Goal: Task Accomplishment & Management: Complete application form

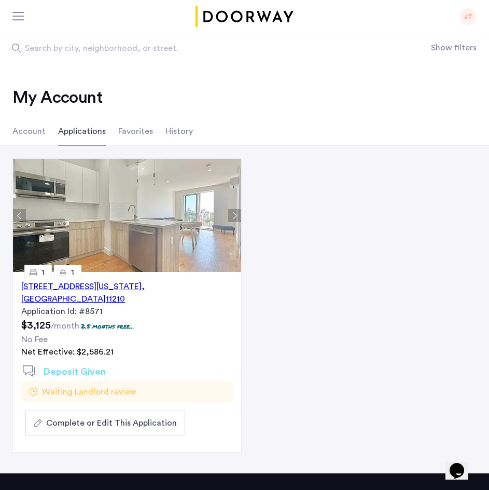
click at [176, 130] on li "History" at bounding box center [178, 131] width 27 height 29
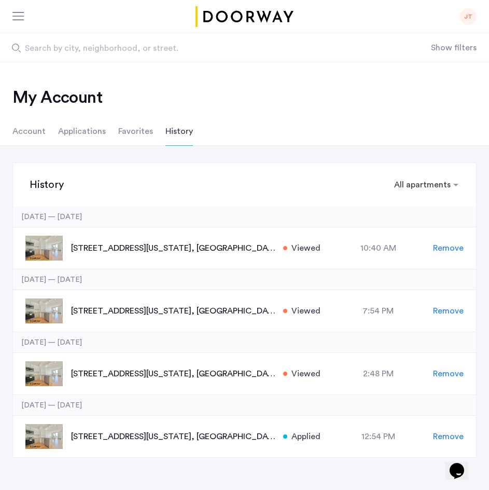
click at [143, 132] on li "Favorites" at bounding box center [135, 131] width 35 height 29
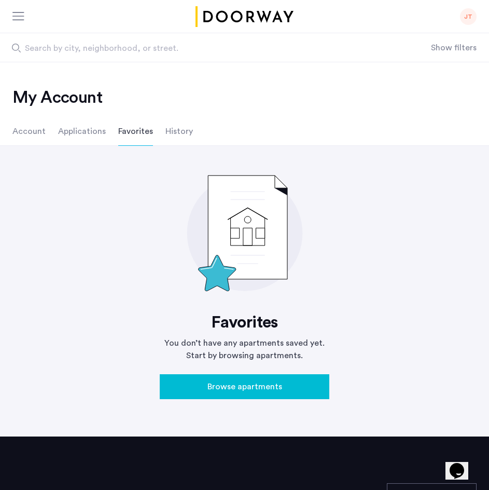
click at [83, 133] on li "Applications" at bounding box center [82, 131] width 48 height 29
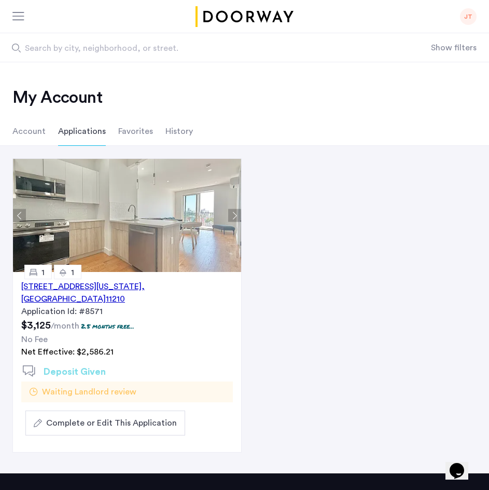
click at [40, 133] on li "Account" at bounding box center [28, 131] width 33 height 29
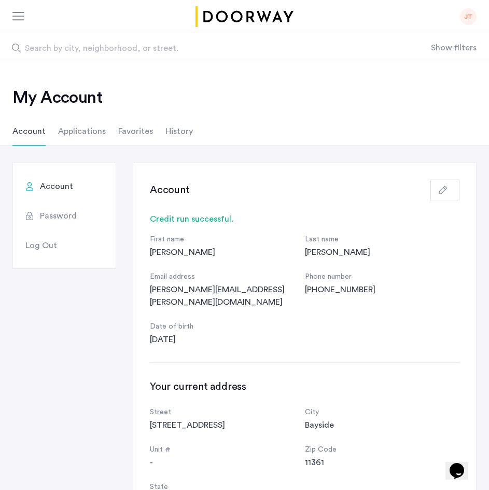
click at [16, 13] on div at bounding box center [18, 17] width 13 height 10
click at [228, 24] on header "JT Julissa Tompkins julissa.tompkins@gmail.com My account My applications Favor…" at bounding box center [244, 31] width 489 height 62
click at [247, 23] on img "Cazamio logo" at bounding box center [245, 16] width 102 height 21
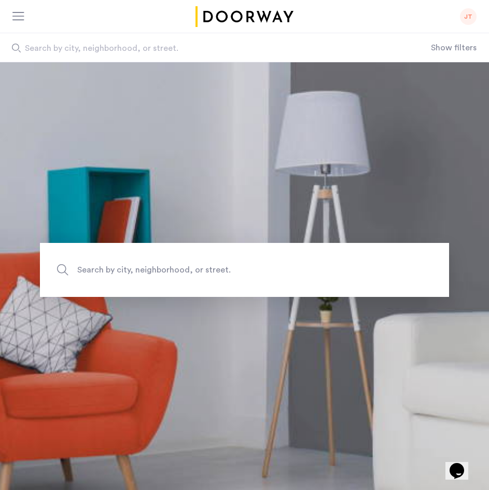
click at [275, 271] on span "Search by city, neighborhood, or street." at bounding box center [220, 270] width 286 height 14
click at [275, 271] on input "Search by city, neighborhood, or street." at bounding box center [244, 270] width 409 height 54
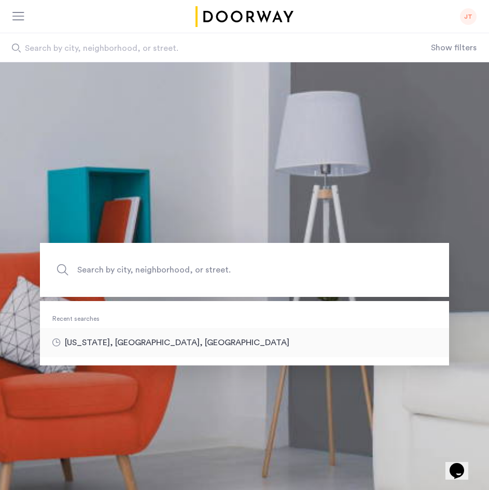
type input "**********"
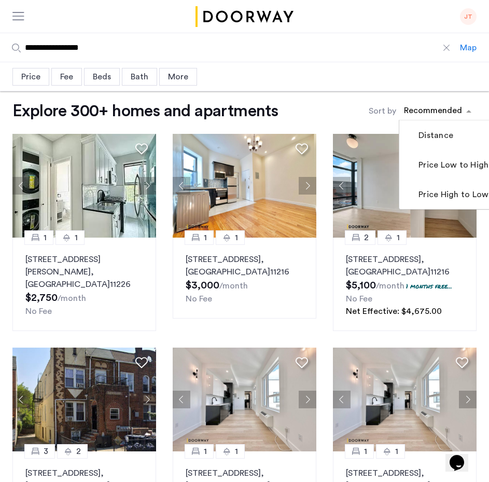
click at [463, 112] on div "sort-apartment" at bounding box center [433, 112] width 61 height 14
click at [462, 185] on mat-checkbox "Price High to Low" at bounding box center [453, 194] width 108 height 30
click at [463, 198] on label "Price High to Low" at bounding box center [443, 194] width 72 height 12
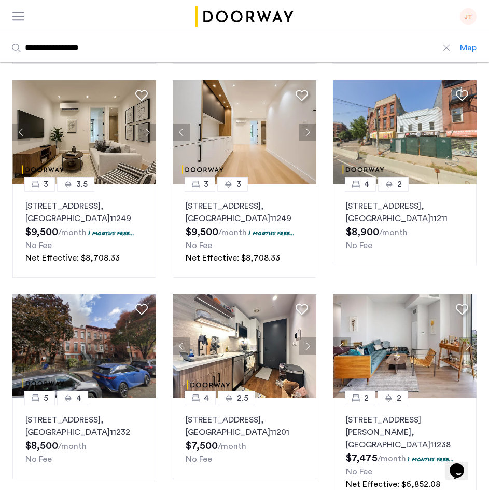
scroll to position [270, 0]
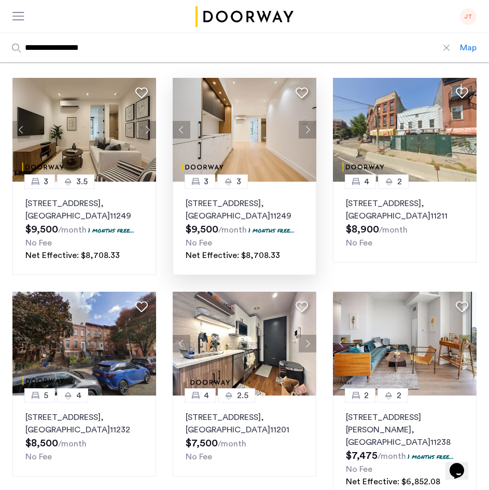
click at [308, 136] on button "Next apartment" at bounding box center [308, 130] width 18 height 18
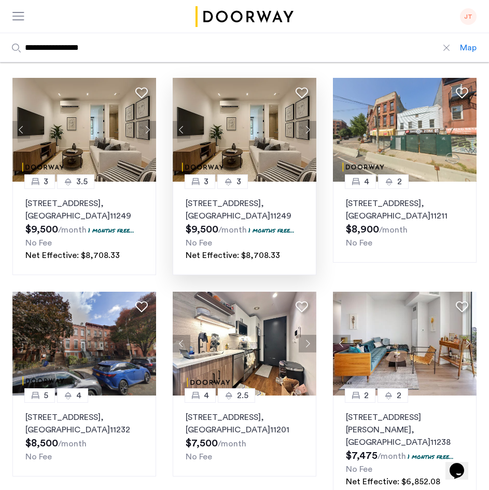
click at [308, 136] on button "Next apartment" at bounding box center [308, 130] width 18 height 18
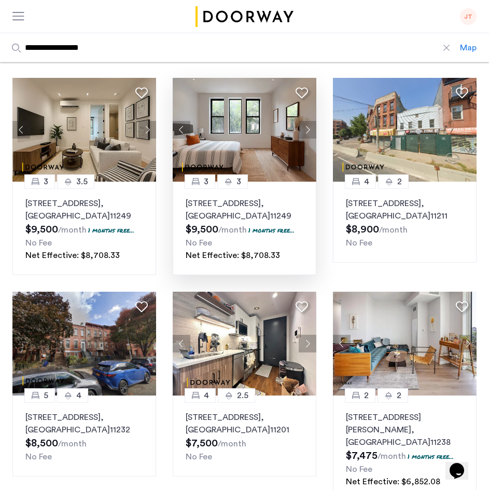
click at [308, 136] on button "Next apartment" at bounding box center [308, 130] width 18 height 18
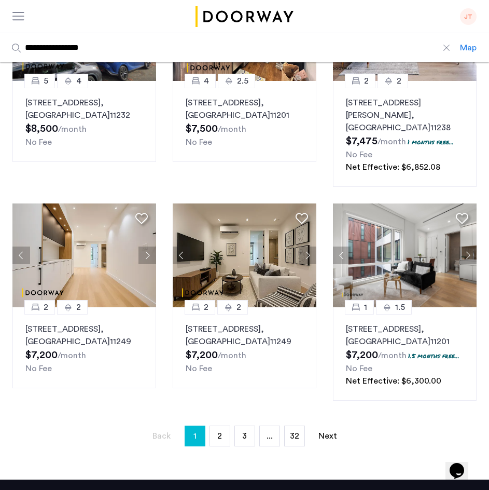
scroll to position [602, 0]
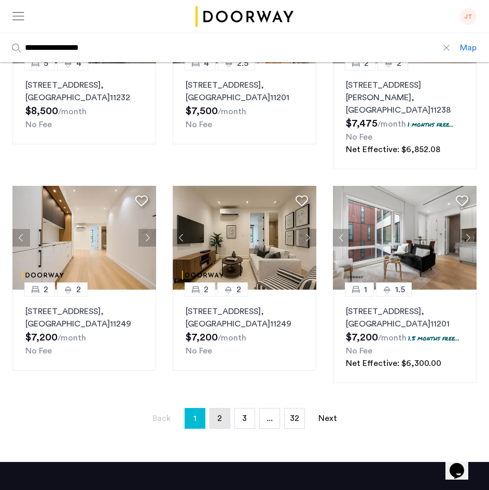
click at [223, 408] on link "page 2" at bounding box center [220, 418] width 20 height 20
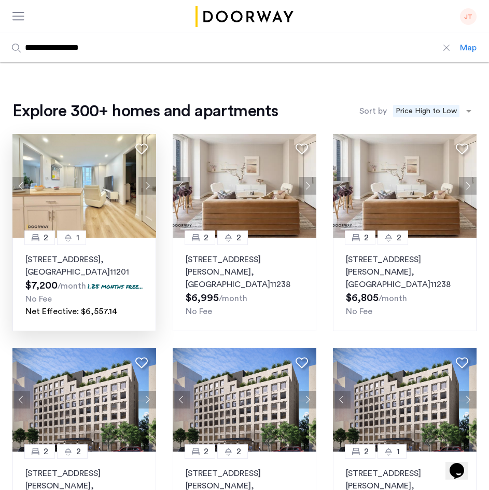
click at [147, 183] on button "Next apartment" at bounding box center [147, 186] width 18 height 18
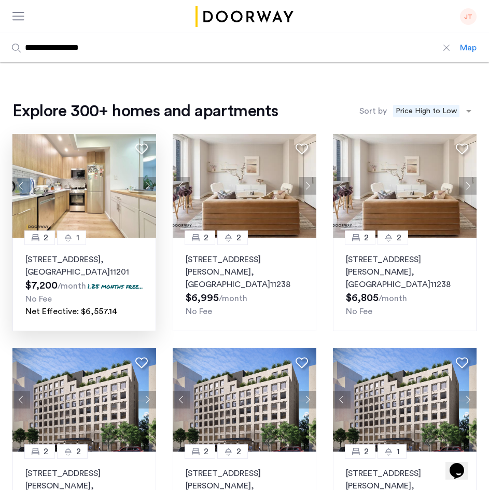
click at [147, 183] on button "Next apartment" at bounding box center [147, 186] width 18 height 18
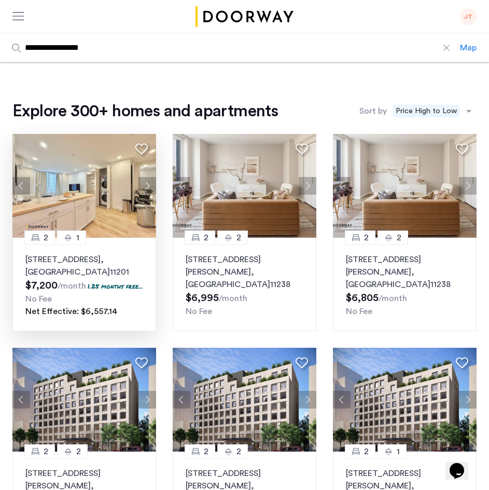
click at [147, 183] on button "Next apartment" at bounding box center [147, 186] width 18 height 18
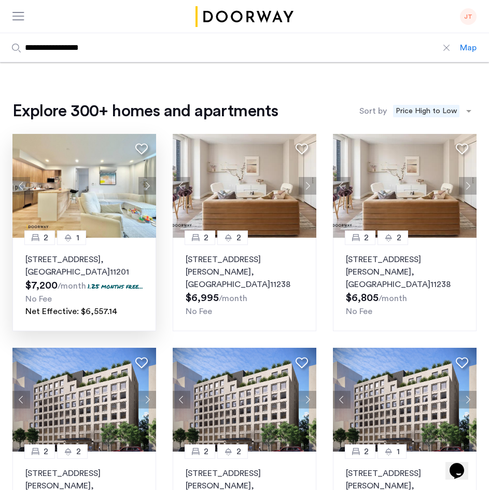
click at [147, 183] on button "Next apartment" at bounding box center [147, 186] width 18 height 18
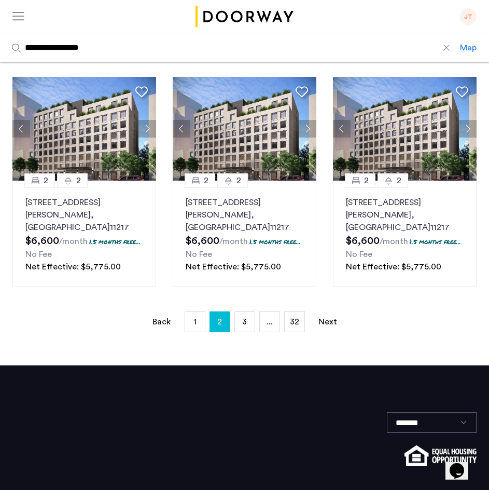
scroll to position [742, 0]
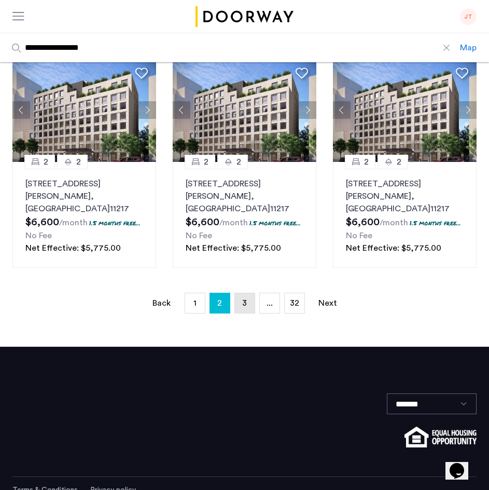
click at [248, 293] on link "page 3" at bounding box center [245, 303] width 20 height 20
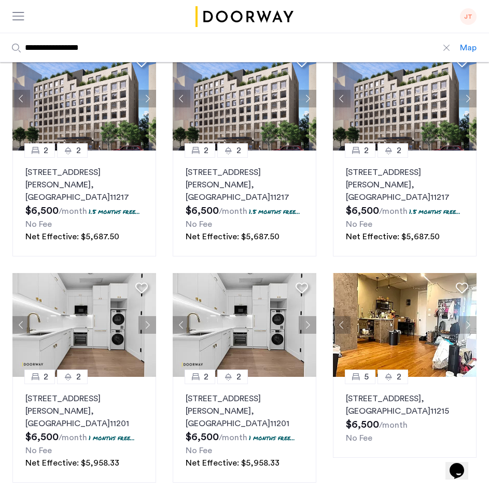
scroll to position [560, 0]
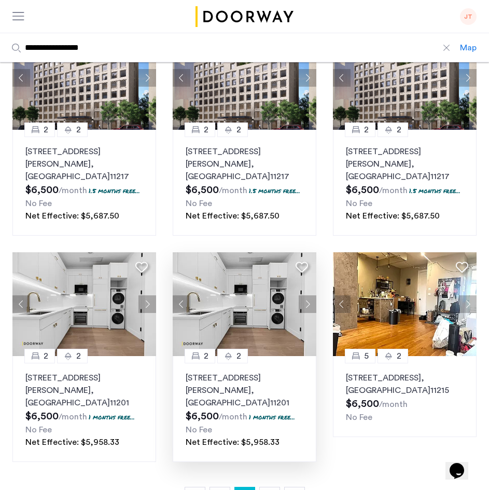
click at [309, 295] on button "Next apartment" at bounding box center [308, 304] width 18 height 18
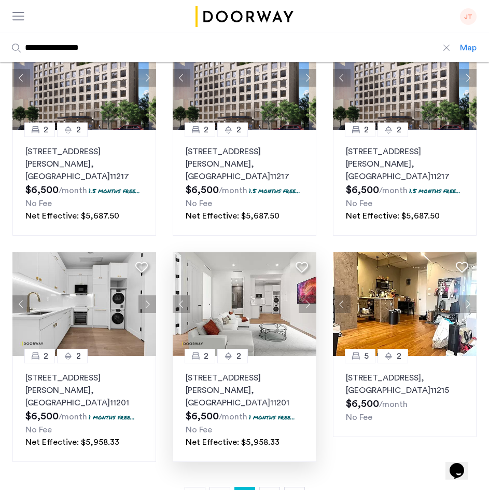
click at [309, 295] on button "Next apartment" at bounding box center [308, 304] width 18 height 18
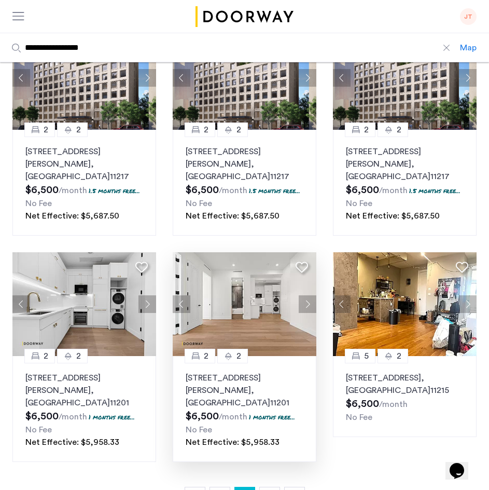
click at [309, 295] on button "Next apartment" at bounding box center [308, 304] width 18 height 18
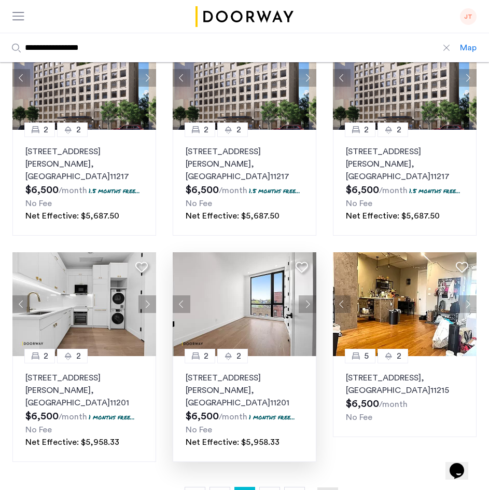
click at [323, 487] on link "Next page" at bounding box center [327, 497] width 21 height 20
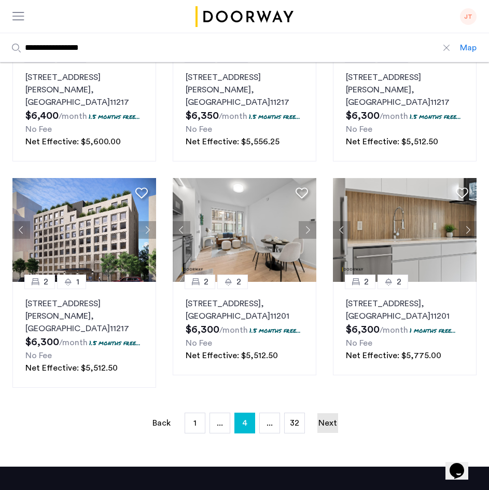
scroll to position [643, 0]
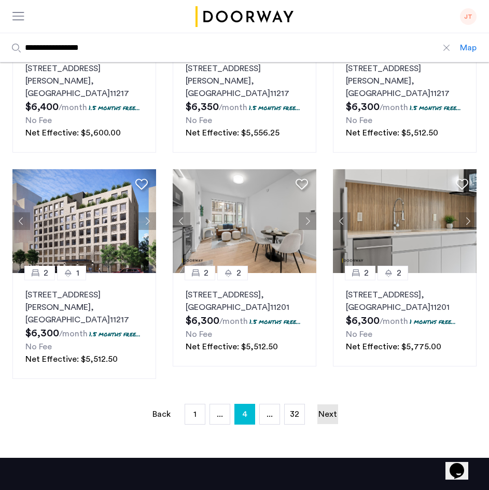
click at [323, 404] on link "Next page" at bounding box center [327, 414] width 21 height 20
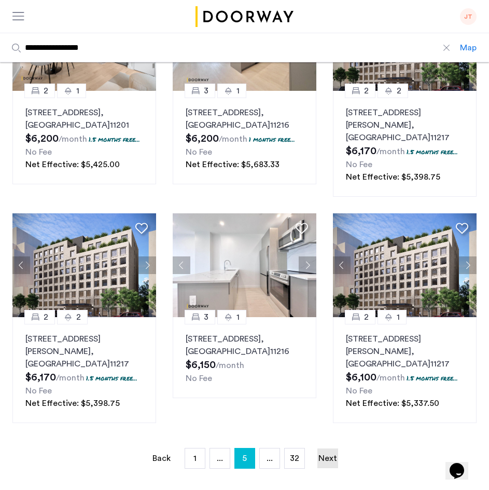
scroll to position [602, 0]
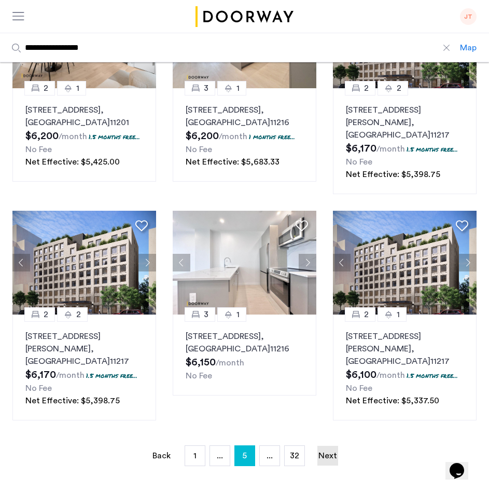
click at [324, 446] on link "Next page" at bounding box center [327, 456] width 21 height 20
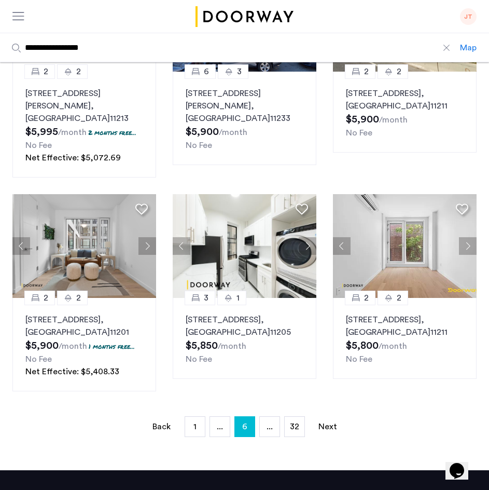
scroll to position [664, 0]
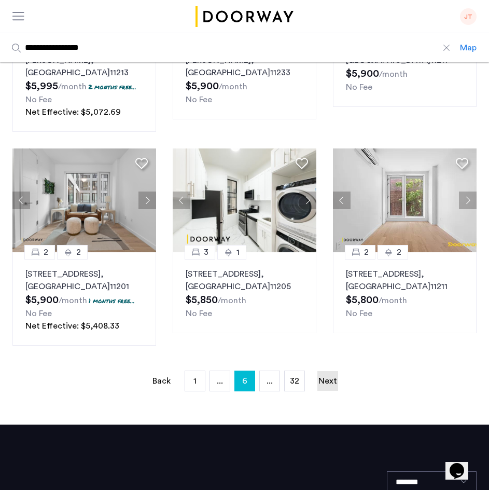
click at [329, 371] on link "Next page" at bounding box center [327, 381] width 21 height 20
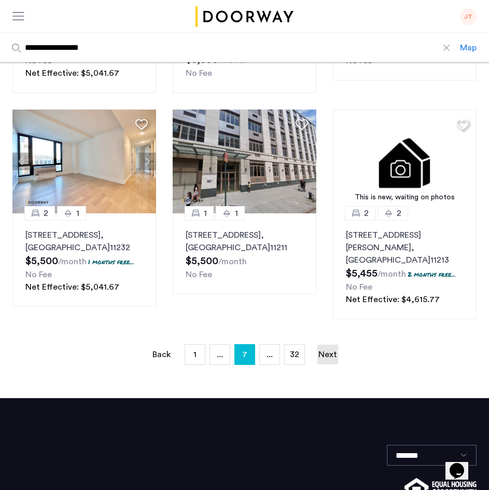
scroll to position [726, 0]
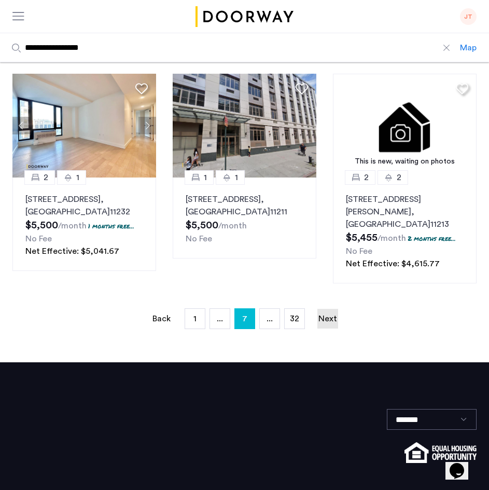
click at [327, 309] on link "Next page" at bounding box center [327, 319] width 21 height 20
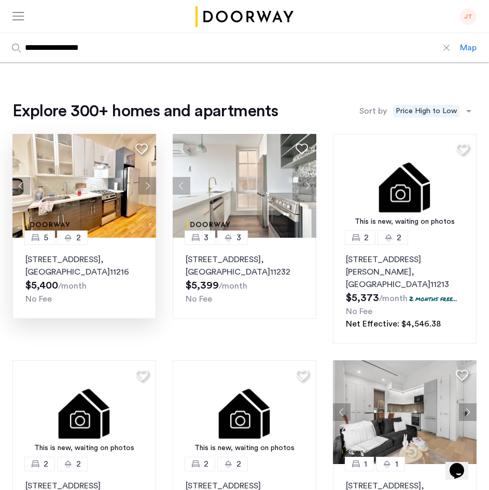
click at [153, 188] on button "Next apartment" at bounding box center [147, 186] width 18 height 18
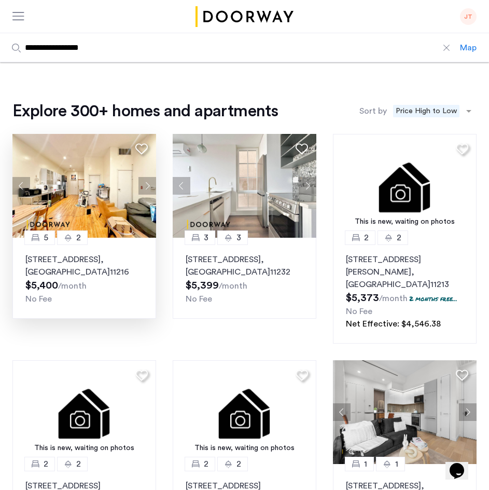
click at [153, 188] on button "Next apartment" at bounding box center [147, 186] width 18 height 18
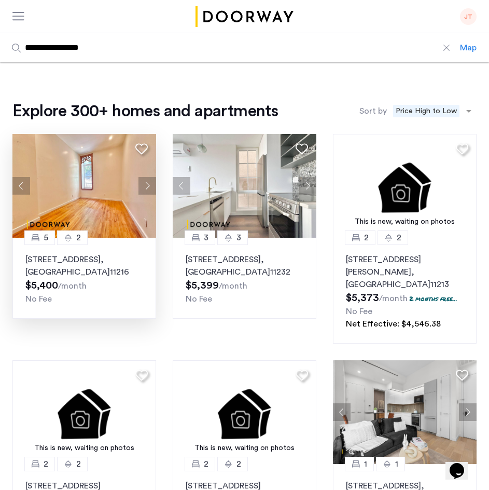
click at [153, 188] on button "Next apartment" at bounding box center [147, 186] width 18 height 18
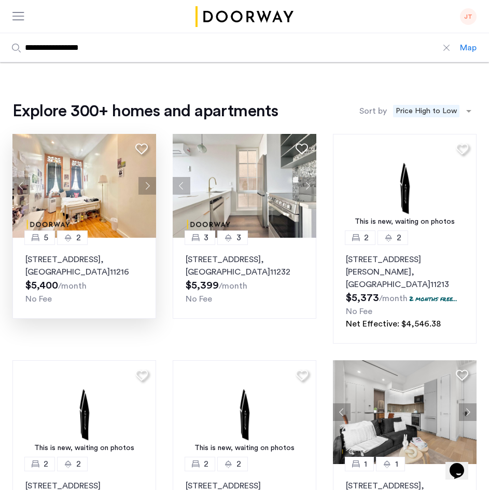
click at [153, 188] on button "Next apartment" at bounding box center [147, 186] width 18 height 18
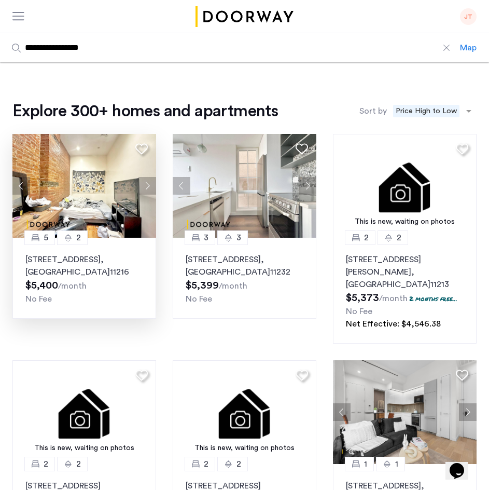
click at [153, 188] on button "Next apartment" at bounding box center [147, 186] width 18 height 18
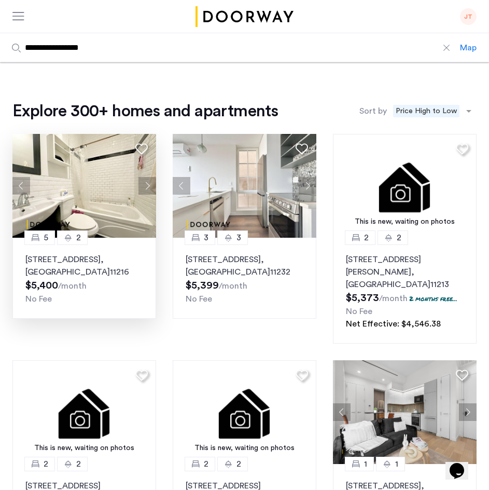
click at [153, 188] on button "Next apartment" at bounding box center [147, 186] width 18 height 18
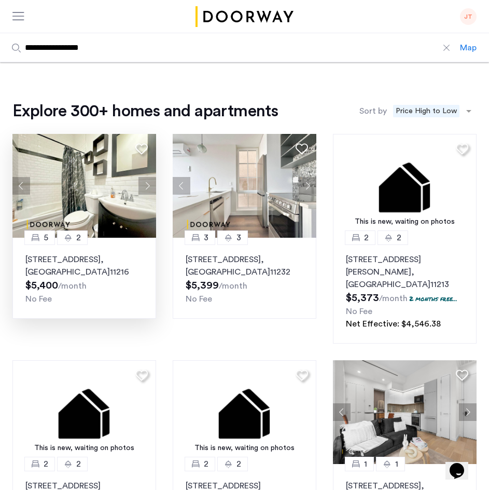
click at [153, 188] on button "Next apartment" at bounding box center [147, 186] width 18 height 18
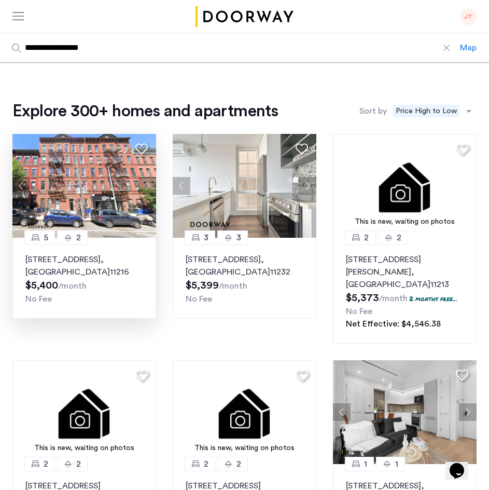
click at [153, 188] on button "Next apartment" at bounding box center [147, 186] width 18 height 18
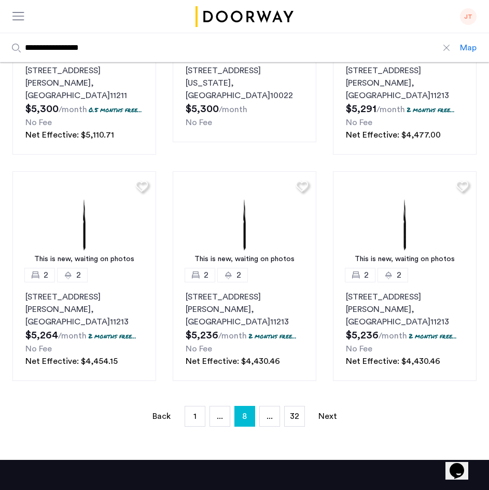
scroll to position [705, 0]
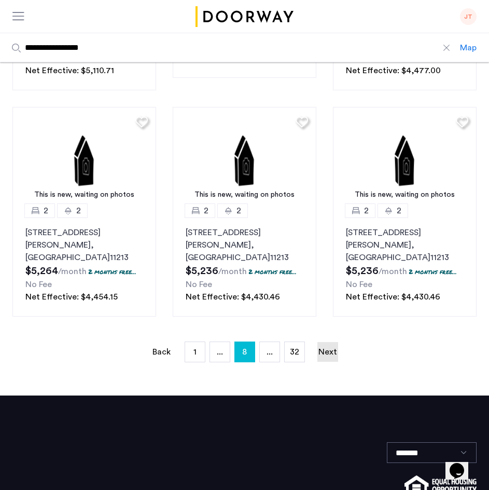
click at [324, 342] on link "Next page" at bounding box center [327, 352] width 21 height 20
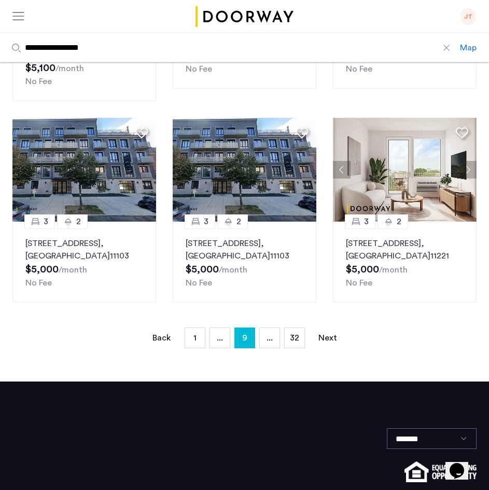
scroll to position [685, 0]
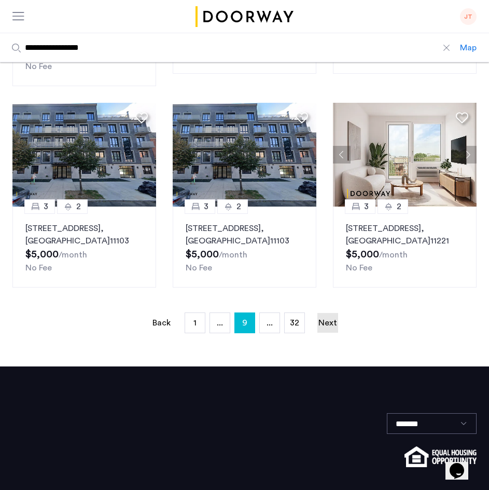
click at [327, 313] on link "Next page" at bounding box center [327, 323] width 21 height 20
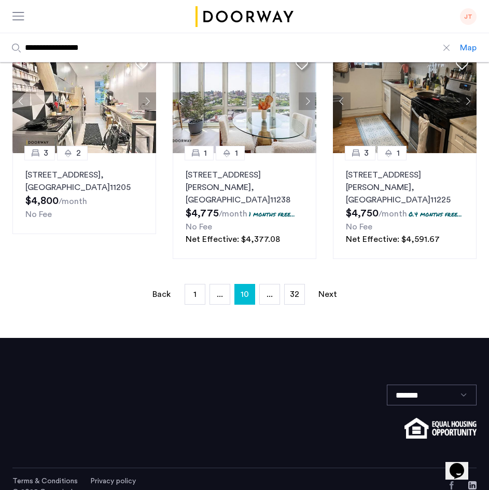
scroll to position [755, 0]
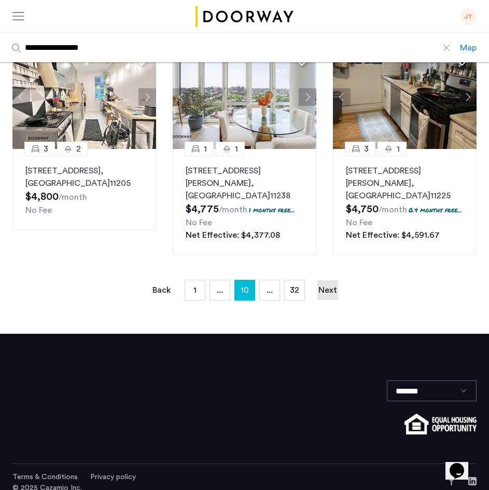
click at [334, 280] on link "Next page" at bounding box center [327, 290] width 21 height 20
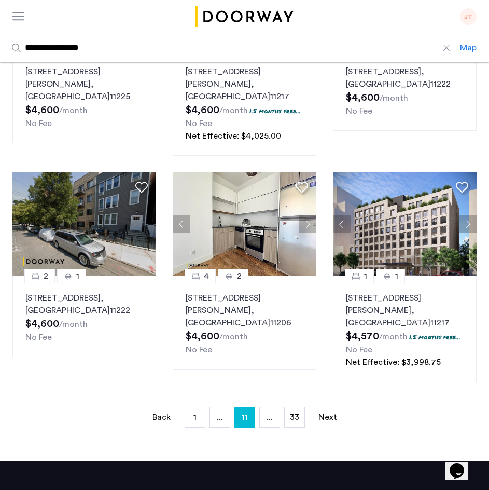
scroll to position [626, 0]
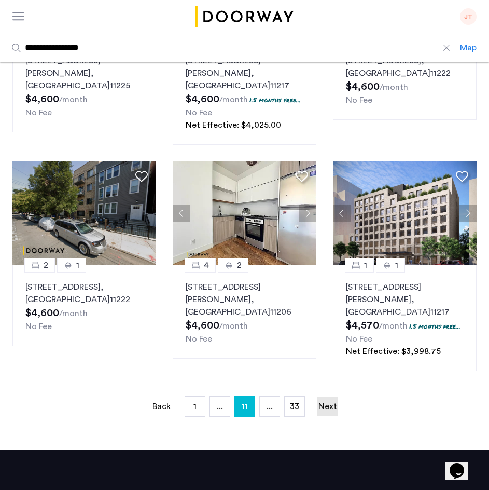
click at [336, 399] on link "Next page" at bounding box center [327, 406] width 21 height 20
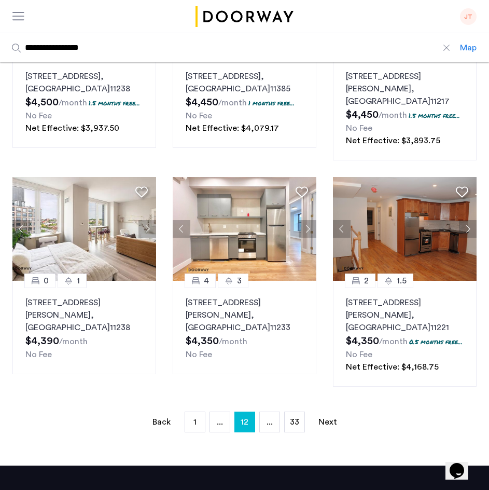
scroll to position [643, 0]
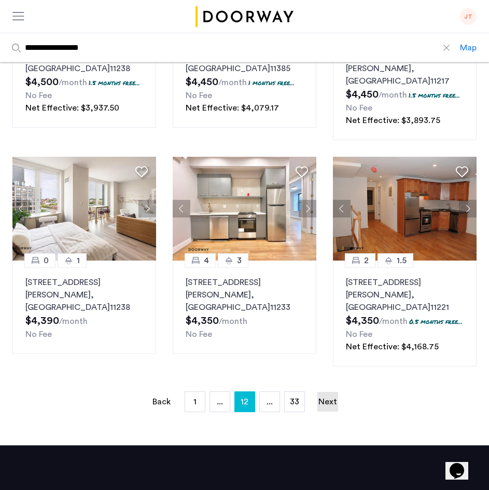
click at [332, 395] on link "Next page" at bounding box center [327, 402] width 21 height 20
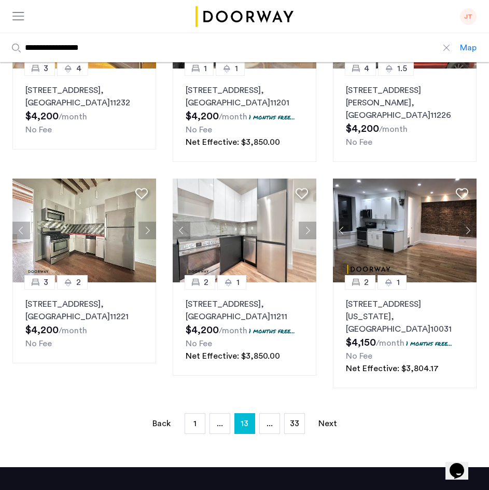
scroll to position [602, 0]
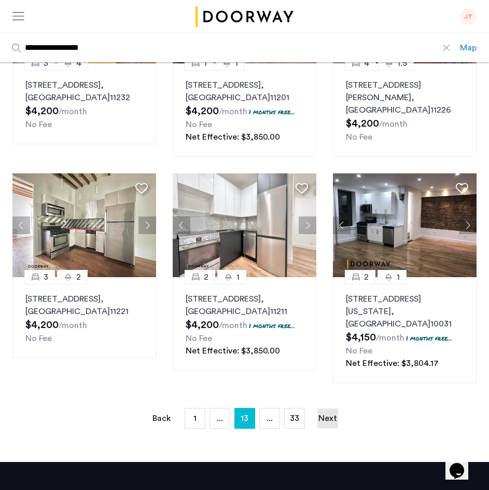
click at [331, 408] on link "Next page" at bounding box center [327, 418] width 21 height 20
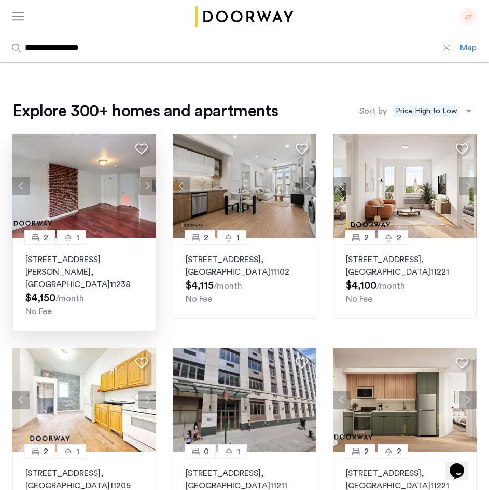
click at [151, 184] on button "Next apartment" at bounding box center [147, 186] width 18 height 18
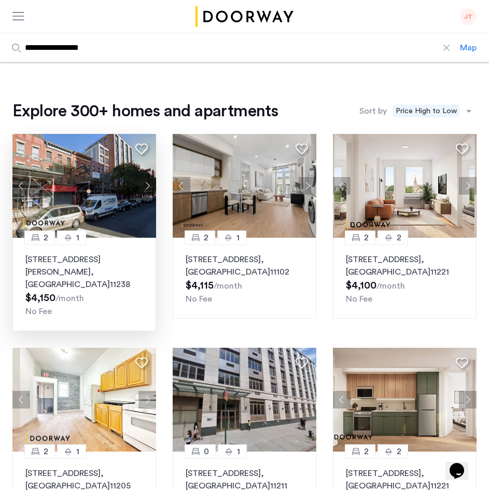
click at [151, 184] on button "Next apartment" at bounding box center [147, 186] width 18 height 18
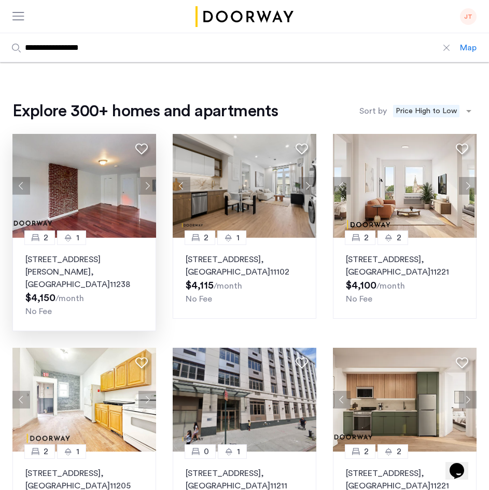
click at [151, 184] on button "Next apartment" at bounding box center [147, 186] width 18 height 18
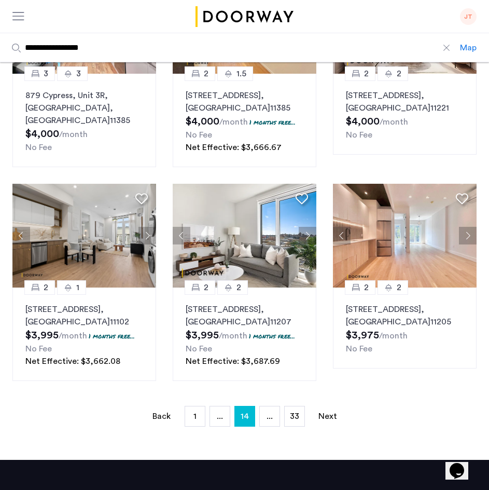
scroll to position [602, 0]
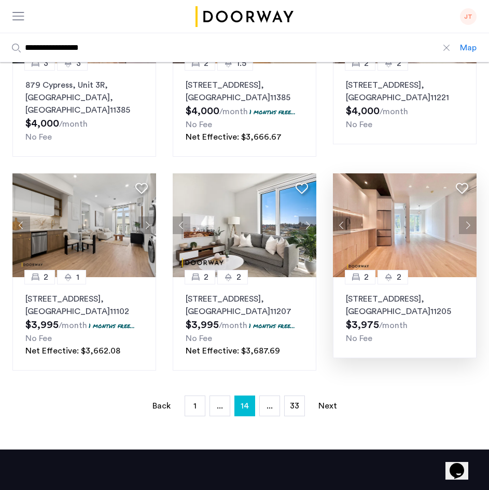
click at [468, 223] on button "Next apartment" at bounding box center [468, 225] width 18 height 18
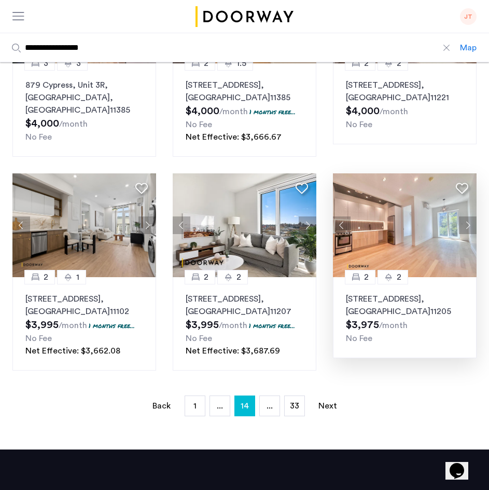
click at [468, 223] on button "Next apartment" at bounding box center [468, 225] width 18 height 18
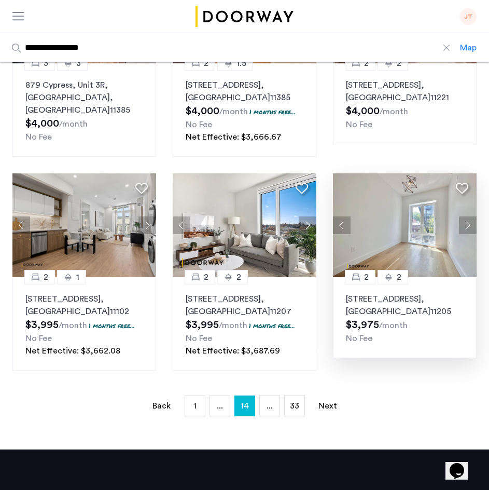
click at [468, 223] on button "Next apartment" at bounding box center [468, 225] width 18 height 18
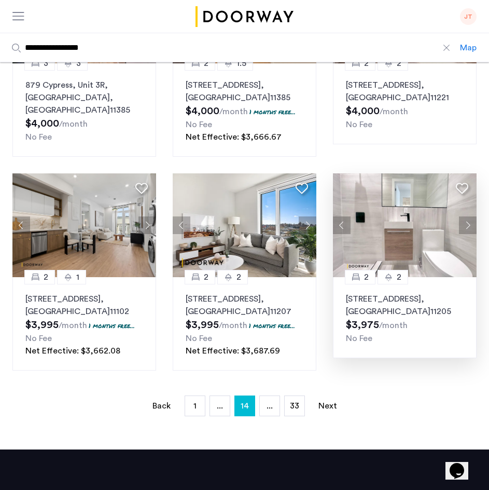
click at [468, 223] on button "Next apartment" at bounding box center [468, 225] width 18 height 18
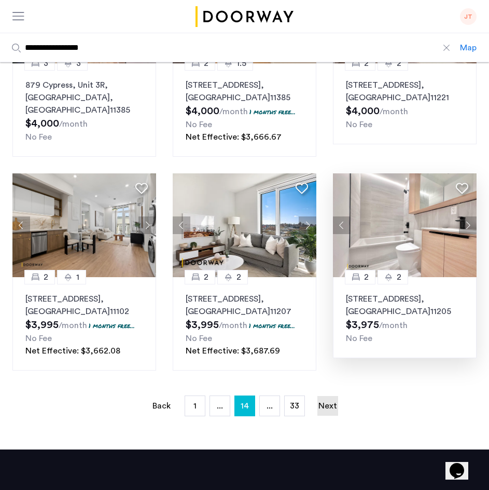
click at [332, 401] on link "Next page" at bounding box center [327, 406] width 21 height 20
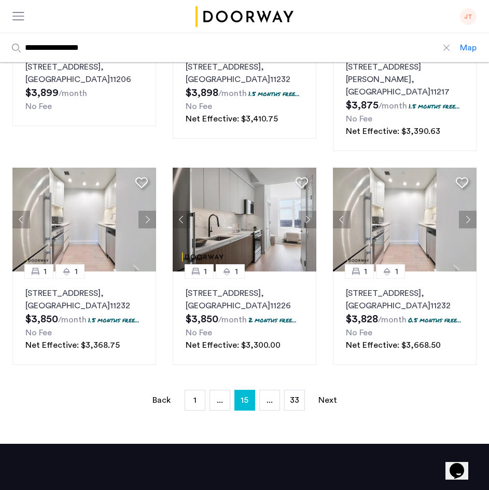
scroll to position [602, 0]
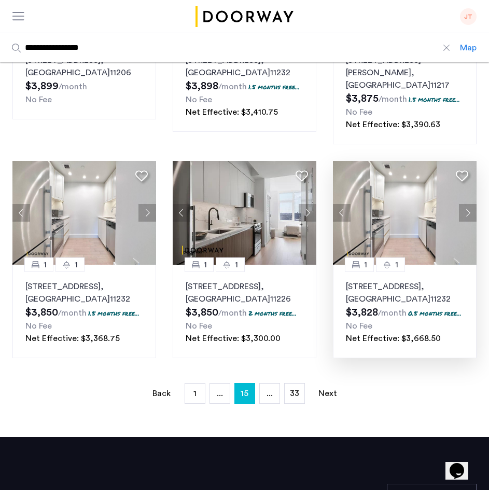
click at [471, 204] on button "Next apartment" at bounding box center [468, 213] width 18 height 18
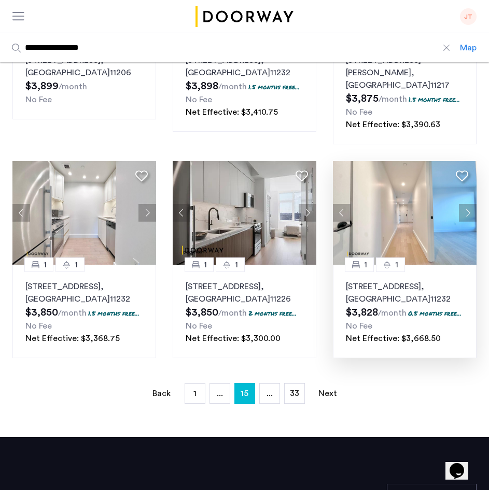
click at [471, 204] on button "Next apartment" at bounding box center [468, 213] width 18 height 18
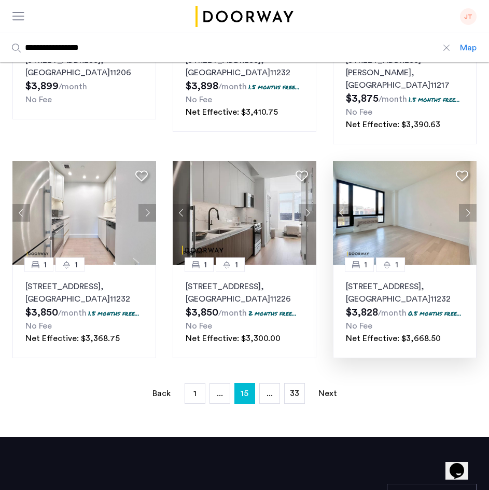
click at [471, 204] on button "Next apartment" at bounding box center [468, 213] width 18 height 18
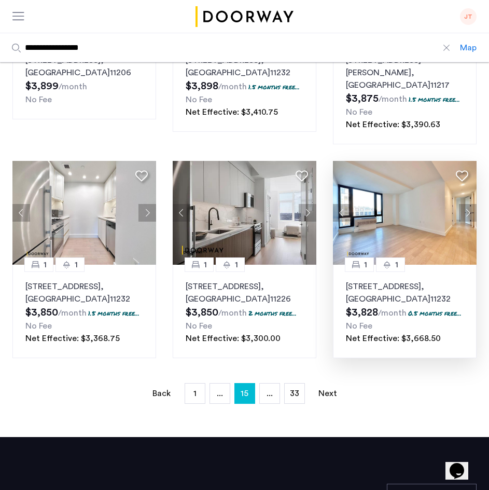
click at [471, 204] on button "Next apartment" at bounding box center [468, 213] width 18 height 18
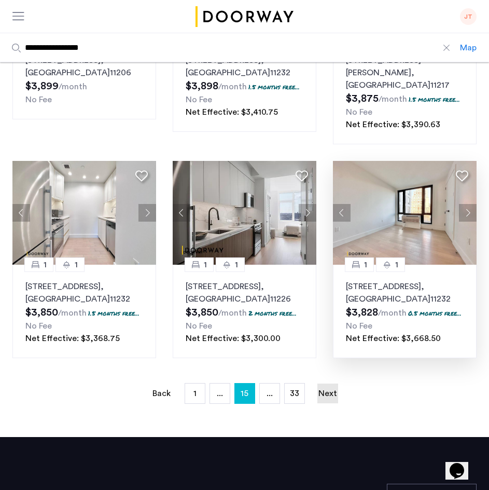
click at [329, 396] on link "Next page" at bounding box center [327, 393] width 21 height 20
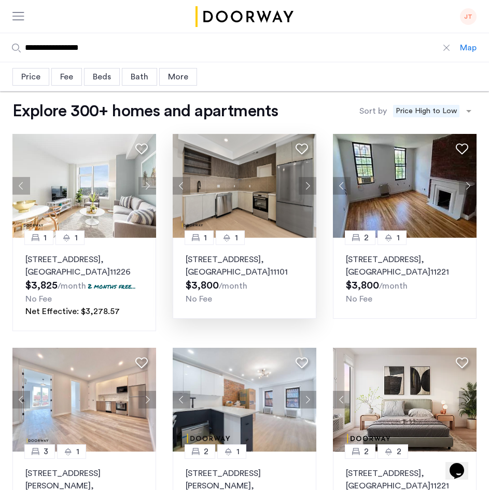
click at [307, 187] on button "Next apartment" at bounding box center [308, 186] width 18 height 18
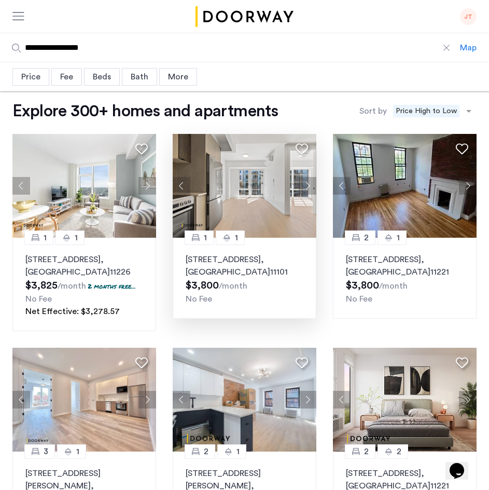
click at [307, 187] on button "Next apartment" at bounding box center [308, 186] width 18 height 18
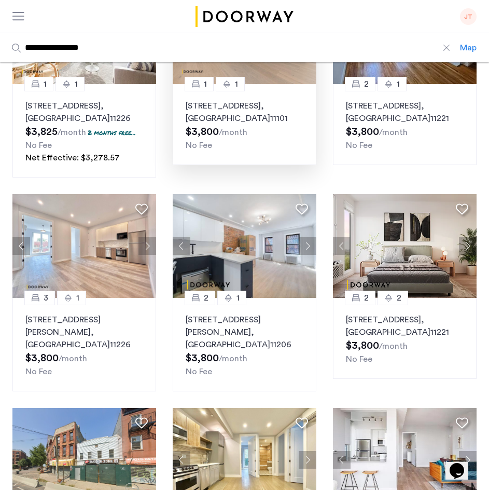
scroll to position [187, 0]
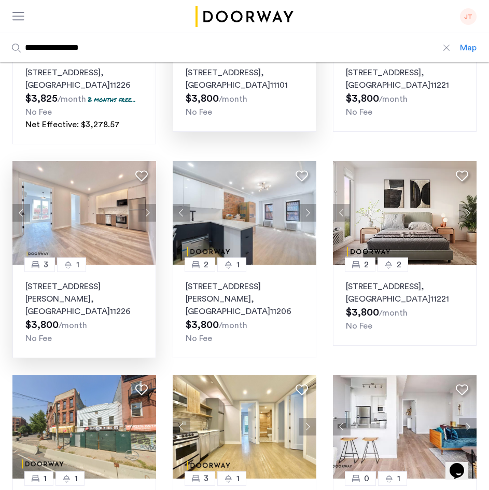
click at [145, 213] on button "Next apartment" at bounding box center [147, 213] width 18 height 18
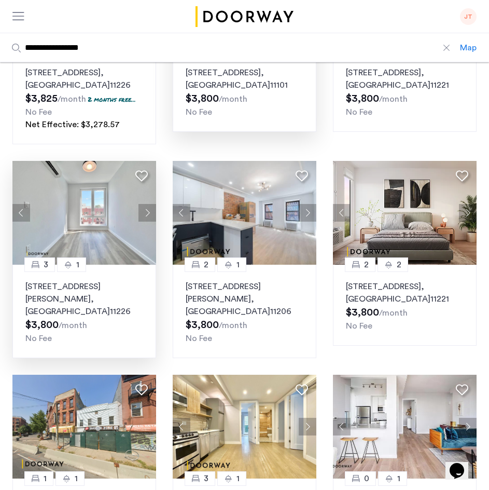
click at [145, 213] on button "Next apartment" at bounding box center [147, 213] width 18 height 18
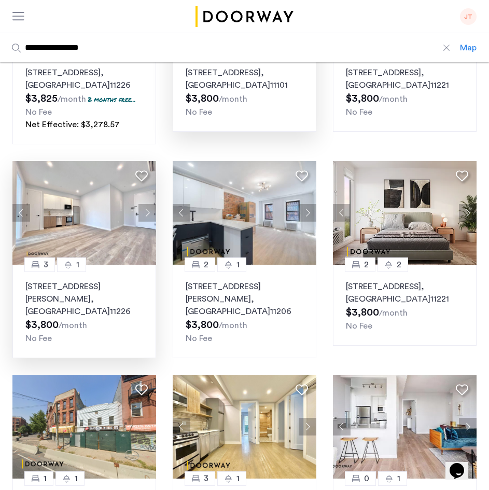
click at [145, 213] on button "Next apartment" at bounding box center [147, 213] width 18 height 18
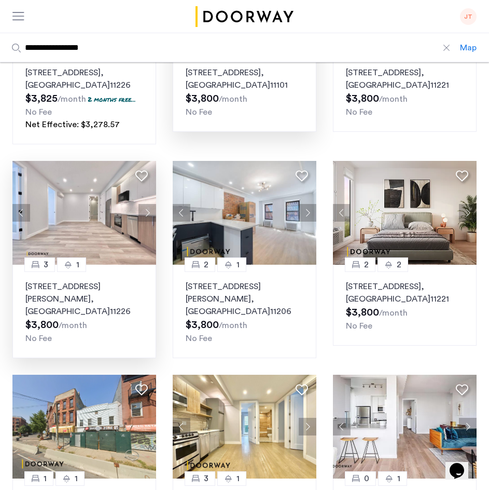
click at [145, 213] on button "Next apartment" at bounding box center [147, 213] width 18 height 18
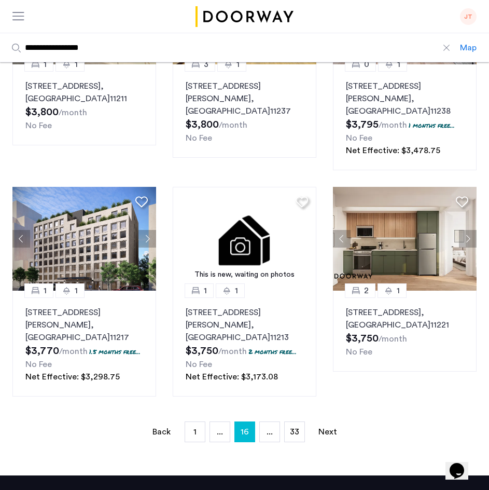
scroll to position [602, 0]
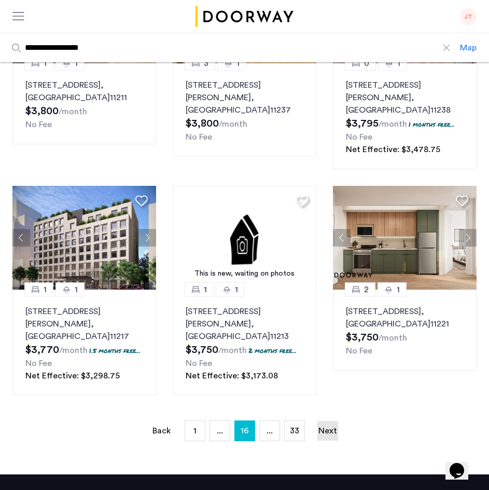
click at [328, 421] on link "Next page" at bounding box center [327, 431] width 21 height 20
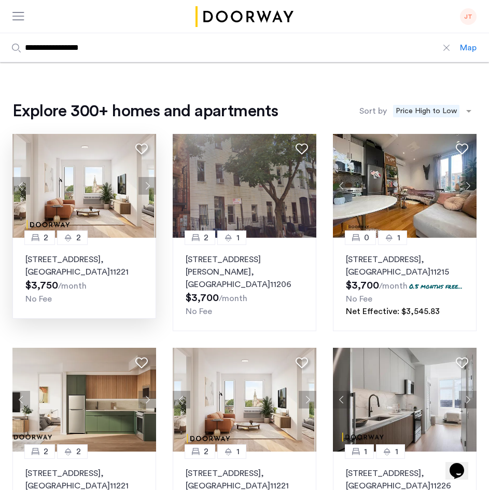
click at [151, 186] on button "Next apartment" at bounding box center [147, 186] width 18 height 18
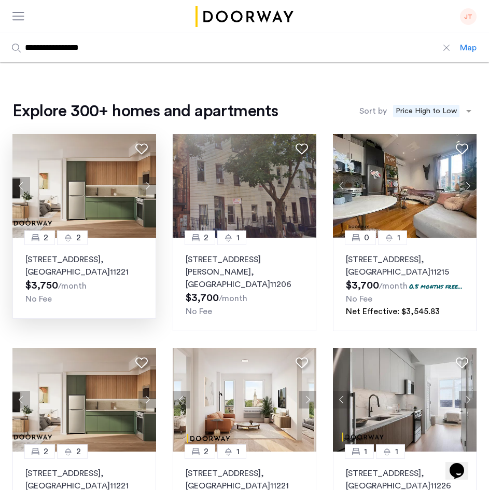
click at [151, 186] on button "Next apartment" at bounding box center [147, 186] width 18 height 18
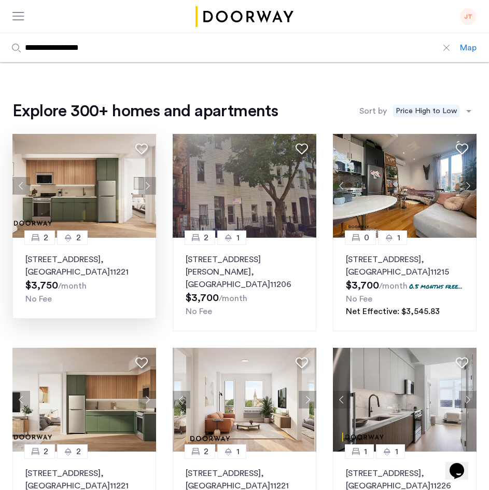
click at [151, 186] on button "Next apartment" at bounding box center [147, 186] width 18 height 18
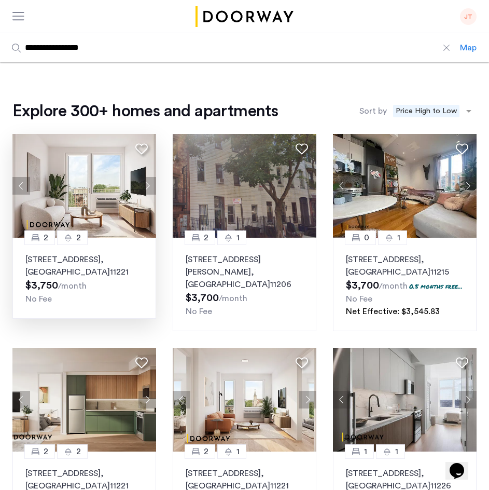
click at [151, 186] on button "Next apartment" at bounding box center [147, 186] width 18 height 18
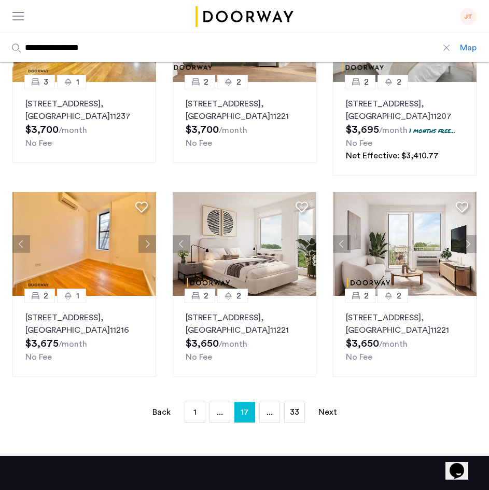
scroll to position [592, 0]
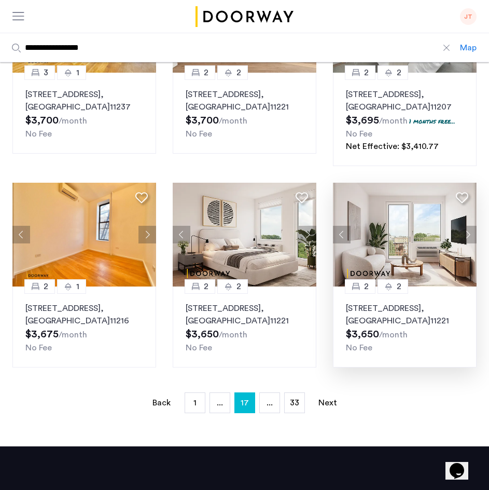
click at [467, 243] on button "Next apartment" at bounding box center [468, 235] width 18 height 18
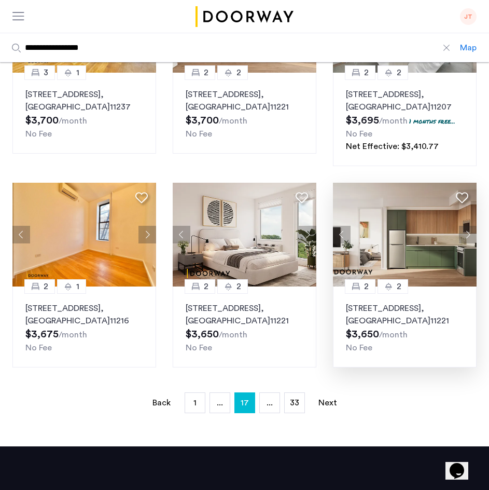
click at [467, 243] on button "Next apartment" at bounding box center [468, 235] width 18 height 18
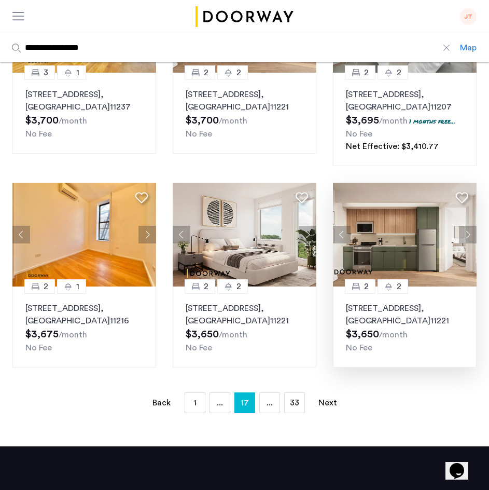
click at [467, 243] on button "Next apartment" at bounding box center [468, 235] width 18 height 18
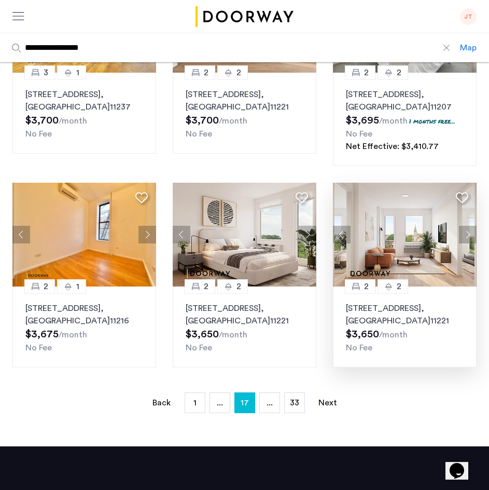
click at [467, 243] on button "Next apartment" at bounding box center [468, 235] width 18 height 18
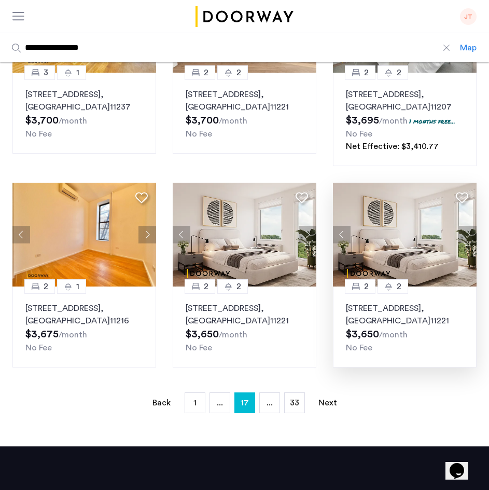
click at [467, 243] on button "Next apartment" at bounding box center [468, 235] width 18 height 18
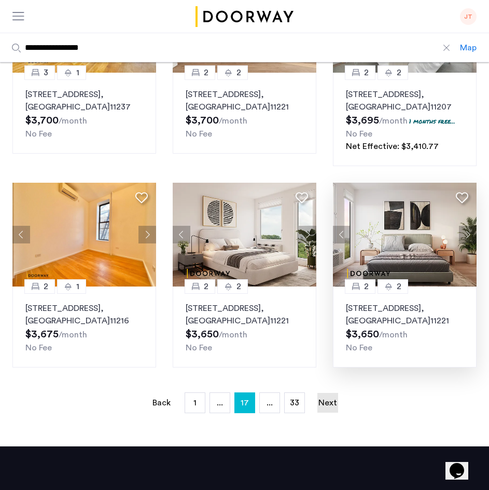
click at [332, 411] on link "Next page" at bounding box center [327, 403] width 21 height 20
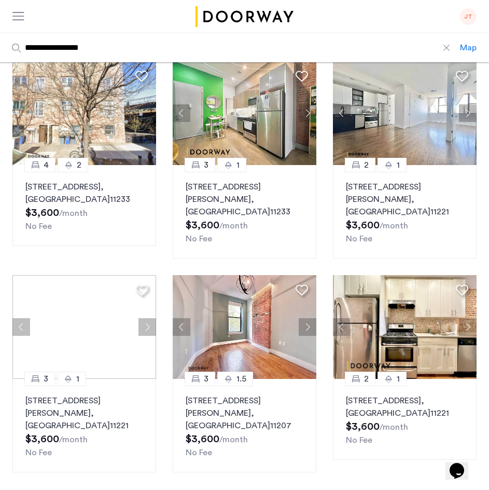
scroll to position [489, 0]
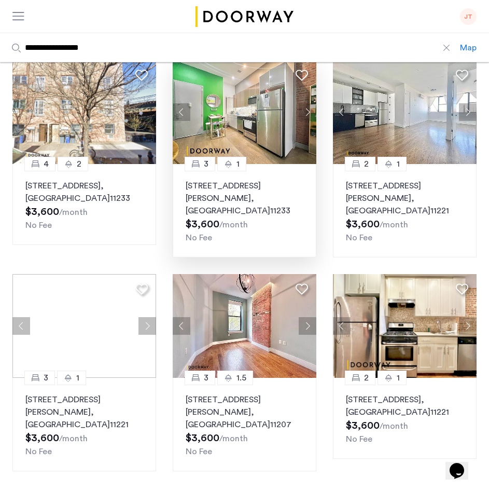
click at [310, 106] on button "Next apartment" at bounding box center [308, 112] width 18 height 18
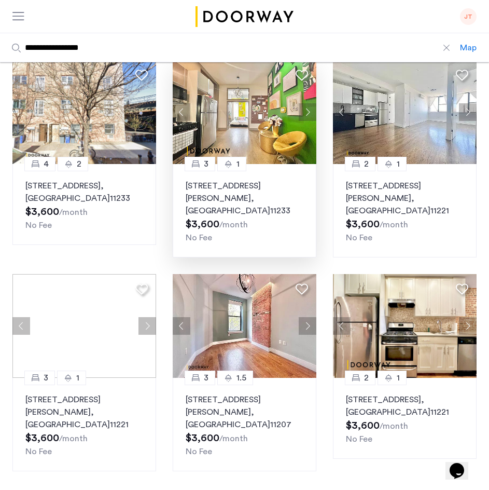
click at [310, 106] on button "Next apartment" at bounding box center [308, 112] width 18 height 18
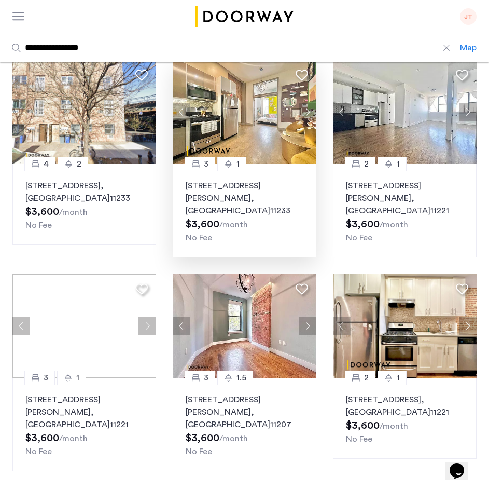
click at [310, 106] on button "Next apartment" at bounding box center [308, 112] width 18 height 18
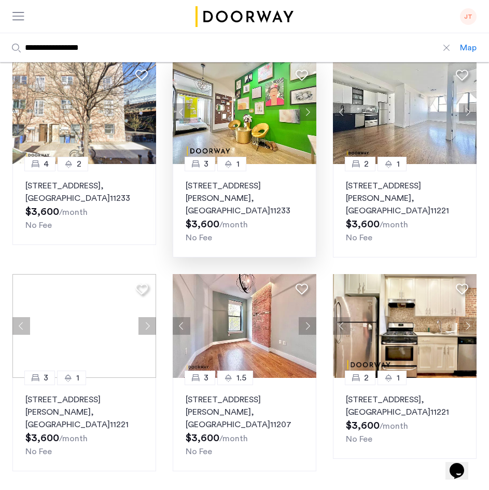
click at [310, 106] on button "Next apartment" at bounding box center [308, 112] width 18 height 18
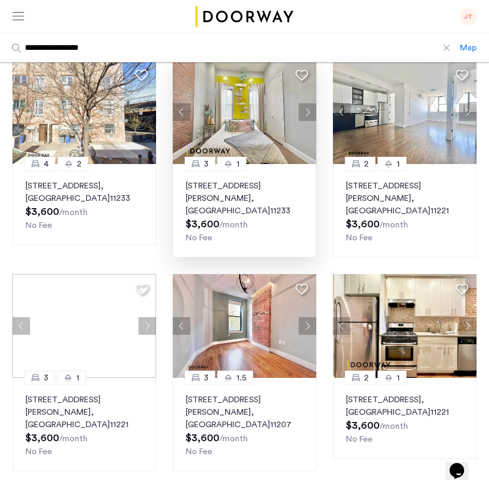
click at [310, 106] on button "Next apartment" at bounding box center [308, 112] width 18 height 18
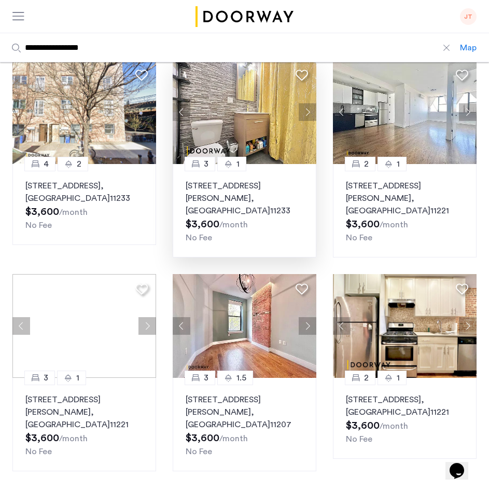
click at [244, 133] on img at bounding box center [245, 112] width 144 height 104
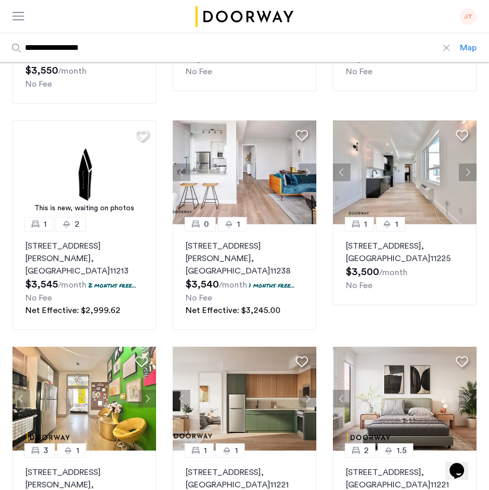
scroll to position [691, 0]
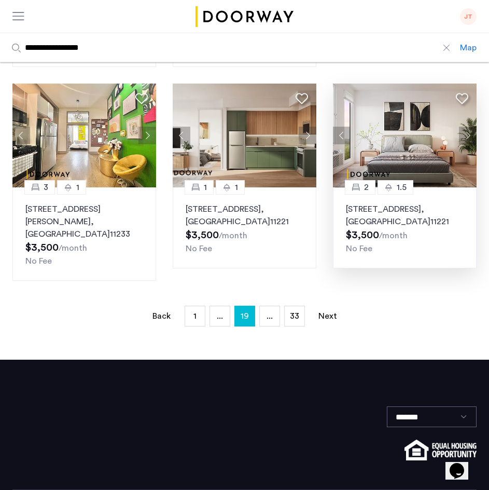
click at [467, 127] on button "Next apartment" at bounding box center [468, 136] width 18 height 18
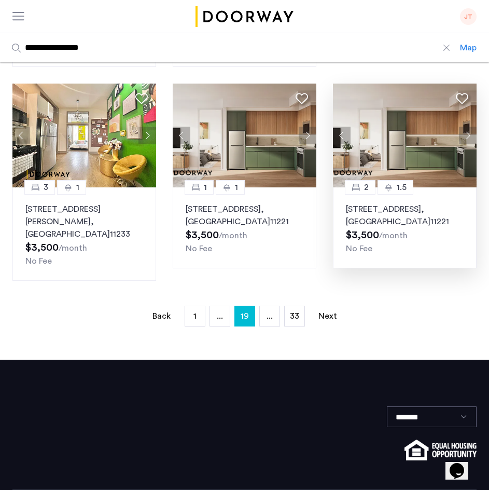
click at [467, 127] on button "Next apartment" at bounding box center [468, 136] width 18 height 18
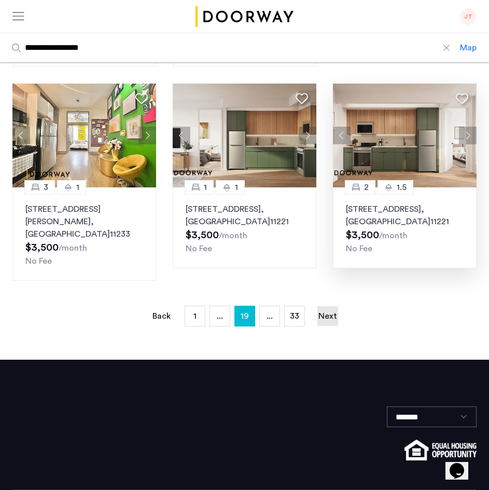
click at [328, 306] on link "Next page" at bounding box center [327, 316] width 21 height 20
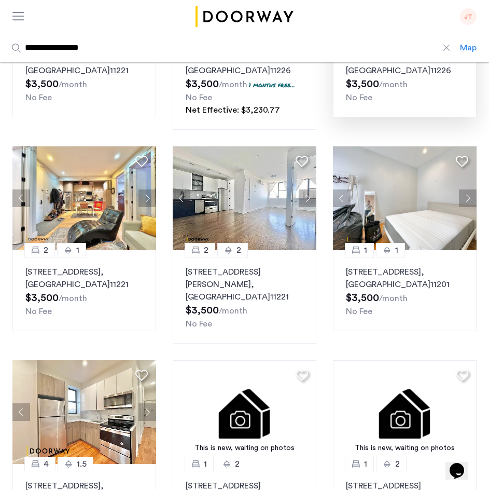
scroll to position [207, 0]
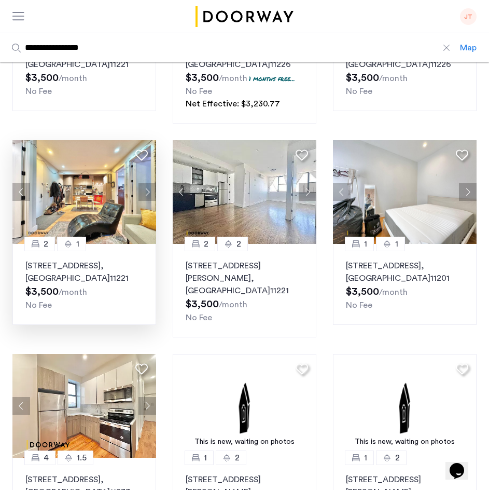
click at [150, 196] on button "Next apartment" at bounding box center [147, 192] width 18 height 18
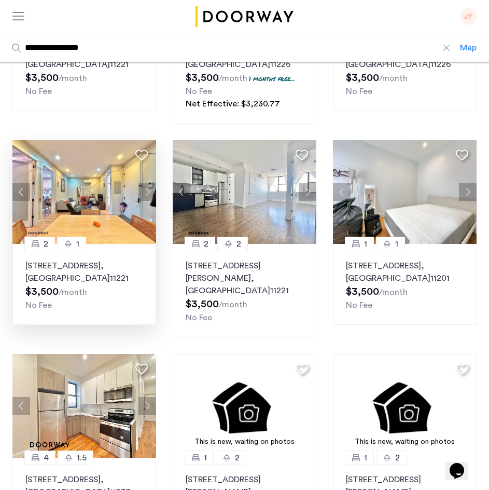
click at [150, 196] on button "Next apartment" at bounding box center [147, 192] width 18 height 18
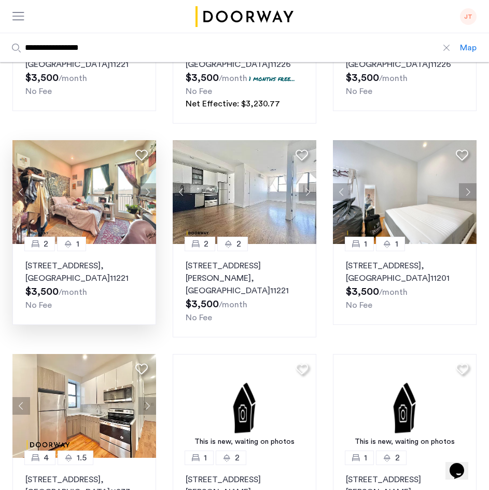
click at [150, 196] on button "Next apartment" at bounding box center [147, 192] width 18 height 18
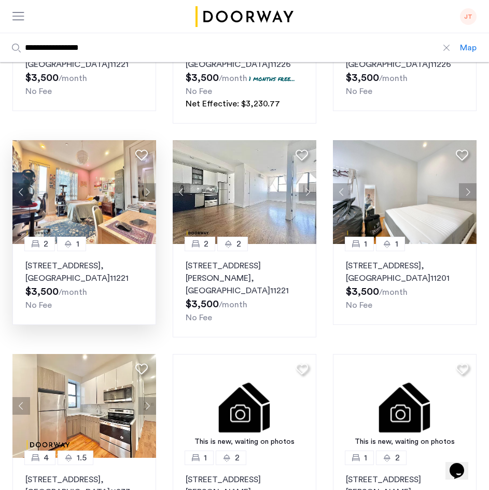
click at [150, 196] on button "Next apartment" at bounding box center [147, 192] width 18 height 18
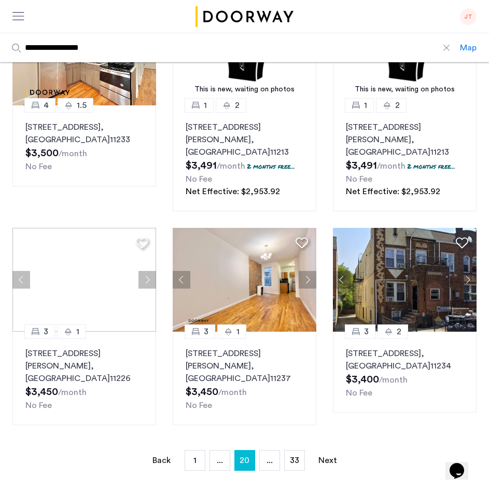
scroll to position [560, 0]
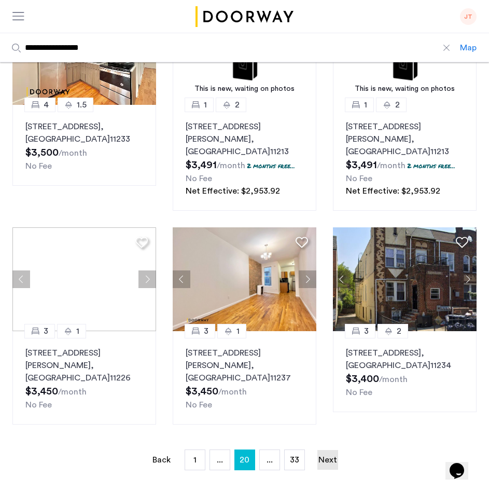
click at [325, 450] on link "Next page" at bounding box center [327, 460] width 21 height 20
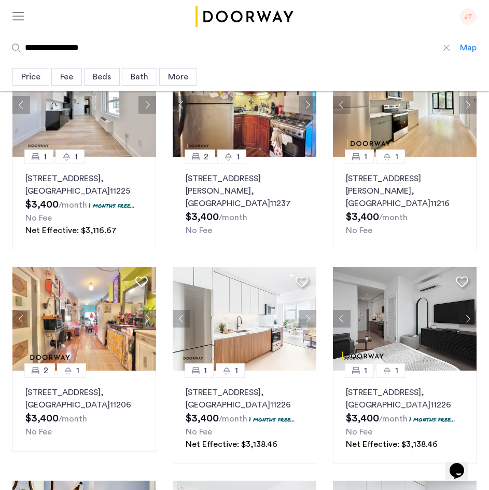
scroll to position [124, 0]
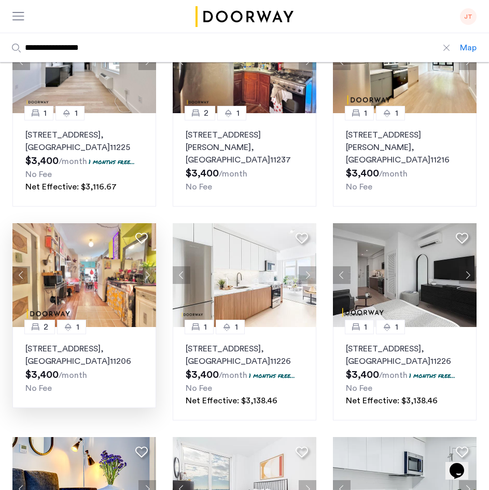
click at [102, 285] on img at bounding box center [84, 275] width 144 height 104
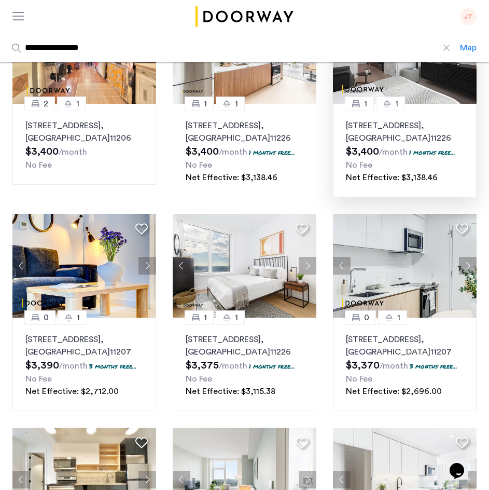
scroll to position [353, 0]
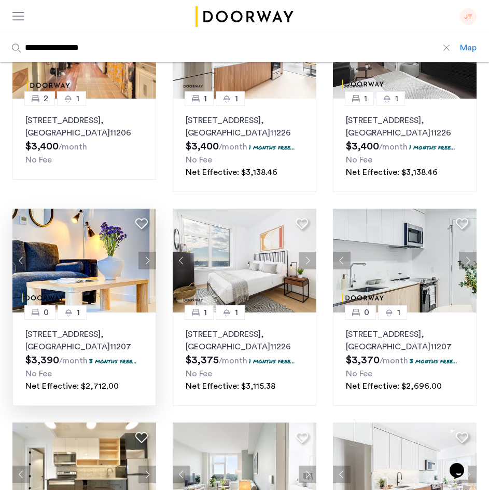
click at [150, 260] on button "Next apartment" at bounding box center [147, 261] width 18 height 18
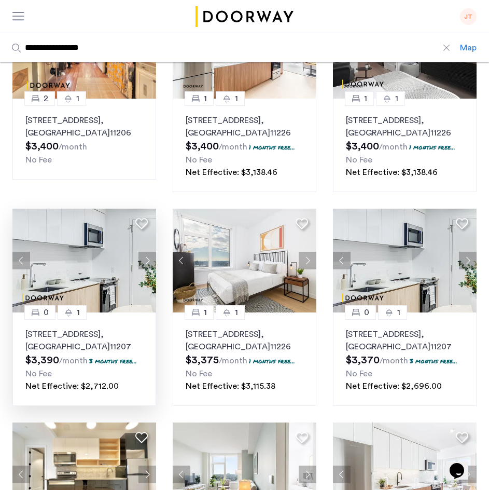
click at [150, 260] on button "Next apartment" at bounding box center [147, 261] width 18 height 18
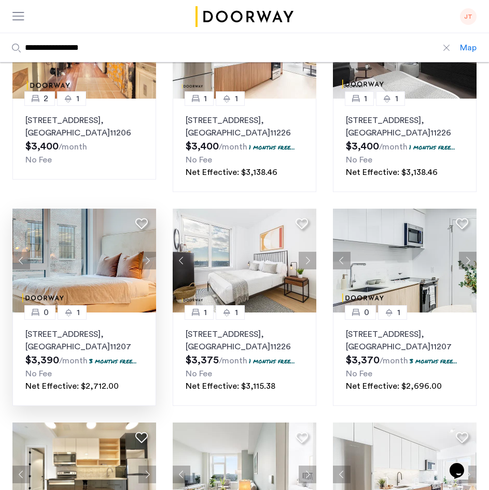
click at [150, 260] on button "Next apartment" at bounding box center [147, 261] width 18 height 18
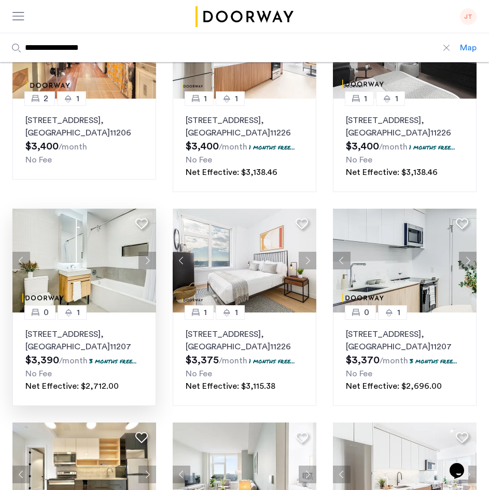
click at [150, 260] on button "Next apartment" at bounding box center [147, 261] width 18 height 18
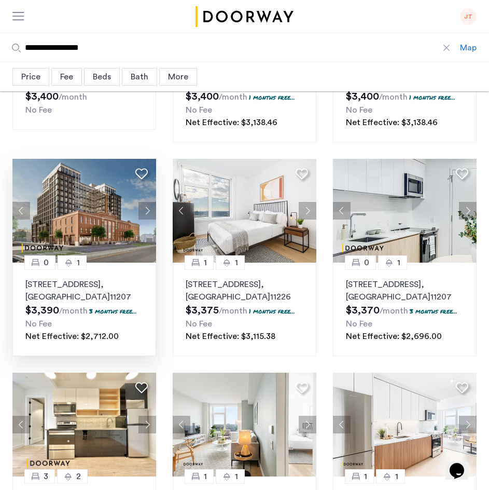
scroll to position [394, 0]
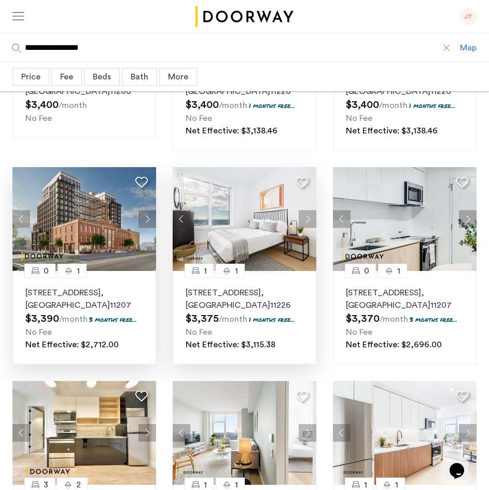
click at [310, 220] on button "Next apartment" at bounding box center [308, 219] width 18 height 18
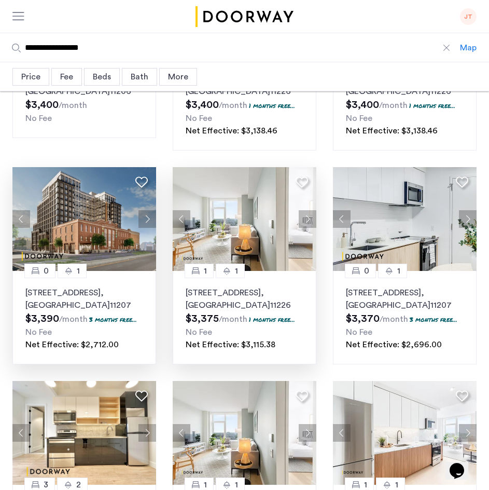
click at [310, 220] on button "Next apartment" at bounding box center [308, 219] width 18 height 18
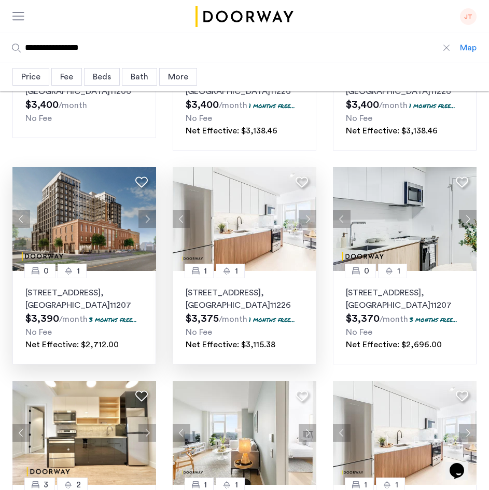
click at [310, 220] on button "Next apartment" at bounding box center [308, 219] width 18 height 18
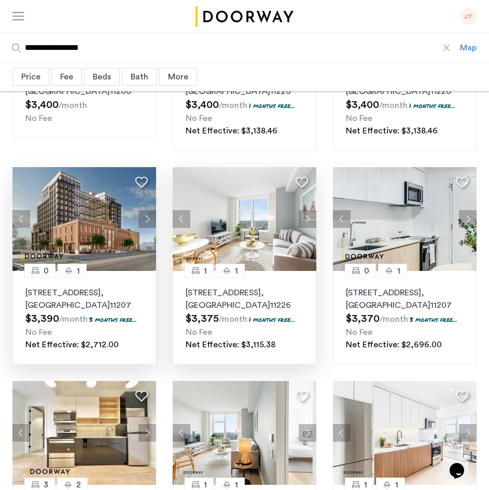
click at [310, 220] on button "Next apartment" at bounding box center [308, 219] width 18 height 18
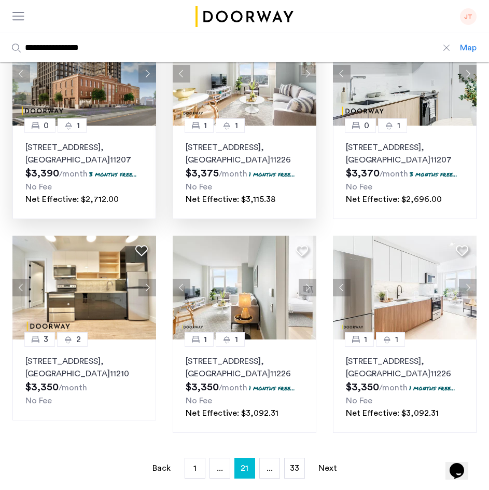
scroll to position [560, 0]
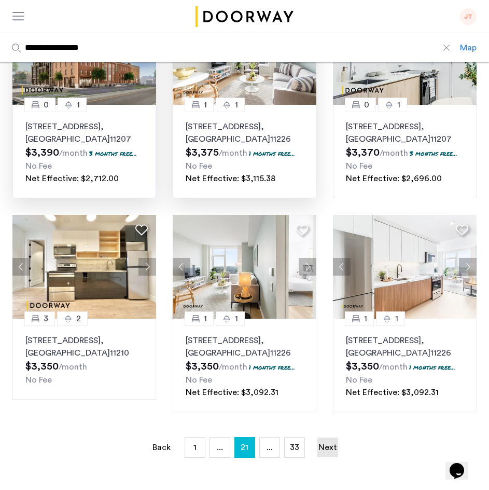
click at [335, 448] on link "Next page" at bounding box center [327, 447] width 21 height 20
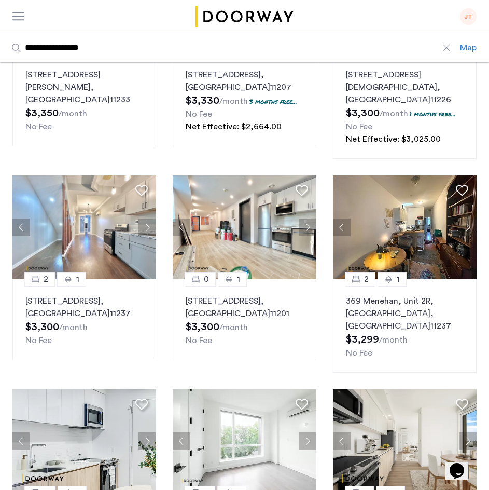
scroll to position [187, 0]
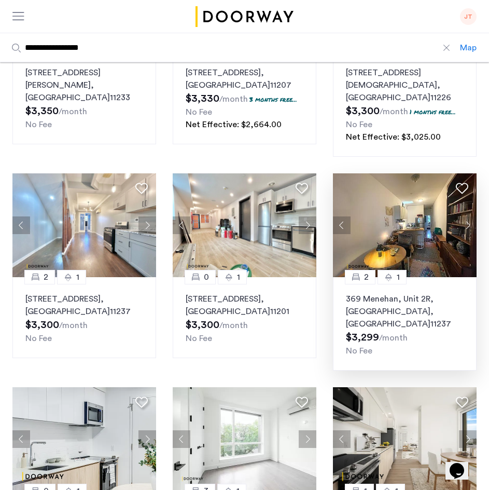
click at [465, 216] on button "Next apartment" at bounding box center [468, 225] width 18 height 18
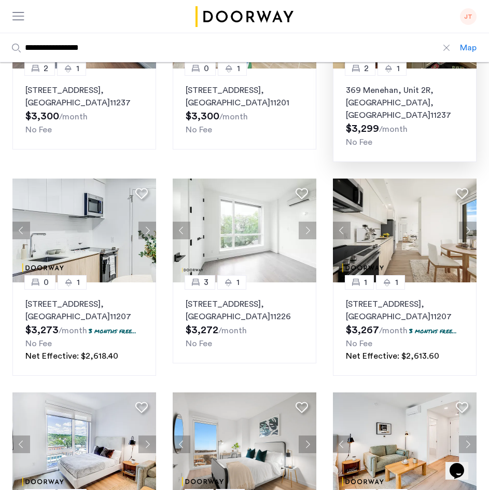
scroll to position [415, 0]
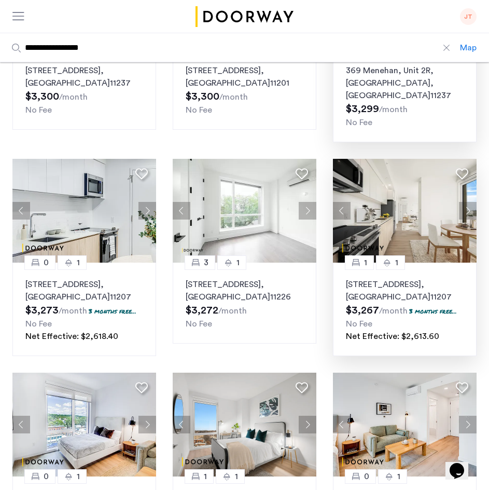
click at [470, 202] on button "Next apartment" at bounding box center [468, 211] width 18 height 18
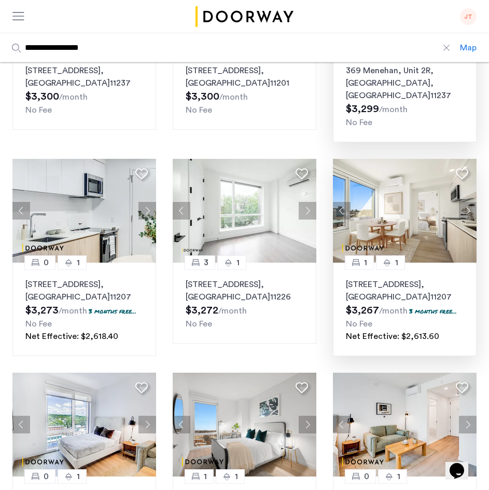
click at [470, 202] on button "Next apartment" at bounding box center [468, 211] width 18 height 18
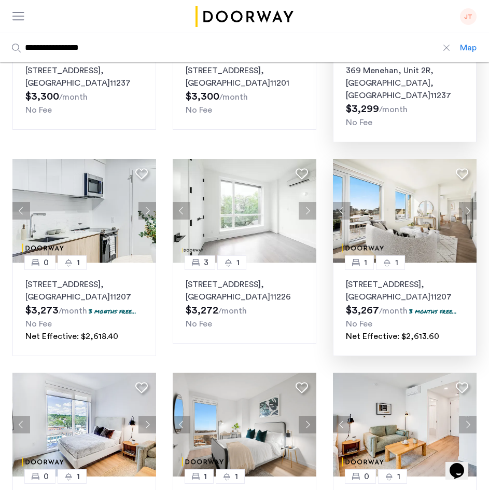
click at [470, 202] on button "Next apartment" at bounding box center [468, 211] width 18 height 18
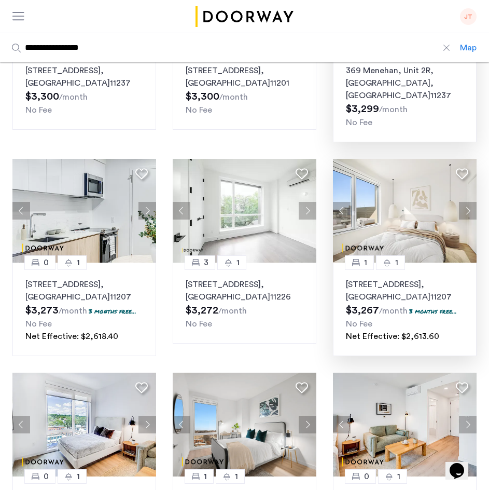
click at [470, 202] on button "Next apartment" at bounding box center [468, 211] width 18 height 18
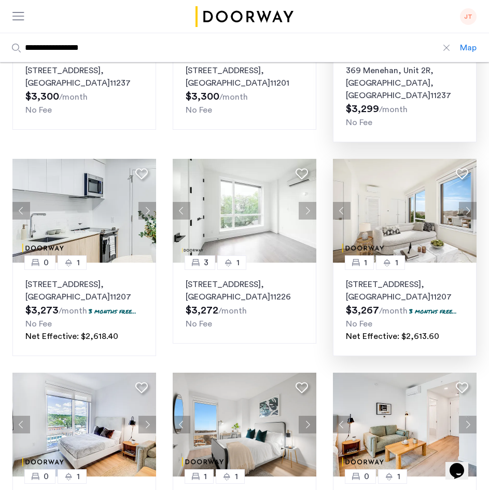
click at [470, 202] on button "Next apartment" at bounding box center [468, 211] width 18 height 18
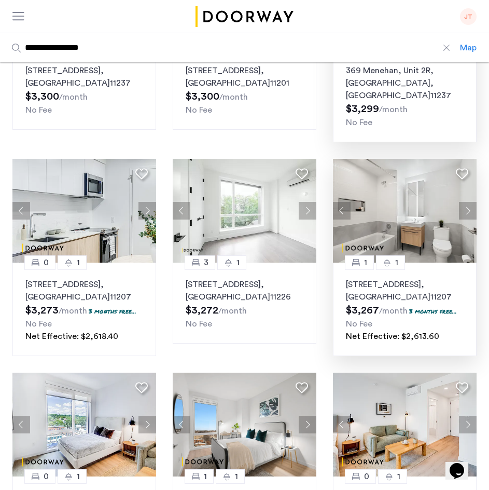
click at [470, 202] on button "Next apartment" at bounding box center [468, 211] width 18 height 18
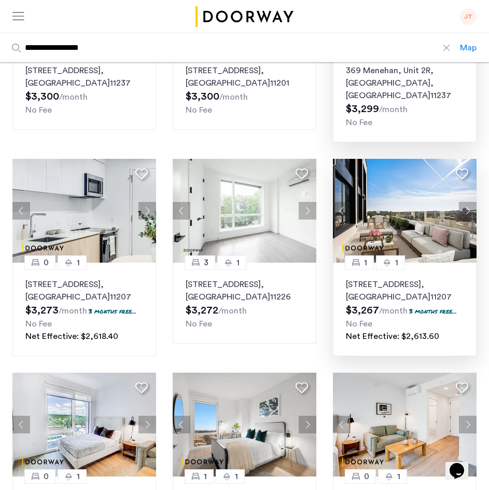
click at [470, 202] on button "Next apartment" at bounding box center [468, 211] width 18 height 18
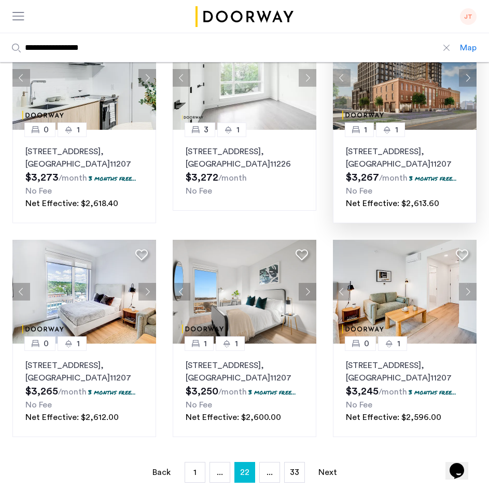
scroll to position [581, 0]
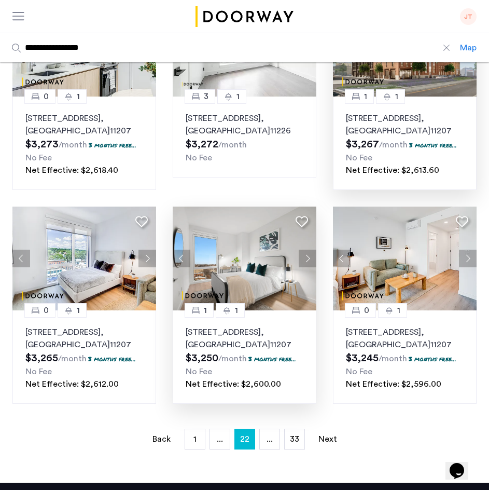
click at [311, 249] on button "Next apartment" at bounding box center [308, 258] width 18 height 18
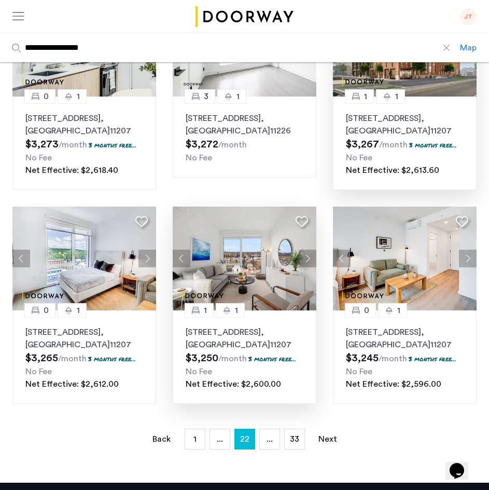
click at [311, 249] on button "Next apartment" at bounding box center [308, 258] width 18 height 18
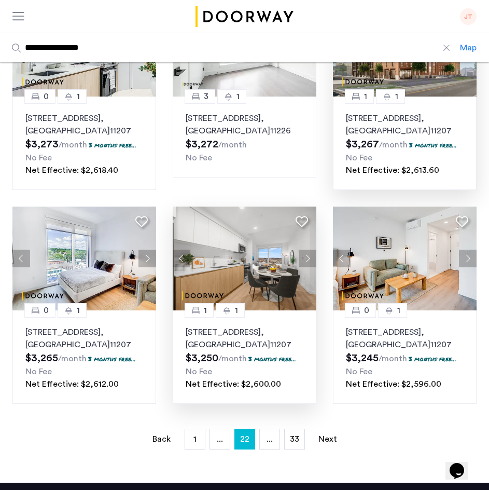
click at [311, 249] on button "Next apartment" at bounding box center [308, 258] width 18 height 18
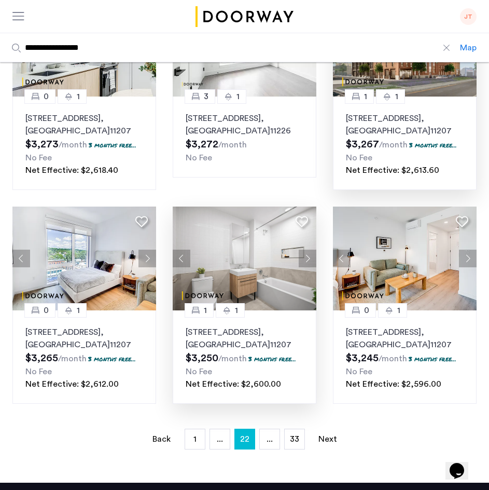
click at [311, 249] on button "Next apartment" at bounding box center [308, 258] width 18 height 18
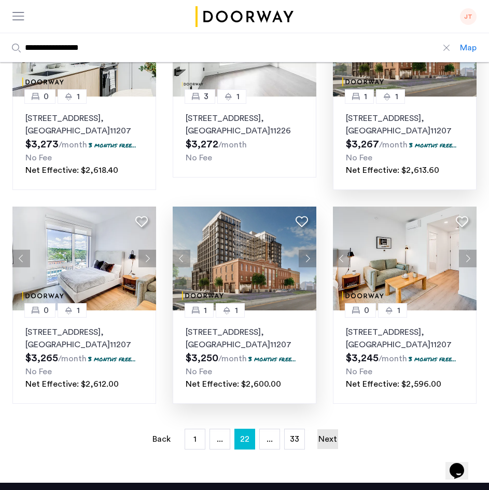
click at [328, 429] on link "Next page" at bounding box center [327, 439] width 21 height 20
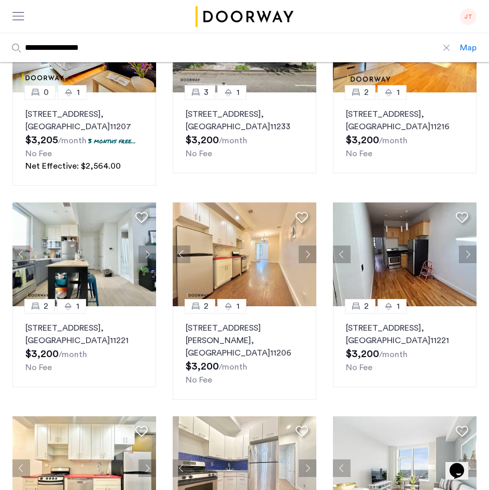
scroll to position [166, 0]
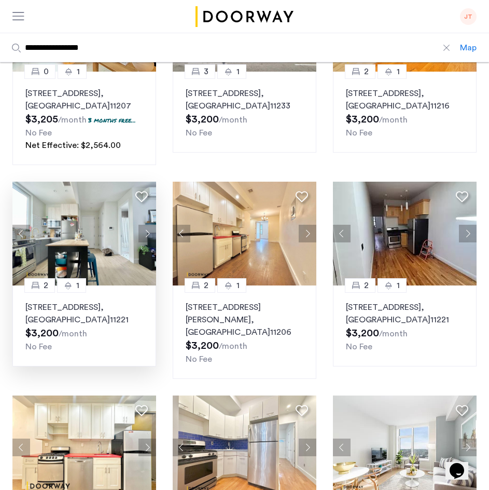
click at [149, 239] on button "Next apartment" at bounding box center [147, 234] width 18 height 18
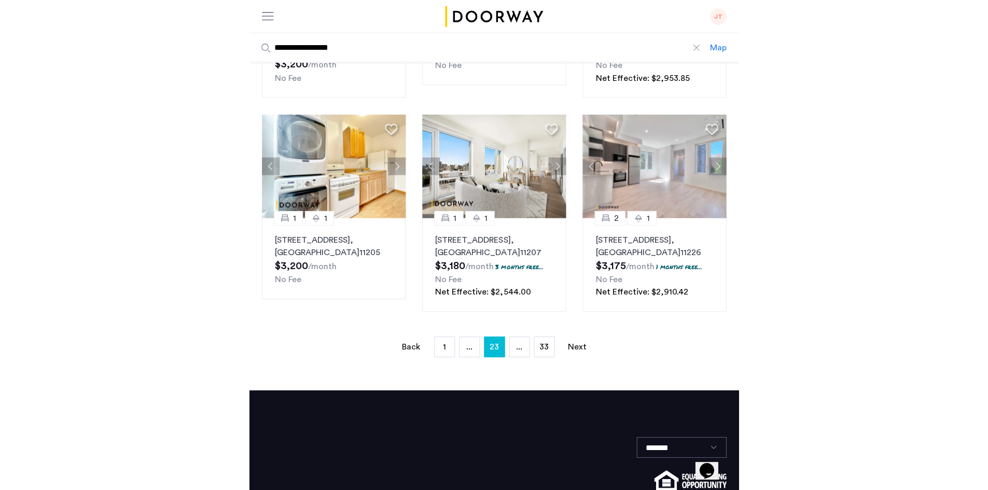
scroll to position [664, 0]
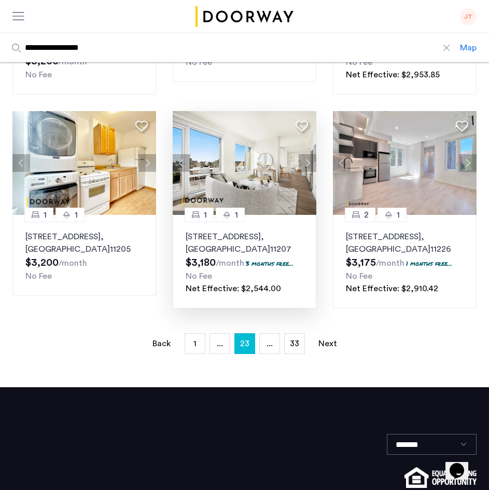
click at [304, 154] on button "Next apartment" at bounding box center [308, 163] width 18 height 18
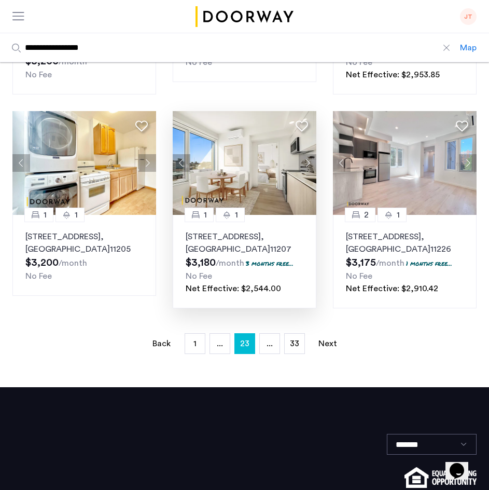
click at [304, 154] on button "Next apartment" at bounding box center [308, 163] width 18 height 18
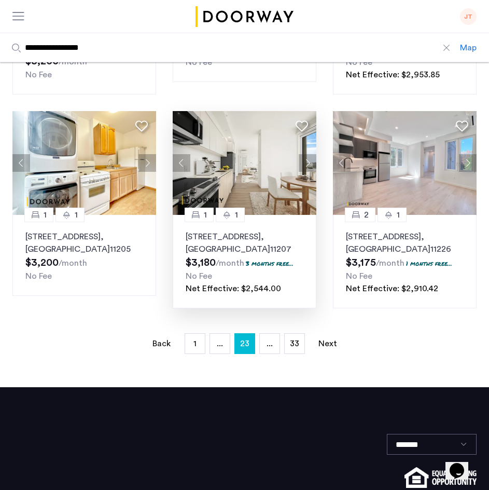
click at [304, 154] on button "Next apartment" at bounding box center [308, 163] width 18 height 18
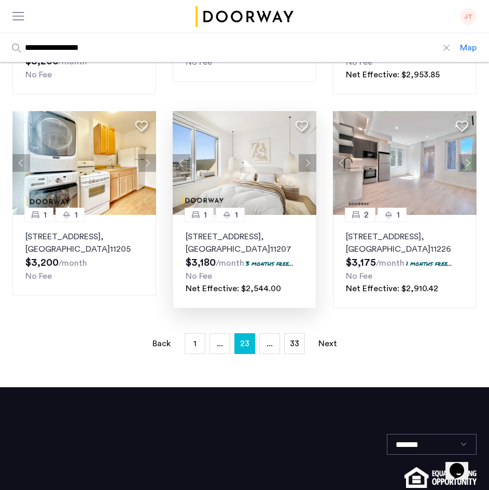
click at [304, 154] on button "Next apartment" at bounding box center [308, 163] width 18 height 18
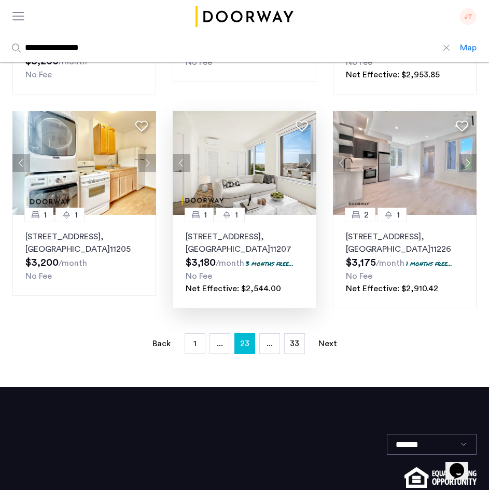
click at [304, 154] on button "Next apartment" at bounding box center [308, 163] width 18 height 18
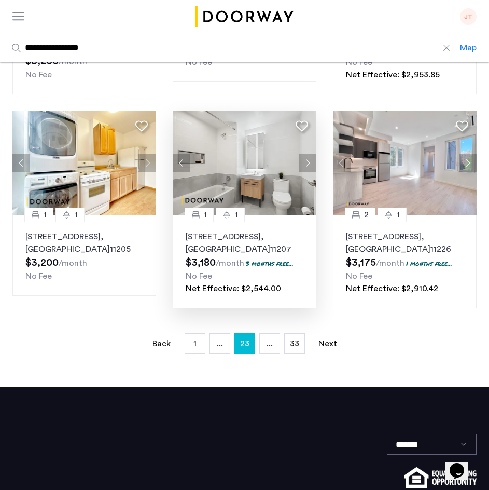
click at [304, 154] on button "Next apartment" at bounding box center [308, 163] width 18 height 18
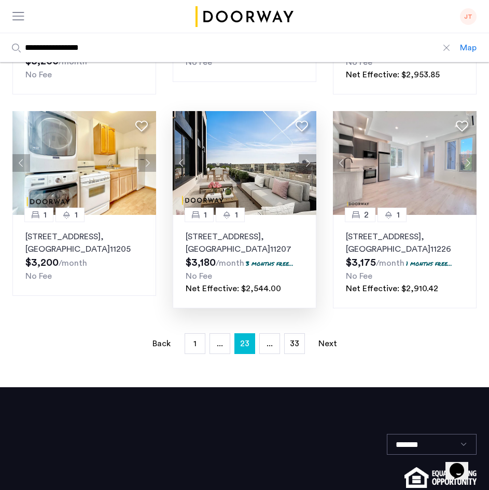
click at [304, 154] on button "Next apartment" at bounding box center [308, 163] width 18 height 18
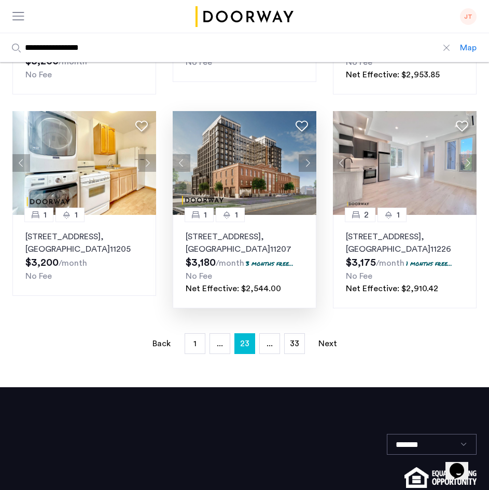
click at [304, 154] on button "Next apartment" at bounding box center [308, 163] width 18 height 18
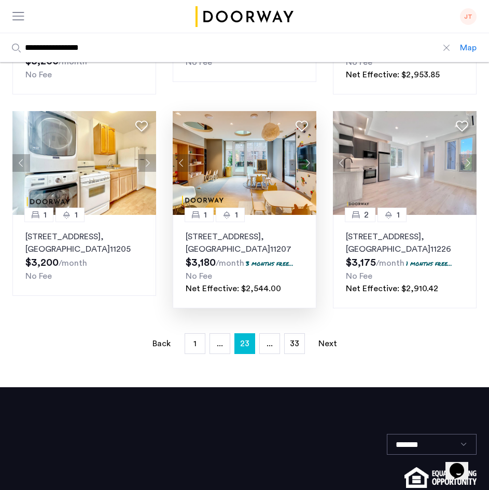
click at [267, 158] on img at bounding box center [245, 163] width 144 height 104
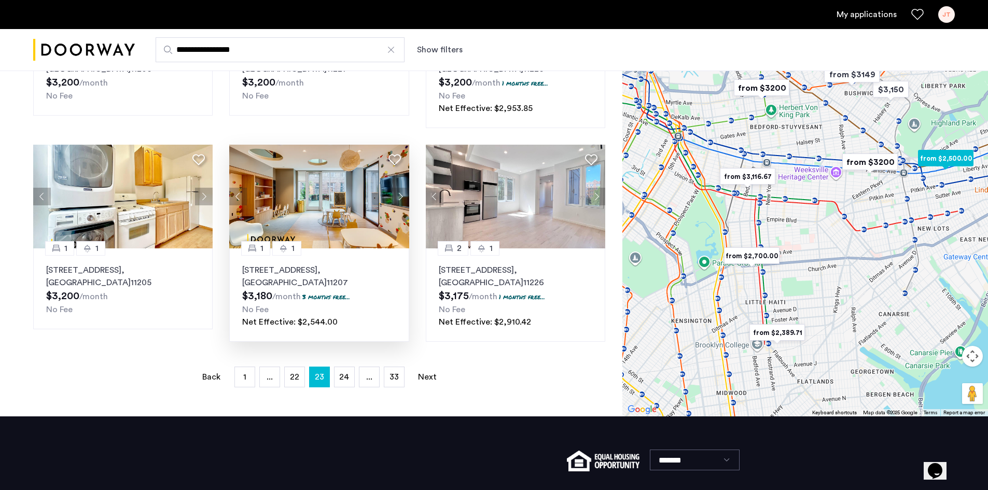
click at [392, 163] on icon at bounding box center [395, 160] width 12 height 12
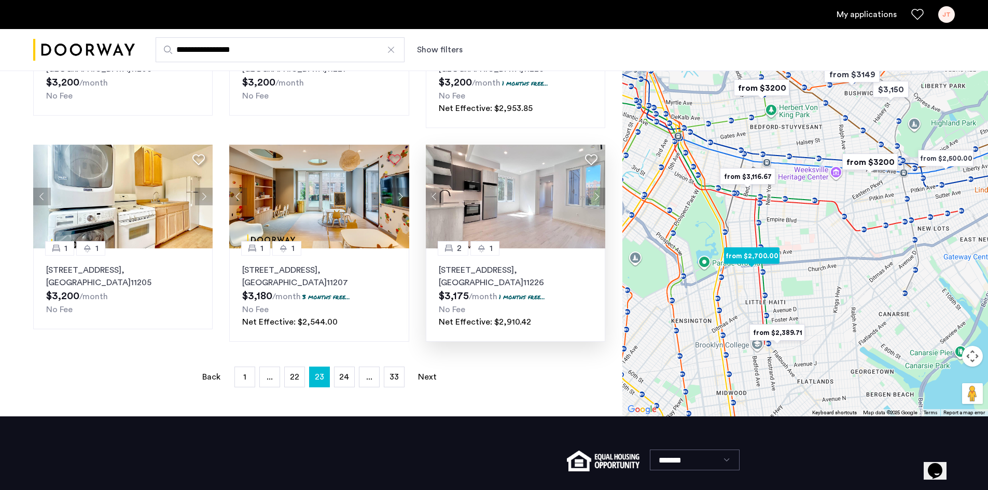
click at [496, 209] on img at bounding box center [516, 197] width 180 height 104
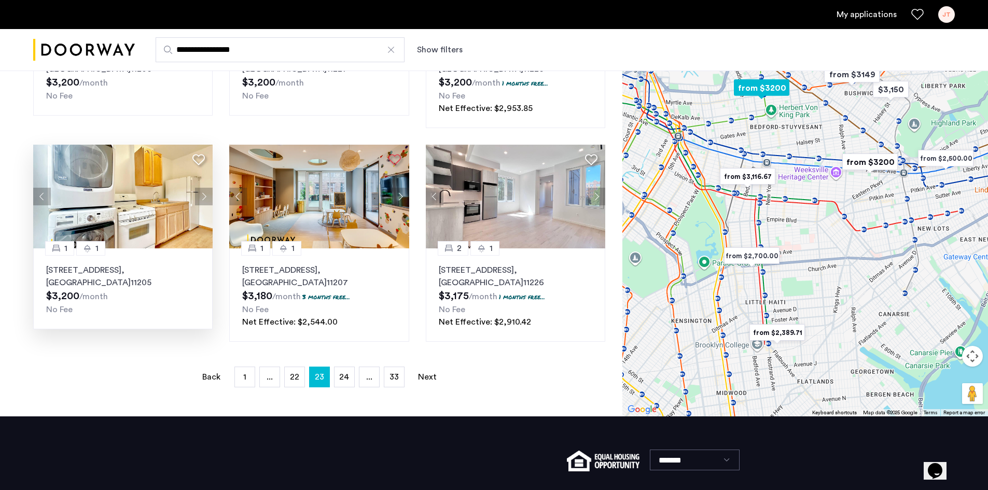
click at [203, 197] on button "Next apartment" at bounding box center [204, 197] width 18 height 18
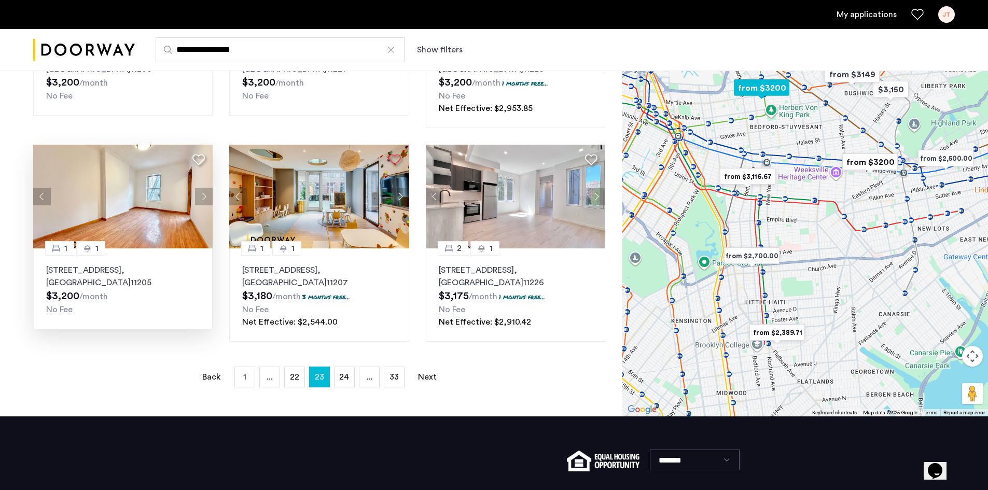
click at [203, 197] on button "Next apartment" at bounding box center [204, 197] width 18 height 18
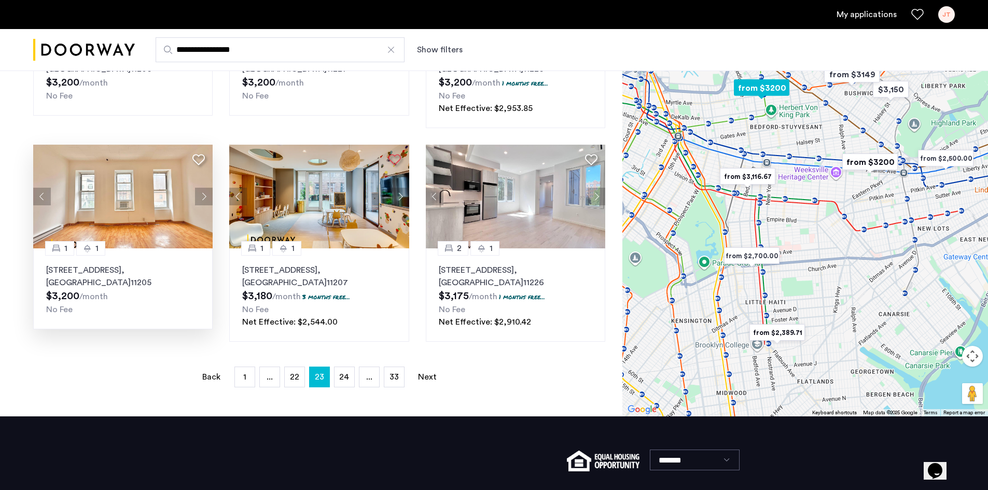
click at [203, 197] on button "Next apartment" at bounding box center [204, 197] width 18 height 18
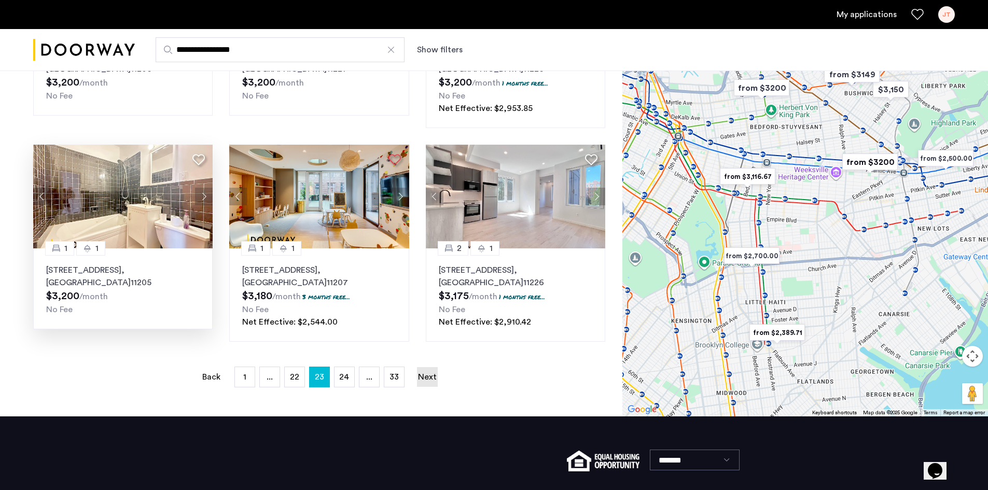
click at [427, 379] on link "Next page" at bounding box center [427, 377] width 21 height 20
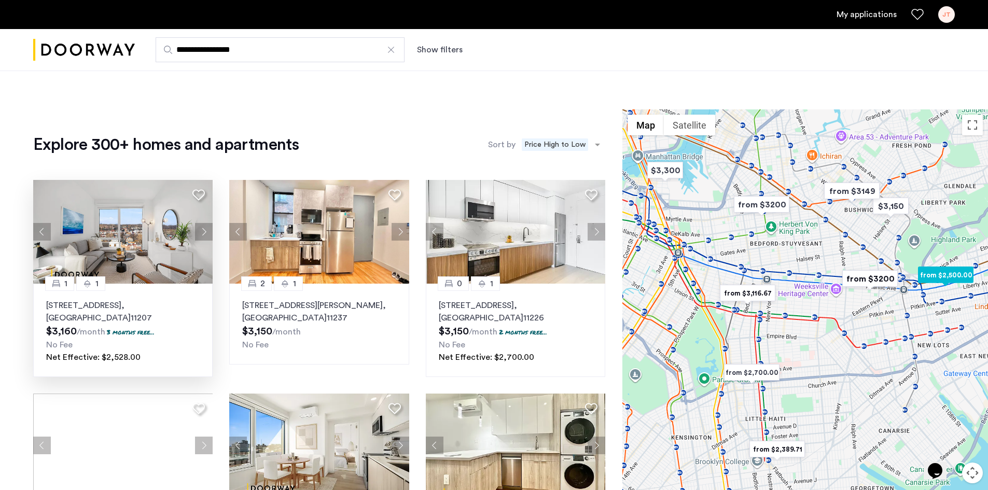
click at [210, 230] on button "Next apartment" at bounding box center [204, 232] width 18 height 18
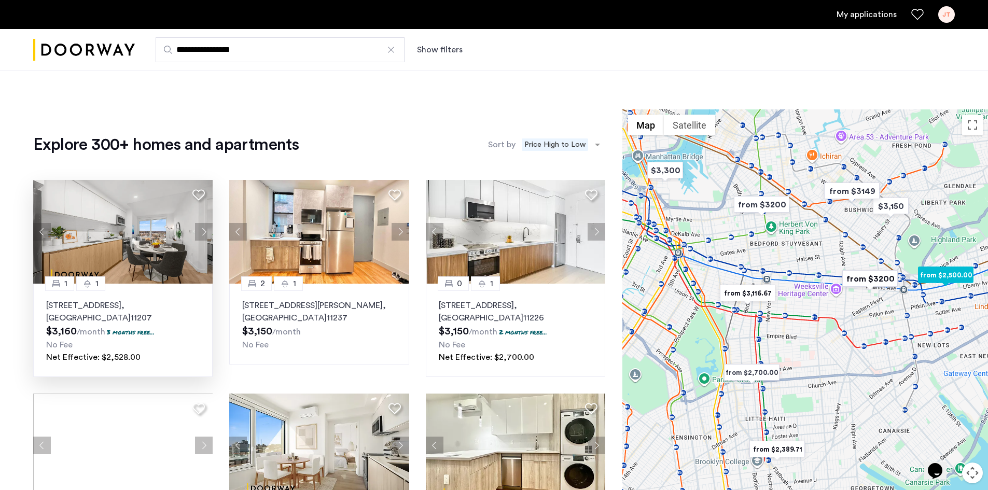
click at [210, 230] on button "Next apartment" at bounding box center [204, 232] width 18 height 18
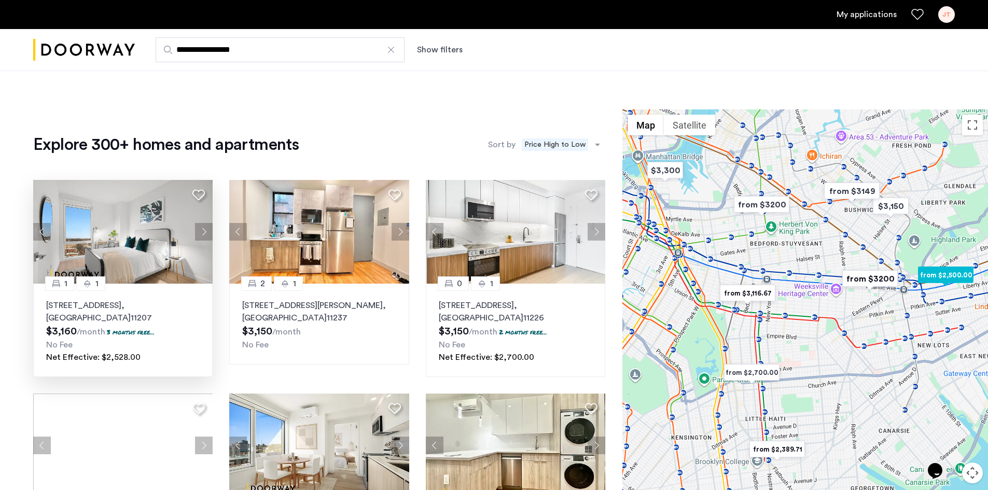
click at [210, 230] on button "Next apartment" at bounding box center [204, 232] width 18 height 18
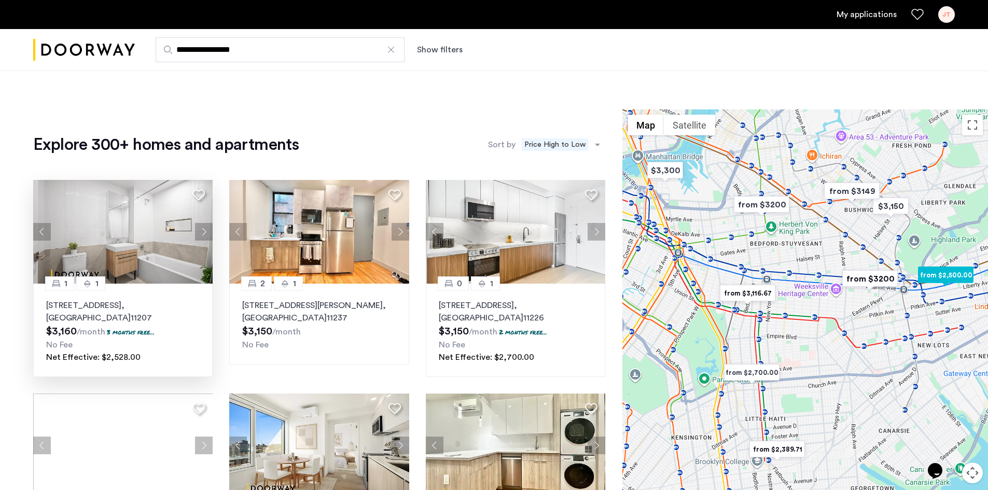
click at [210, 230] on button "Next apartment" at bounding box center [204, 232] width 18 height 18
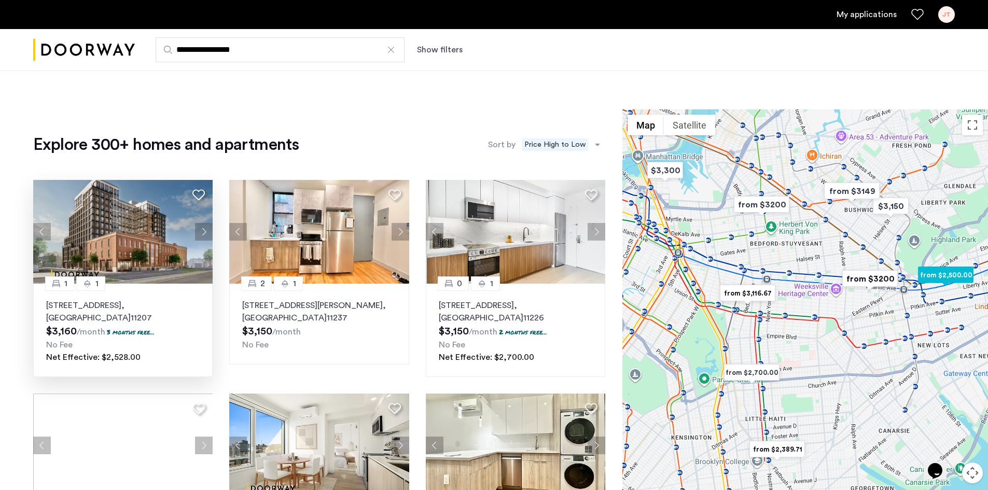
click at [210, 230] on button "Next apartment" at bounding box center [204, 232] width 18 height 18
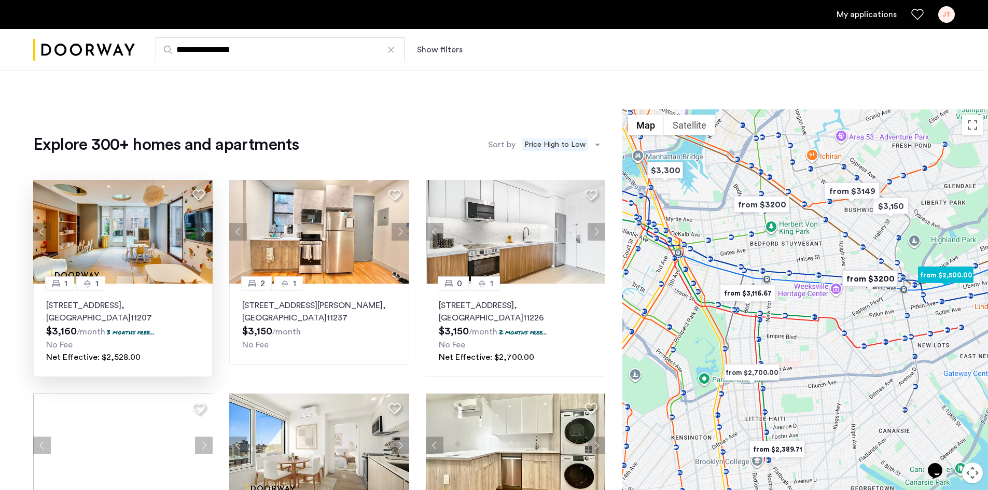
click at [210, 230] on button "Next apartment" at bounding box center [204, 232] width 18 height 18
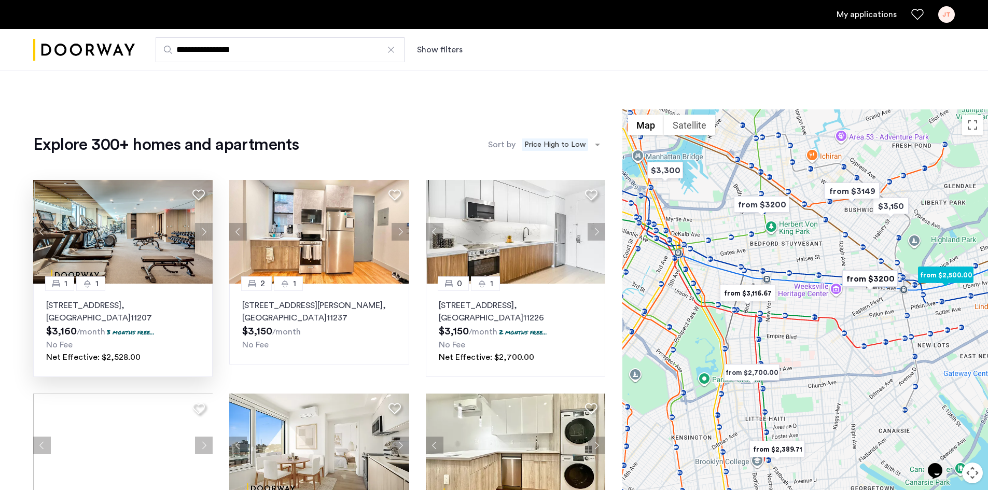
click at [210, 230] on button "Next apartment" at bounding box center [204, 232] width 18 height 18
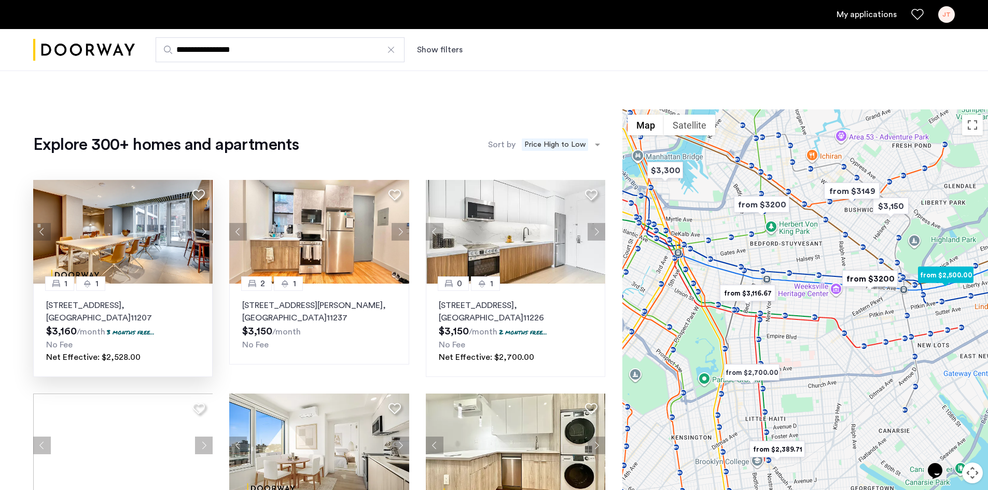
click at [210, 230] on button "Next apartment" at bounding box center [204, 232] width 18 height 18
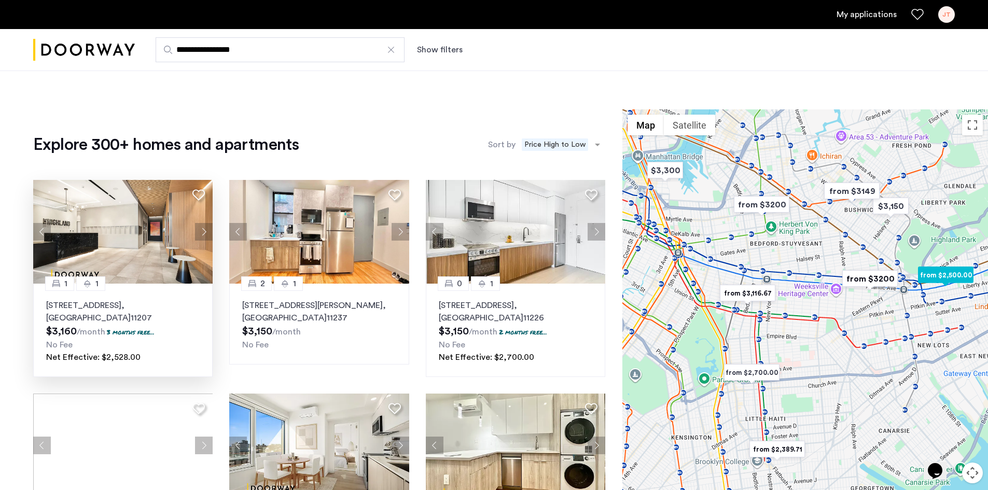
click at [210, 230] on button "Next apartment" at bounding box center [204, 232] width 18 height 18
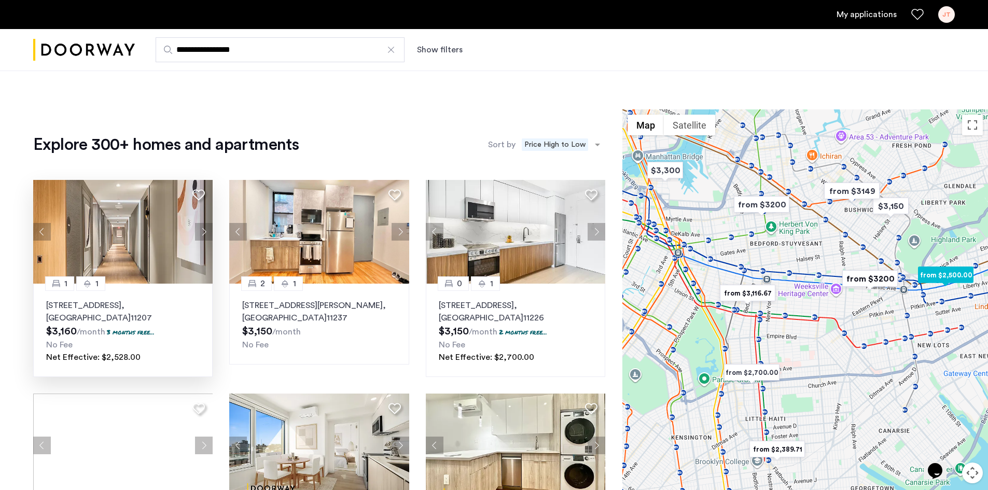
click at [210, 230] on button "Next apartment" at bounding box center [204, 232] width 18 height 18
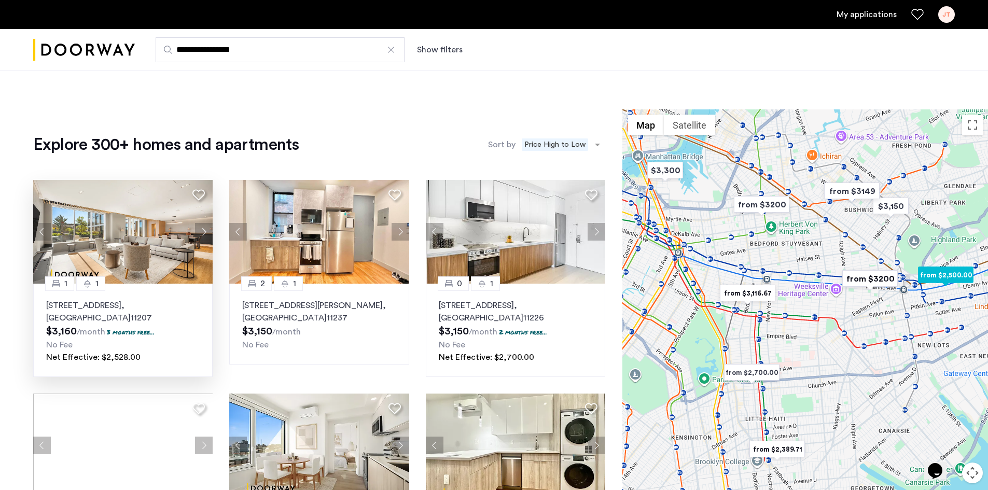
click at [210, 230] on button "Next apartment" at bounding box center [204, 232] width 18 height 18
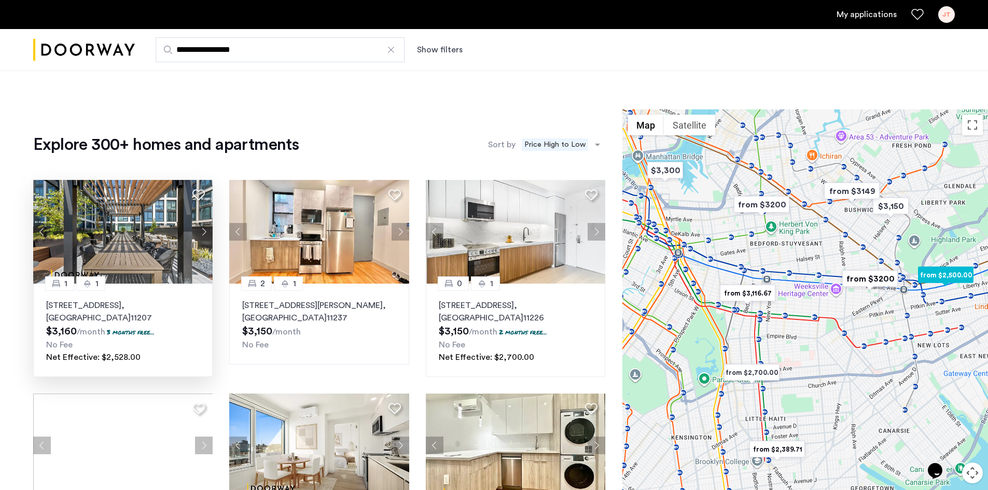
click at [210, 230] on button "Next apartment" at bounding box center [204, 232] width 18 height 18
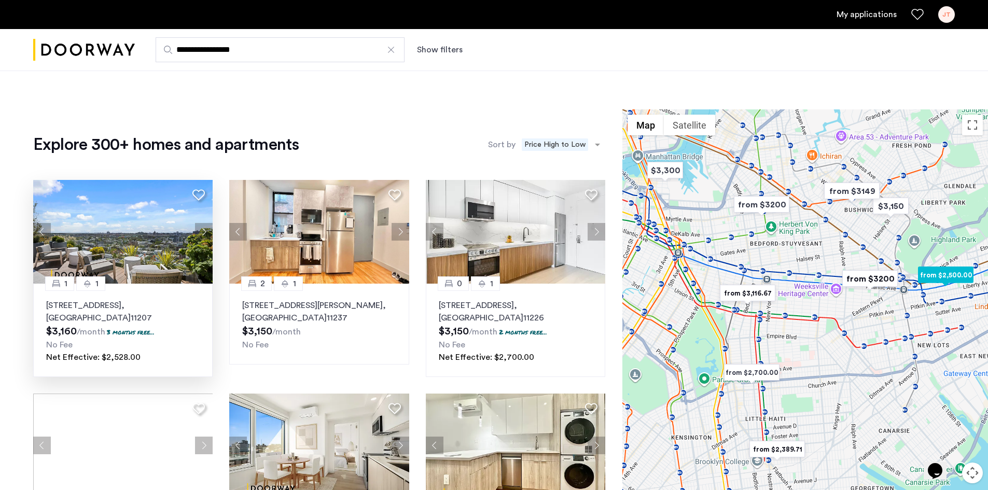
click at [210, 230] on button "Next apartment" at bounding box center [204, 232] width 18 height 18
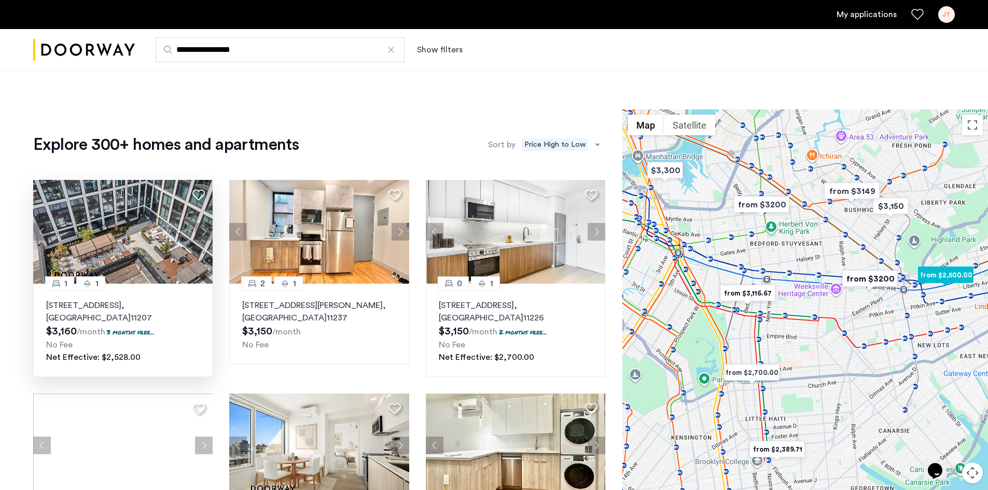
click at [210, 230] on button "Next apartment" at bounding box center [204, 232] width 18 height 18
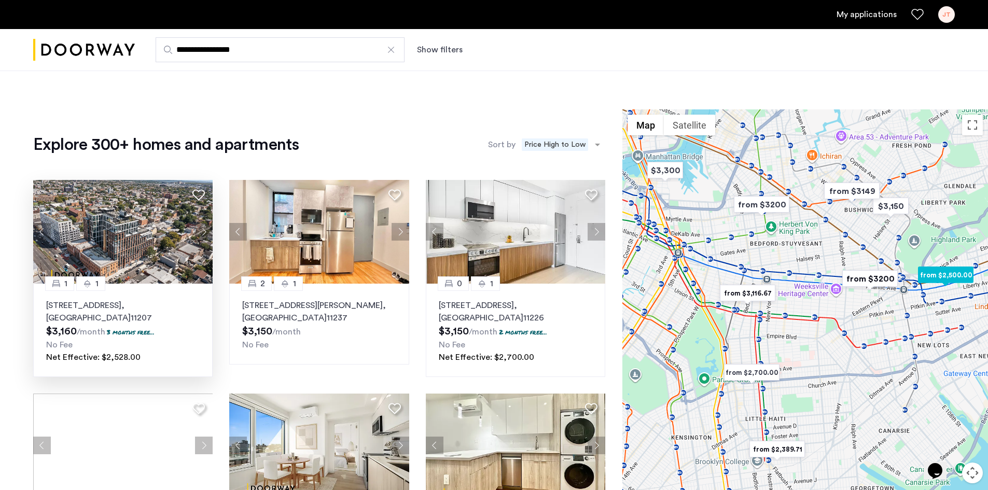
click at [210, 230] on button "Next apartment" at bounding box center [204, 232] width 18 height 18
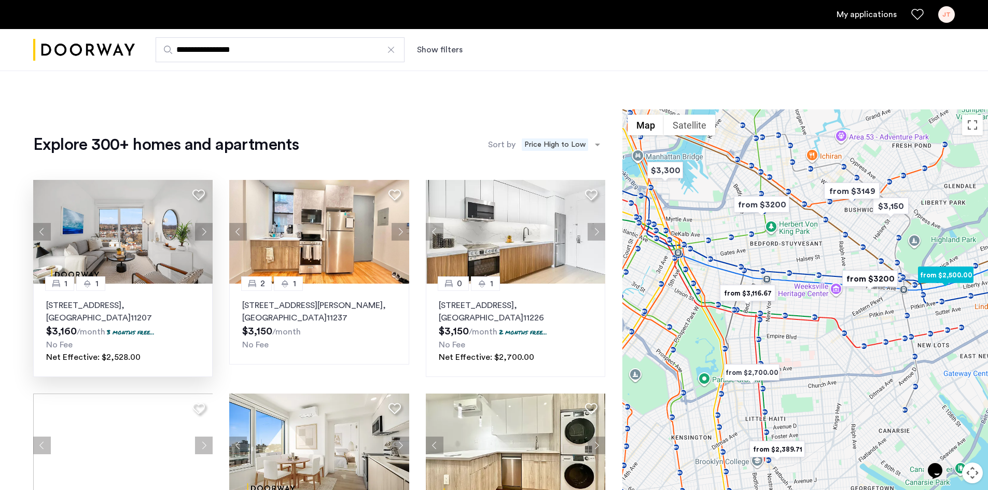
click at [210, 230] on button "Next apartment" at bounding box center [204, 232] width 18 height 18
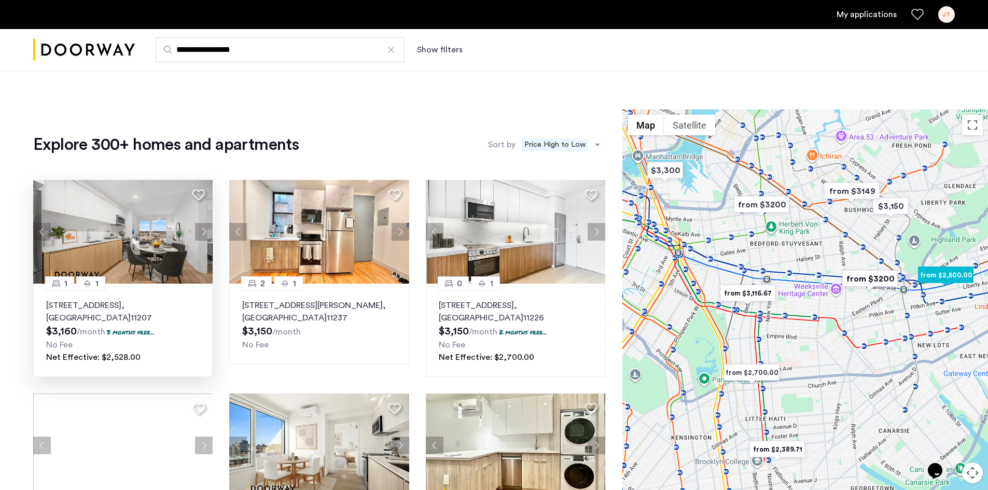
click at [210, 230] on button "Next apartment" at bounding box center [204, 232] width 18 height 18
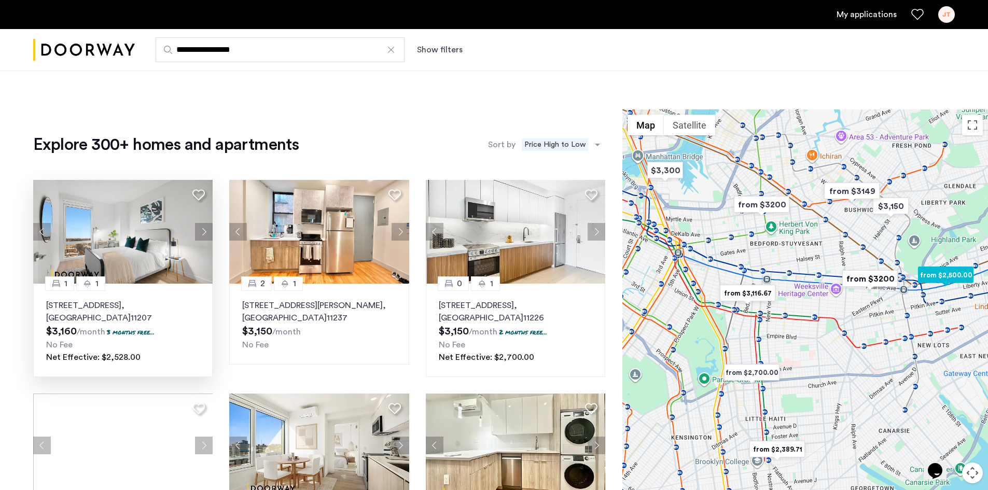
click at [201, 196] on icon at bounding box center [198, 195] width 12 height 12
click at [147, 235] on img at bounding box center [123, 232] width 180 height 104
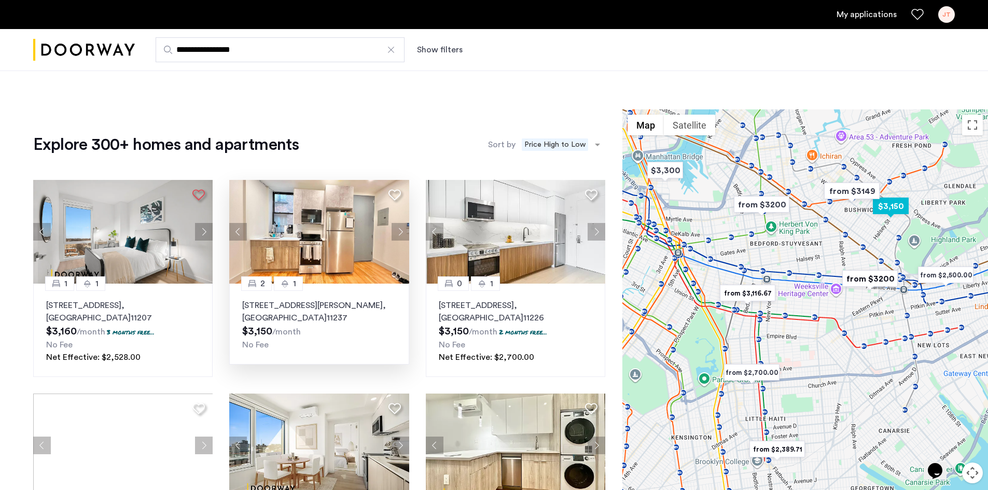
click at [395, 230] on button "Next apartment" at bounding box center [401, 232] width 18 height 18
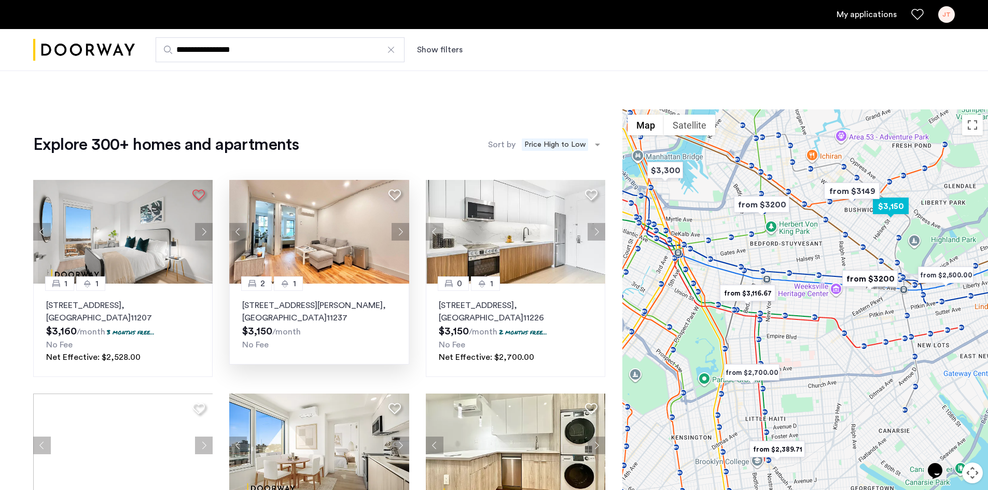
click at [404, 225] on button "Next apartment" at bounding box center [401, 232] width 18 height 18
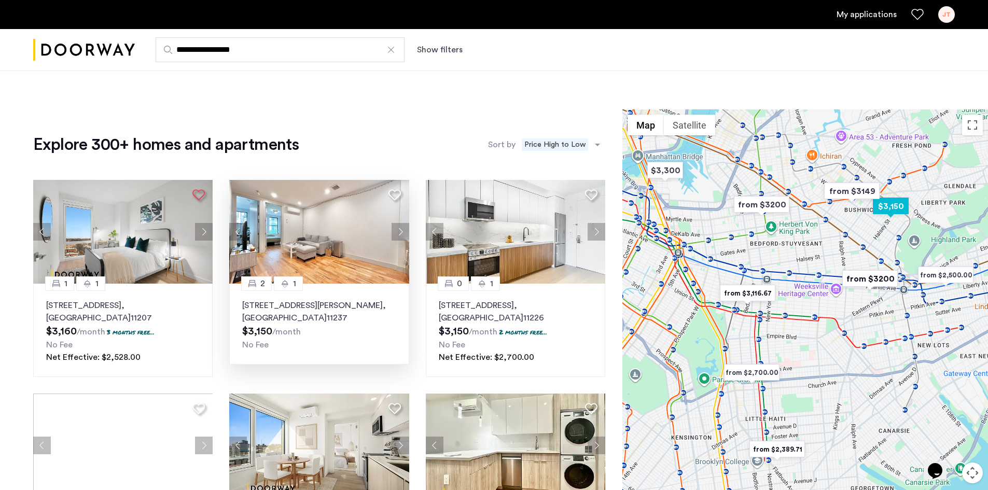
click at [404, 225] on button "Next apartment" at bounding box center [401, 232] width 18 height 18
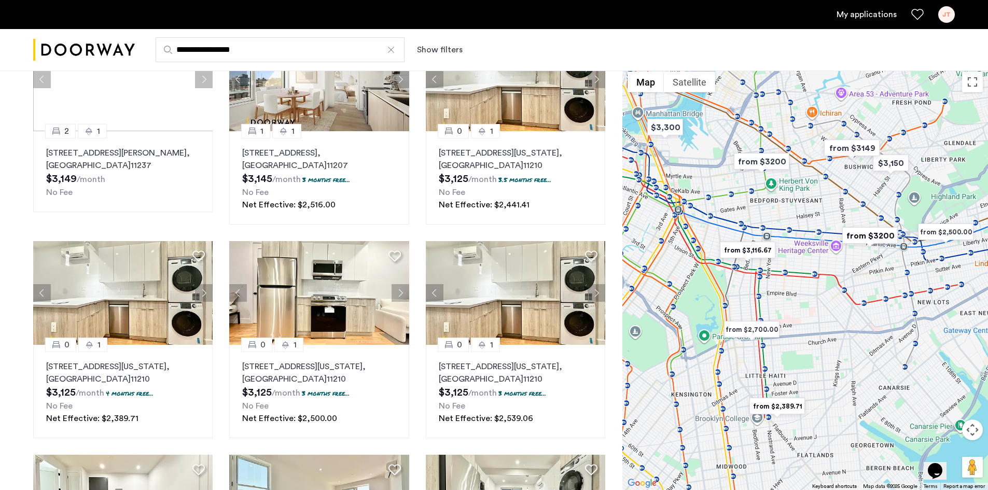
scroll to position [428, 0]
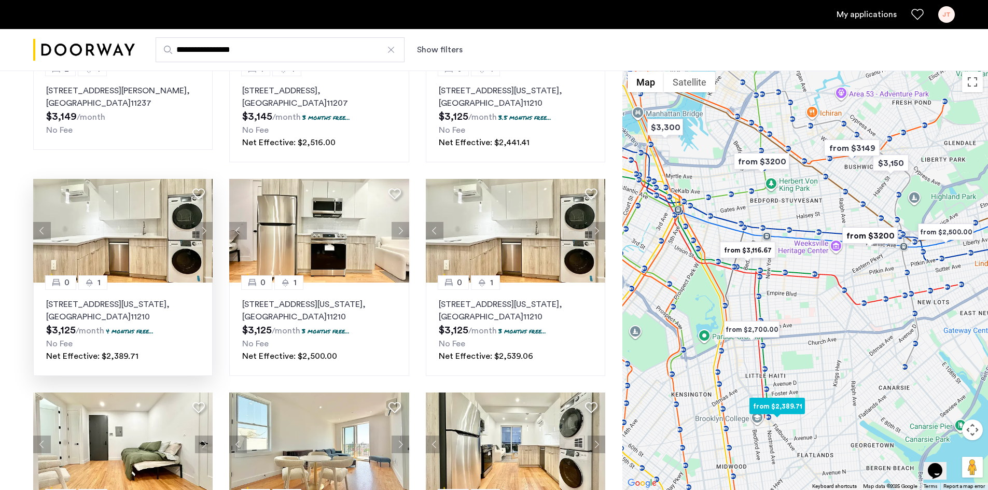
click at [202, 227] on button "Next apartment" at bounding box center [204, 231] width 18 height 18
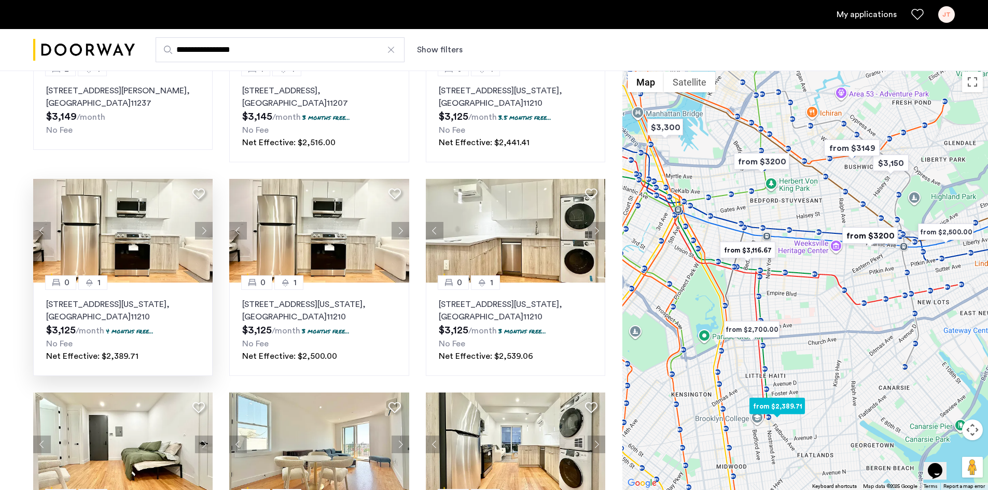
click at [202, 227] on button "Next apartment" at bounding box center [204, 231] width 18 height 18
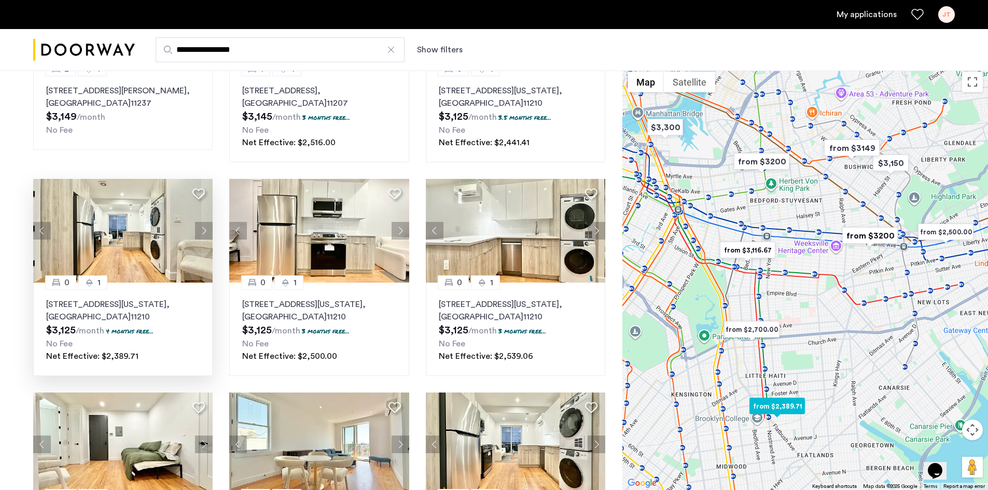
click at [202, 227] on button "Next apartment" at bounding box center [204, 231] width 18 height 18
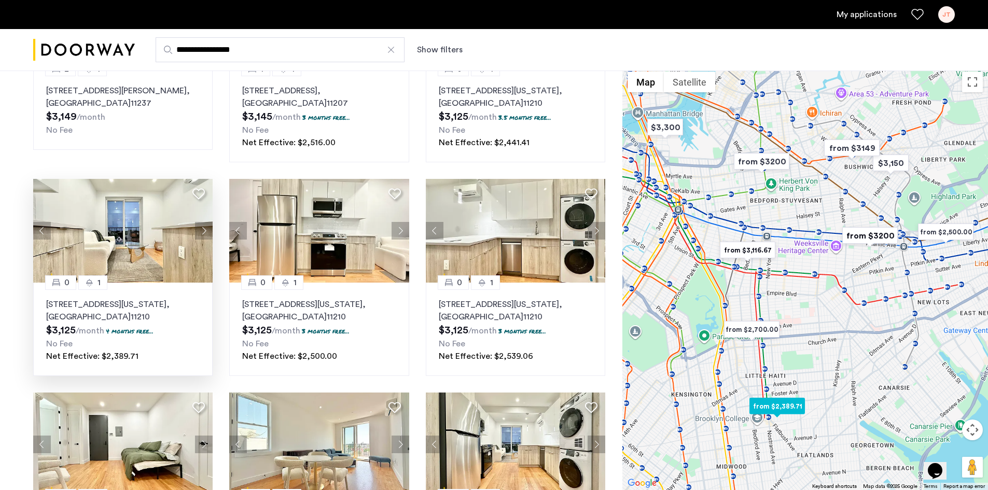
click at [202, 227] on button "Next apartment" at bounding box center [204, 231] width 18 height 18
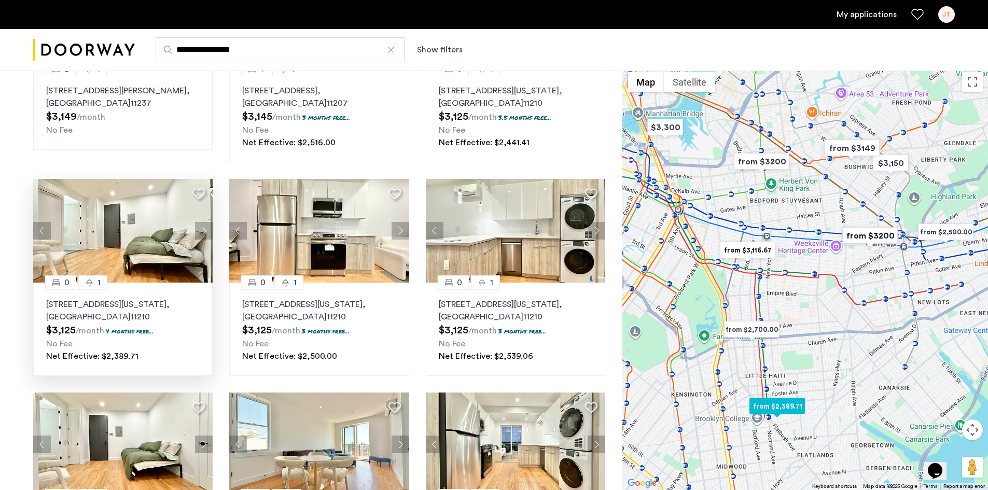
click at [202, 228] on button "Next apartment" at bounding box center [204, 231] width 18 height 18
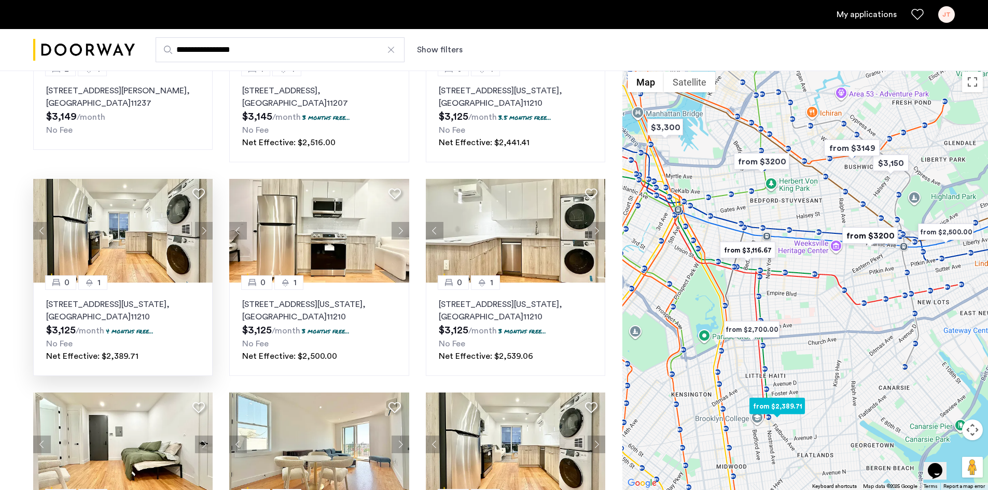
click at [202, 228] on button "Next apartment" at bounding box center [204, 231] width 18 height 18
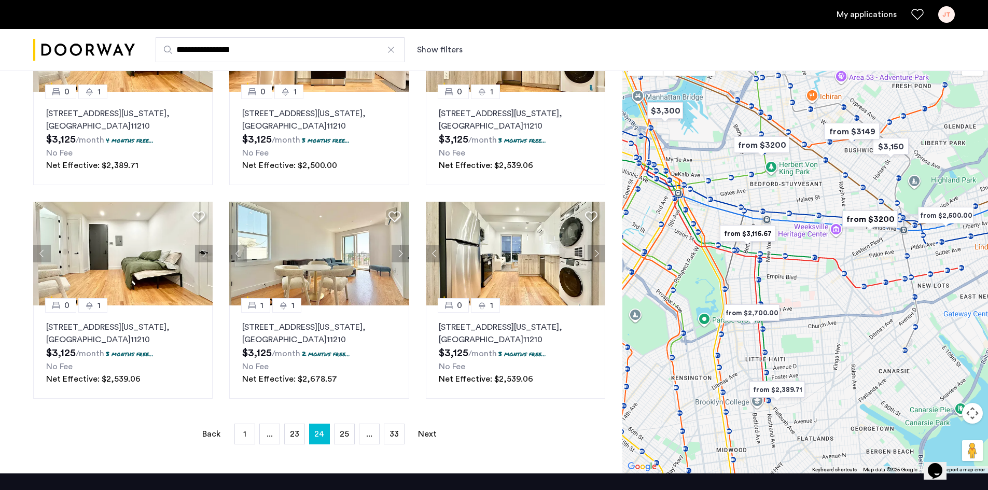
scroll to position [636, 0]
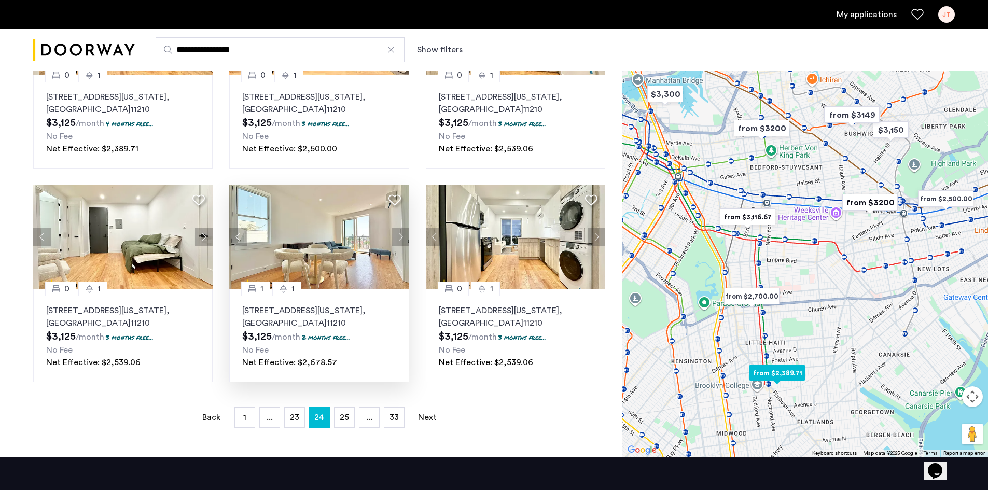
click at [406, 241] on button "Next apartment" at bounding box center [401, 237] width 18 height 18
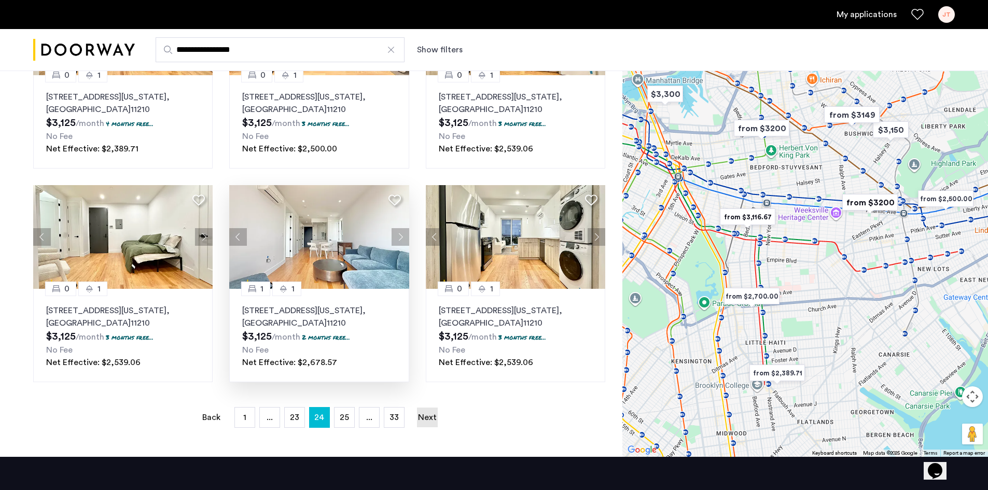
click at [428, 417] on link "Next page" at bounding box center [427, 418] width 21 height 20
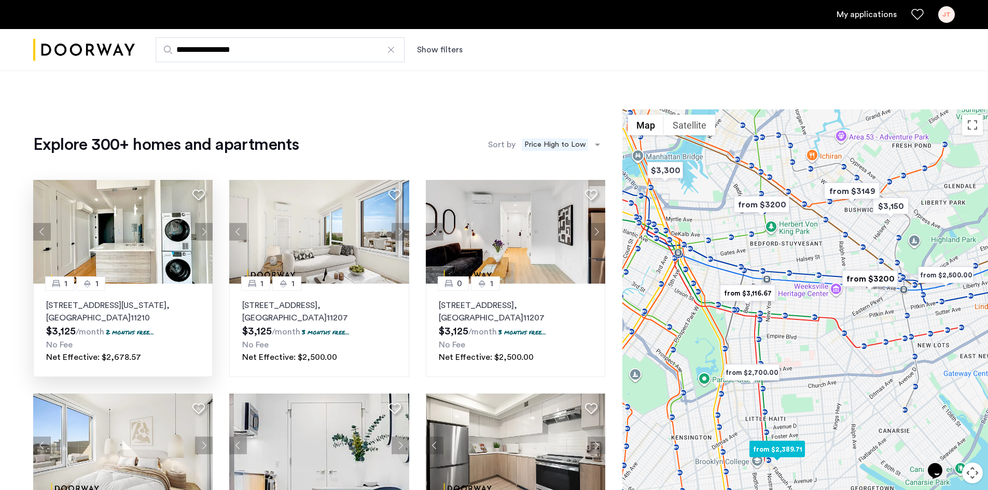
click at [201, 231] on button "Next apartment" at bounding box center [204, 232] width 18 height 18
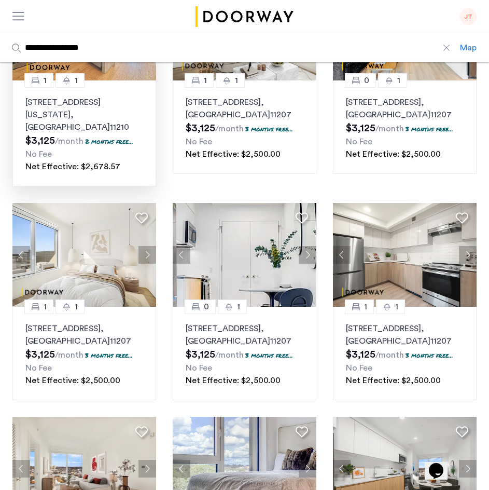
scroll to position [166, 0]
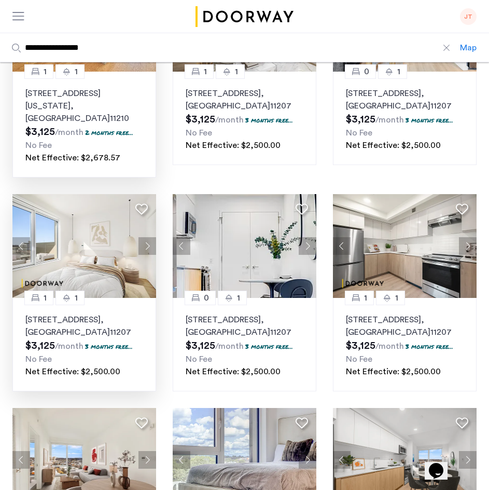
click at [147, 237] on button "Next apartment" at bounding box center [147, 246] width 18 height 18
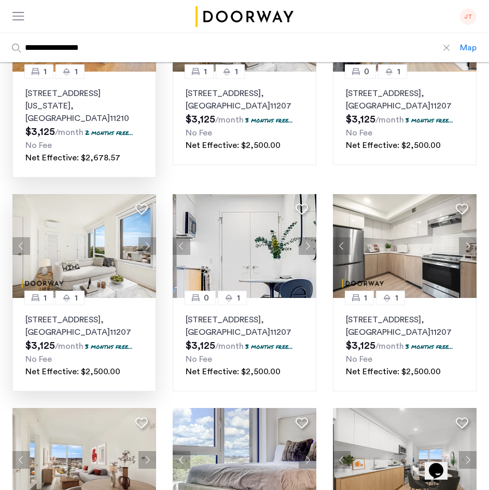
click at [147, 237] on button "Next apartment" at bounding box center [147, 246] width 18 height 18
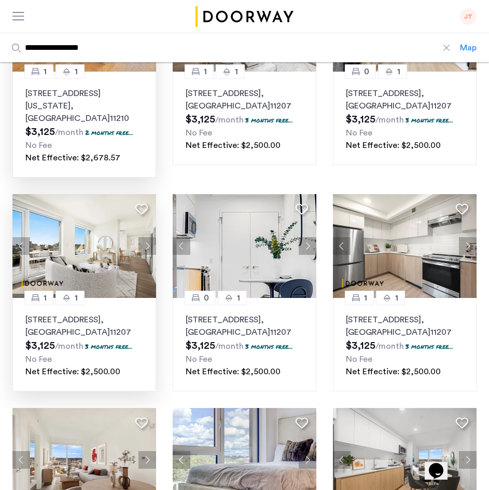
click at [147, 237] on button "Next apartment" at bounding box center [147, 246] width 18 height 18
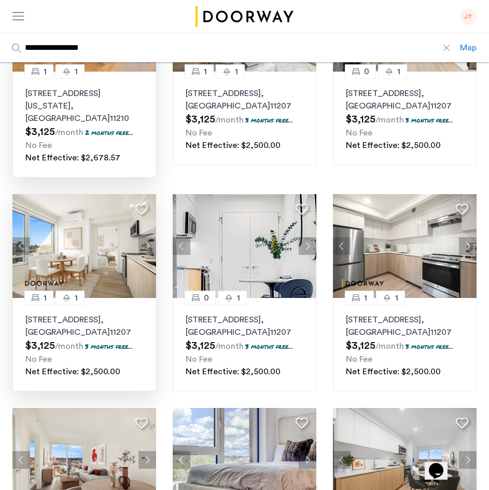
click at [146, 237] on button "Next apartment" at bounding box center [147, 246] width 18 height 18
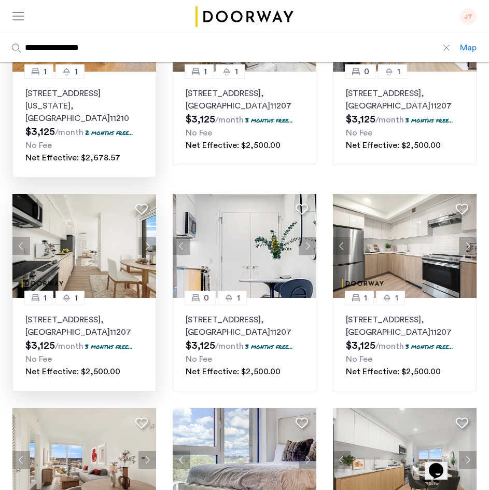
click at [146, 237] on button "Next apartment" at bounding box center [147, 246] width 18 height 18
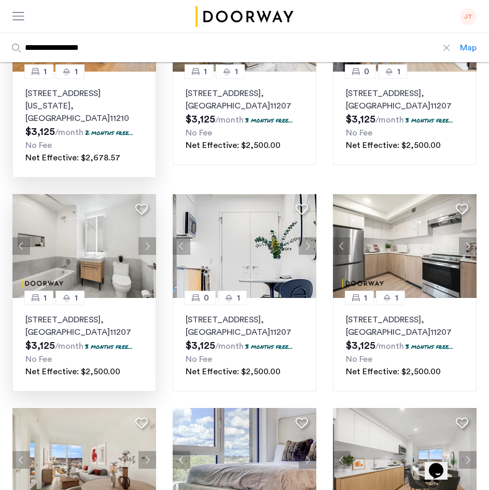
click at [146, 237] on button "Next apartment" at bounding box center [147, 246] width 18 height 18
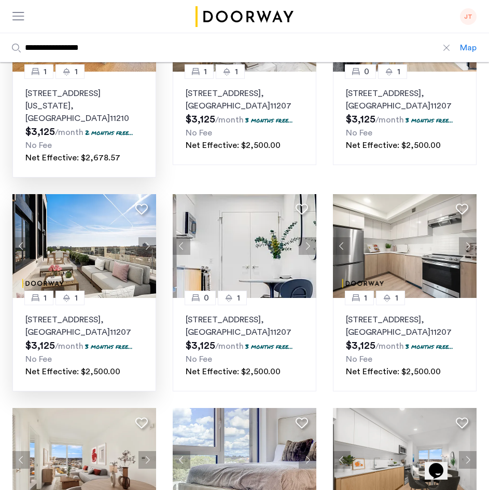
click at [138, 203] on icon at bounding box center [141, 209] width 12 height 12
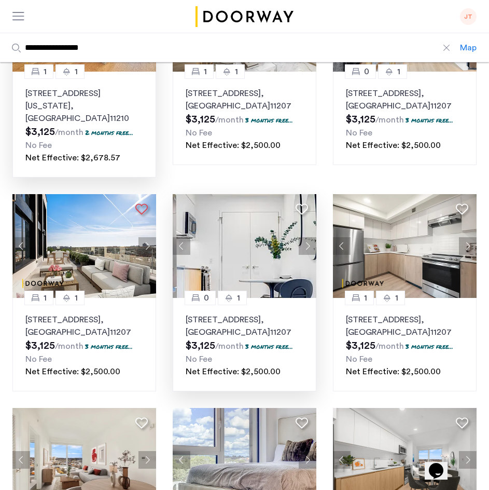
click at [304, 237] on button "Next apartment" at bounding box center [308, 246] width 18 height 18
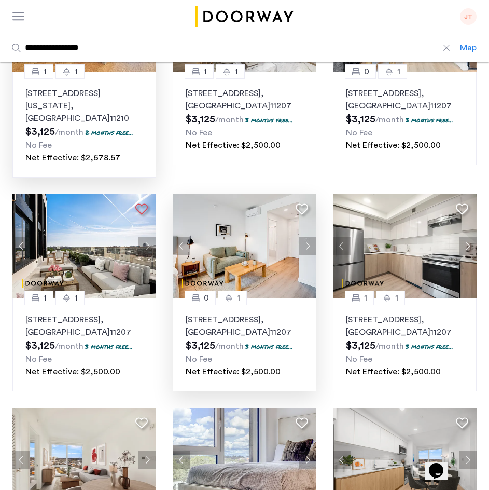
click at [304, 237] on button "Next apartment" at bounding box center [308, 246] width 18 height 18
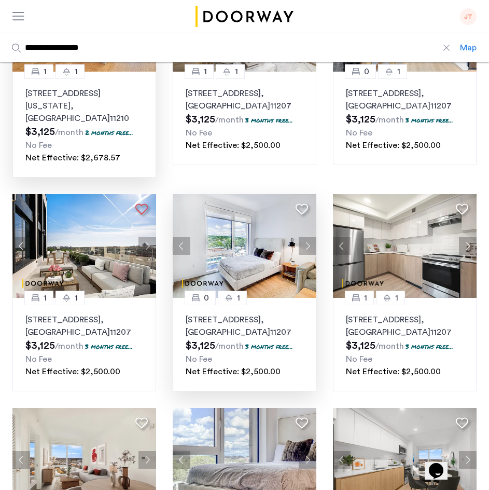
click at [304, 237] on button "Next apartment" at bounding box center [308, 246] width 18 height 18
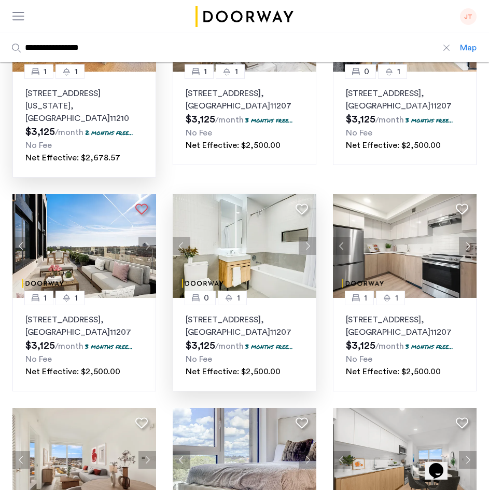
click at [304, 237] on button "Next apartment" at bounding box center [308, 246] width 18 height 18
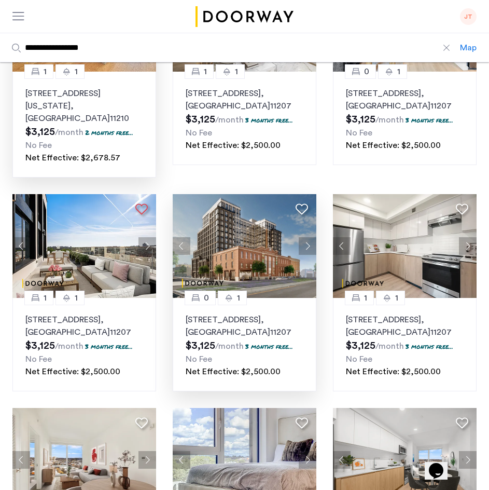
click at [304, 237] on button "Next apartment" at bounding box center [308, 246] width 18 height 18
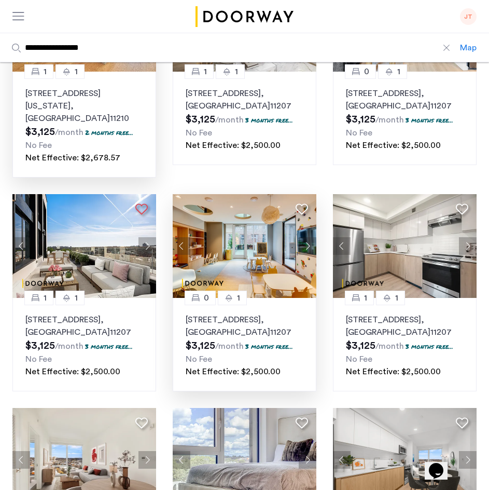
click at [304, 237] on button "Next apartment" at bounding box center [308, 246] width 18 height 18
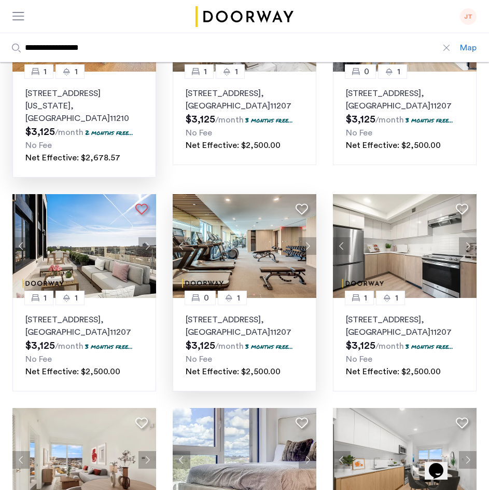
click at [304, 237] on button "Next apartment" at bounding box center [308, 246] width 18 height 18
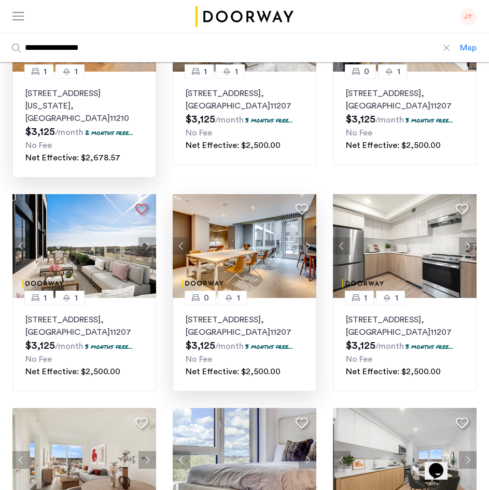
click at [304, 237] on button "Next apartment" at bounding box center [308, 246] width 18 height 18
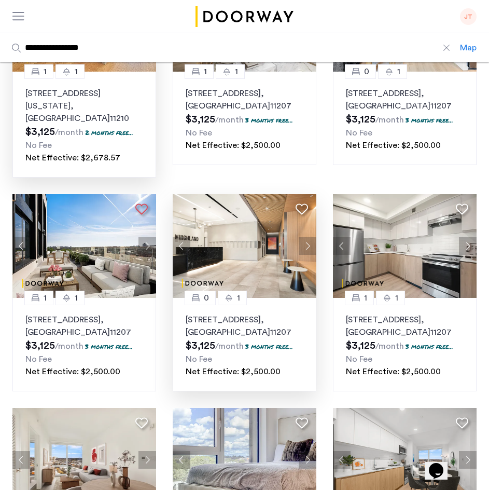
click at [304, 237] on button "Next apartment" at bounding box center [308, 246] width 18 height 18
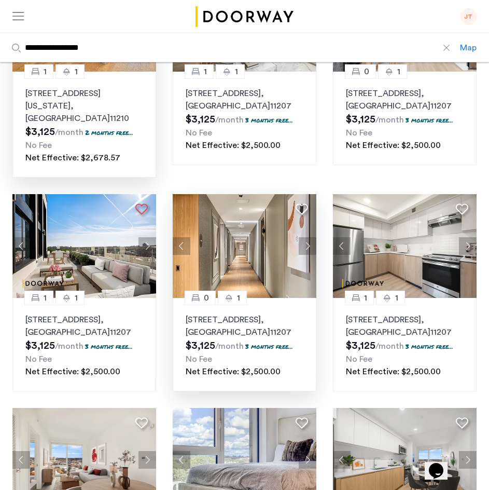
click at [304, 237] on button "Next apartment" at bounding box center [308, 246] width 18 height 18
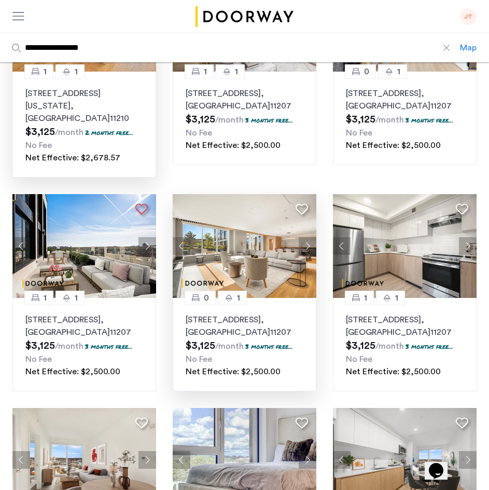
click at [304, 237] on button "Next apartment" at bounding box center [308, 246] width 18 height 18
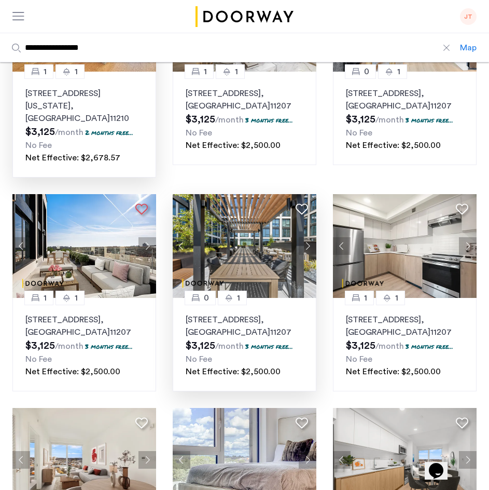
click at [304, 237] on button "Next apartment" at bounding box center [308, 246] width 18 height 18
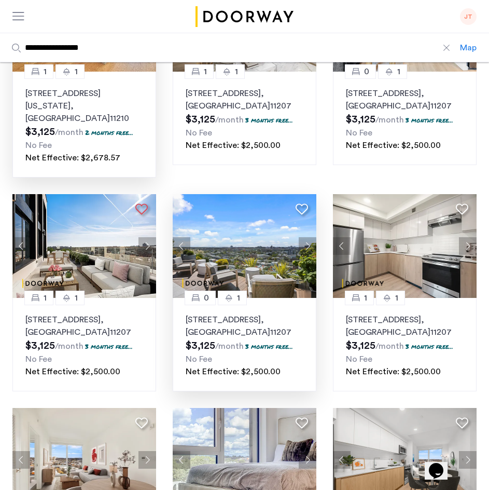
click at [304, 237] on button "Next apartment" at bounding box center [308, 246] width 18 height 18
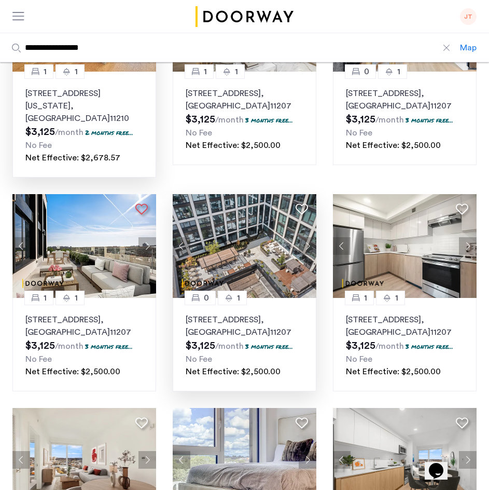
click at [304, 237] on button "Next apartment" at bounding box center [308, 246] width 18 height 18
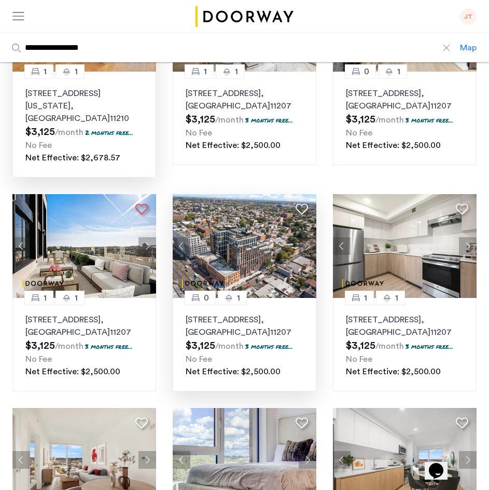
click at [304, 237] on button "Next apartment" at bounding box center [308, 246] width 18 height 18
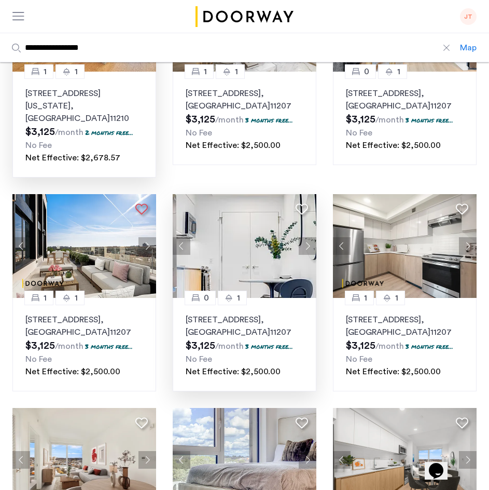
click at [304, 237] on button "Next apartment" at bounding box center [308, 246] width 18 height 18
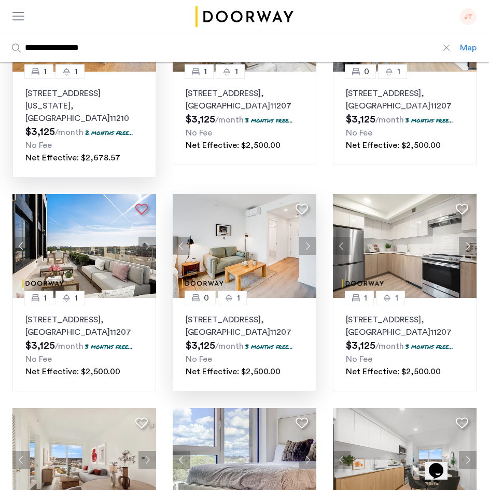
click at [304, 237] on button "Next apartment" at bounding box center [308, 246] width 18 height 18
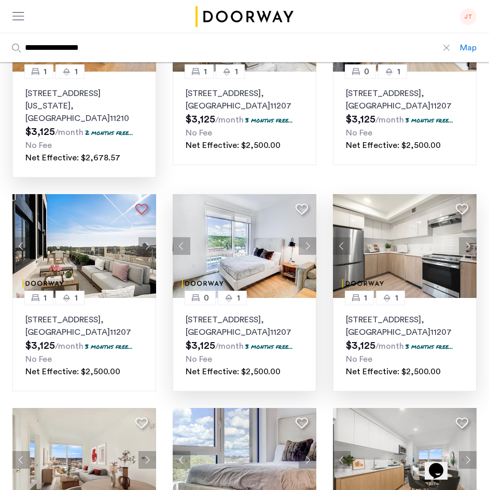
click at [465, 237] on button "Next apartment" at bounding box center [468, 246] width 18 height 18
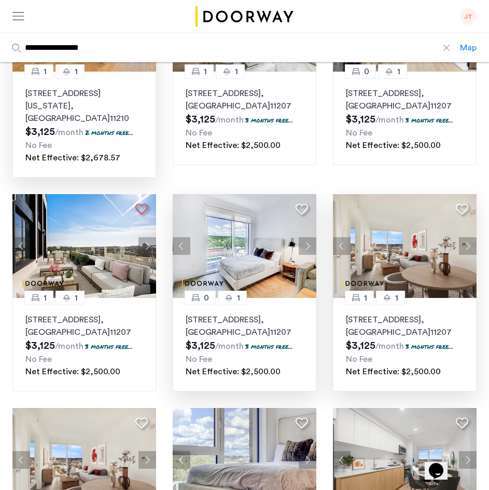
click at [465, 237] on button "Next apartment" at bounding box center [468, 246] width 18 height 18
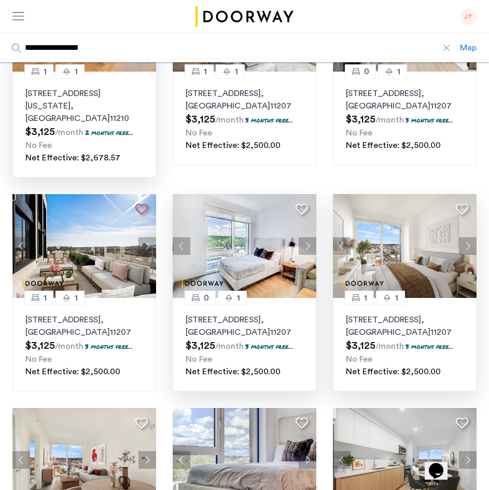
click at [465, 237] on button "Next apartment" at bounding box center [468, 246] width 18 height 18
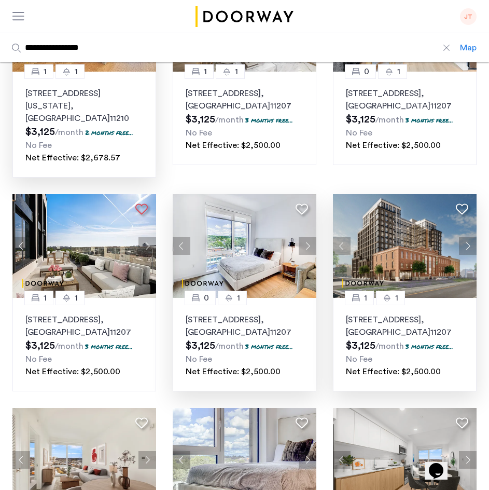
click at [465, 237] on button "Next apartment" at bounding box center [468, 246] width 18 height 18
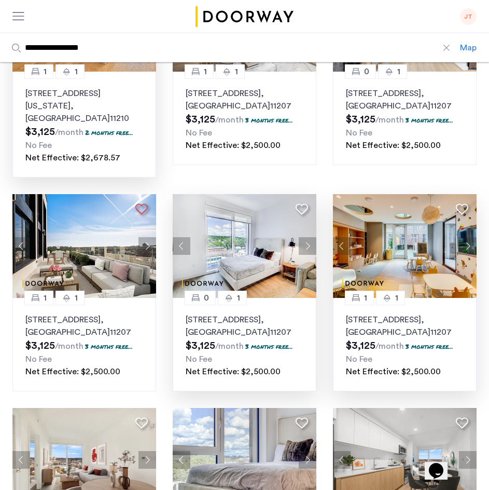
click at [465, 237] on button "Next apartment" at bounding box center [468, 246] width 18 height 18
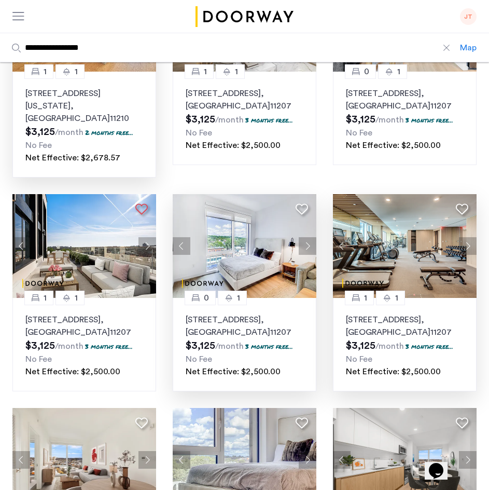
click at [465, 237] on button "Next apartment" at bounding box center [468, 246] width 18 height 18
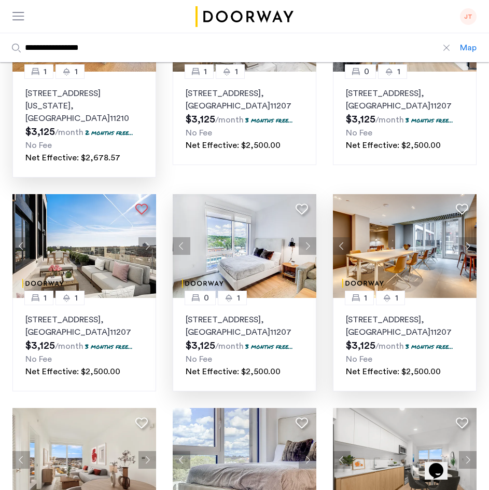
click at [465, 237] on button "Next apartment" at bounding box center [468, 246] width 18 height 18
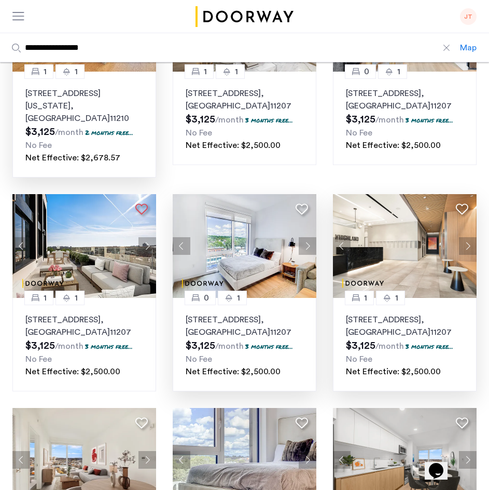
click at [465, 237] on button "Next apartment" at bounding box center [468, 246] width 18 height 18
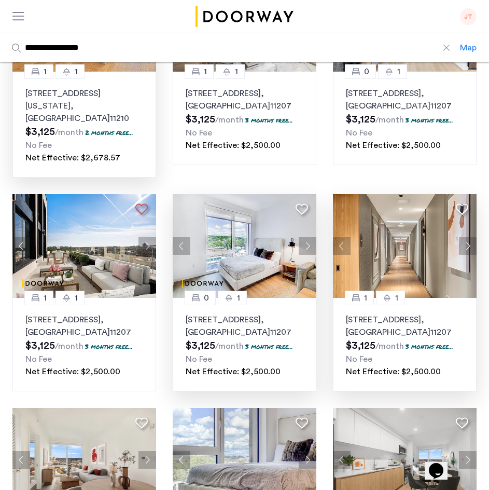
click at [465, 237] on button "Next apartment" at bounding box center [468, 246] width 18 height 18
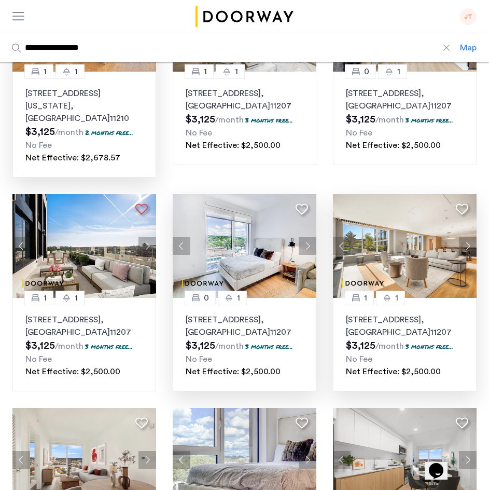
click at [465, 237] on button "Next apartment" at bounding box center [468, 246] width 18 height 18
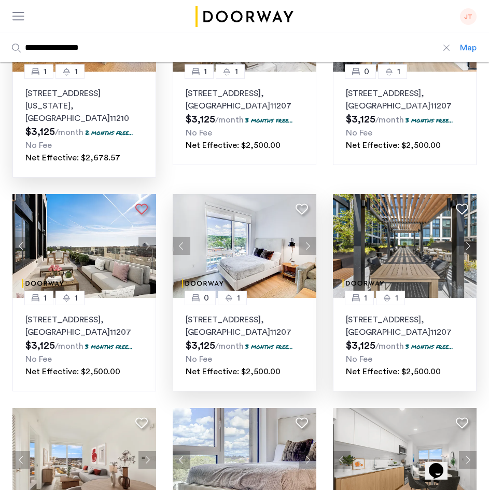
click at [465, 237] on button "Next apartment" at bounding box center [468, 246] width 18 height 18
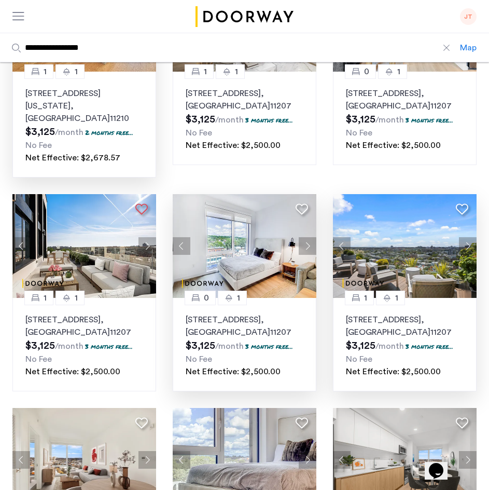
click at [465, 237] on button "Next apartment" at bounding box center [468, 246] width 18 height 18
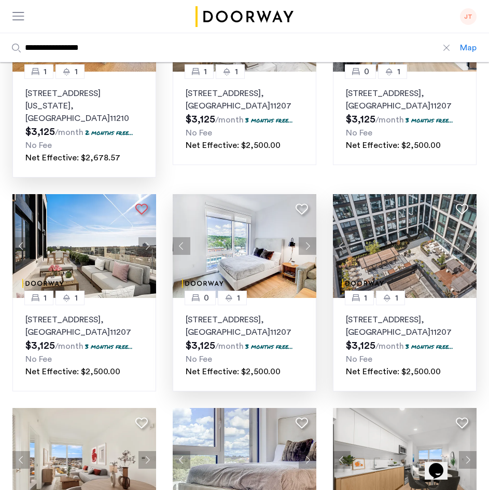
click at [465, 237] on button "Next apartment" at bounding box center [468, 246] width 18 height 18
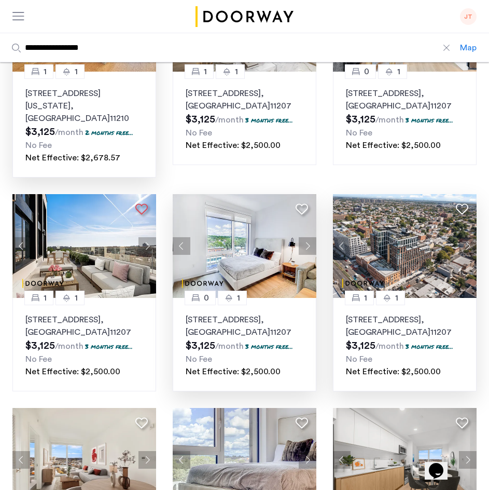
click at [465, 237] on button "Next apartment" at bounding box center [468, 246] width 18 height 18
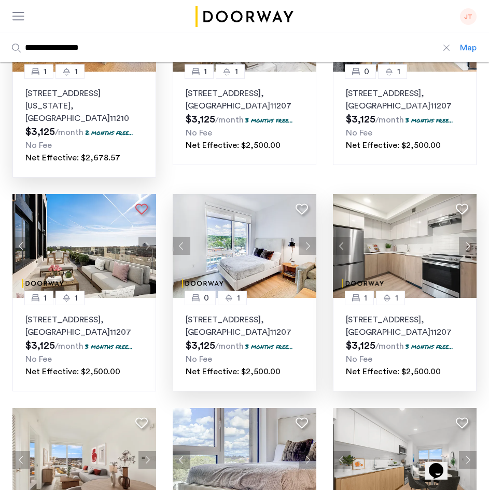
click at [465, 237] on button "Next apartment" at bounding box center [468, 246] width 18 height 18
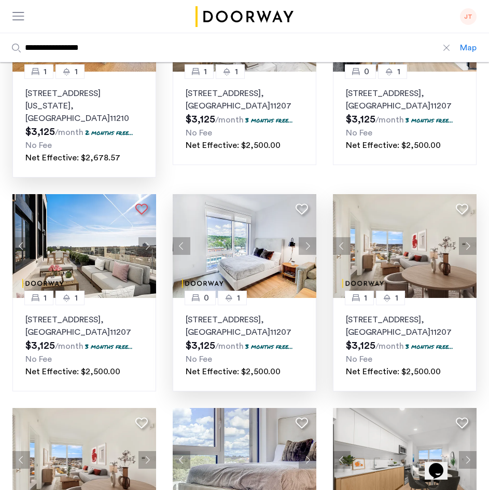
click at [465, 237] on button "Next apartment" at bounding box center [468, 246] width 18 height 18
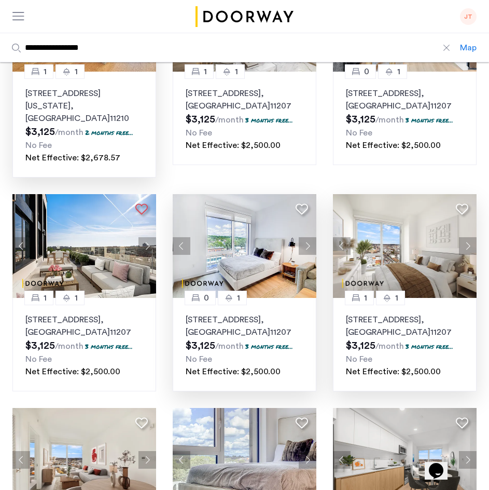
click at [465, 237] on button "Next apartment" at bounding box center [468, 246] width 18 height 18
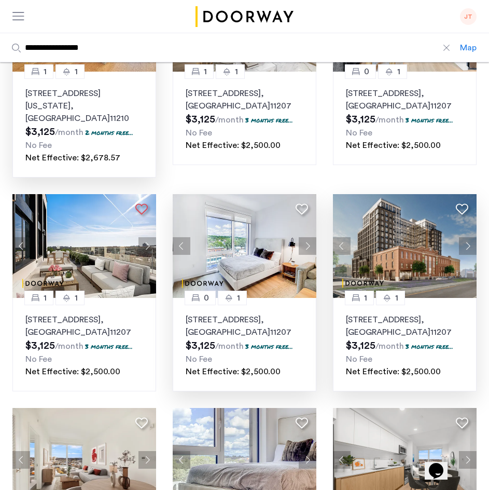
click at [465, 237] on button "Next apartment" at bounding box center [468, 246] width 18 height 18
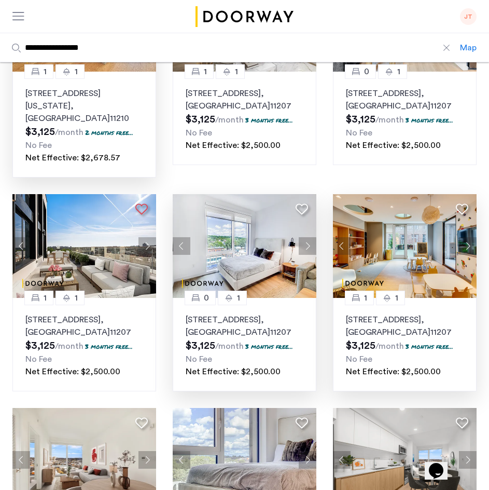
click at [465, 237] on button "Next apartment" at bounding box center [468, 246] width 18 height 18
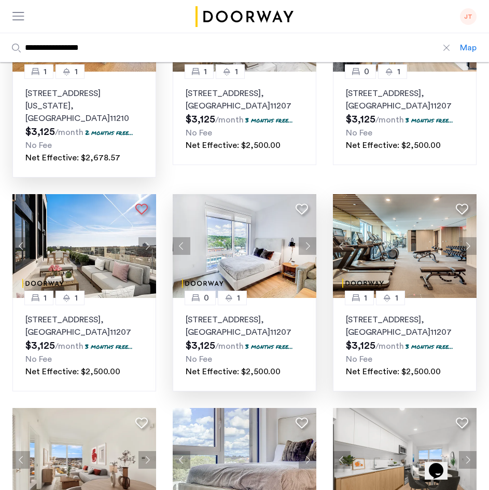
click at [465, 237] on button "Next apartment" at bounding box center [468, 246] width 18 height 18
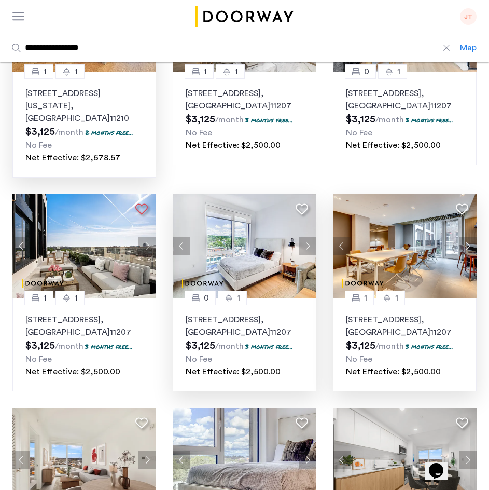
click at [465, 237] on button "Next apartment" at bounding box center [468, 246] width 18 height 18
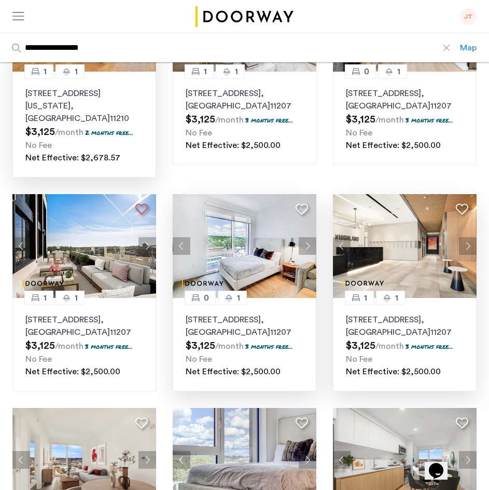
click at [465, 237] on button "Next apartment" at bounding box center [468, 246] width 18 height 18
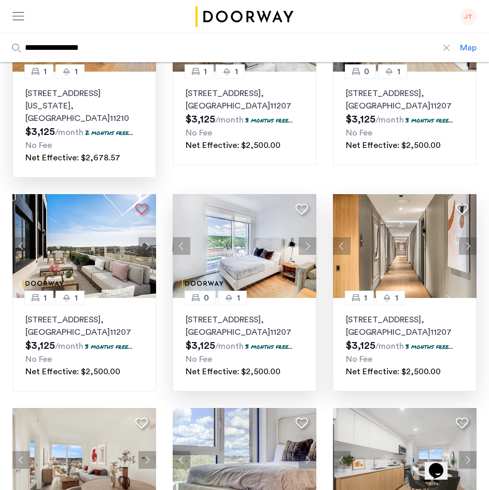
click at [465, 237] on button "Next apartment" at bounding box center [468, 246] width 18 height 18
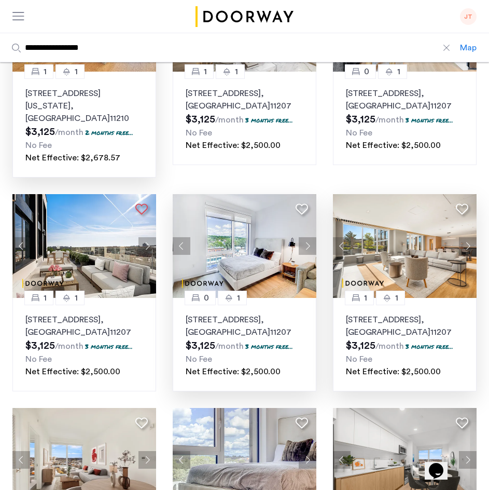
click at [465, 237] on button "Next apartment" at bounding box center [468, 246] width 18 height 18
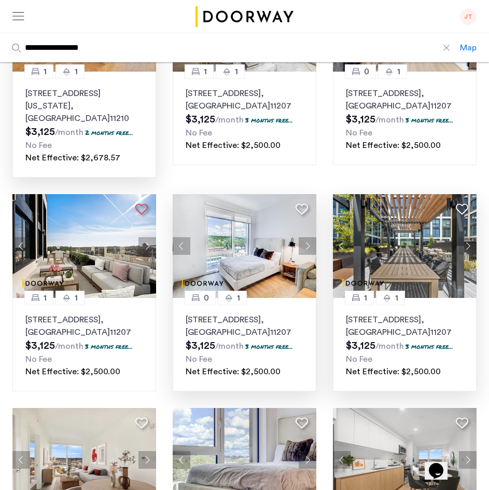
click at [465, 237] on button "Next apartment" at bounding box center [468, 246] width 18 height 18
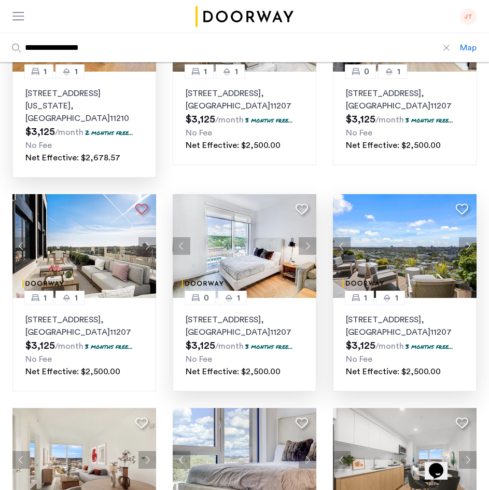
click at [465, 237] on button "Next apartment" at bounding box center [468, 246] width 18 height 18
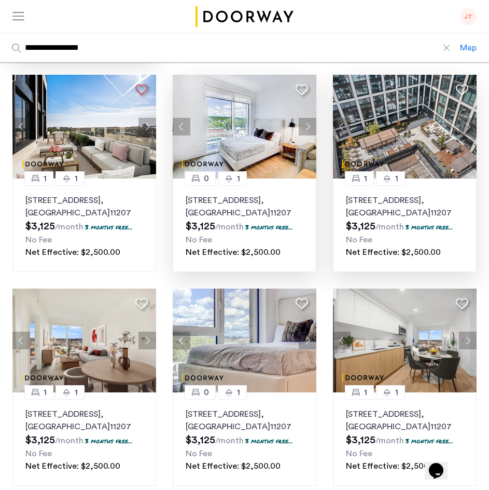
scroll to position [290, 0]
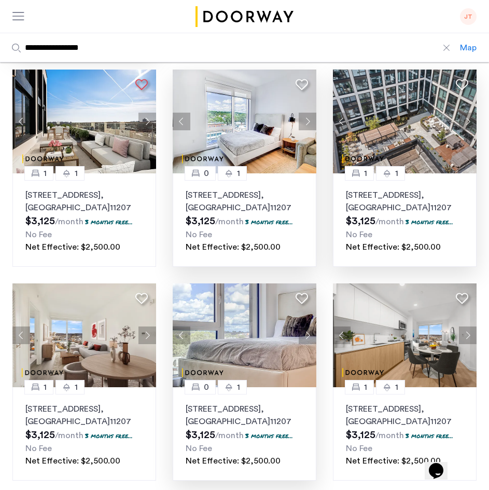
click at [312, 326] on button "Next apartment" at bounding box center [308, 335] width 18 height 18
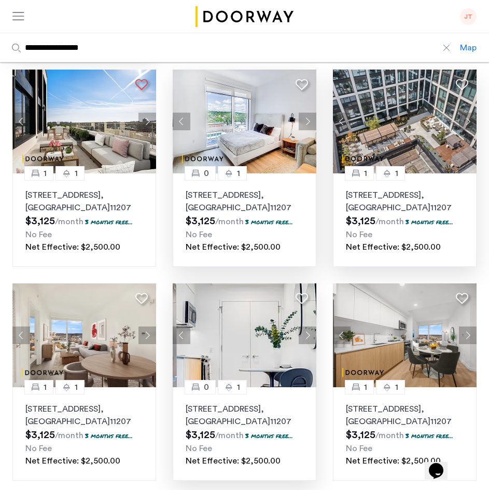
click at [312, 326] on button "Next apartment" at bounding box center [308, 335] width 18 height 18
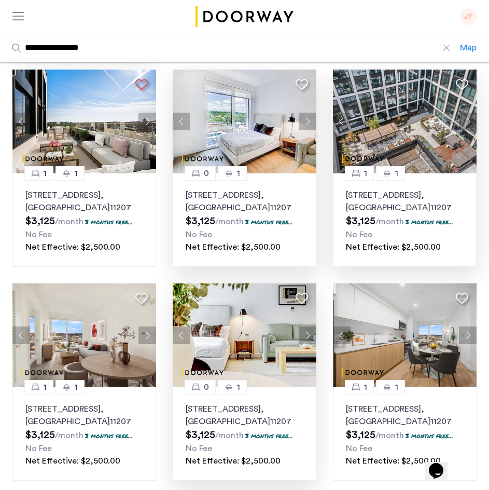
click at [312, 326] on button "Next apartment" at bounding box center [308, 335] width 18 height 18
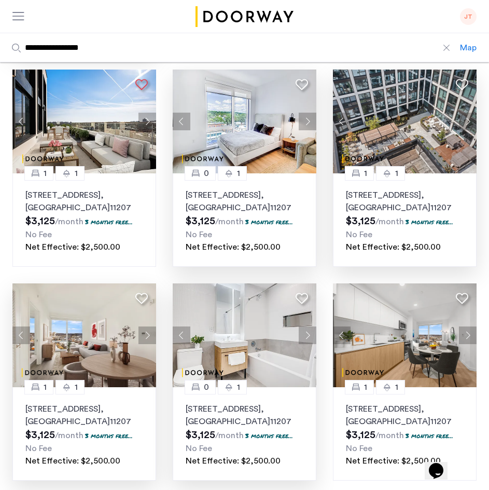
click at [150, 326] on button "Next apartment" at bounding box center [147, 335] width 18 height 18
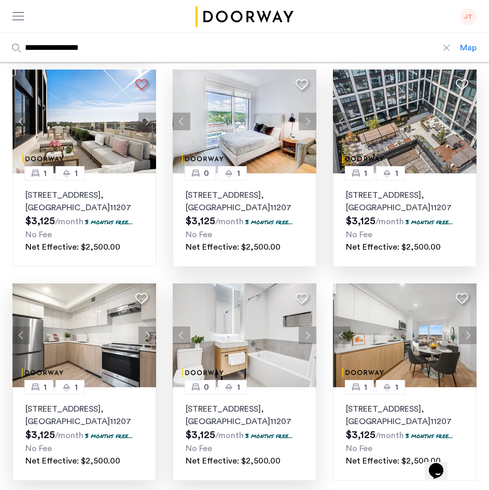
click at [150, 326] on button "Next apartment" at bounding box center [147, 335] width 18 height 18
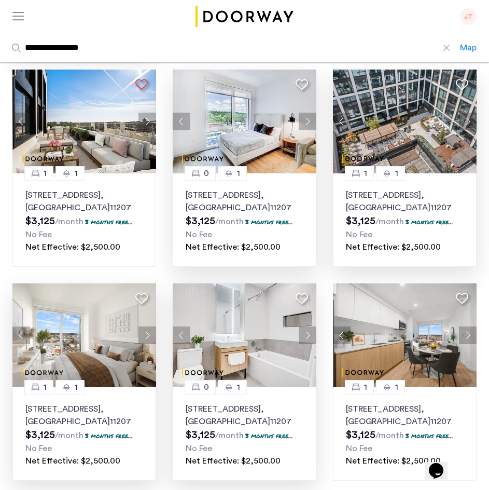
click at [150, 326] on button "Next apartment" at bounding box center [147, 335] width 18 height 18
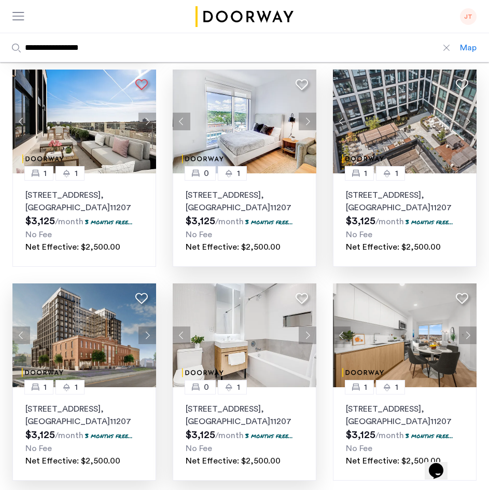
click at [150, 326] on button "Next apartment" at bounding box center [147, 335] width 18 height 18
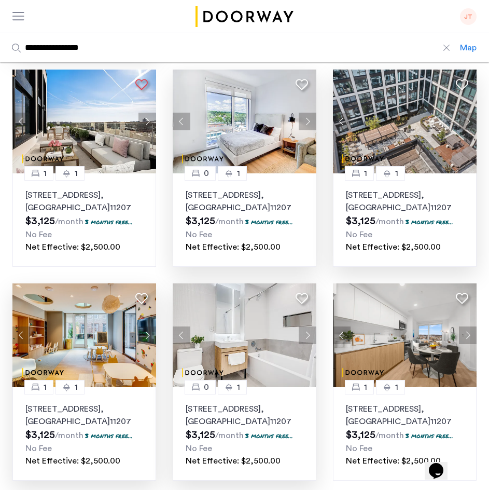
click at [150, 326] on button "Next apartment" at bounding box center [147, 335] width 18 height 18
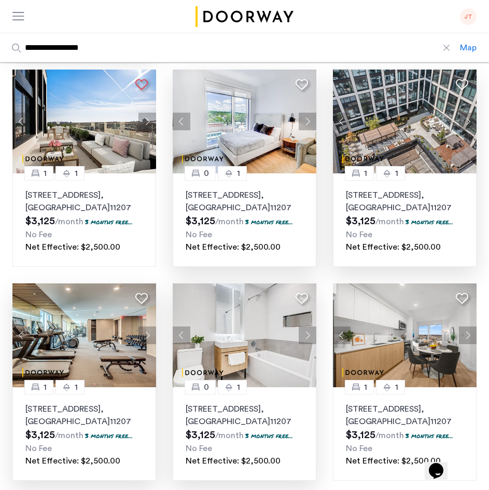
click at [150, 326] on button "Next apartment" at bounding box center [147, 335] width 18 height 18
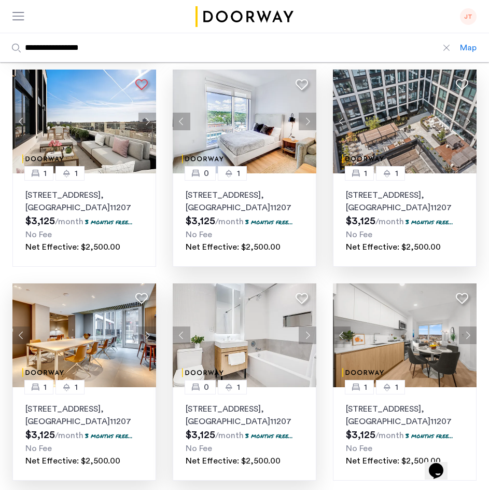
click at [150, 326] on button "Next apartment" at bounding box center [147, 335] width 18 height 18
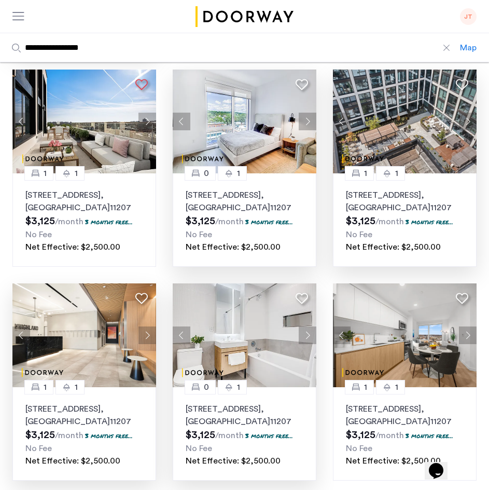
click at [150, 326] on button "Next apartment" at bounding box center [147, 335] width 18 height 18
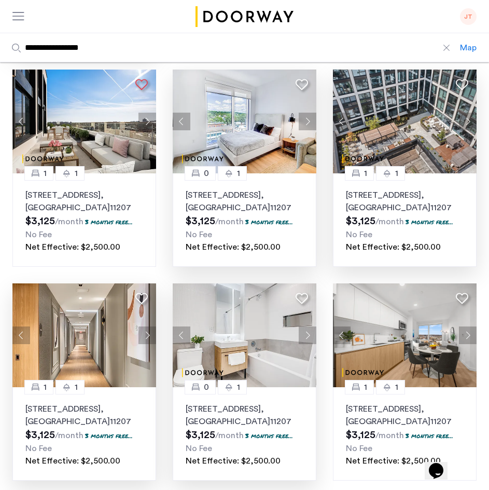
click at [150, 326] on button "Next apartment" at bounding box center [147, 335] width 18 height 18
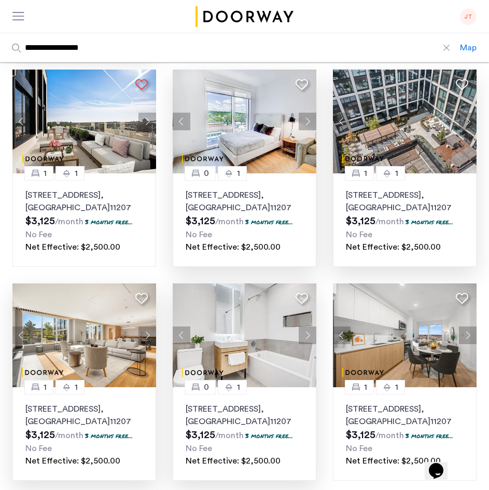
click at [150, 326] on button "Next apartment" at bounding box center [147, 335] width 18 height 18
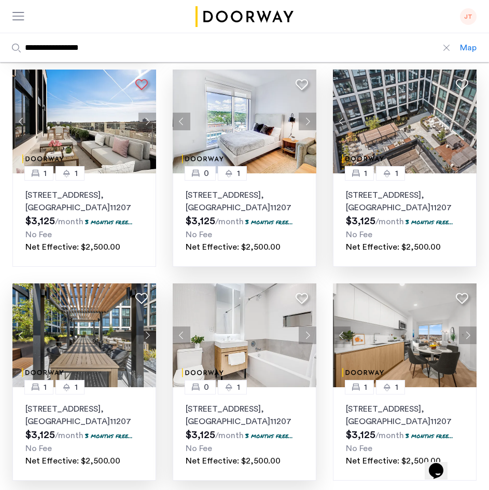
click at [150, 326] on button "Next apartment" at bounding box center [147, 335] width 18 height 18
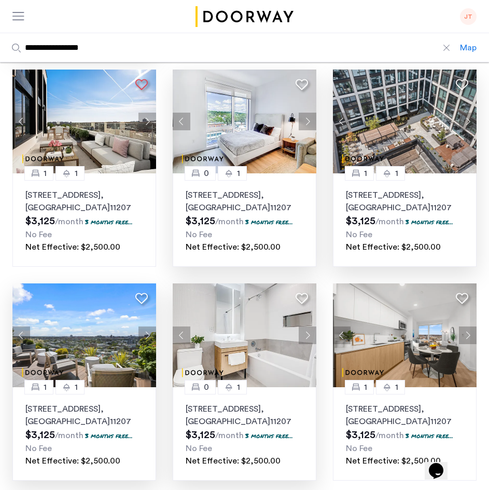
click at [150, 326] on button "Next apartment" at bounding box center [147, 335] width 18 height 18
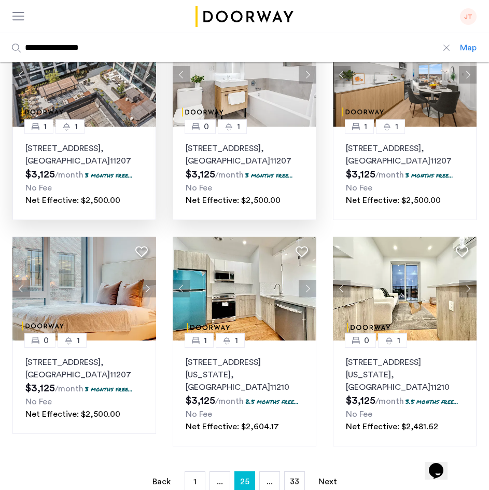
scroll to position [560, 0]
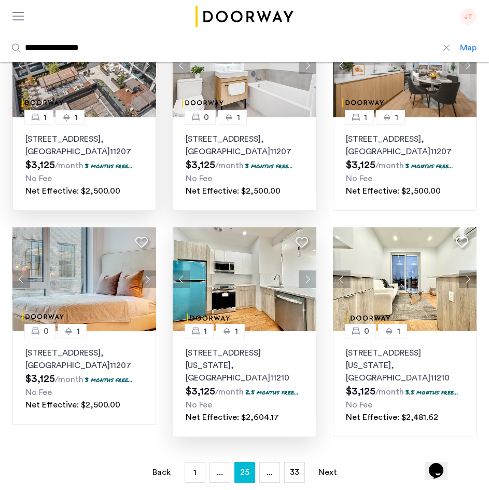
click at [307, 270] on button "Next apartment" at bounding box center [308, 279] width 18 height 18
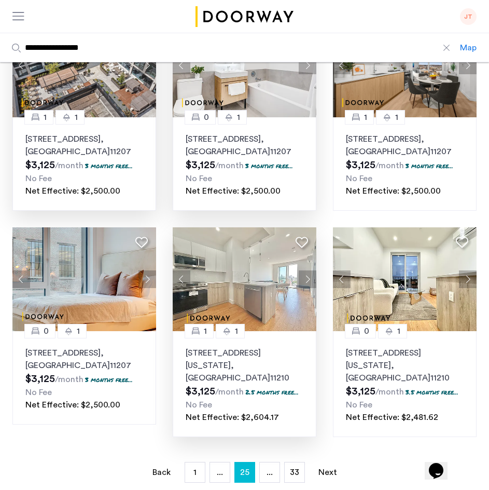
click at [307, 270] on button "Next apartment" at bounding box center [308, 279] width 18 height 18
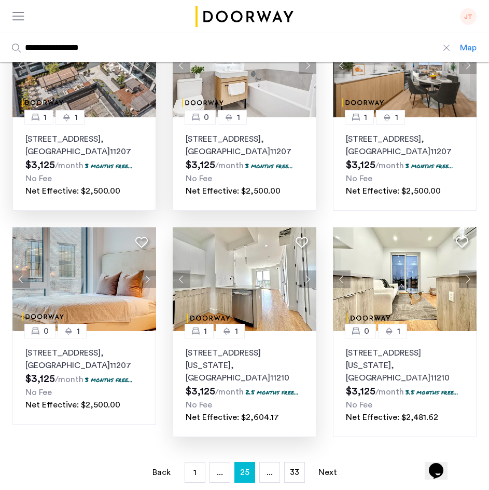
click at [307, 270] on button "Next apartment" at bounding box center [308, 279] width 18 height 18
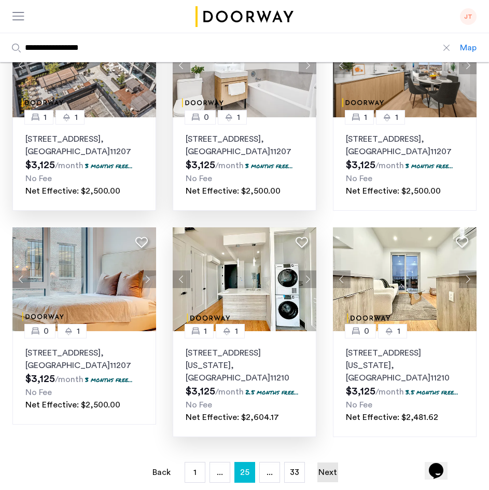
click at [327, 462] on link "Next page" at bounding box center [327, 472] width 21 height 20
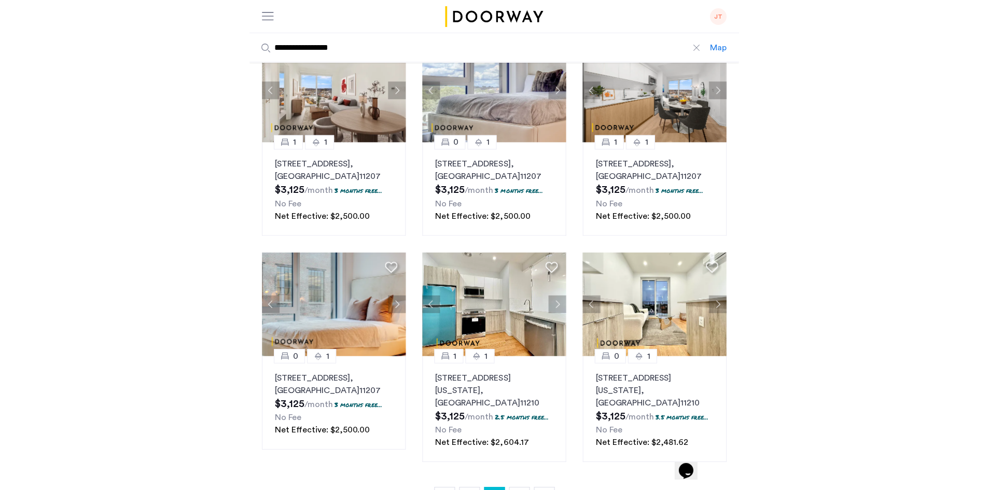
scroll to position [539, 0]
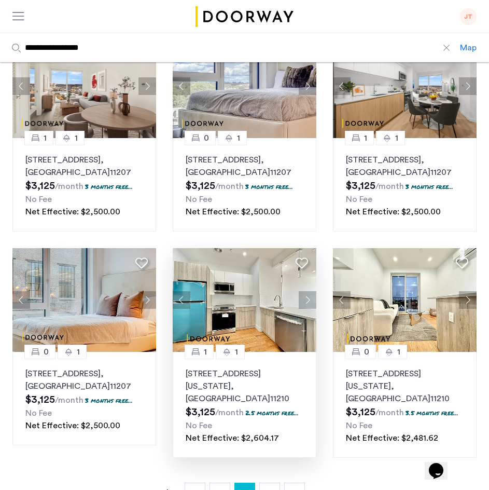
click at [287, 379] on p "1644 New York Avenue, Unit 4E, Brooklyn , NY 11210" at bounding box center [245, 385] width 118 height 37
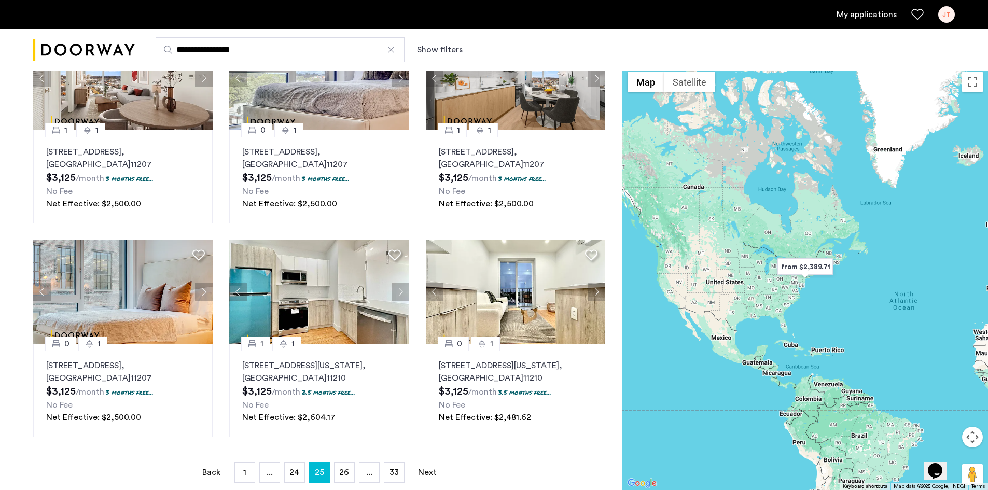
scroll to position [602, 0]
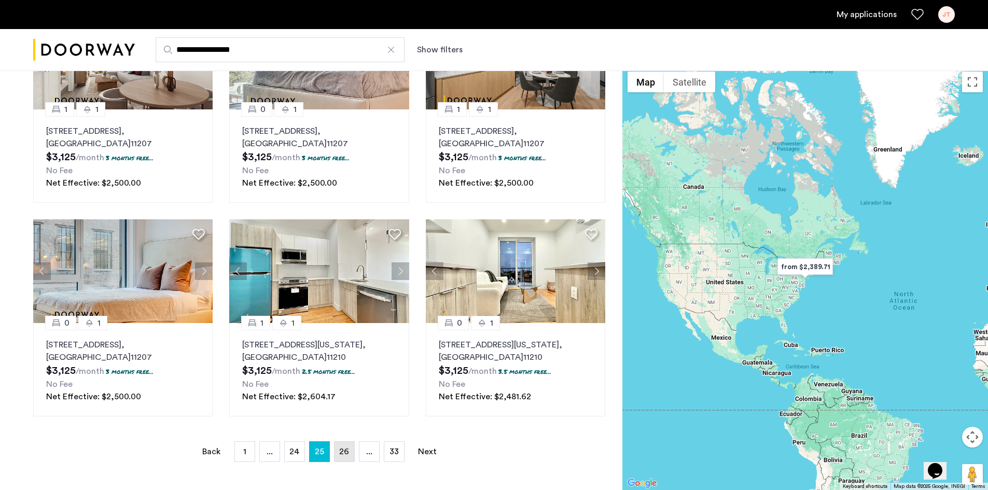
click at [348, 456] on link "page 26" at bounding box center [345, 452] width 20 height 20
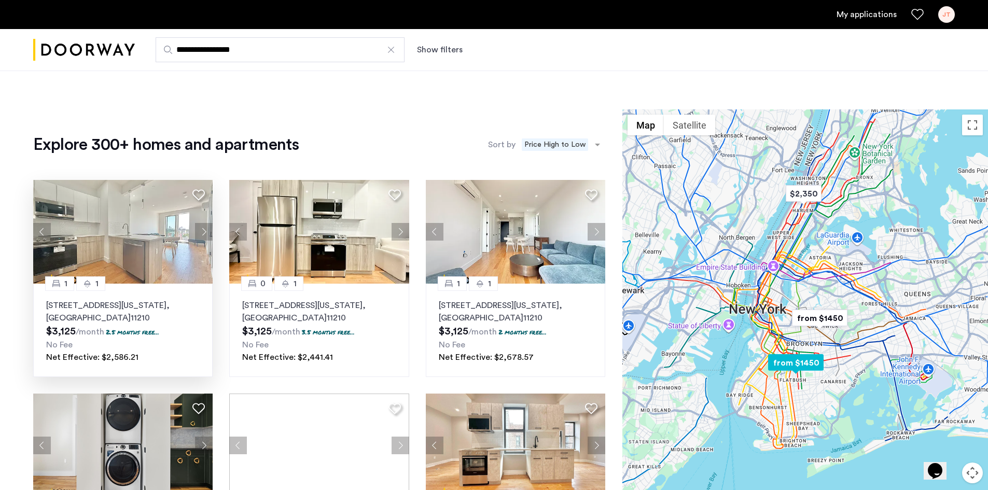
click at [184, 339] on div "No Fee" at bounding box center [123, 345] width 154 height 12
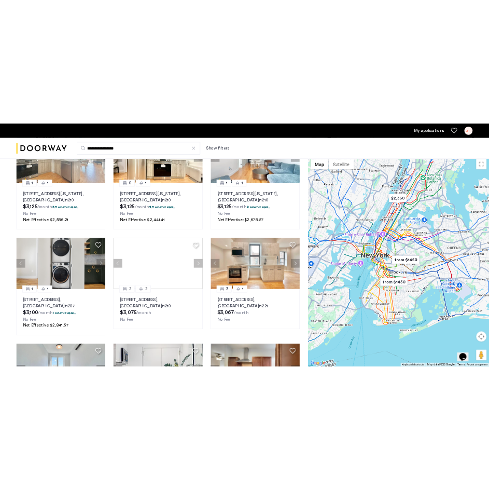
scroll to position [166, 0]
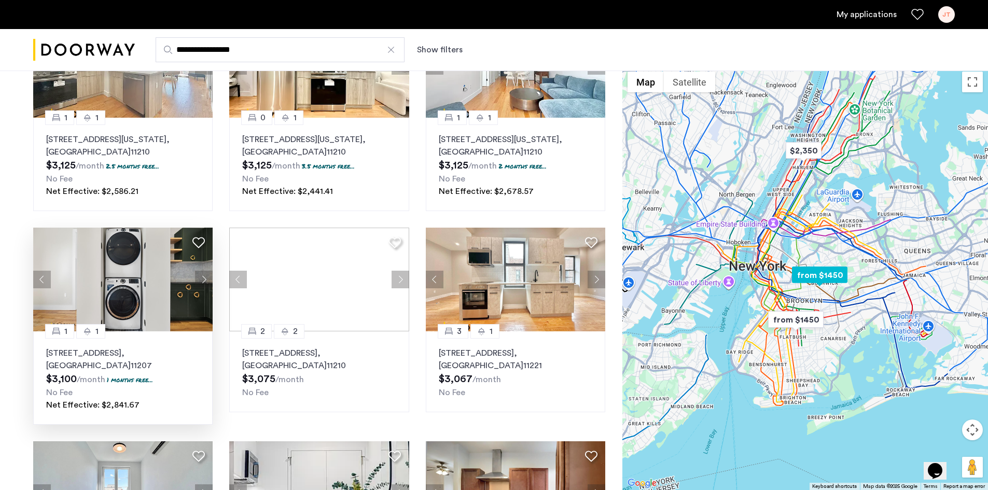
click at [210, 280] on button "Next apartment" at bounding box center [204, 280] width 18 height 18
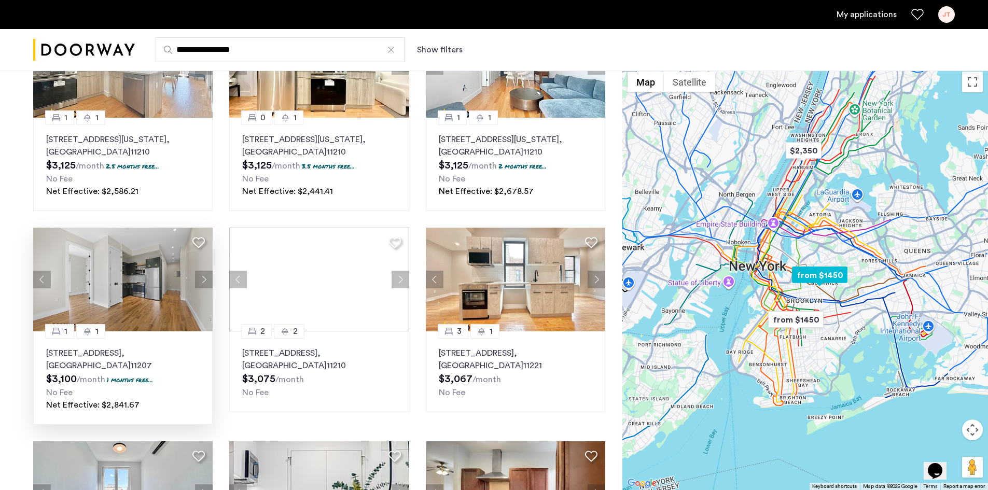
click at [210, 280] on button "Next apartment" at bounding box center [204, 280] width 18 height 18
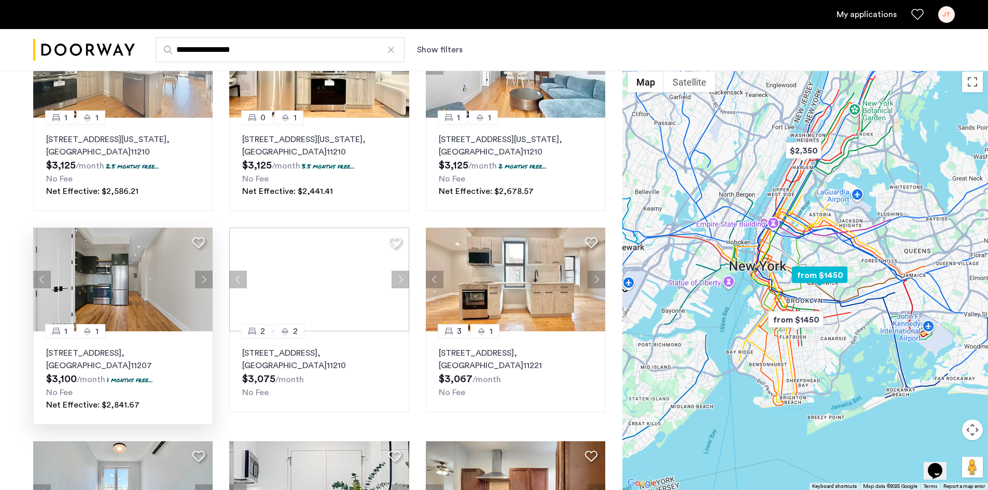
click at [210, 280] on button "Next apartment" at bounding box center [204, 280] width 18 height 18
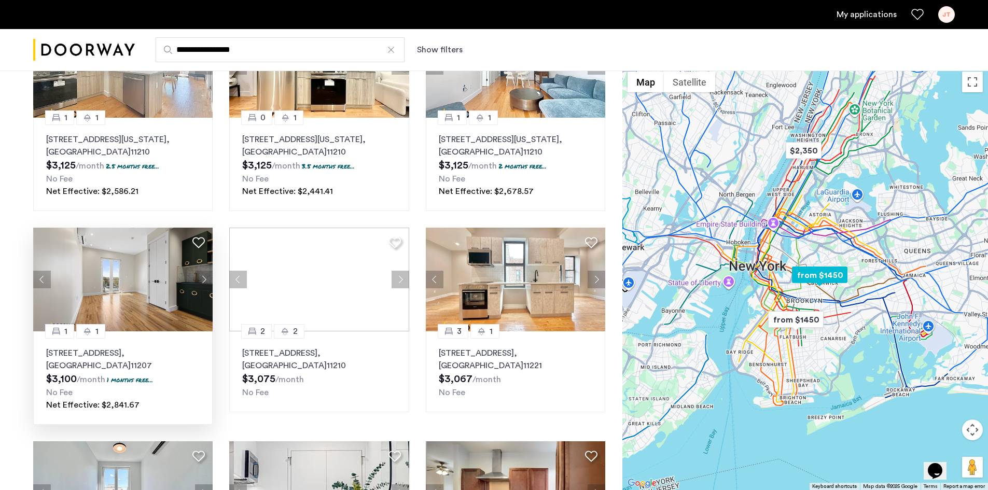
click at [210, 280] on button "Next apartment" at bounding box center [204, 280] width 18 height 18
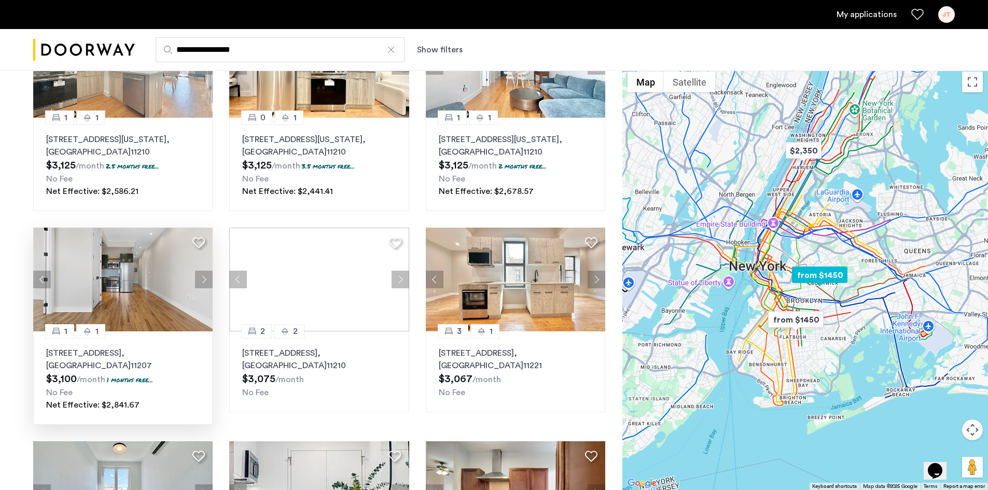
click at [210, 280] on button "Next apartment" at bounding box center [204, 280] width 18 height 18
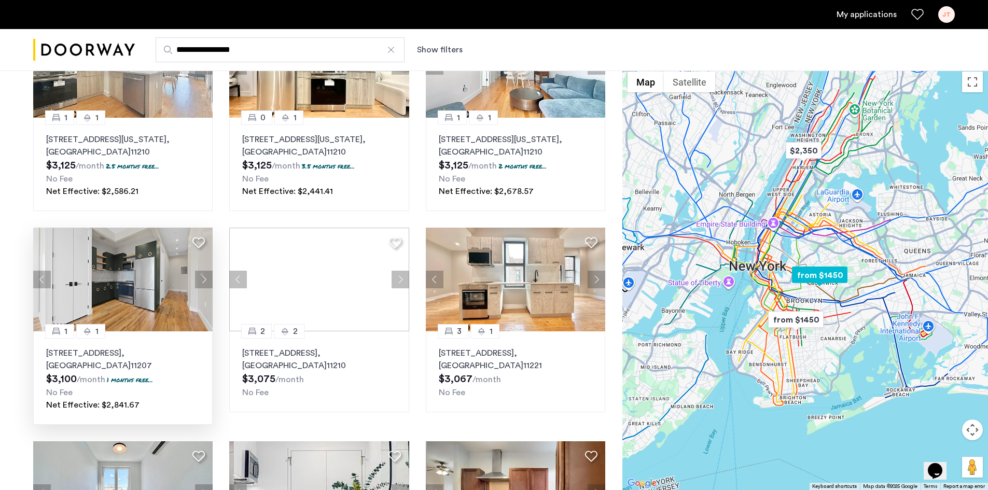
click at [210, 280] on button "Next apartment" at bounding box center [204, 280] width 18 height 18
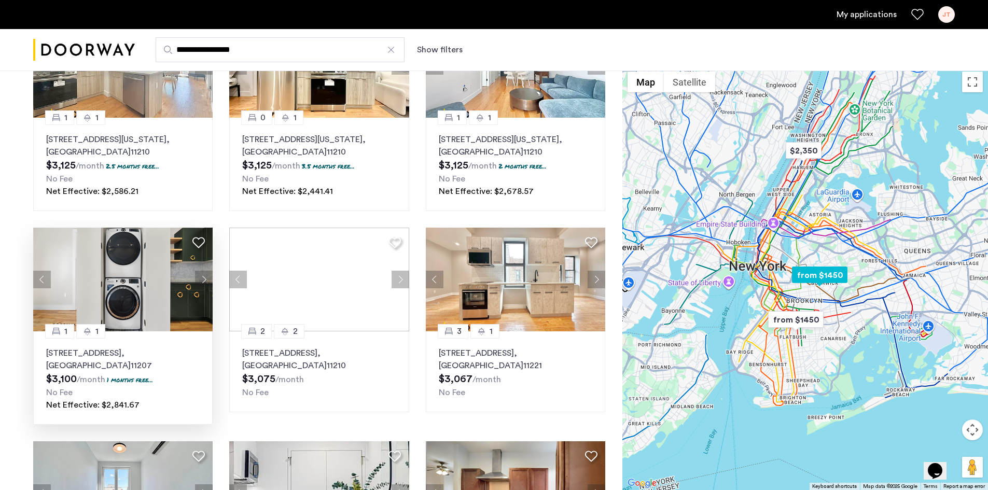
click at [210, 280] on button "Next apartment" at bounding box center [204, 280] width 18 height 18
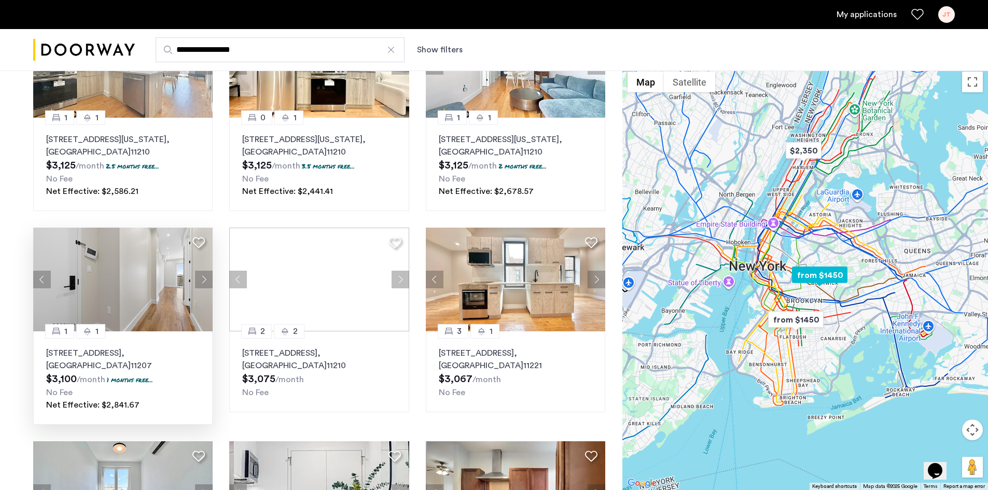
click at [210, 280] on button "Next apartment" at bounding box center [204, 280] width 18 height 18
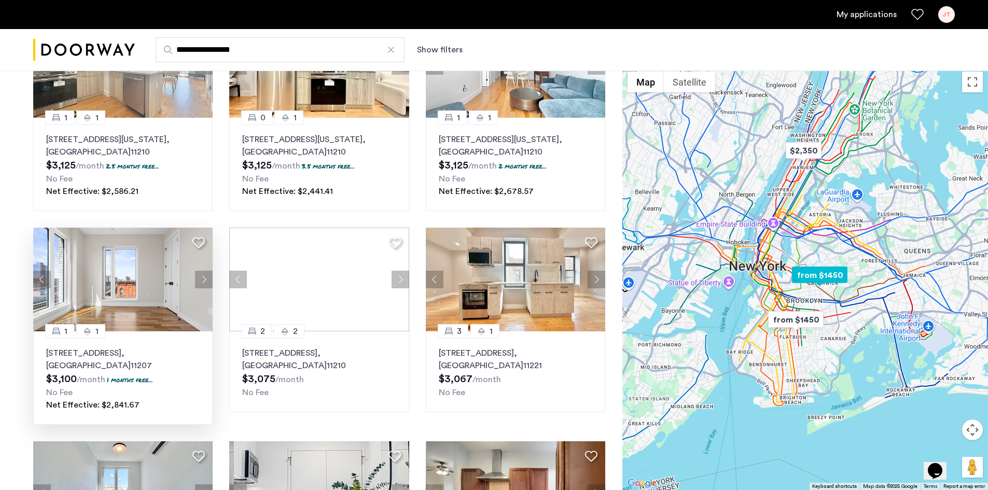
click at [210, 280] on button "Next apartment" at bounding box center [204, 280] width 18 height 18
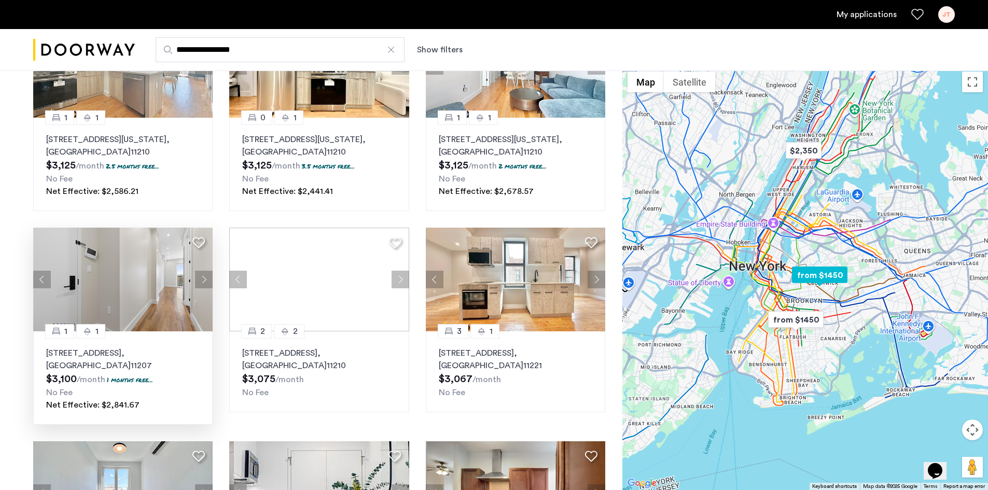
click at [210, 280] on button "Next apartment" at bounding box center [204, 280] width 18 height 18
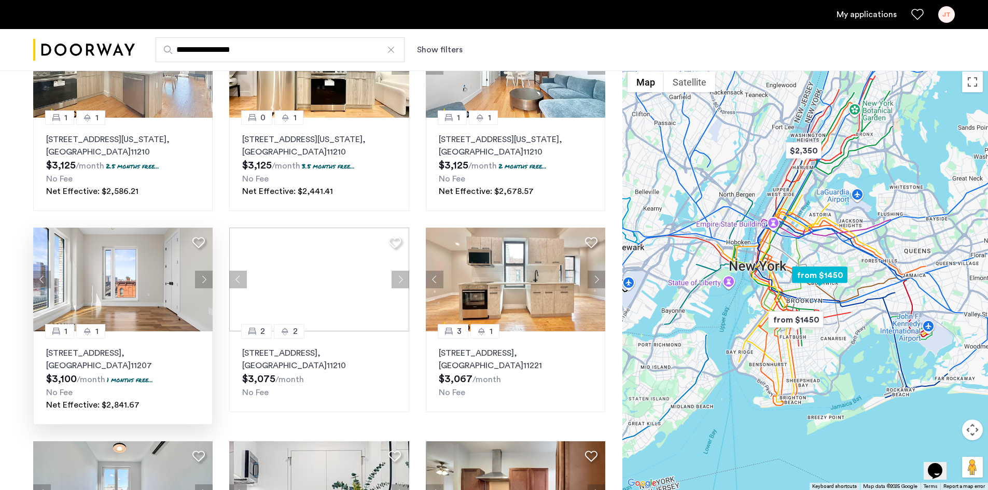
click at [210, 280] on button "Next apartment" at bounding box center [204, 280] width 18 height 18
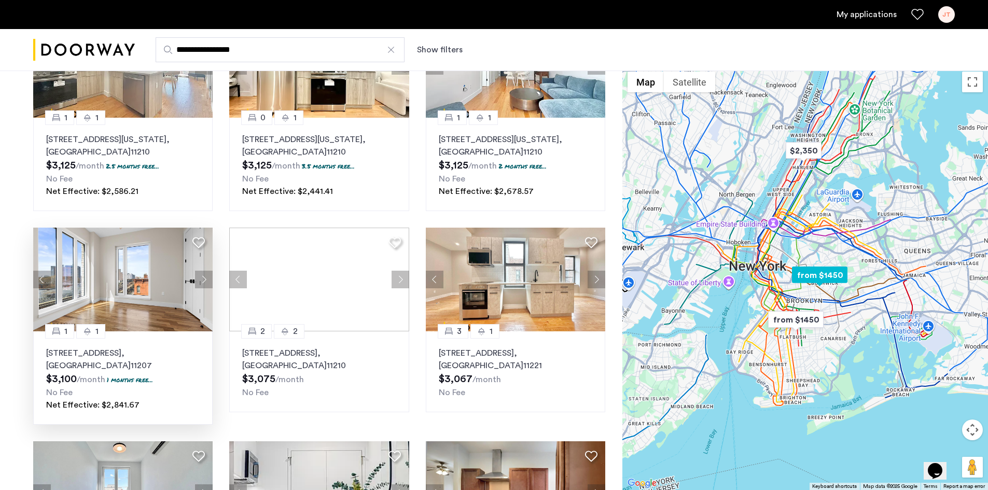
click at [210, 280] on button "Next apartment" at bounding box center [204, 280] width 18 height 18
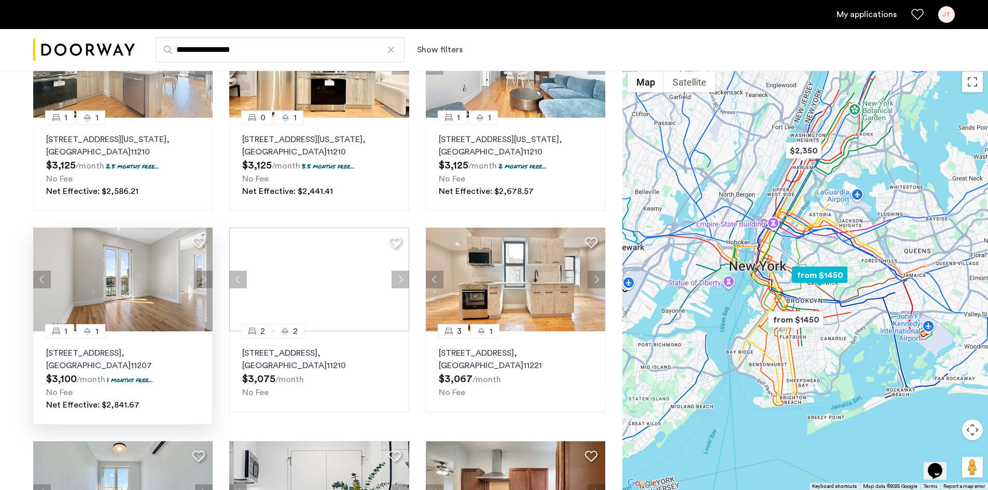
click at [210, 280] on button "Next apartment" at bounding box center [204, 280] width 18 height 18
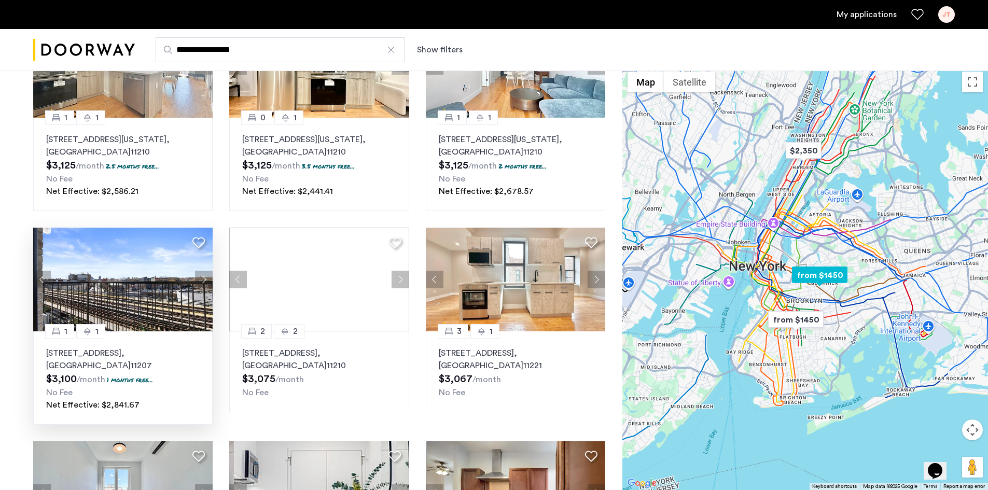
click at [210, 280] on button "Next apartment" at bounding box center [204, 280] width 18 height 18
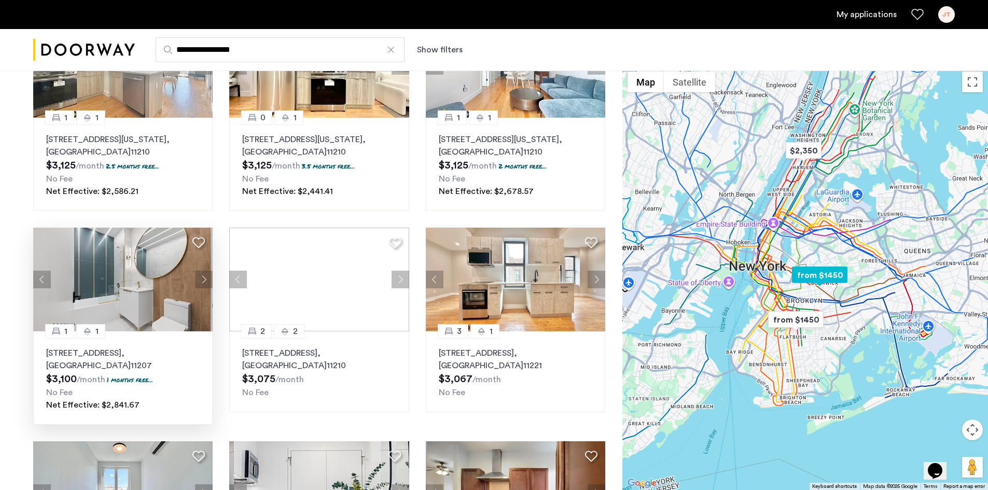
click at [210, 280] on button "Next apartment" at bounding box center [204, 280] width 18 height 18
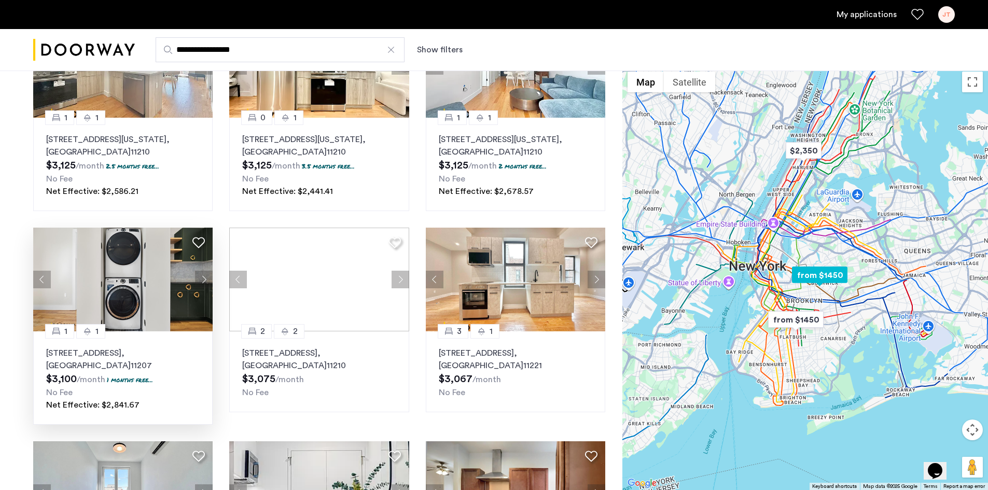
click at [210, 280] on button "Next apartment" at bounding box center [204, 280] width 18 height 18
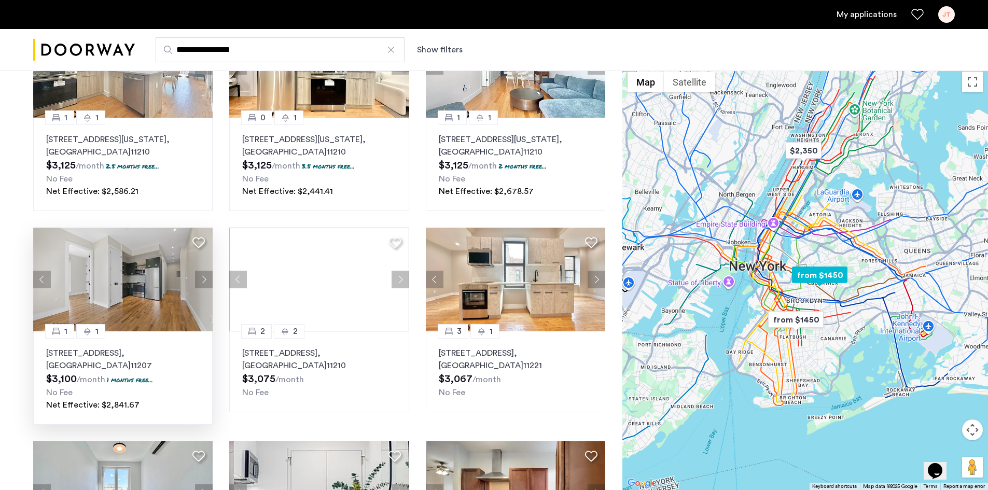
click at [201, 242] on icon at bounding box center [198, 243] width 12 height 12
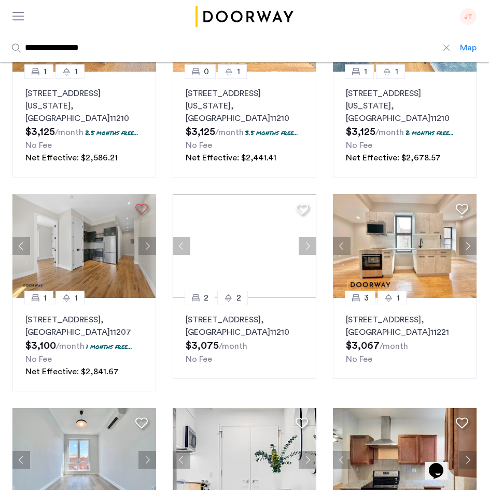
scroll to position [594, 0]
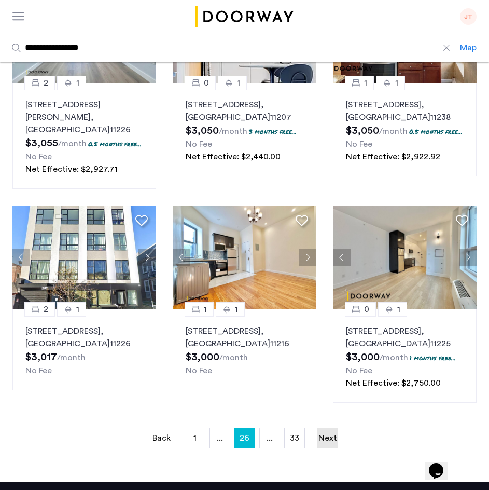
click at [325, 428] on link "Next page" at bounding box center [327, 438] width 21 height 20
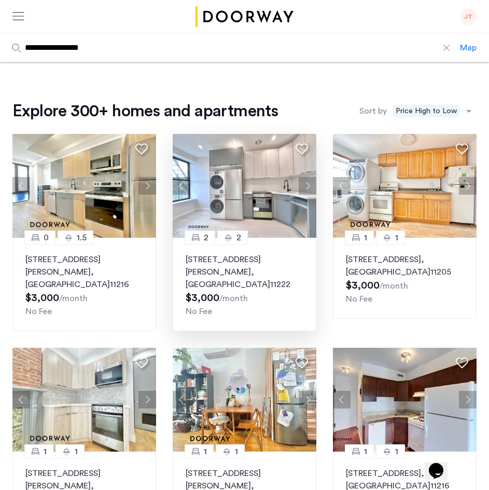
click at [310, 186] on button "Next apartment" at bounding box center [308, 186] width 18 height 18
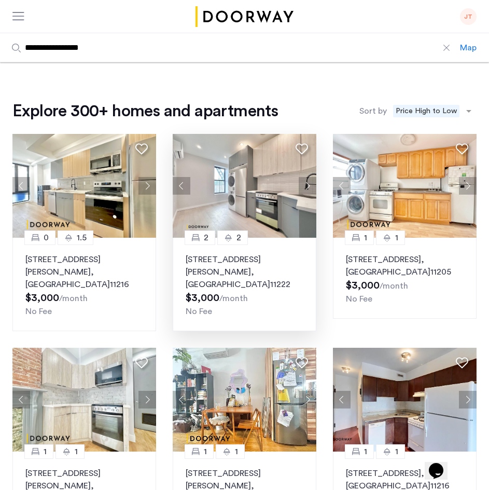
click at [311, 187] on button "Next apartment" at bounding box center [308, 186] width 18 height 18
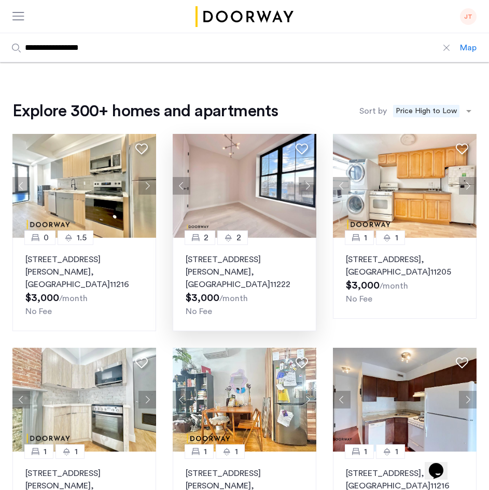
click at [311, 187] on button "Next apartment" at bounding box center [308, 186] width 18 height 18
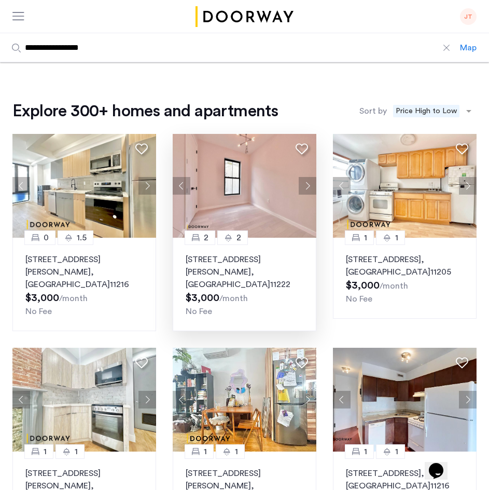
click at [311, 187] on button "Next apartment" at bounding box center [308, 186] width 18 height 18
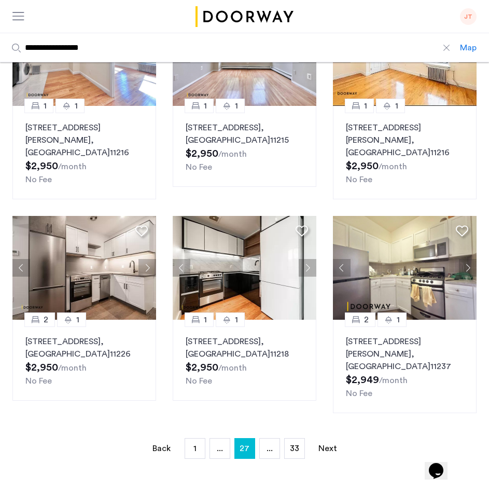
scroll to position [560, 0]
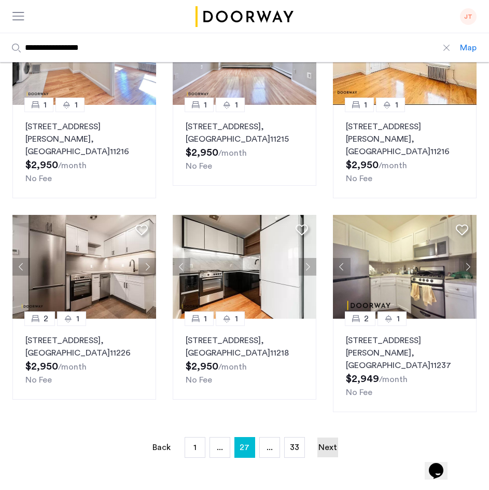
click at [336, 437] on link "Next page" at bounding box center [327, 447] width 21 height 20
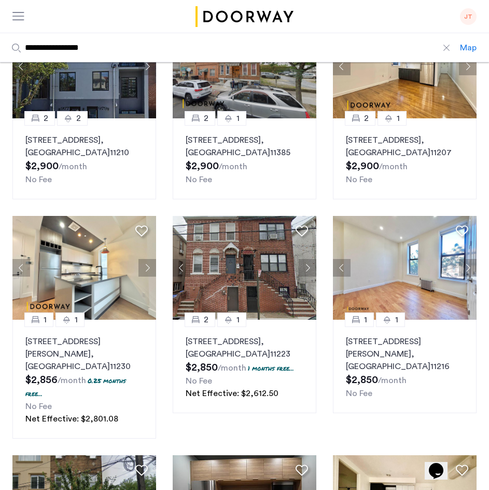
scroll to position [145, 0]
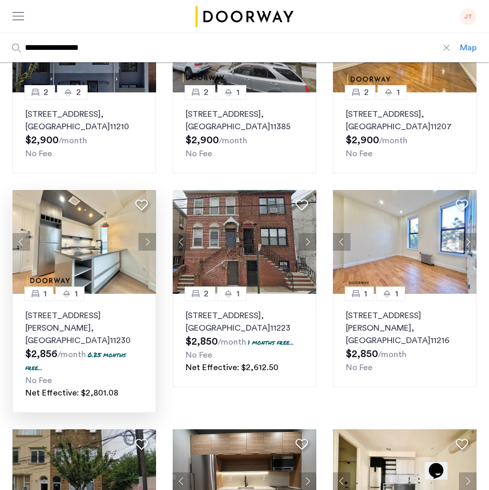
click at [146, 239] on button "Next apartment" at bounding box center [147, 242] width 18 height 18
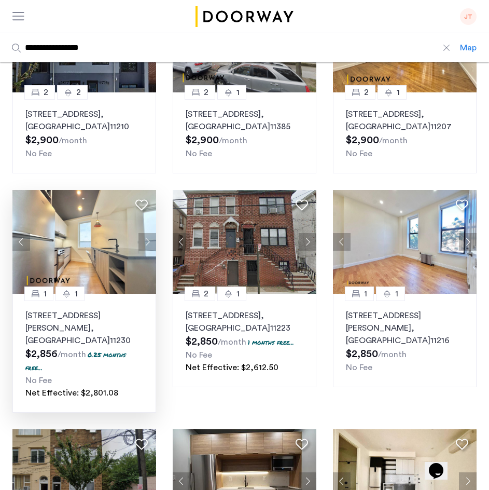
click at [146, 239] on button "Next apartment" at bounding box center [147, 242] width 18 height 18
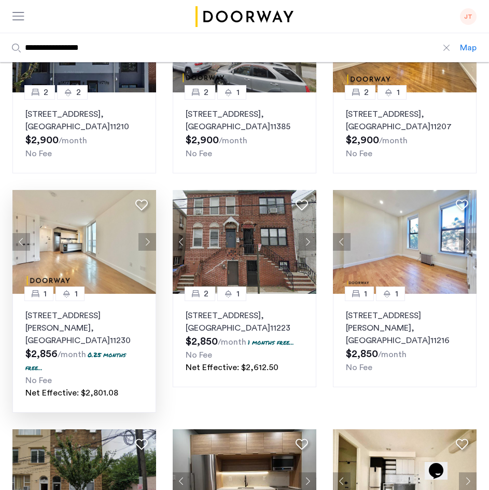
click at [146, 239] on button "Next apartment" at bounding box center [147, 242] width 18 height 18
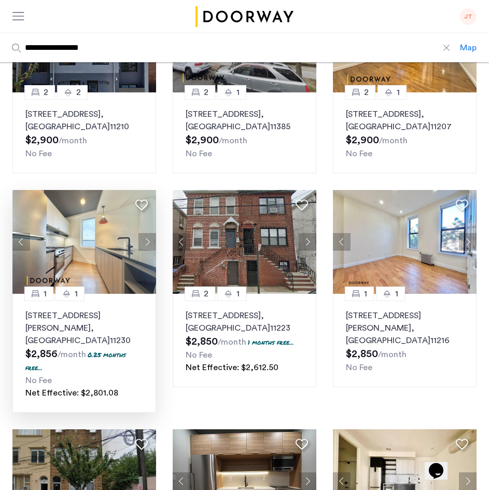
click at [146, 239] on button "Next apartment" at bounding box center [147, 242] width 18 height 18
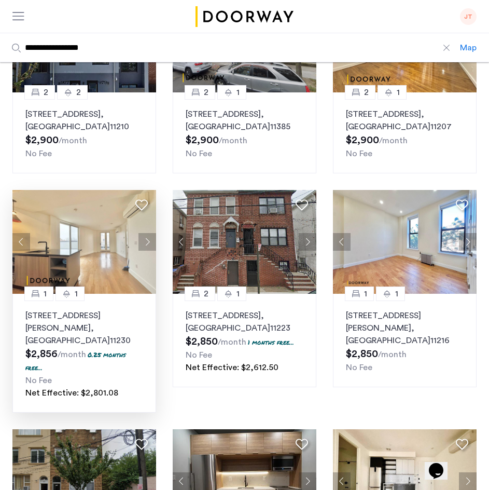
click at [146, 239] on button "Next apartment" at bounding box center [147, 242] width 18 height 18
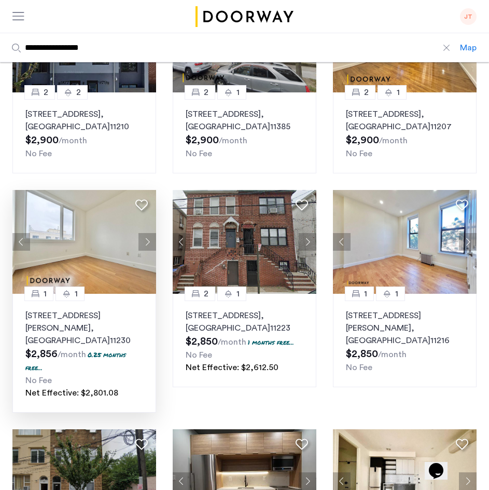
click at [146, 239] on button "Next apartment" at bounding box center [147, 242] width 18 height 18
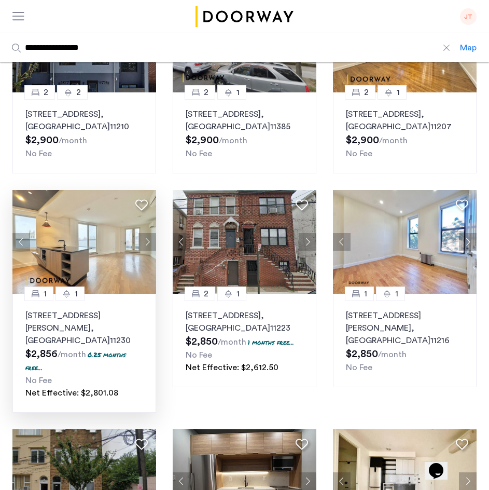
click at [146, 239] on button "Next apartment" at bounding box center [147, 242] width 18 height 18
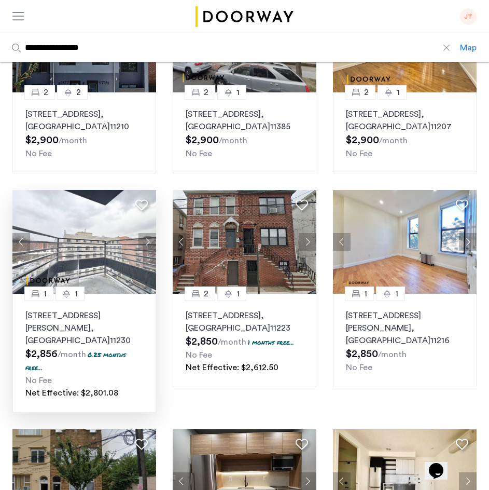
click at [146, 239] on button "Next apartment" at bounding box center [147, 242] width 18 height 18
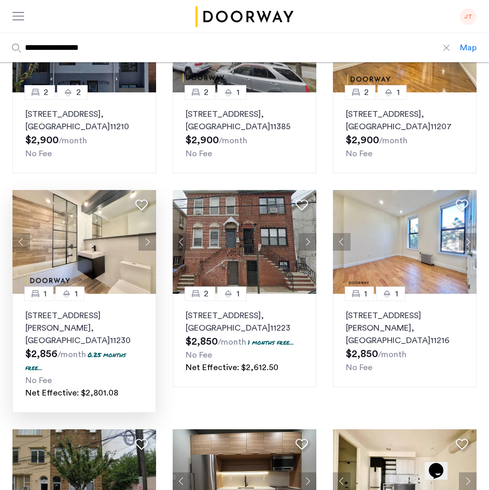
click at [146, 239] on button "Next apartment" at bounding box center [147, 242] width 18 height 18
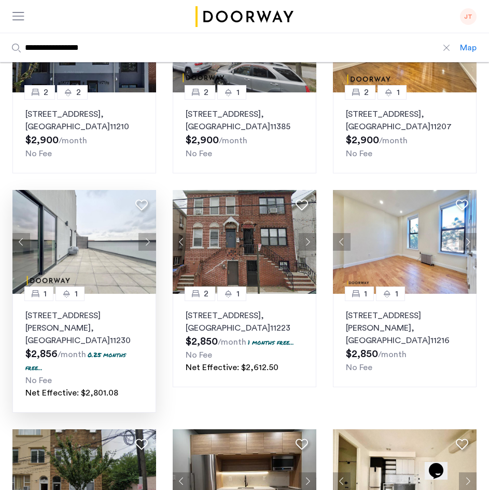
click at [146, 239] on button "Next apartment" at bounding box center [147, 242] width 18 height 18
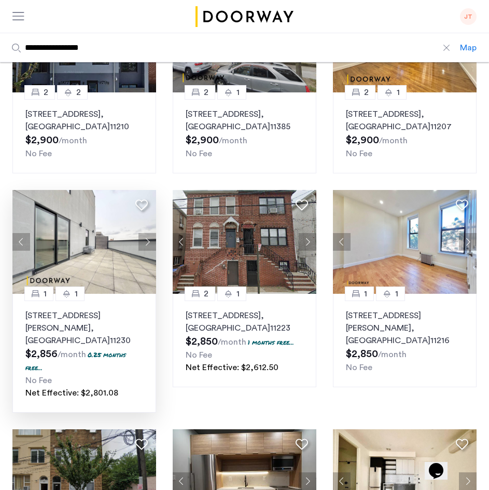
click at [142, 206] on icon at bounding box center [141, 205] width 12 height 12
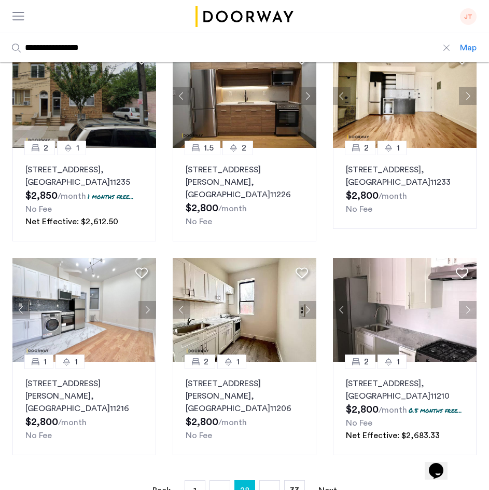
scroll to position [539, 0]
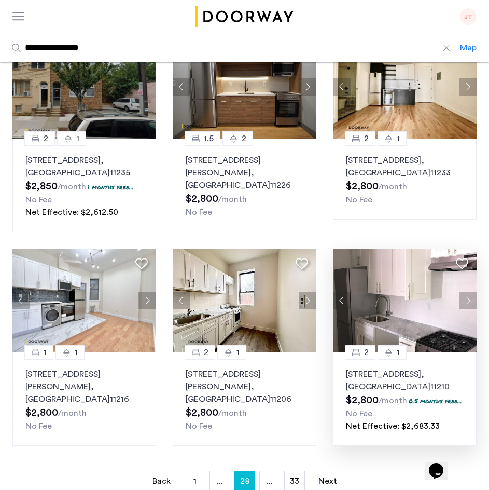
click at [473, 292] on button "Next apartment" at bounding box center [468, 301] width 18 height 18
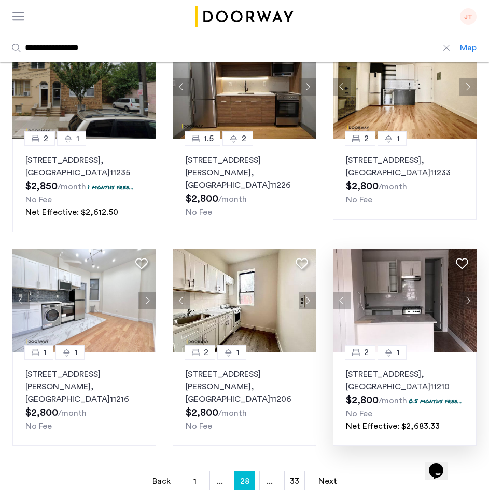
click at [473, 292] on button "Next apartment" at bounding box center [468, 301] width 18 height 18
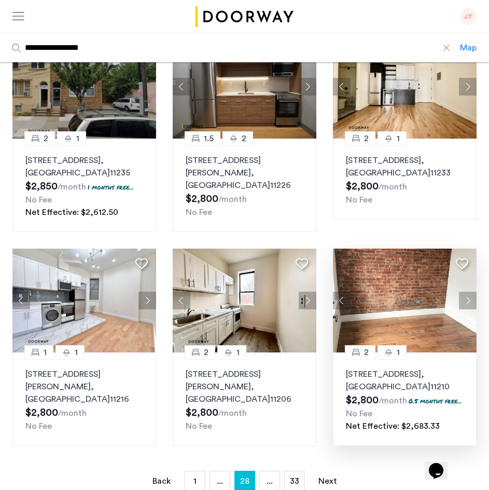
click at [473, 292] on button "Next apartment" at bounding box center [468, 301] width 18 height 18
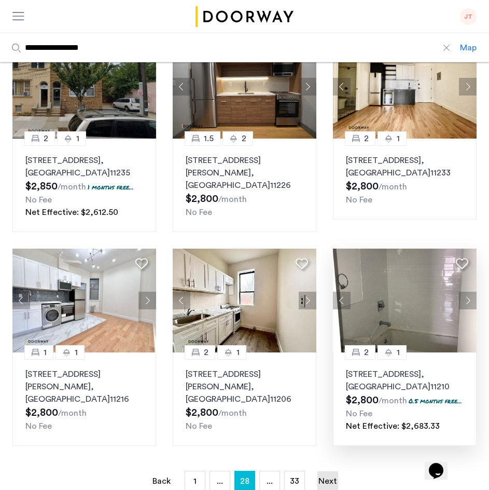
click at [326, 479] on link "Next page" at bounding box center [327, 481] width 21 height 20
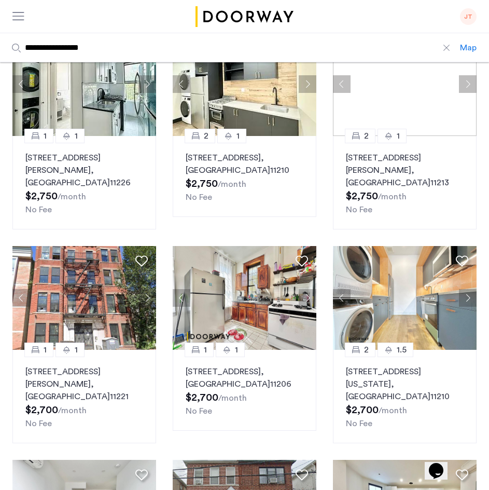
scroll to position [104, 0]
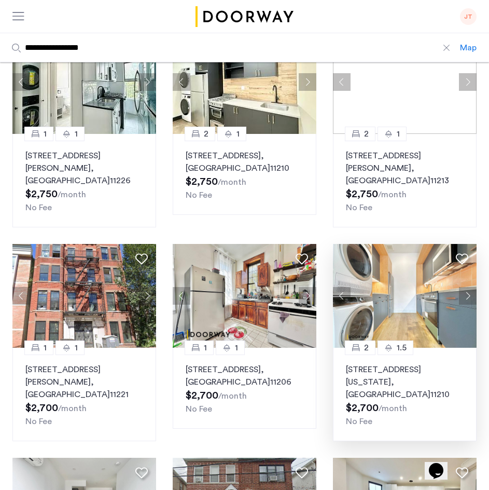
click at [471, 287] on button "Next apartment" at bounding box center [468, 296] width 18 height 18
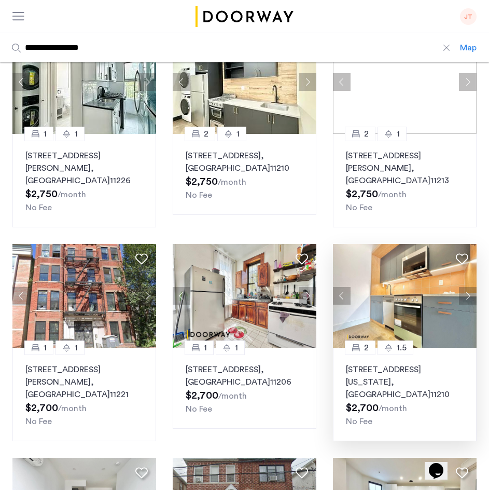
click at [471, 287] on button "Next apartment" at bounding box center [468, 296] width 18 height 18
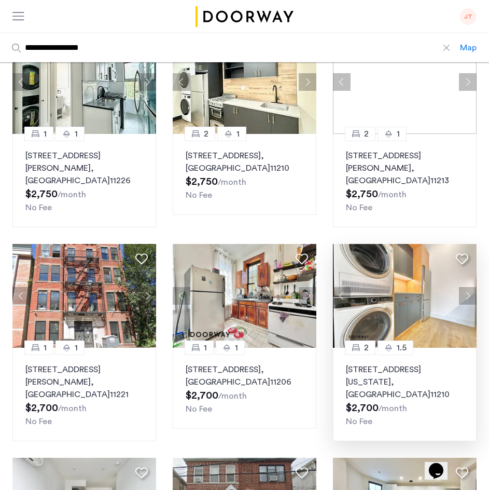
click at [471, 287] on button "Next apartment" at bounding box center [468, 296] width 18 height 18
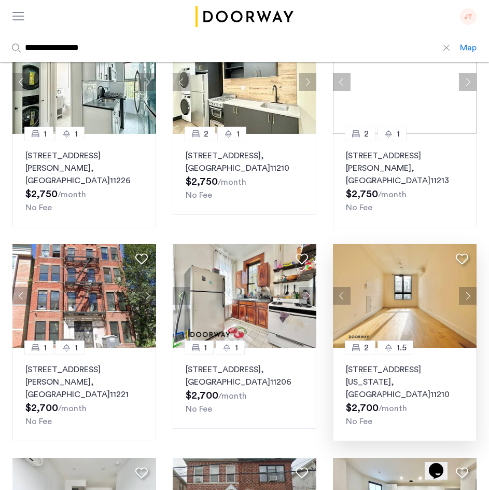
click at [471, 287] on button "Next apartment" at bounding box center [468, 296] width 18 height 18
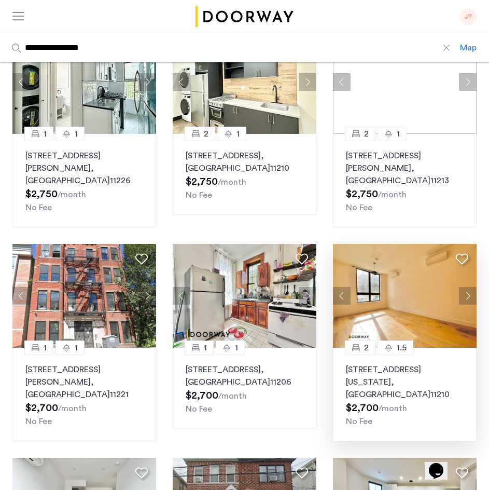
click at [471, 287] on button "Next apartment" at bounding box center [468, 296] width 18 height 18
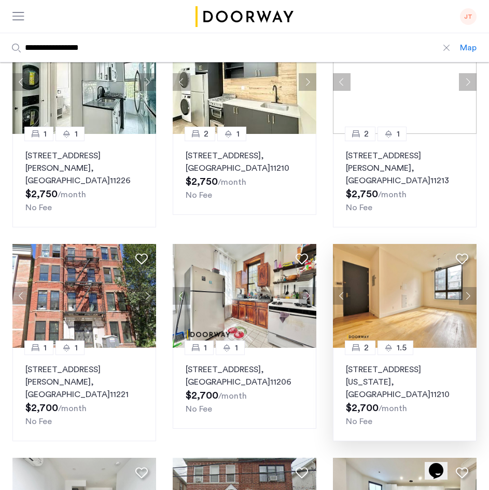
click at [471, 287] on button "Next apartment" at bounding box center [468, 296] width 18 height 18
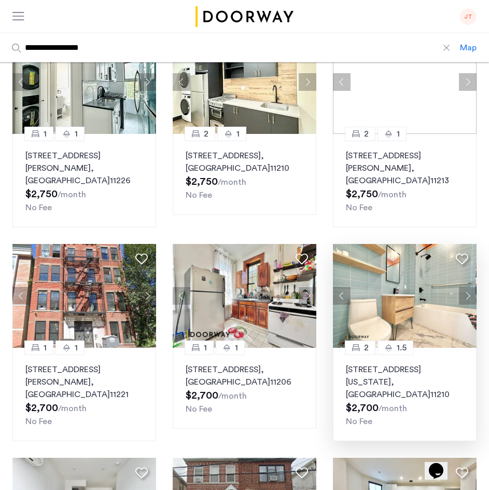
click at [471, 287] on button "Next apartment" at bounding box center [468, 296] width 18 height 18
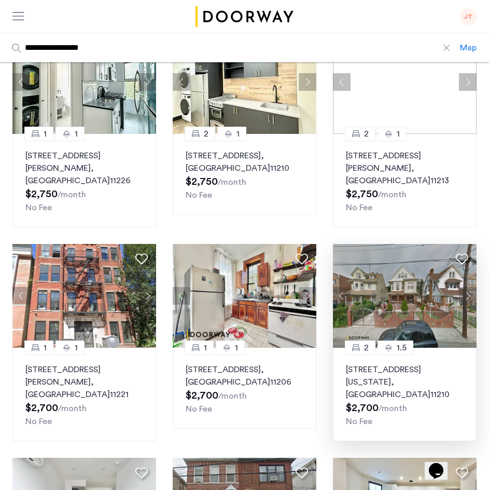
click at [471, 287] on button "Next apartment" at bounding box center [468, 296] width 18 height 18
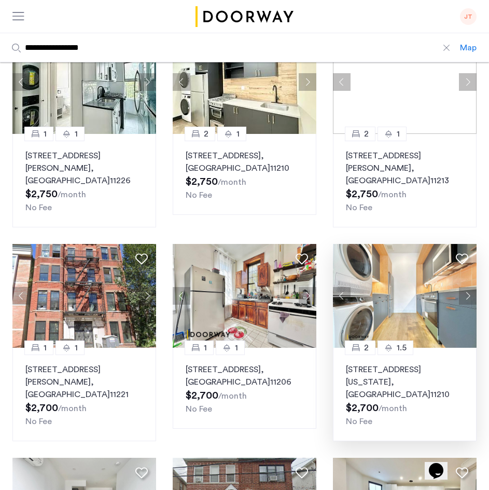
click at [471, 287] on button "Next apartment" at bounding box center [468, 296] width 18 height 18
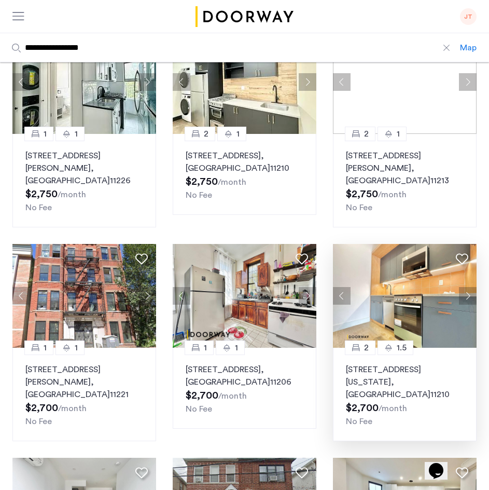
click at [471, 287] on button "Next apartment" at bounding box center [468, 296] width 18 height 18
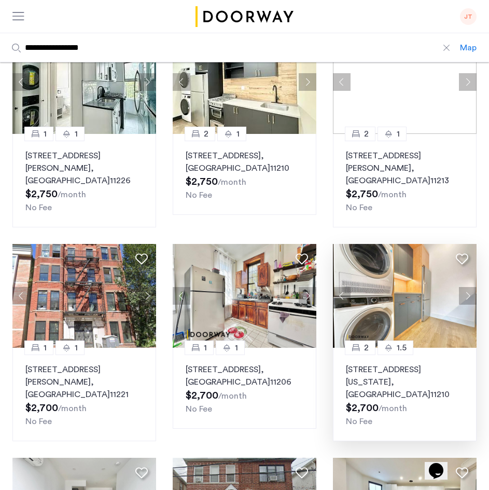
click at [471, 287] on button "Next apartment" at bounding box center [468, 296] width 18 height 18
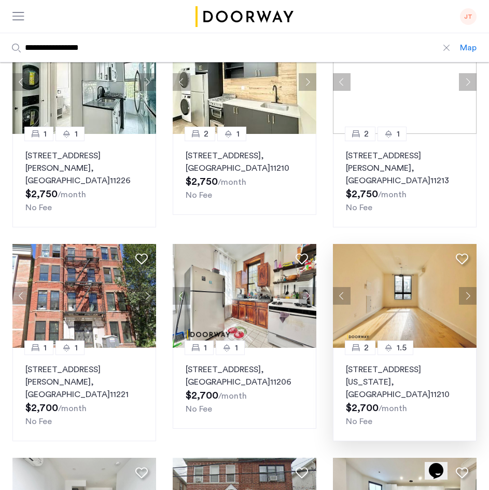
click at [471, 287] on button "Next apartment" at bounding box center [468, 296] width 18 height 18
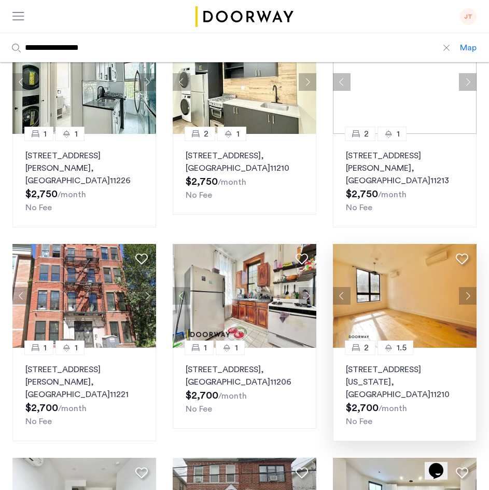
click at [471, 287] on button "Next apartment" at bounding box center [468, 296] width 18 height 18
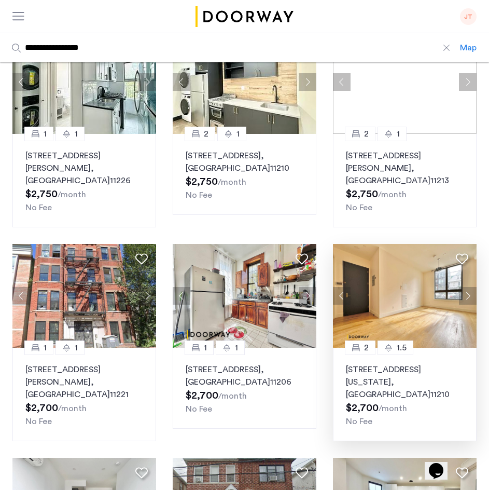
click at [471, 287] on button "Next apartment" at bounding box center [468, 296] width 18 height 18
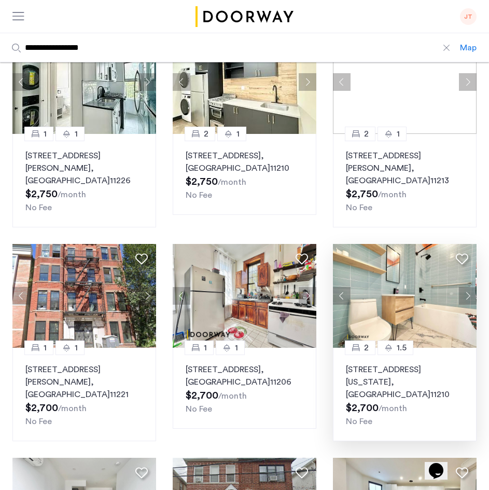
click at [418, 270] on img at bounding box center [405, 296] width 144 height 104
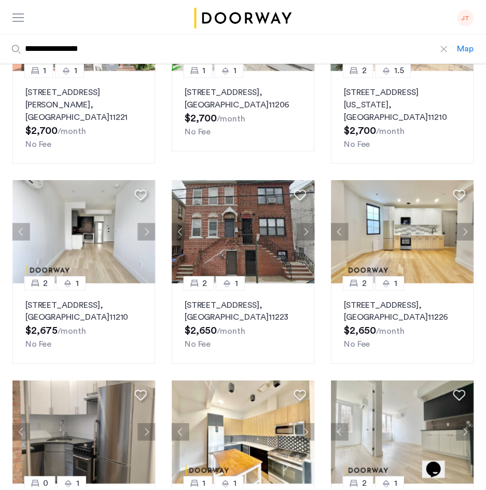
scroll to position [456, 0]
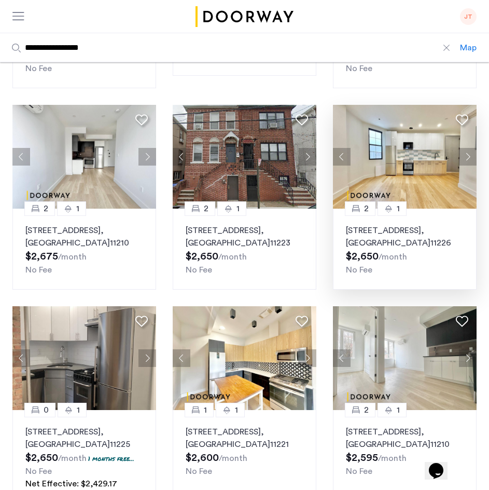
click at [475, 148] on button "Next apartment" at bounding box center [468, 157] width 18 height 18
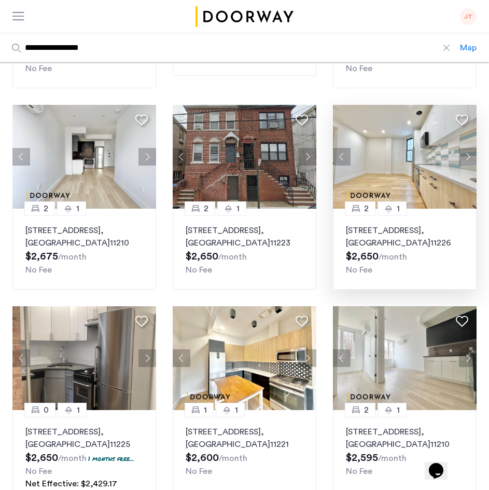
click at [475, 148] on button "Next apartment" at bounding box center [468, 157] width 18 height 18
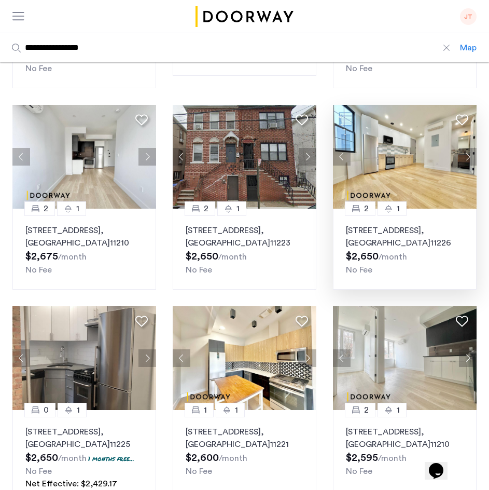
click at [475, 148] on button "Next apartment" at bounding box center [468, 157] width 18 height 18
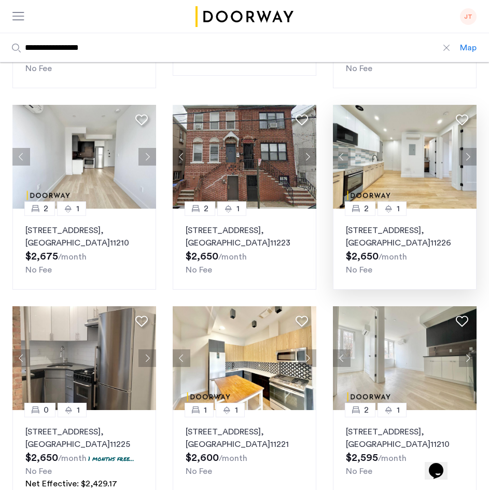
click at [475, 148] on button "Next apartment" at bounding box center [468, 157] width 18 height 18
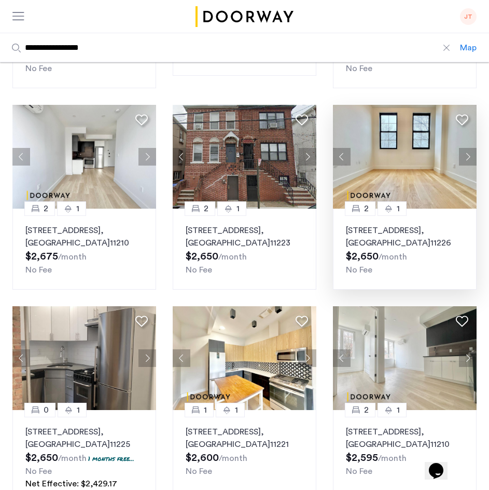
click at [475, 148] on button "Next apartment" at bounding box center [468, 157] width 18 height 18
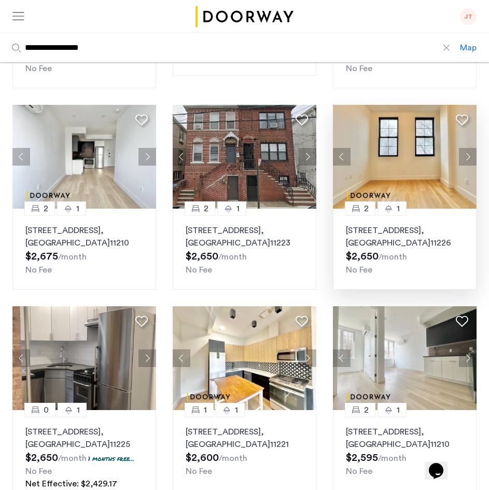
click at [475, 148] on button "Next apartment" at bounding box center [468, 157] width 18 height 18
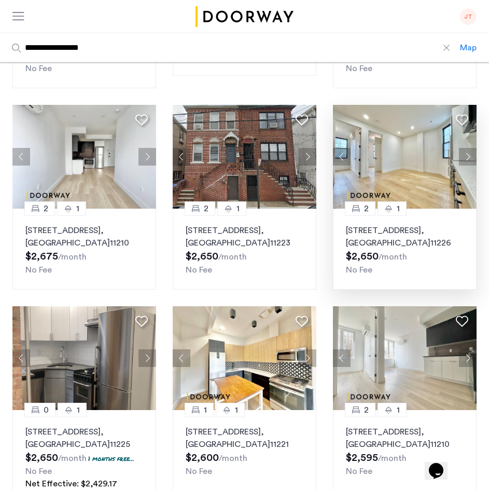
click at [347, 148] on button "Previous apartment" at bounding box center [342, 157] width 18 height 18
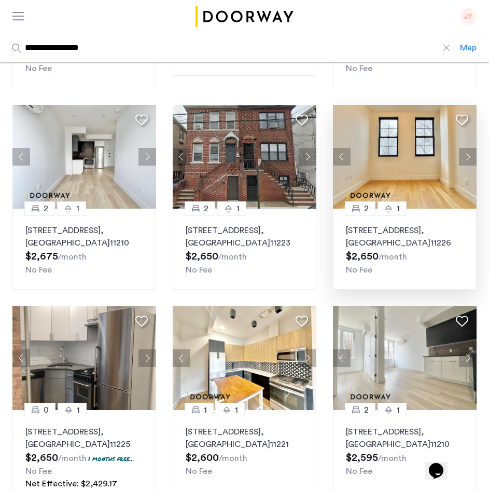
click at [347, 148] on button "Previous apartment" at bounding box center [342, 157] width 18 height 18
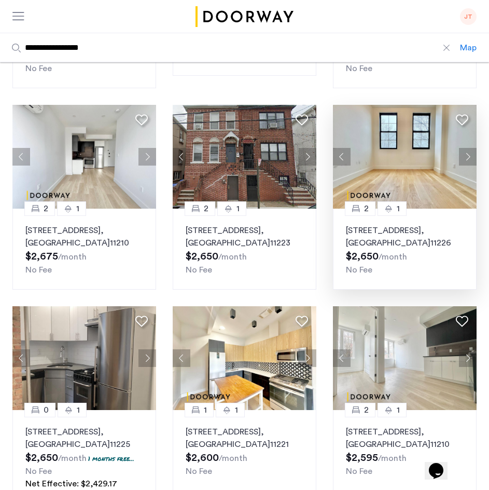
click at [347, 148] on button "Previous apartment" at bounding box center [342, 157] width 18 height 18
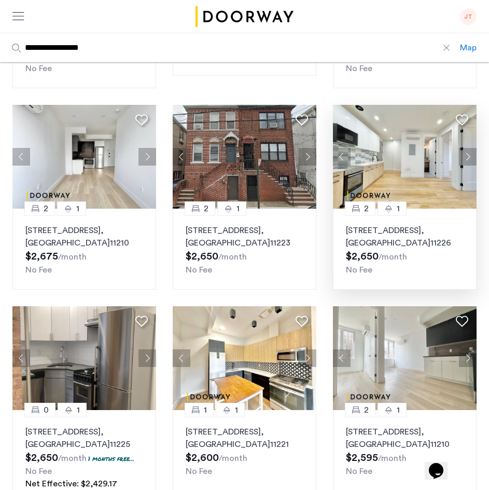
click at [347, 148] on button "Previous apartment" at bounding box center [342, 157] width 18 height 18
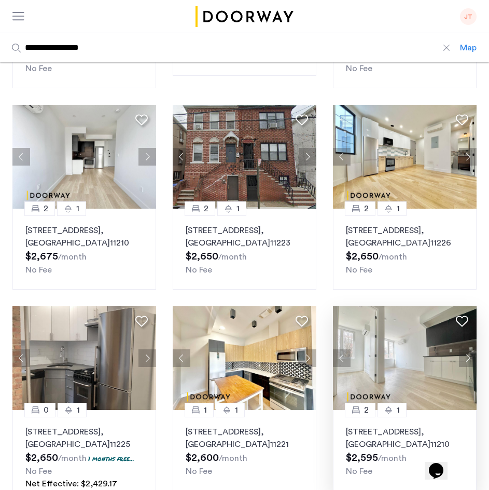
click at [465, 349] on button "Next apartment" at bounding box center [468, 358] width 18 height 18
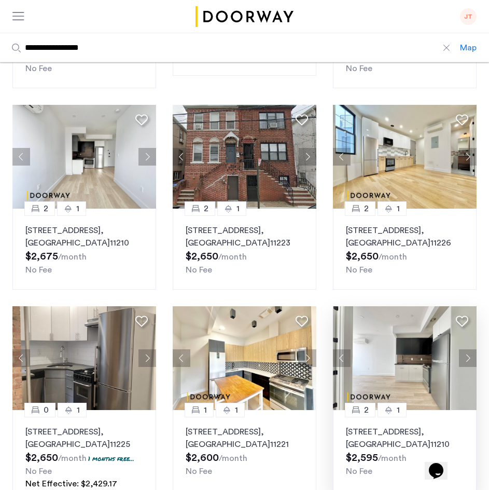
click at [465, 349] on button "Next apartment" at bounding box center [468, 358] width 18 height 18
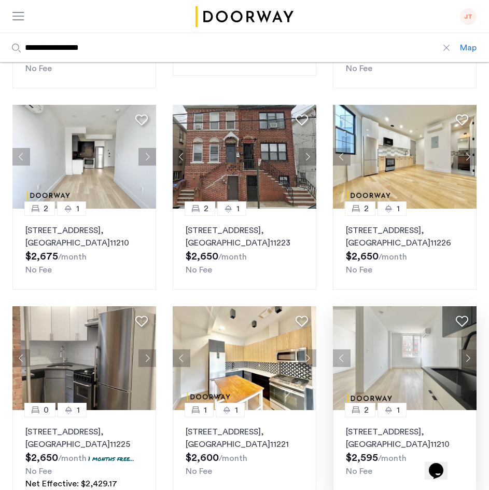
click at [465, 349] on button "Next apartment" at bounding box center [468, 358] width 18 height 18
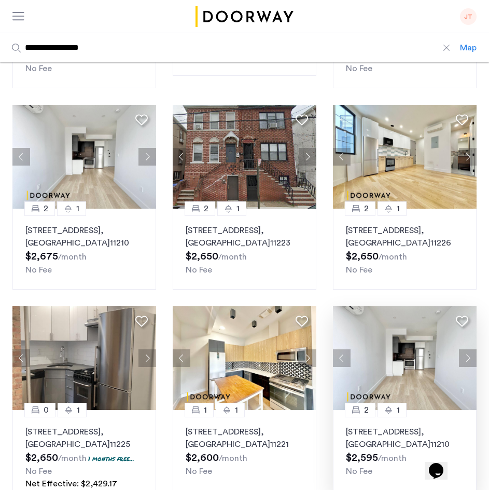
click at [465, 349] on button "Next apartment" at bounding box center [468, 358] width 18 height 18
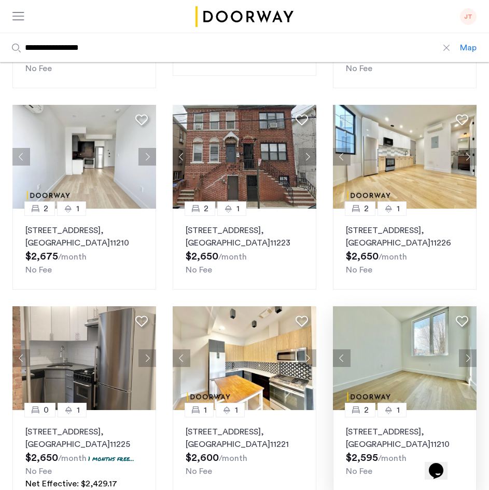
click at [465, 349] on button "Next apartment" at bounding box center [468, 358] width 18 height 18
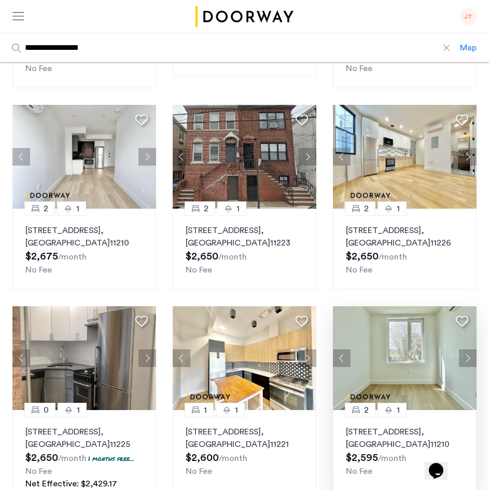
click at [465, 349] on button "Next apartment" at bounding box center [468, 358] width 18 height 18
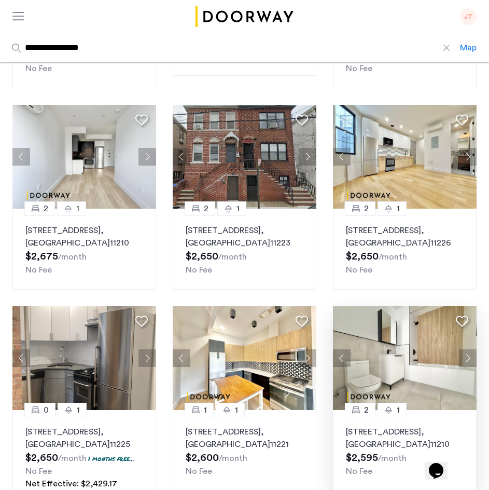
click at [461, 315] on icon at bounding box center [462, 321] width 12 height 12
click at [148, 349] on button "Next apartment" at bounding box center [147, 358] width 18 height 18
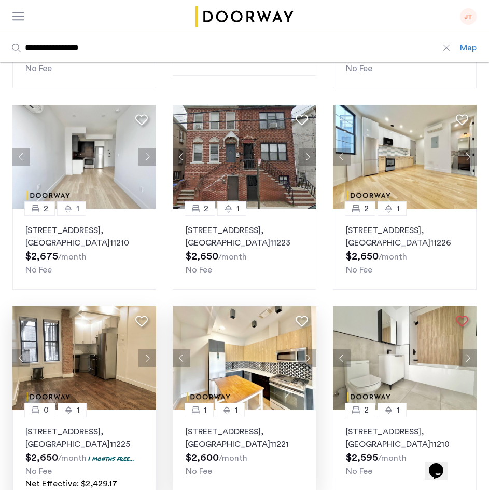
click at [307, 349] on button "Next apartment" at bounding box center [308, 358] width 18 height 18
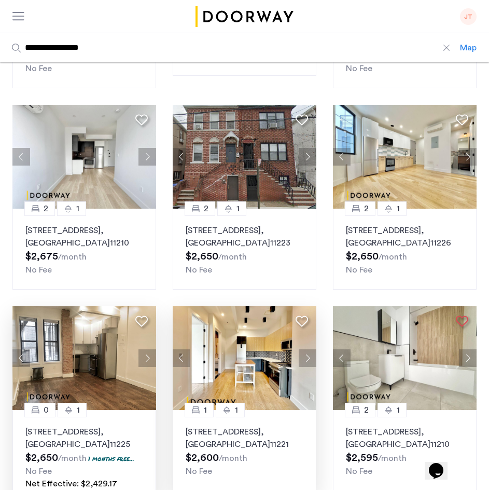
click at [307, 349] on button "Next apartment" at bounding box center [308, 358] width 18 height 18
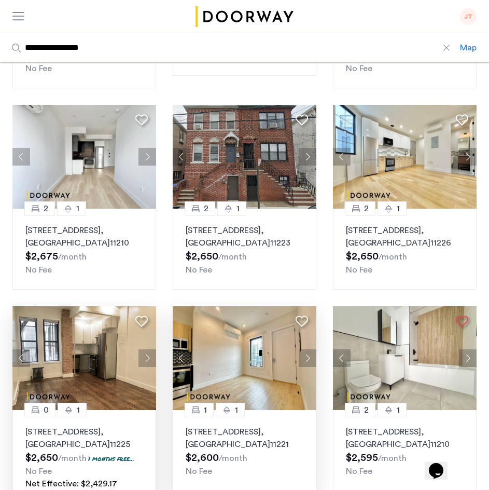
click at [307, 349] on button "Next apartment" at bounding box center [308, 358] width 18 height 18
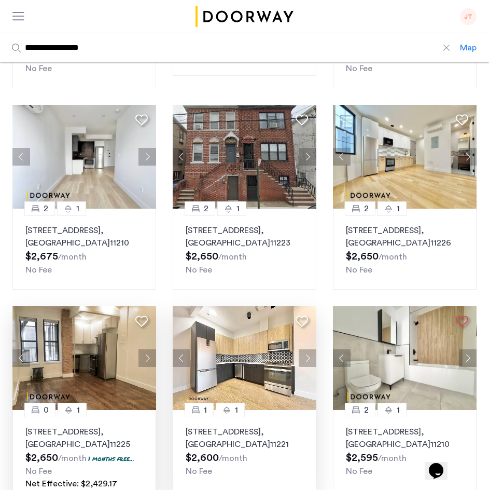
click at [307, 349] on button "Next apartment" at bounding box center [308, 358] width 18 height 18
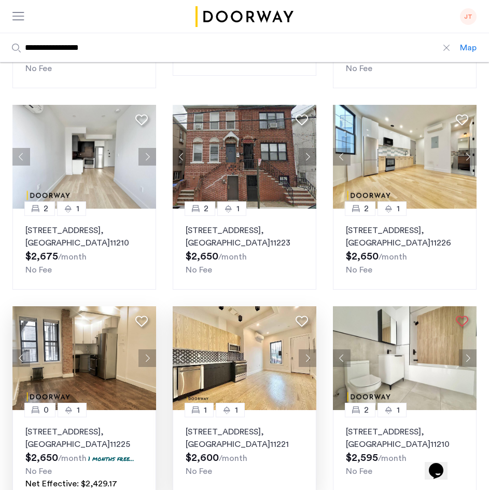
click at [307, 349] on button "Next apartment" at bounding box center [308, 358] width 18 height 18
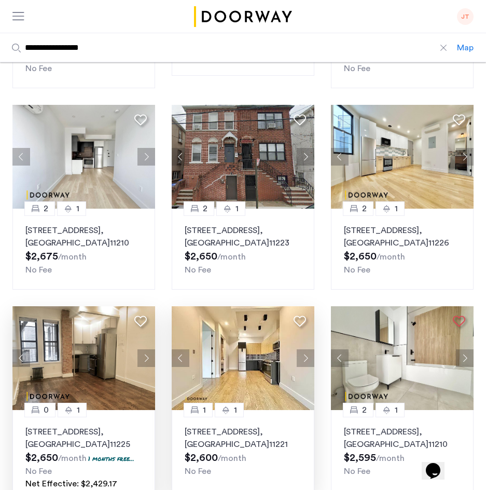
scroll to position [691, 0]
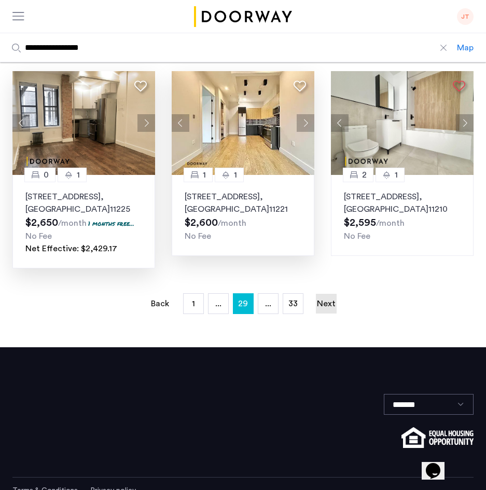
click at [330, 294] on link "Next page" at bounding box center [326, 304] width 21 height 20
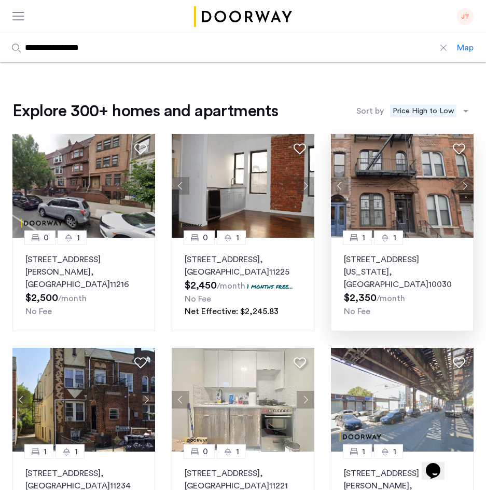
click at [468, 184] on button "Next apartment" at bounding box center [465, 186] width 18 height 18
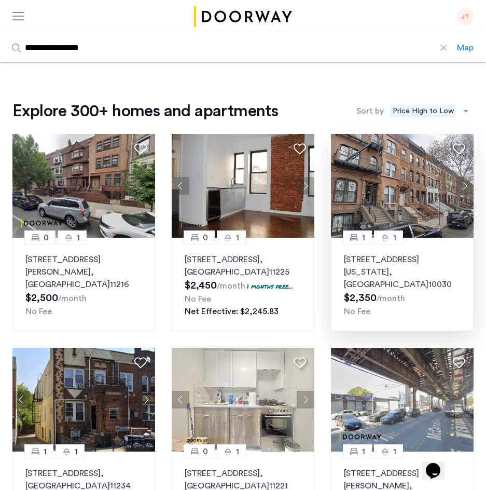
click at [468, 184] on button "Next apartment" at bounding box center [465, 186] width 18 height 18
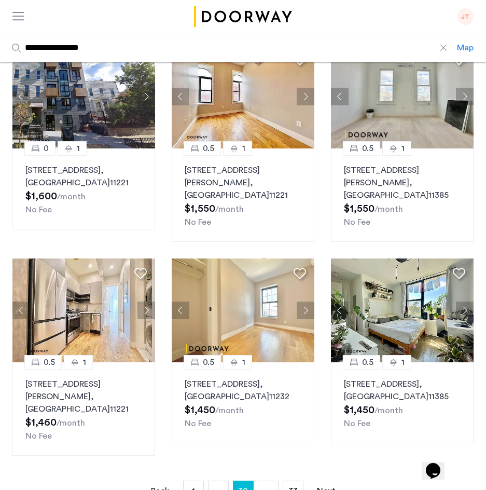
scroll to position [539, 0]
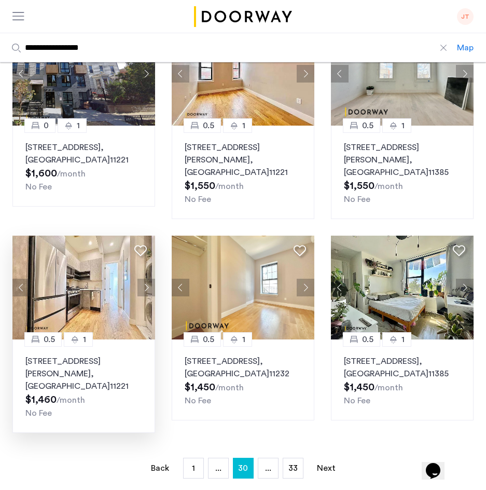
click at [148, 279] on button "Next apartment" at bounding box center [146, 288] width 18 height 18
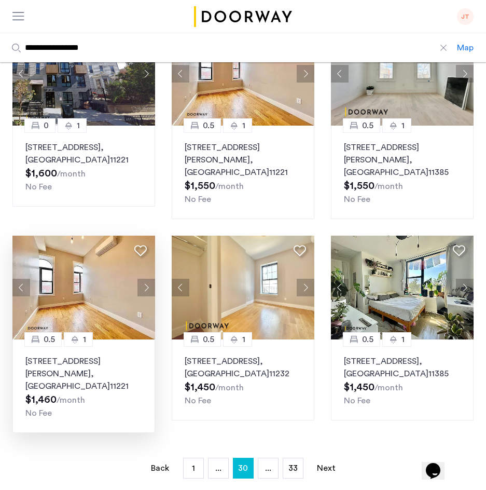
click at [148, 279] on button "Next apartment" at bounding box center [146, 288] width 18 height 18
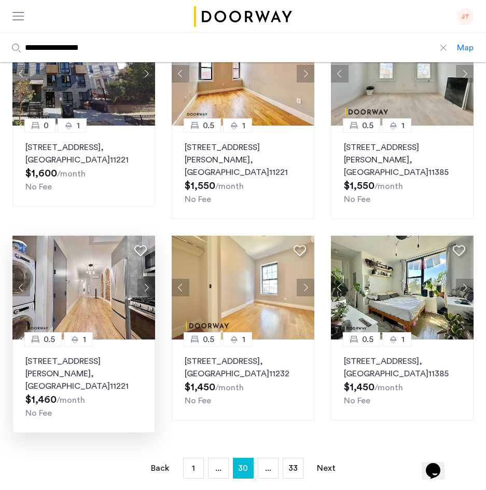
click at [148, 279] on button "Next apartment" at bounding box center [146, 288] width 18 height 18
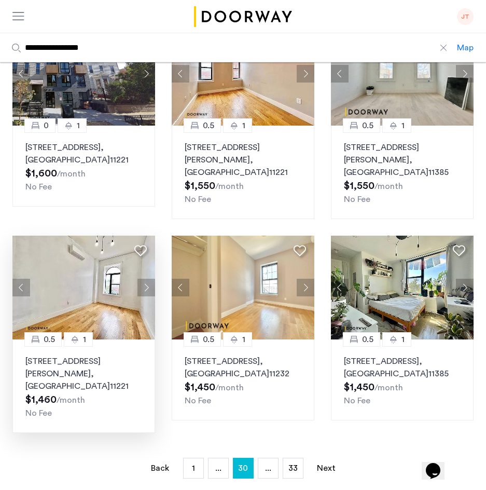
click at [148, 279] on button "Next apartment" at bounding box center [146, 288] width 18 height 18
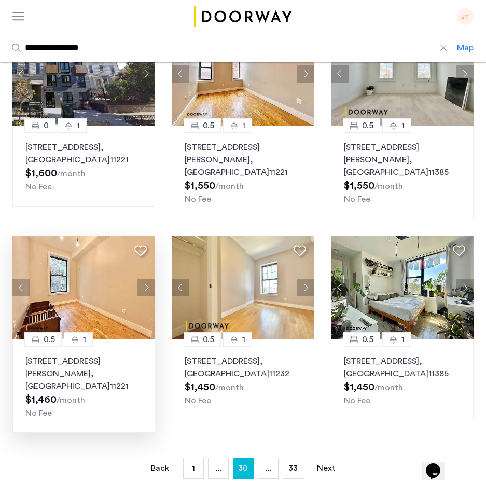
click at [148, 279] on button "Next apartment" at bounding box center [146, 288] width 18 height 18
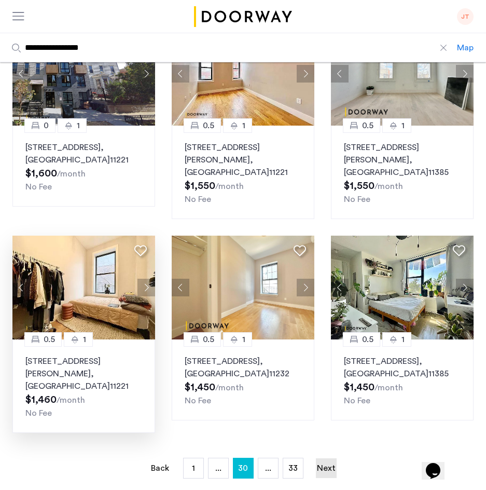
click at [324, 458] on link "Next page" at bounding box center [326, 468] width 21 height 20
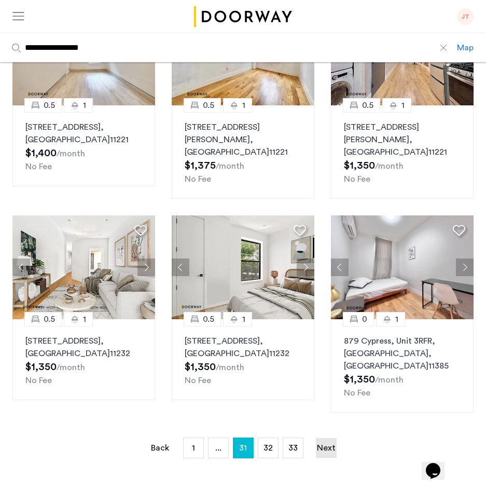
scroll to position [560, 0]
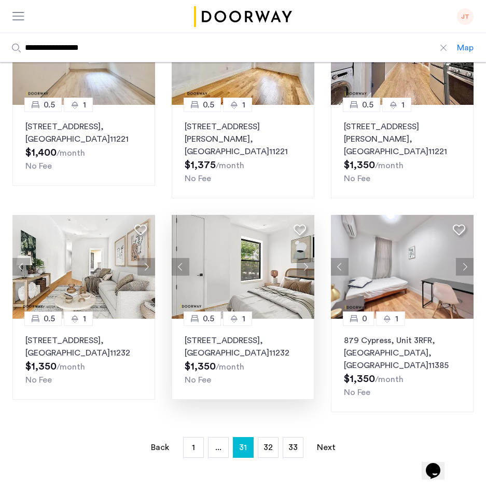
click at [302, 258] on button "Next apartment" at bounding box center [306, 267] width 18 height 18
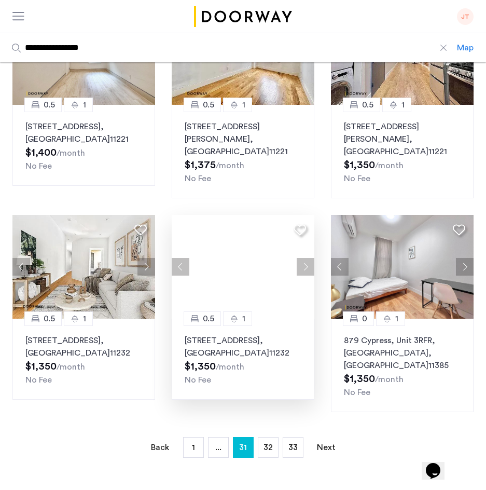
click at [302, 258] on button "Next apartment" at bounding box center [306, 267] width 18 height 18
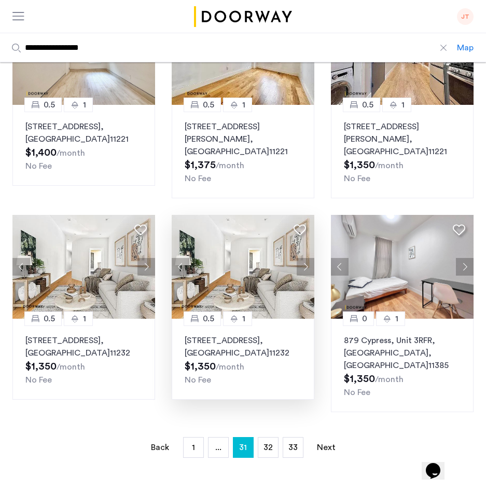
click at [302, 258] on button "Next apartment" at bounding box center [306, 267] width 18 height 18
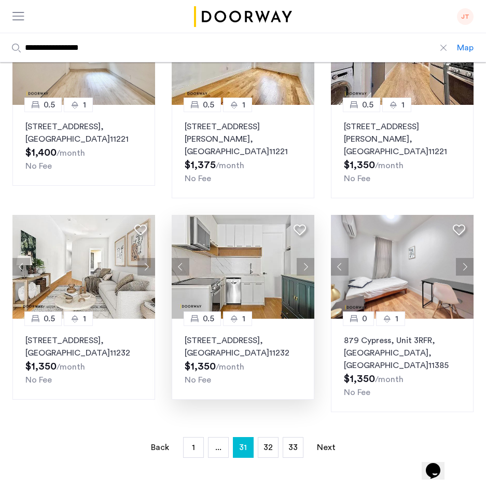
click at [302, 258] on button "Next apartment" at bounding box center [306, 267] width 18 height 18
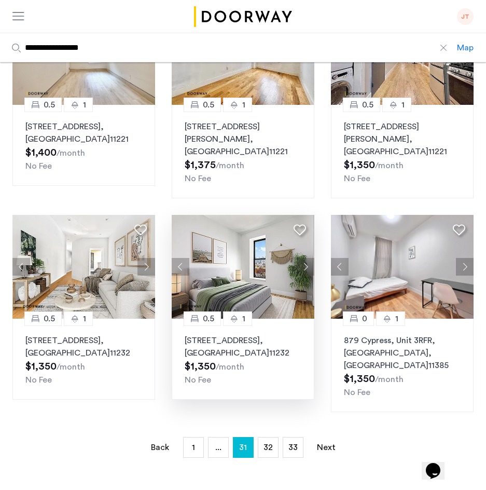
click at [302, 258] on button "Next apartment" at bounding box center [306, 267] width 18 height 18
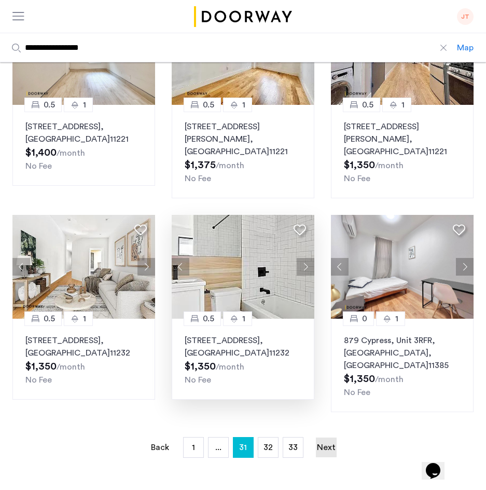
click at [327, 437] on link "Next page" at bounding box center [326, 447] width 21 height 20
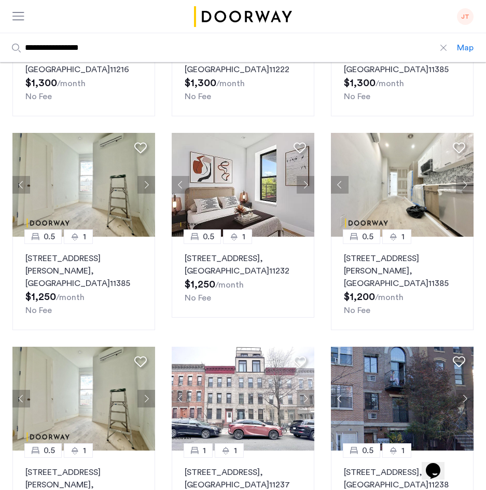
scroll to position [679, 0]
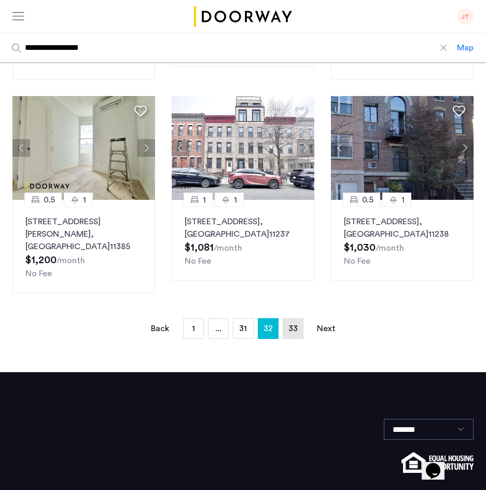
click at [296, 324] on span "33" at bounding box center [292, 328] width 9 height 8
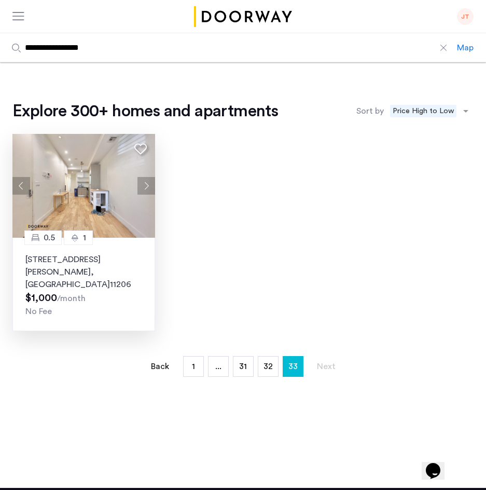
click at [151, 182] on button "Next apartment" at bounding box center [146, 186] width 18 height 18
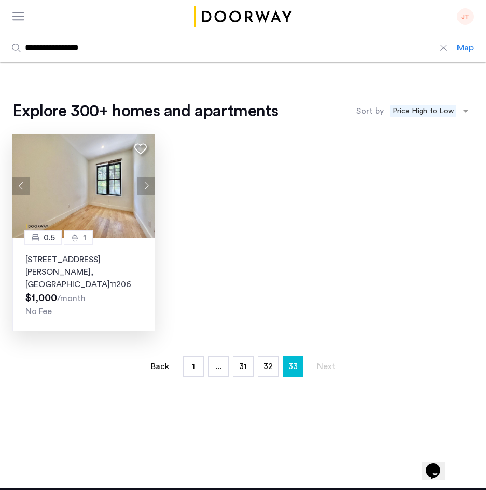
click at [151, 182] on button "Next apartment" at bounding box center [146, 186] width 18 height 18
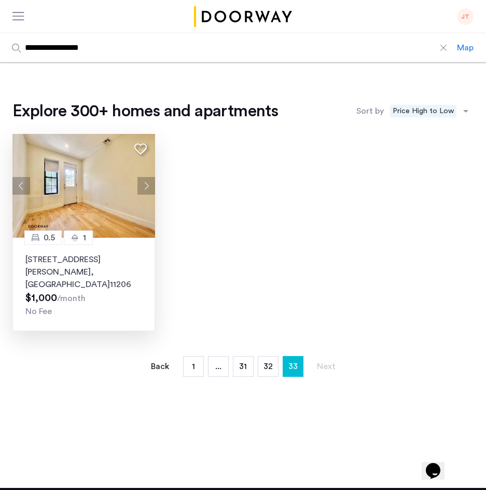
click at [466, 17] on div "JT" at bounding box center [465, 16] width 17 height 17
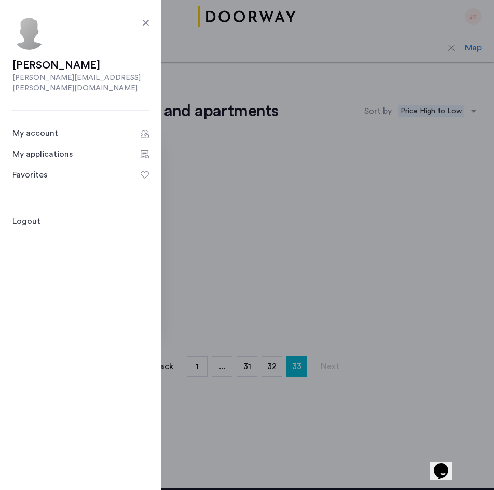
click at [73, 150] on link "My applications" at bounding box center [80, 154] width 136 height 12
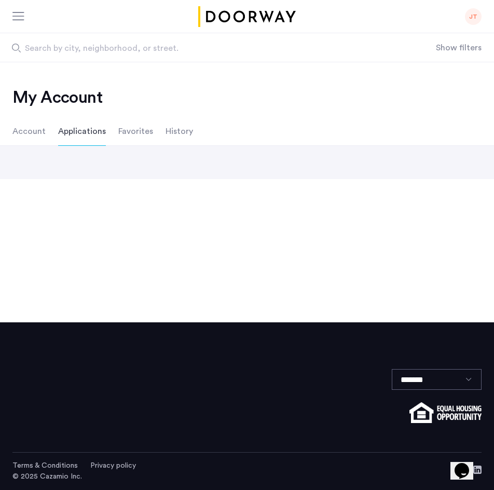
click at [73, 150] on app-root "My applications JT Search by city, neighborhood, or street. Show filters Price …" at bounding box center [247, 245] width 494 height 490
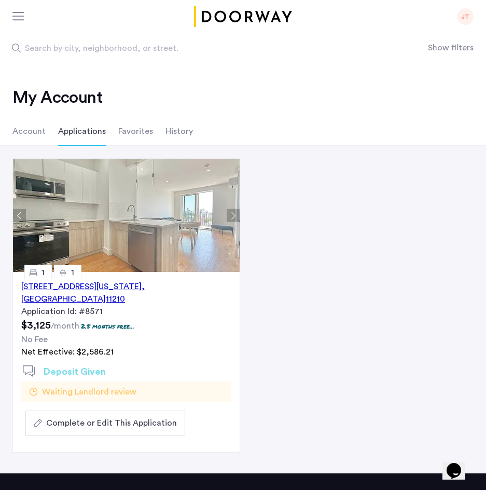
click at [145, 417] on span "Complete or Edit This Application" at bounding box center [111, 423] width 131 height 12
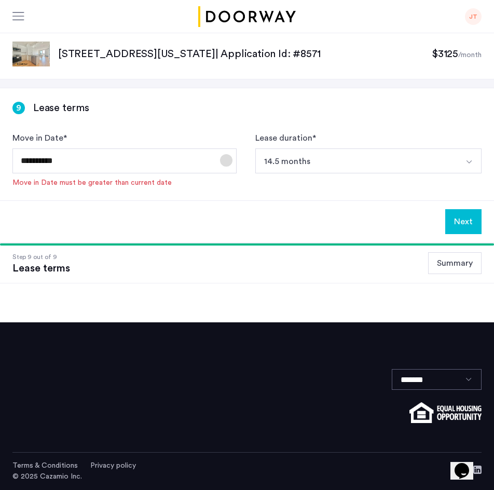
click at [223, 154] on span "Open calendar" at bounding box center [226, 160] width 25 height 25
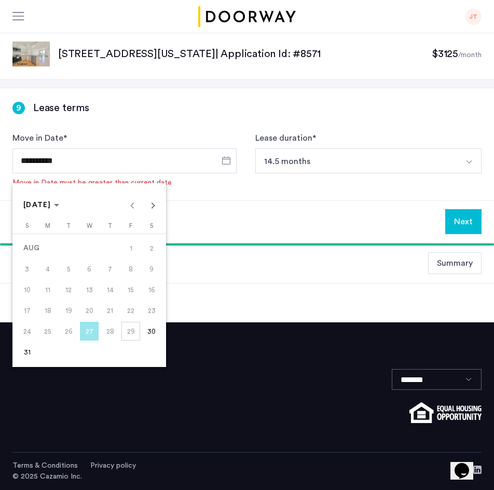
click at [25, 350] on span "31" at bounding box center [27, 351] width 19 height 19
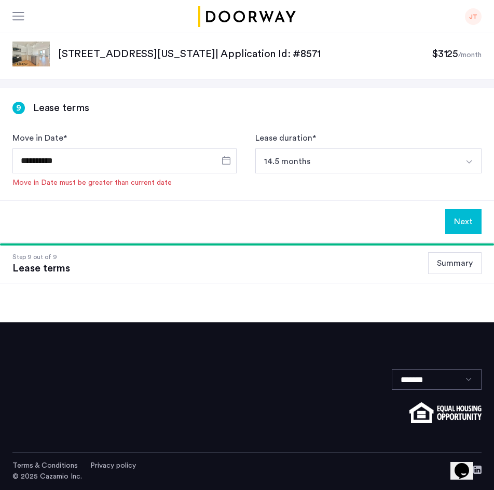
type input "**********"
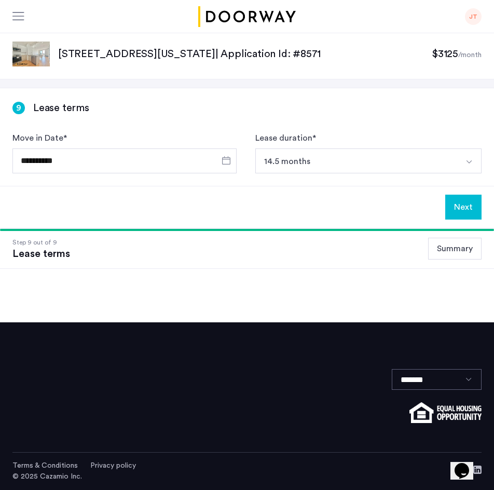
click at [474, 209] on button "Next" at bounding box center [463, 207] width 36 height 25
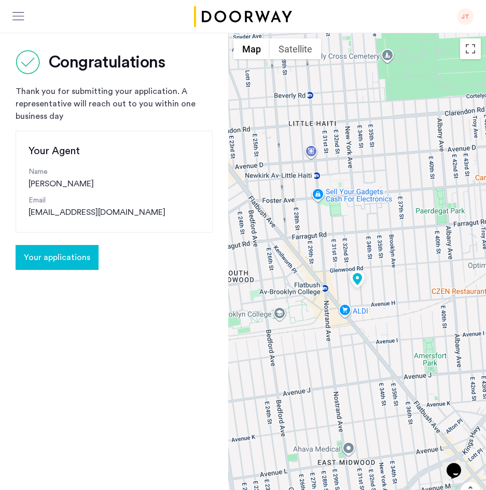
click at [470, 15] on div "JT" at bounding box center [465, 16] width 17 height 17
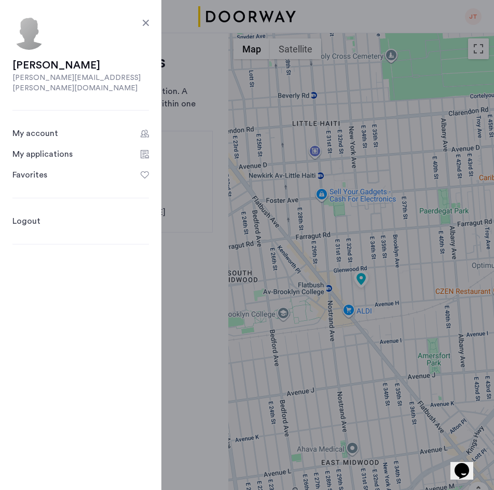
click at [45, 149] on div "My applications" at bounding box center [42, 154] width 60 height 12
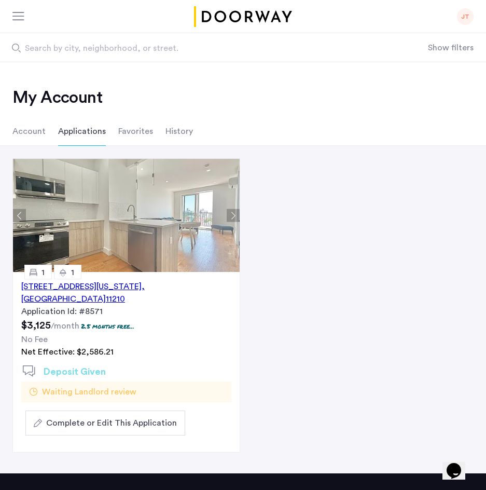
click at [24, 365] on icon at bounding box center [29, 371] width 13 height 13
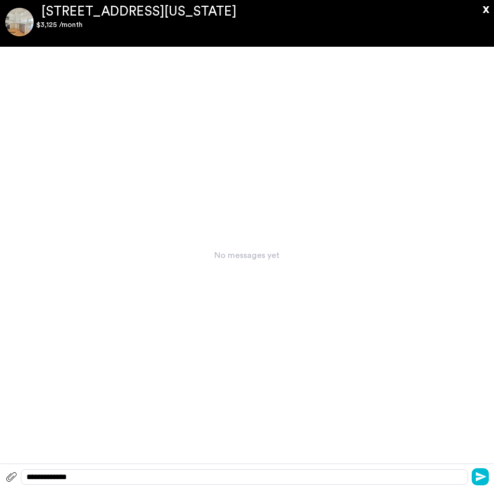
click at [488, 6] on button "x" at bounding box center [483, 5] width 16 height 13
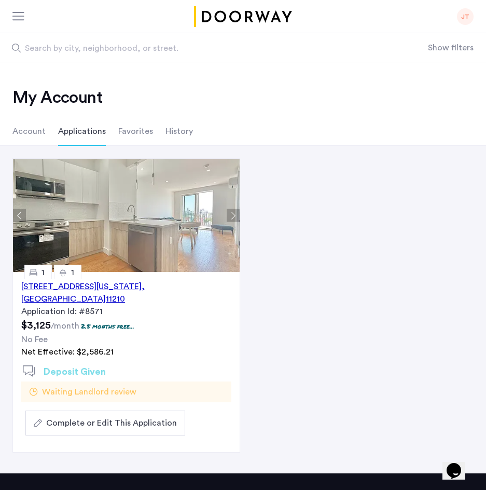
click at [12, 19] on div at bounding box center [18, 17] width 13 height 10
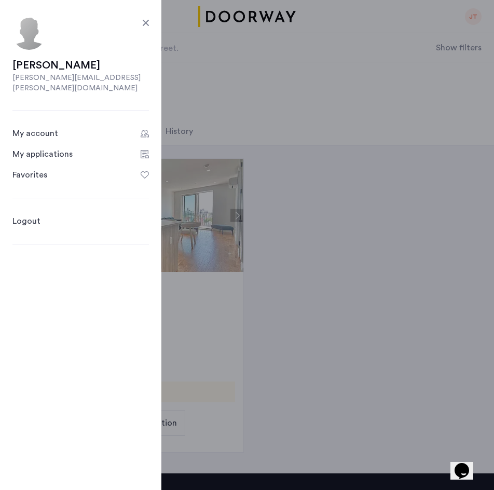
click at [59, 148] on div "My applications" at bounding box center [42, 154] width 60 height 12
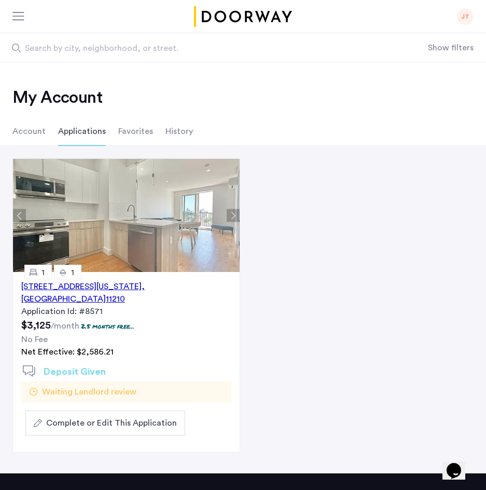
click at [168, 124] on li "History" at bounding box center [178, 131] width 27 height 29
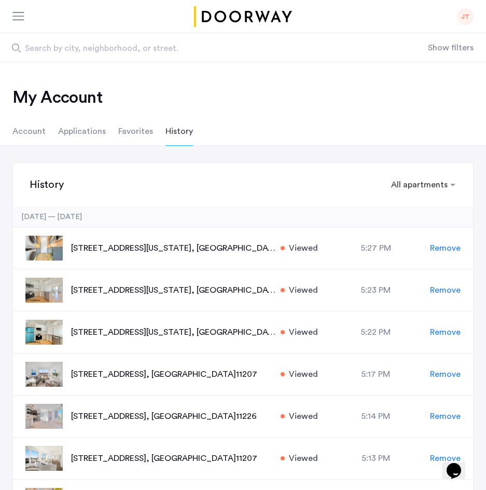
click at [36, 129] on li "Account" at bounding box center [28, 131] width 33 height 29
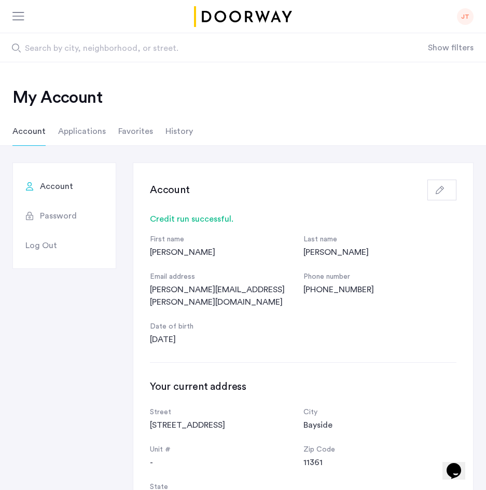
click at [131, 133] on li "Favorites" at bounding box center [135, 131] width 35 height 29
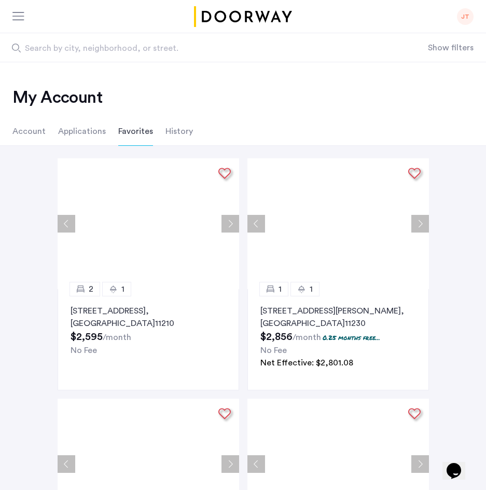
click at [175, 137] on li "History" at bounding box center [178, 131] width 27 height 29
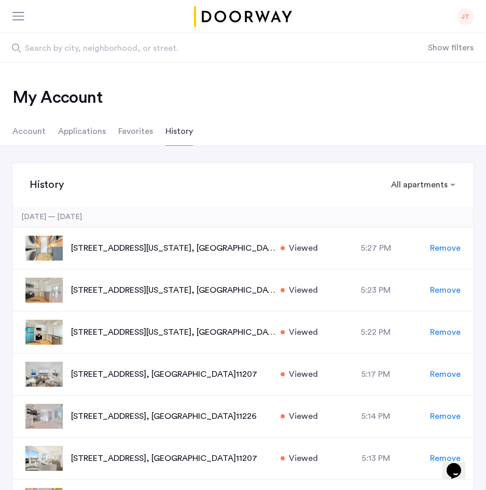
click at [265, 15] on img "Cazamio logo" at bounding box center [243, 16] width 102 height 21
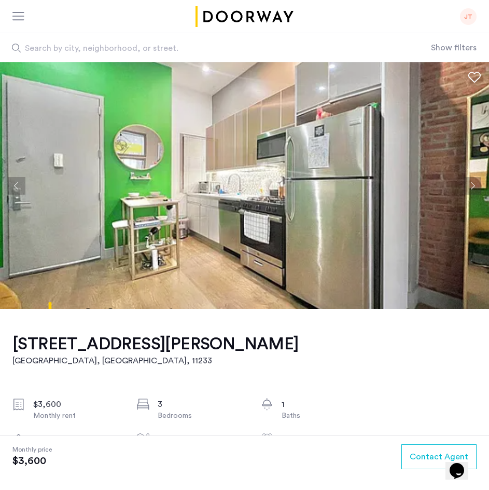
click at [478, 184] on button "Next apartment" at bounding box center [473, 186] width 18 height 18
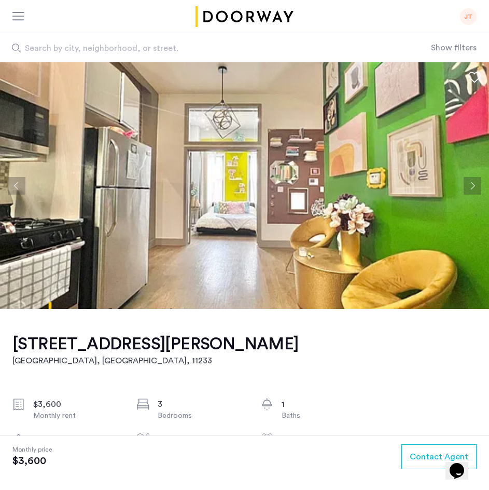
click at [478, 184] on button "Next apartment" at bounding box center [473, 186] width 18 height 18
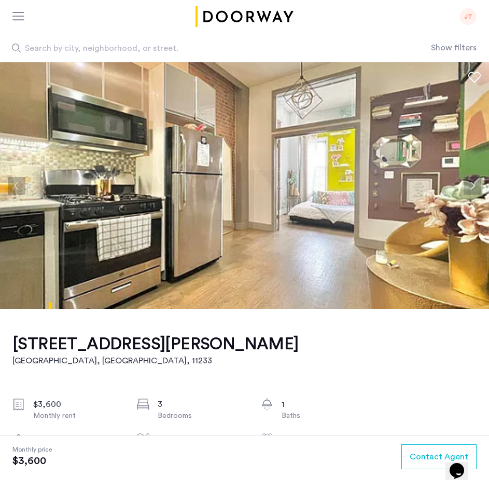
click at [478, 184] on button "Next apartment" at bounding box center [473, 186] width 18 height 18
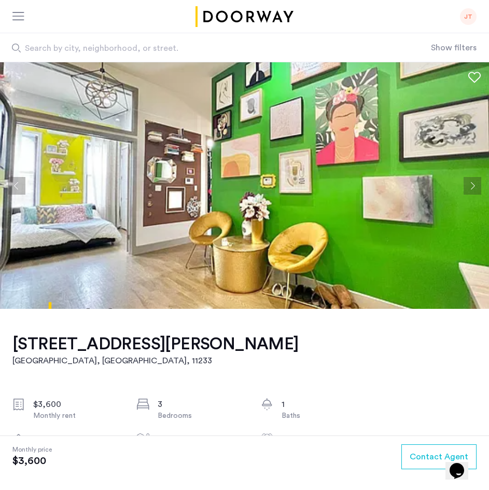
click at [478, 184] on button "Next apartment" at bounding box center [473, 186] width 18 height 18
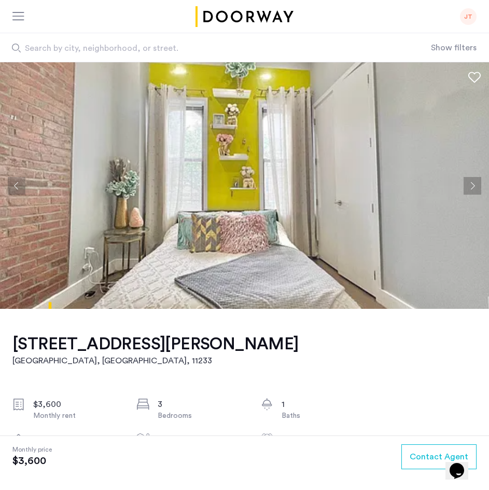
click at [478, 184] on button "Next apartment" at bounding box center [473, 186] width 18 height 18
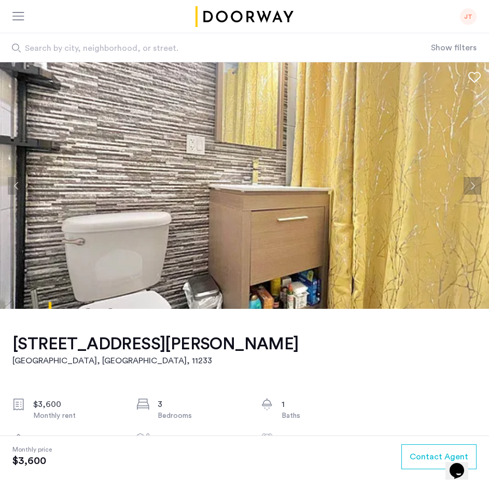
click at [478, 184] on button "Next apartment" at bounding box center [473, 186] width 18 height 18
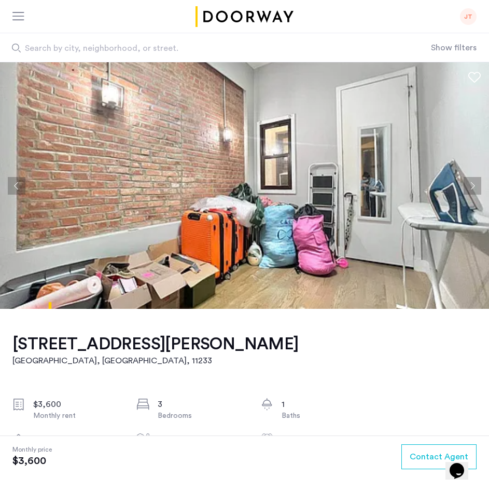
click at [470, 186] on button "Next apartment" at bounding box center [473, 186] width 18 height 18
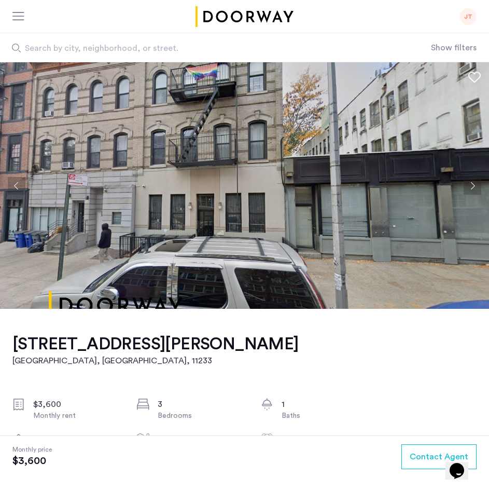
click at [470, 186] on button "Next apartment" at bounding box center [473, 186] width 18 height 18
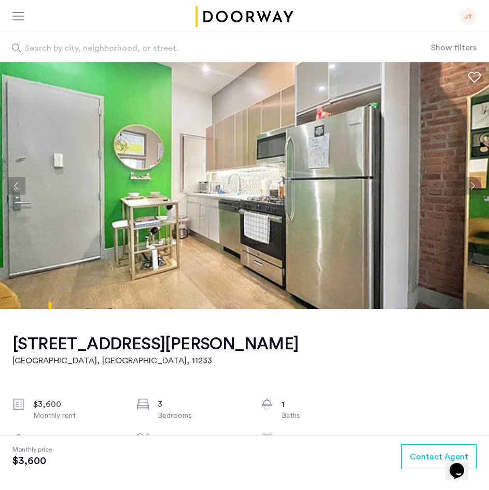
click at [470, 186] on button "Next apartment" at bounding box center [473, 186] width 18 height 18
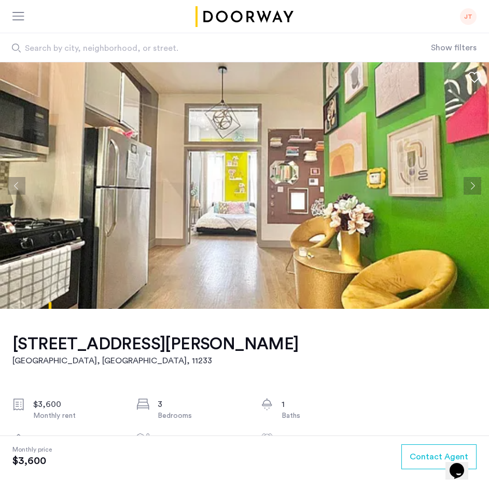
click at [470, 186] on button "Next apartment" at bounding box center [473, 186] width 18 height 18
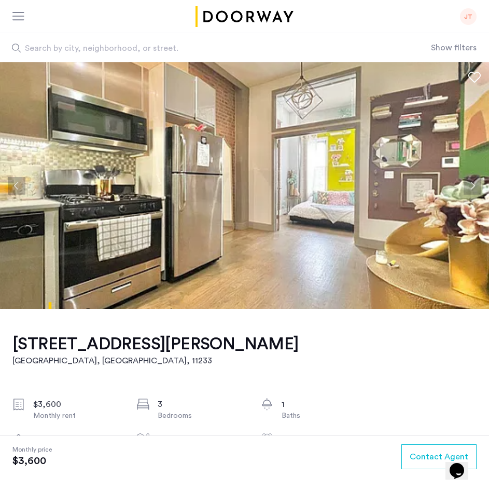
click at [470, 186] on button "Next apartment" at bounding box center [473, 186] width 18 height 18
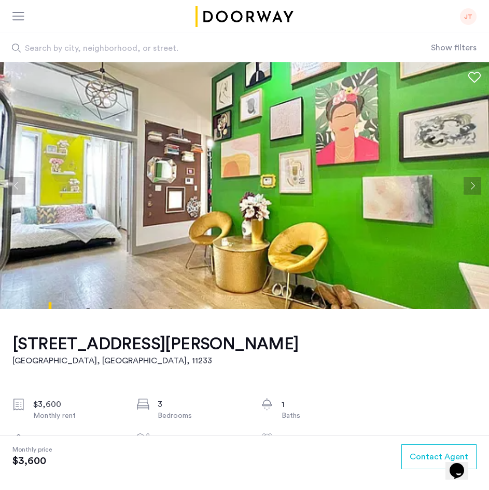
click at [470, 186] on button "Next apartment" at bounding box center [473, 186] width 18 height 18
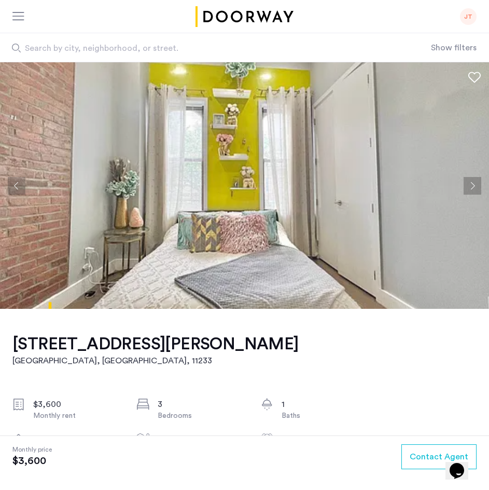
click at [16, 187] on button "Previous apartment" at bounding box center [17, 186] width 18 height 18
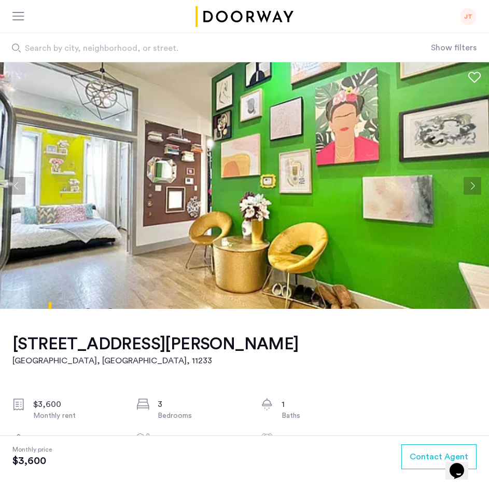
click at [477, 187] on button "Next apartment" at bounding box center [473, 186] width 18 height 18
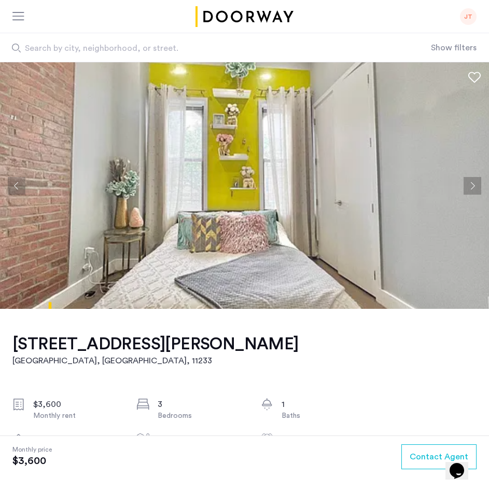
click at [477, 187] on button "Next apartment" at bounding box center [473, 186] width 18 height 18
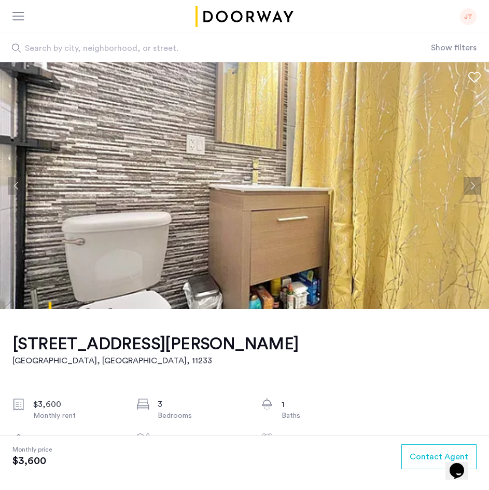
click at [471, 187] on button "Next apartment" at bounding box center [473, 186] width 18 height 18
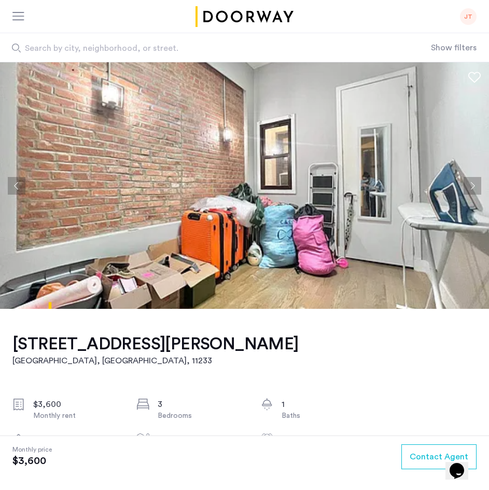
click at [471, 187] on button "Next apartment" at bounding box center [473, 186] width 18 height 18
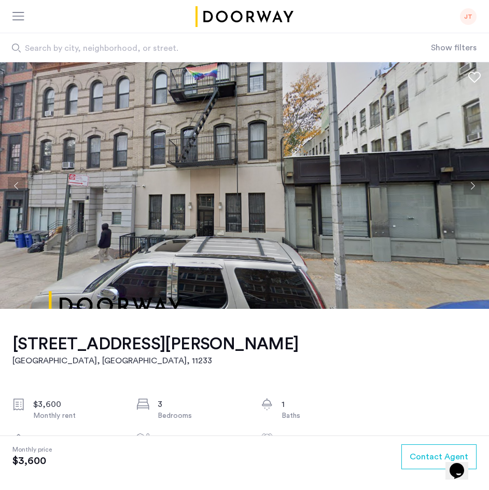
click at [471, 187] on button "Next apartment" at bounding box center [473, 186] width 18 height 18
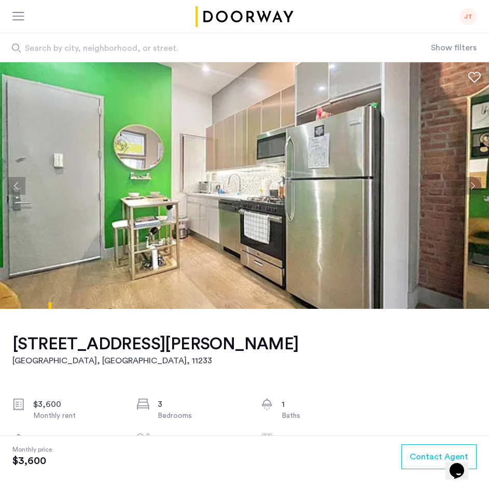
click at [471, 187] on button "Next apartment" at bounding box center [473, 186] width 18 height 18
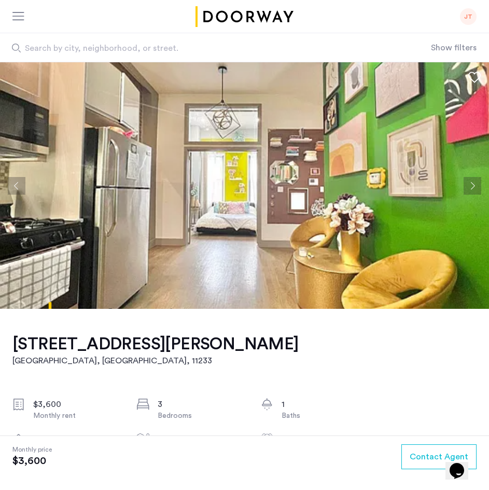
click at [471, 187] on button "Next apartment" at bounding box center [473, 186] width 18 height 18
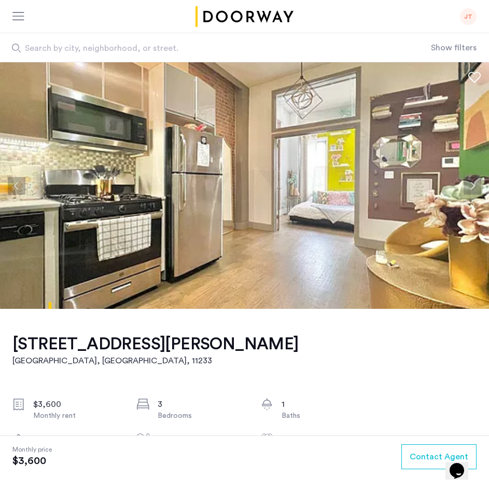
click at [471, 187] on button "Next apartment" at bounding box center [473, 186] width 18 height 18
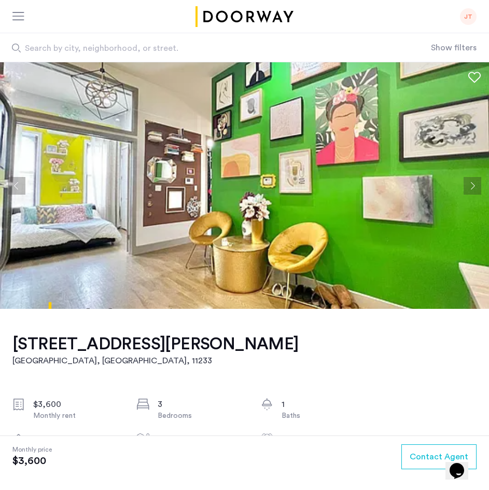
click at [471, 187] on button "Next apartment" at bounding box center [473, 186] width 18 height 18
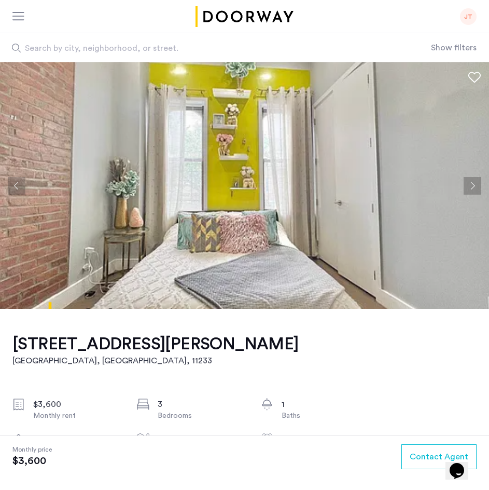
click at [471, 187] on button "Next apartment" at bounding box center [473, 186] width 18 height 18
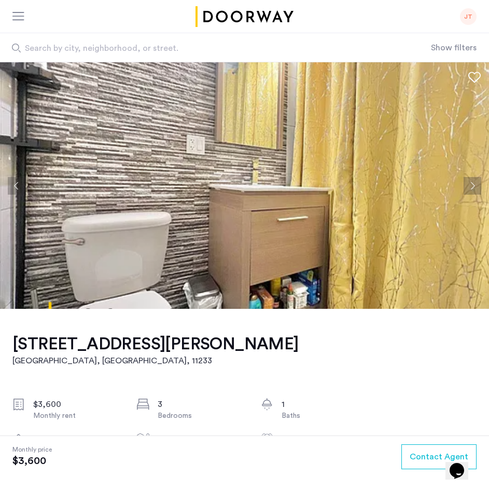
click at [471, 187] on button "Next apartment" at bounding box center [473, 186] width 18 height 18
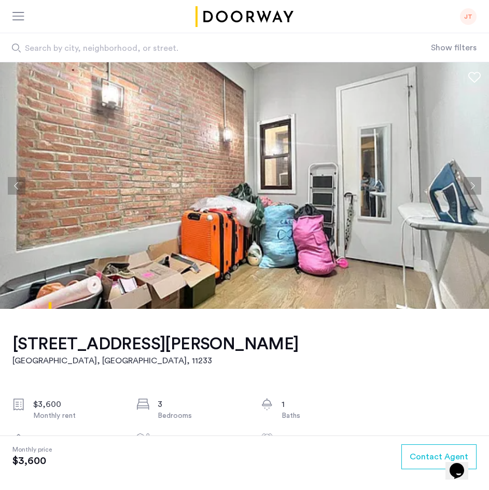
click at [471, 187] on button "Next apartment" at bounding box center [473, 186] width 18 height 18
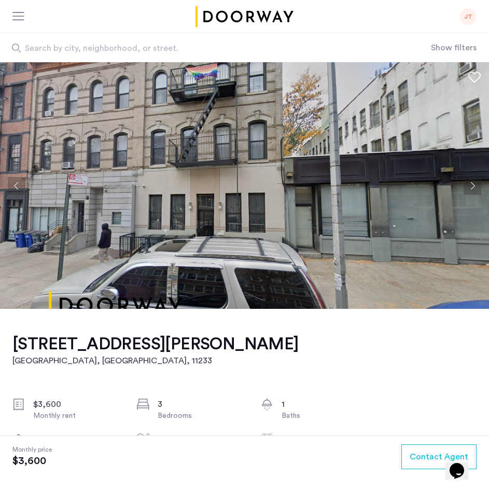
click at [471, 187] on button "Next apartment" at bounding box center [473, 186] width 18 height 18
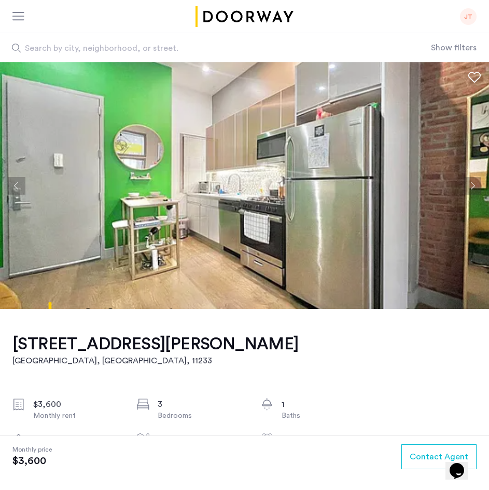
click at [471, 187] on button "Next apartment" at bounding box center [473, 186] width 18 height 18
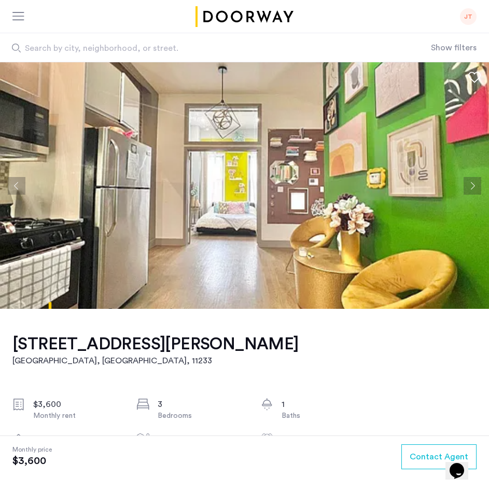
click at [471, 187] on button "Next apartment" at bounding box center [473, 186] width 18 height 18
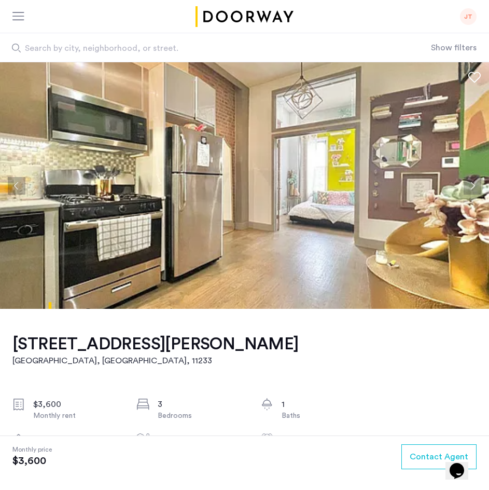
click at [471, 187] on button "Next apartment" at bounding box center [473, 186] width 18 height 18
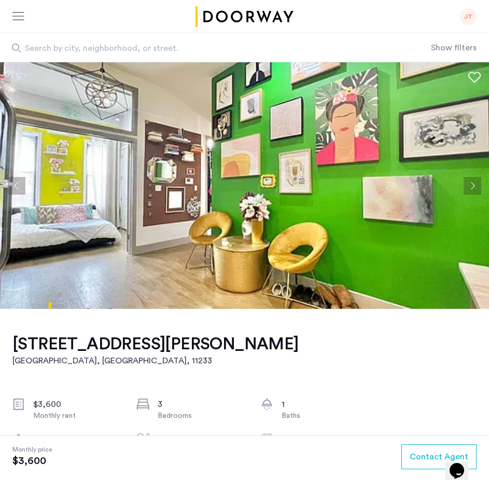
click at [471, 187] on button "Next apartment" at bounding box center [473, 186] width 18 height 18
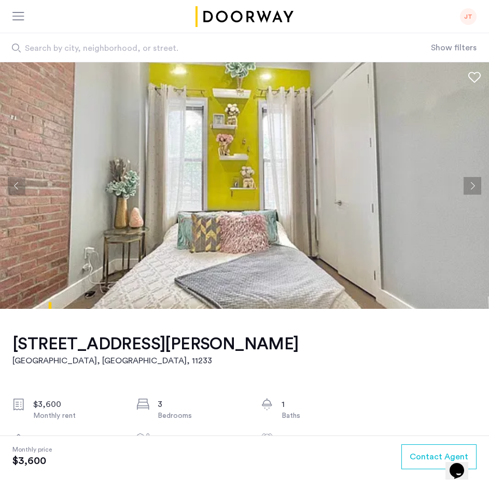
click at [471, 187] on button "Next apartment" at bounding box center [473, 186] width 18 height 18
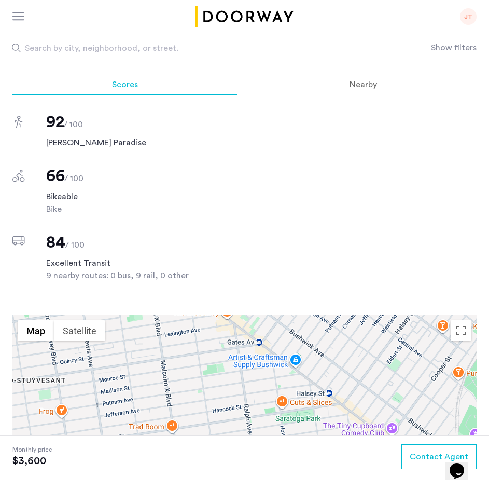
scroll to position [1285, 0]
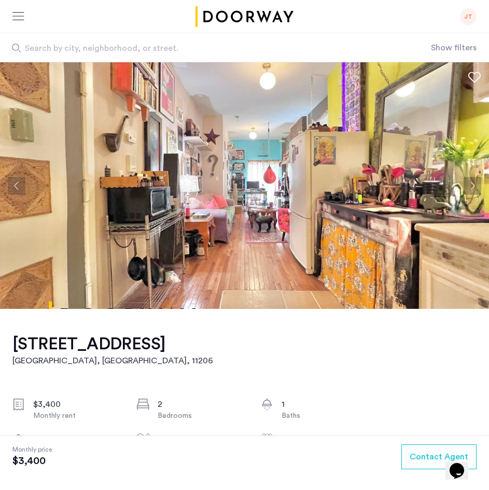
click at [471, 187] on button "Next apartment" at bounding box center [473, 186] width 18 height 18
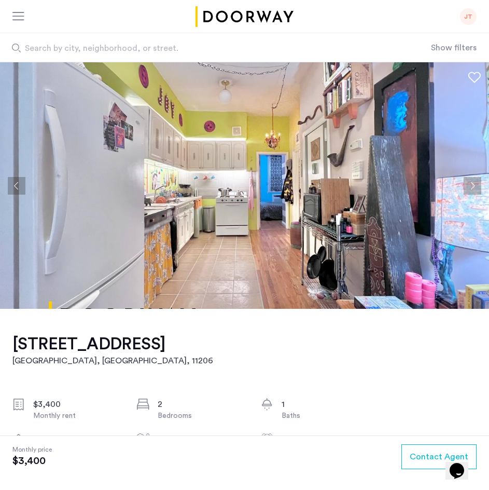
click at [18, 182] on button "Previous apartment" at bounding box center [17, 186] width 18 height 18
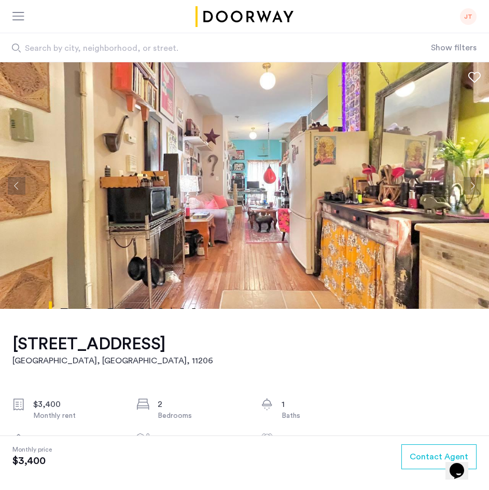
click at [478, 193] on button "Next apartment" at bounding box center [473, 186] width 18 height 18
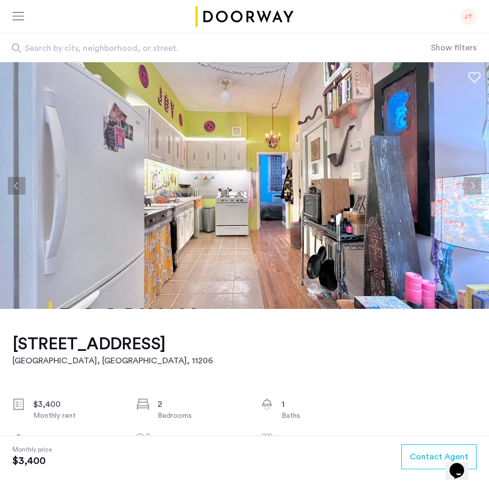
click at [478, 193] on button "Next apartment" at bounding box center [473, 186] width 18 height 18
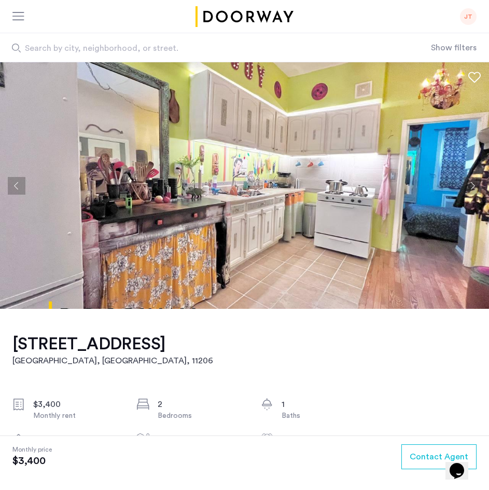
click at [478, 193] on button "Next apartment" at bounding box center [473, 186] width 18 height 18
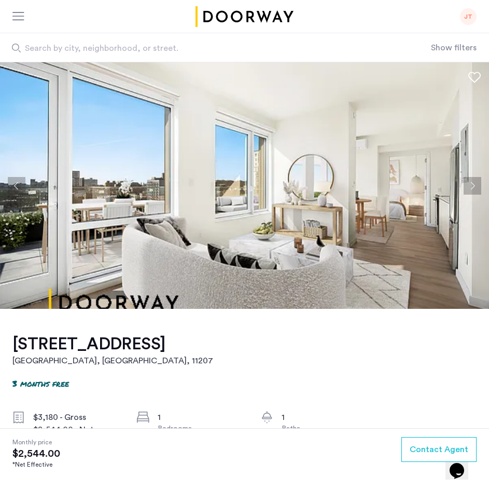
click at [477, 189] on button "Next apartment" at bounding box center [473, 186] width 18 height 18
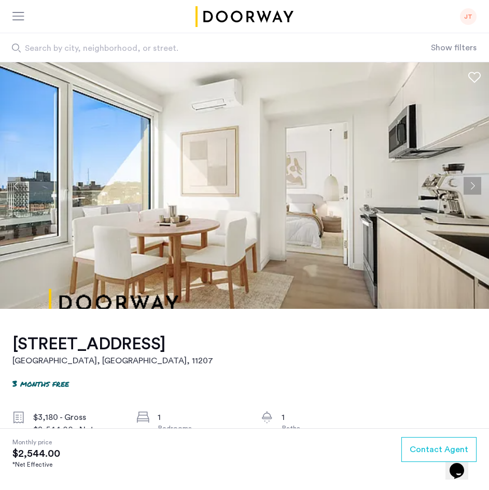
click at [477, 189] on button "Next apartment" at bounding box center [473, 186] width 18 height 18
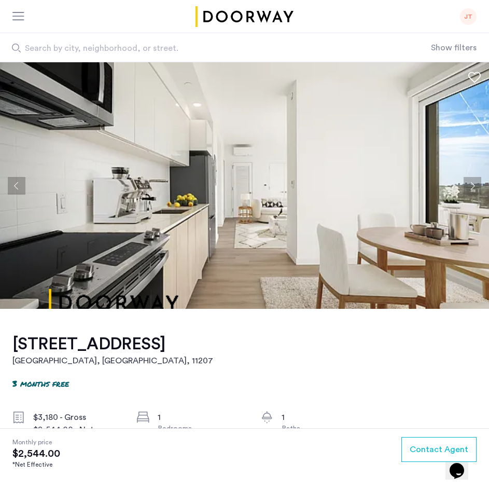
click at [477, 189] on button "Next apartment" at bounding box center [473, 186] width 18 height 18
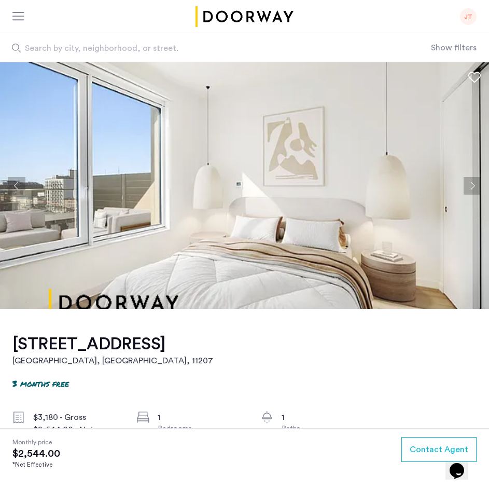
click at [477, 189] on button "Next apartment" at bounding box center [473, 186] width 18 height 18
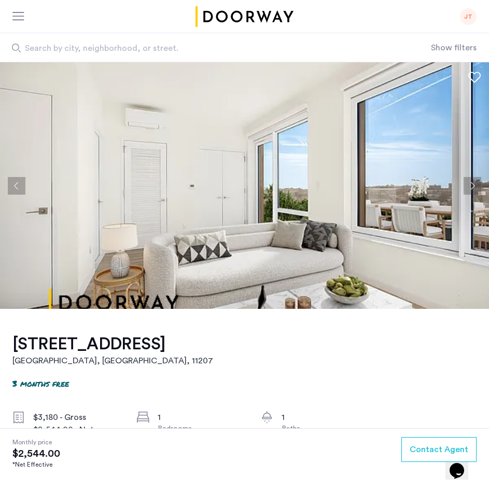
click at [477, 189] on button "Next apartment" at bounding box center [473, 186] width 18 height 18
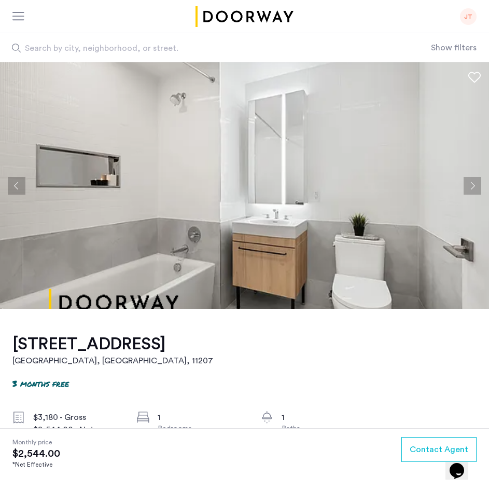
click at [477, 189] on button "Next apartment" at bounding box center [473, 186] width 18 height 18
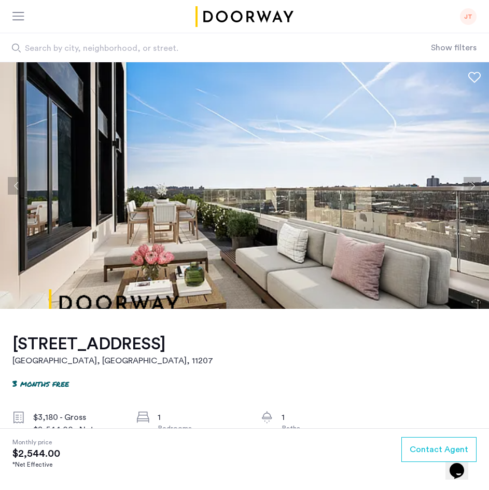
click at [477, 189] on button "Next apartment" at bounding box center [473, 186] width 18 height 18
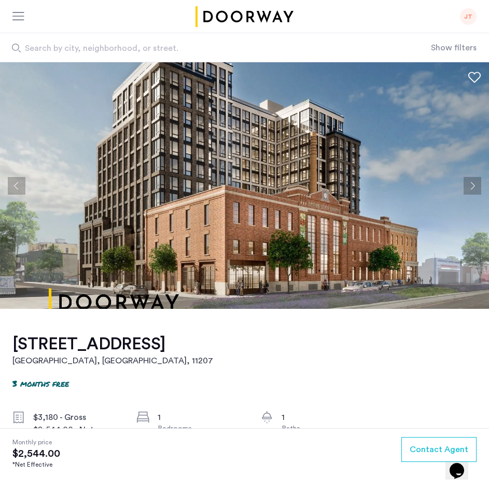
click at [477, 189] on button "Next apartment" at bounding box center [473, 186] width 18 height 18
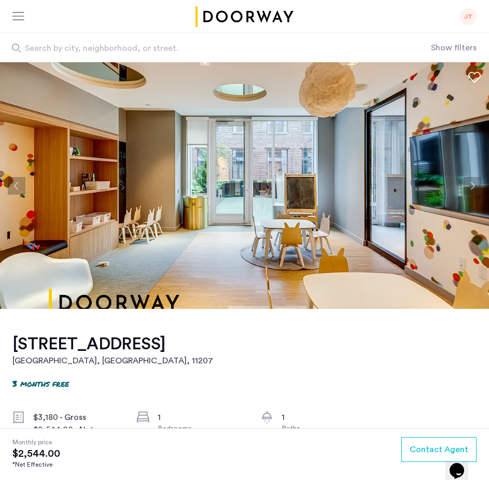
click at [477, 189] on button "Next apartment" at bounding box center [473, 186] width 18 height 18
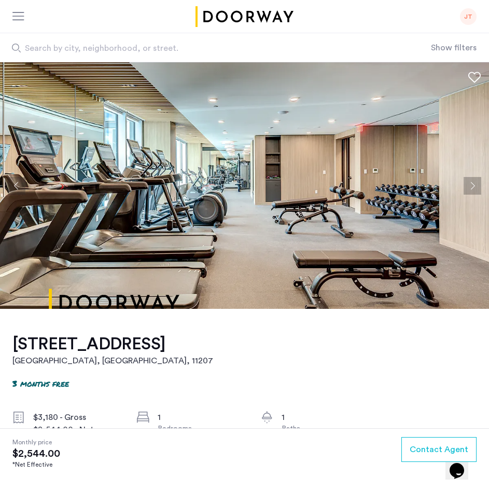
click at [477, 189] on button "Next apartment" at bounding box center [473, 186] width 18 height 18
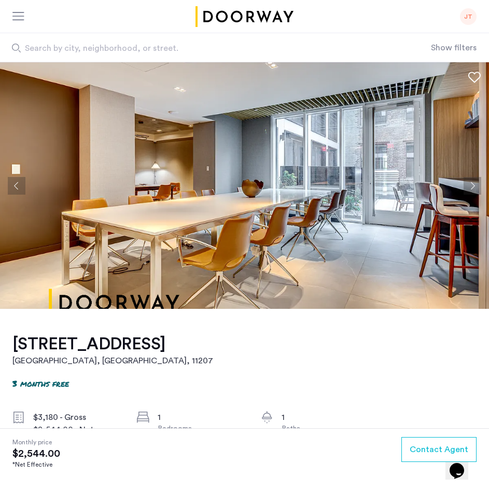
click at [477, 189] on button "Next apartment" at bounding box center [473, 186] width 18 height 18
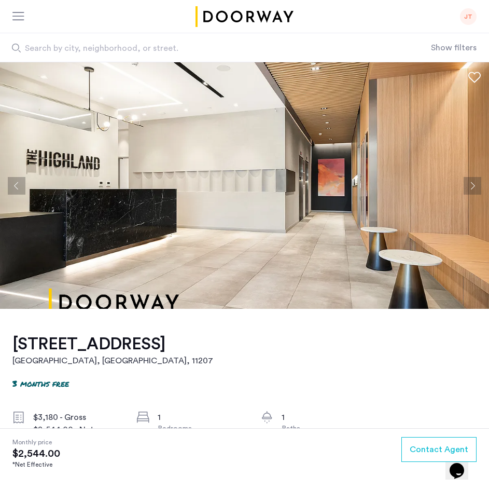
click at [477, 189] on button "Next apartment" at bounding box center [473, 186] width 18 height 18
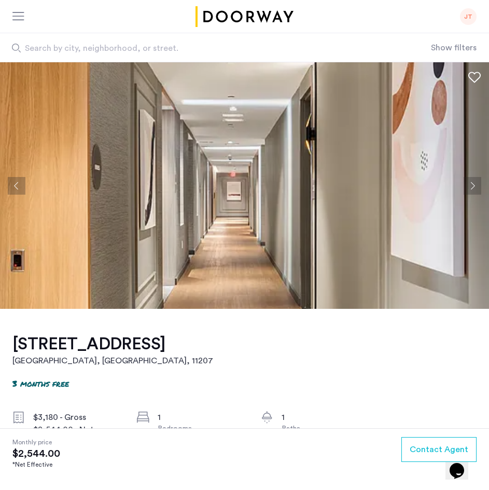
click at [477, 189] on button "Next apartment" at bounding box center [473, 186] width 18 height 18
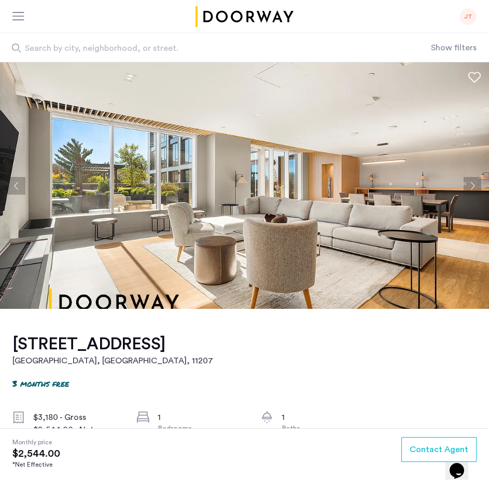
click at [477, 189] on button "Next apartment" at bounding box center [473, 186] width 18 height 18
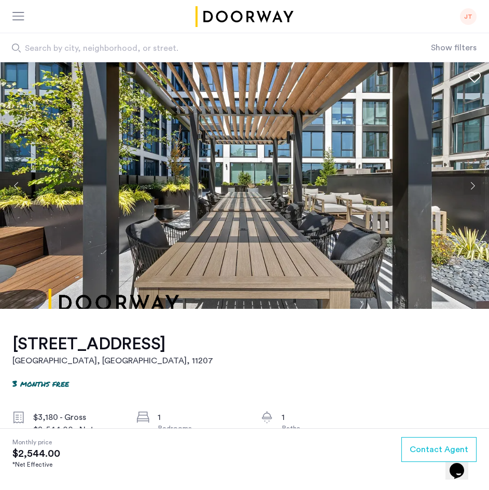
click at [477, 189] on button "Next apartment" at bounding box center [473, 186] width 18 height 18
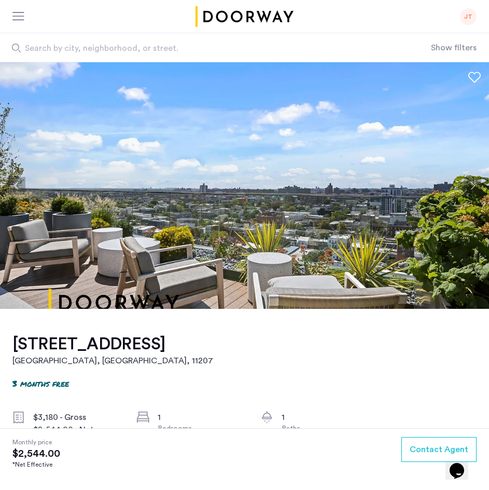
click at [477, 189] on button "Next apartment" at bounding box center [473, 186] width 18 height 18
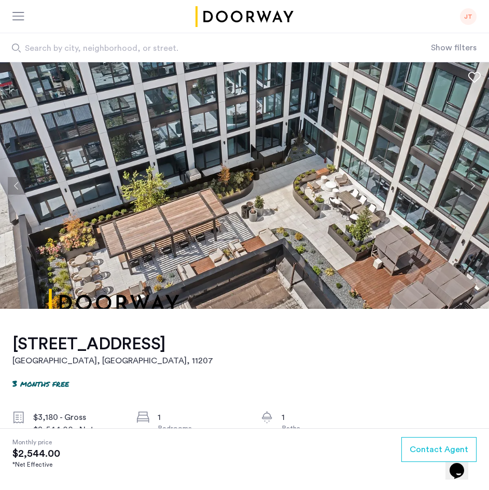
click at [477, 189] on button "Next apartment" at bounding box center [473, 186] width 18 height 18
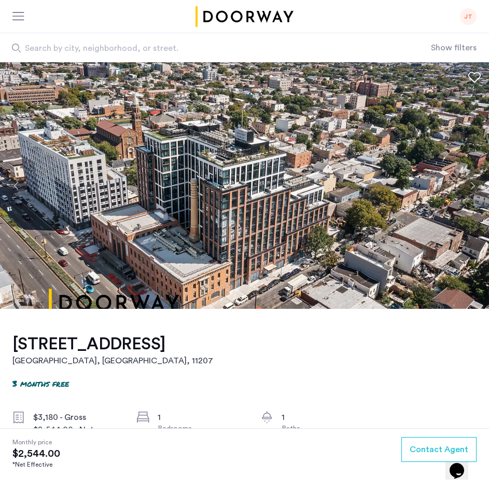
click at [477, 189] on button "Next apartment" at bounding box center [473, 186] width 18 height 18
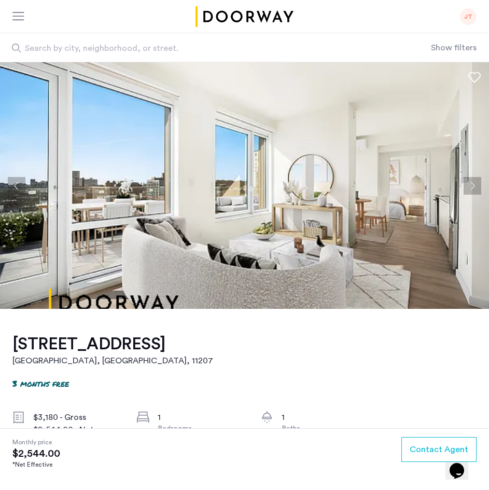
click at [477, 189] on button "Next apartment" at bounding box center [473, 186] width 18 height 18
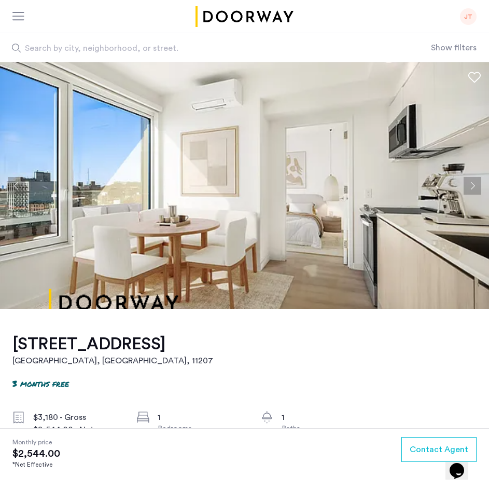
click at [477, 189] on button "Next apartment" at bounding box center [473, 186] width 18 height 18
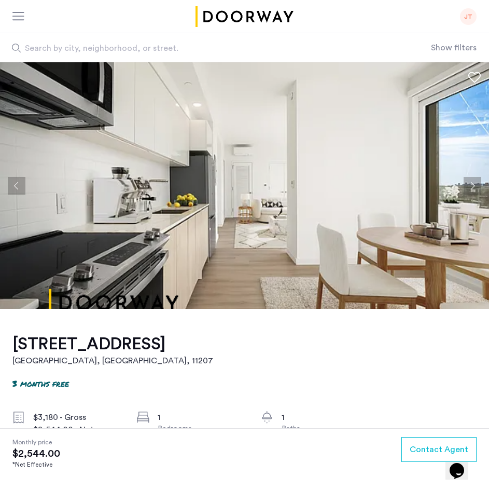
click at [470, 199] on img at bounding box center [244, 185] width 489 height 246
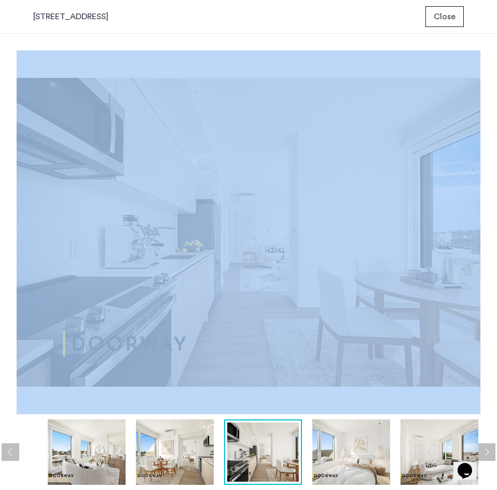
click at [471, 197] on div "2840 Atlantic Avenue, Unit 216 Close prev next prev next" at bounding box center [248, 245] width 497 height 490
click at [471, 197] on img at bounding box center [249, 232] width 464 height 364
click at [487, 248] on div "prev next prev next" at bounding box center [248, 262] width 497 height 456
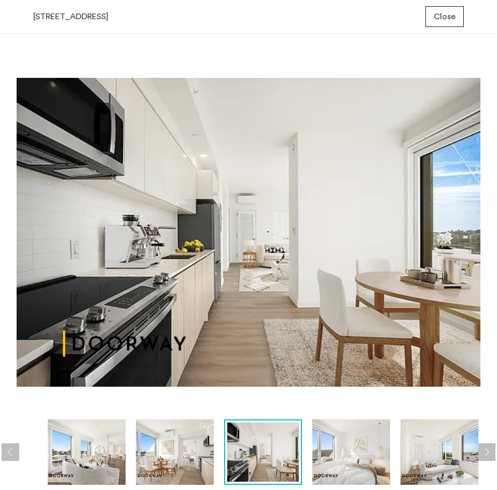
click at [463, 240] on img at bounding box center [249, 232] width 464 height 364
click at [489, 249] on div "prev next prev next" at bounding box center [248, 262] width 497 height 456
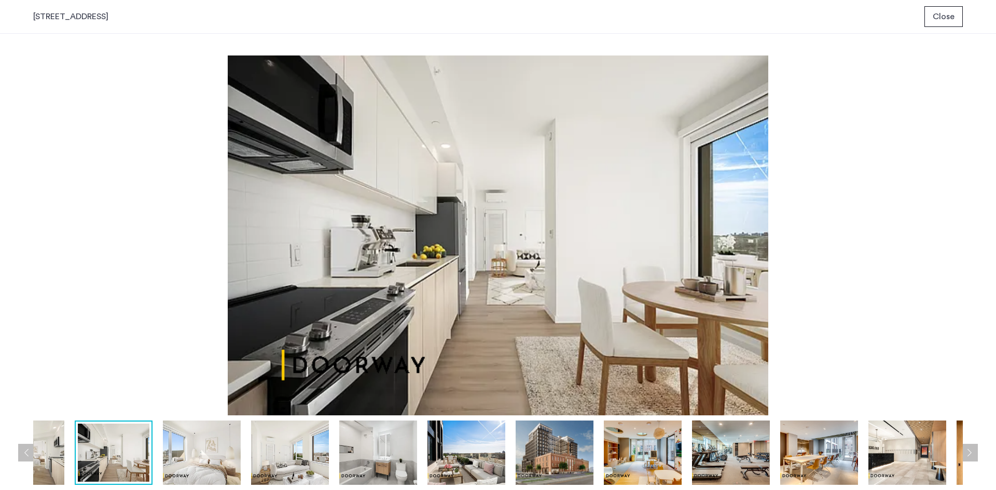
click at [489, 447] on button "Next apartment" at bounding box center [969, 453] width 18 height 18
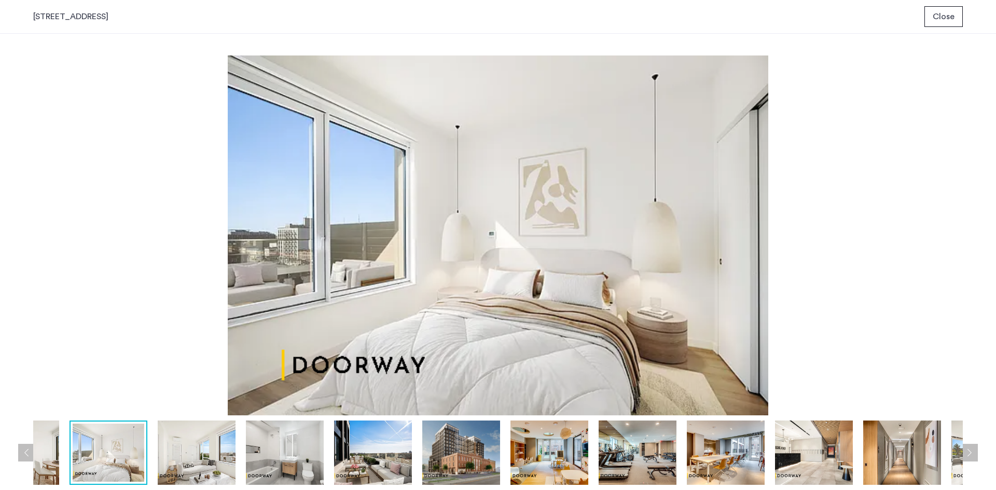
click at [489, 447] on button "Next apartment" at bounding box center [969, 453] width 18 height 18
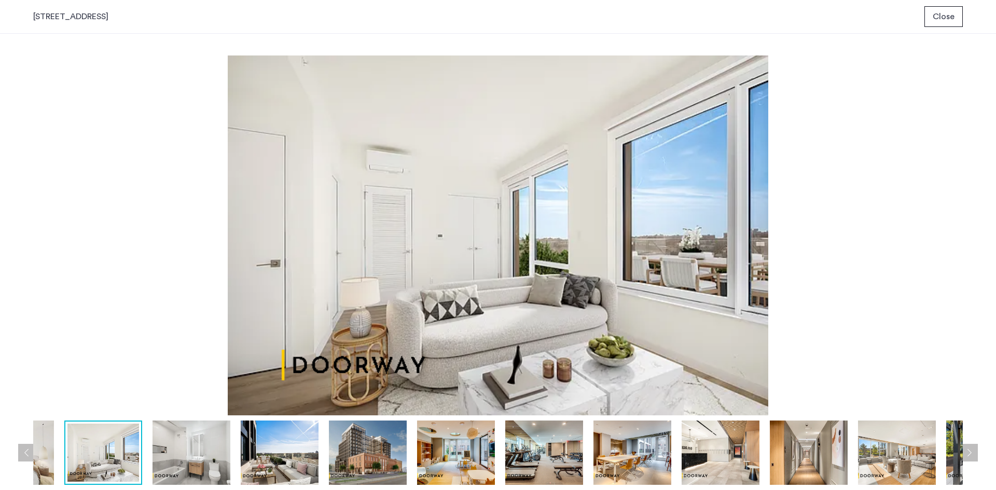
click at [489, 447] on button "Next apartment" at bounding box center [969, 453] width 18 height 18
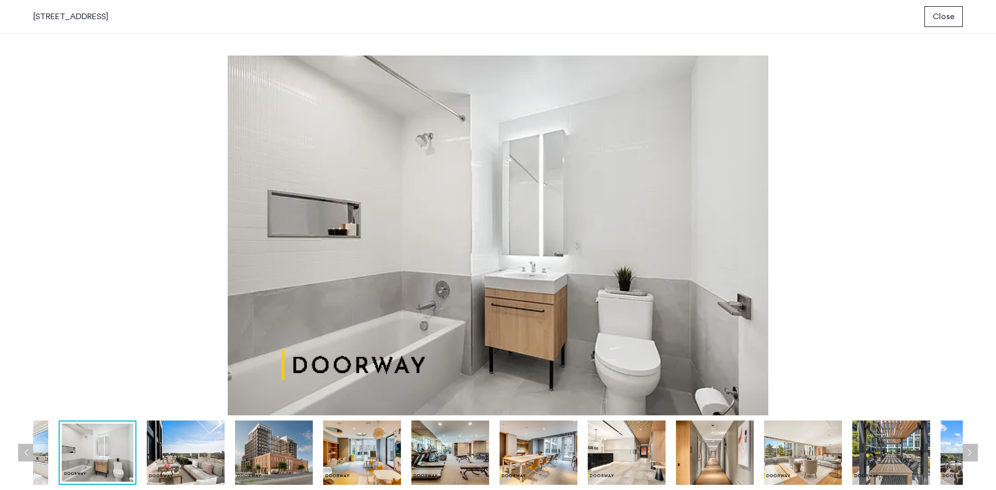
click at [489, 447] on button "Next apartment" at bounding box center [969, 453] width 18 height 18
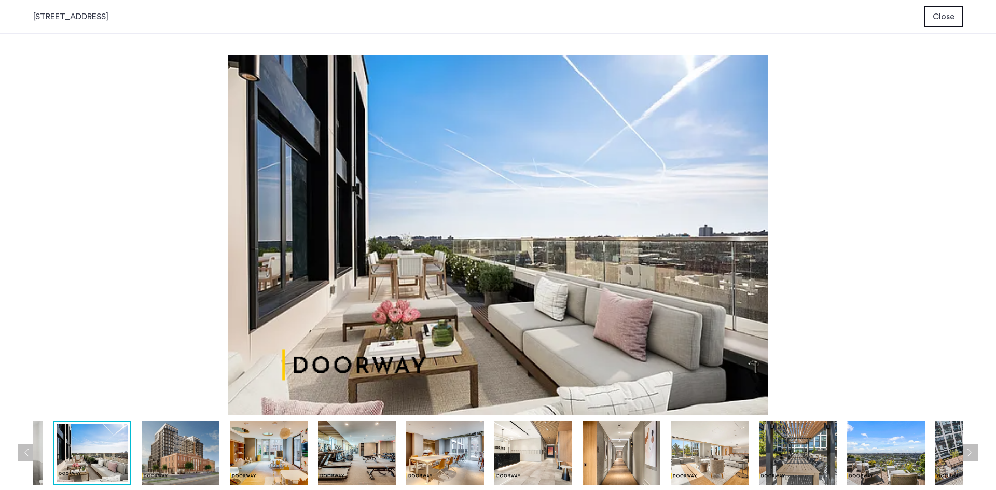
click at [489, 447] on button "Next apartment" at bounding box center [969, 453] width 18 height 18
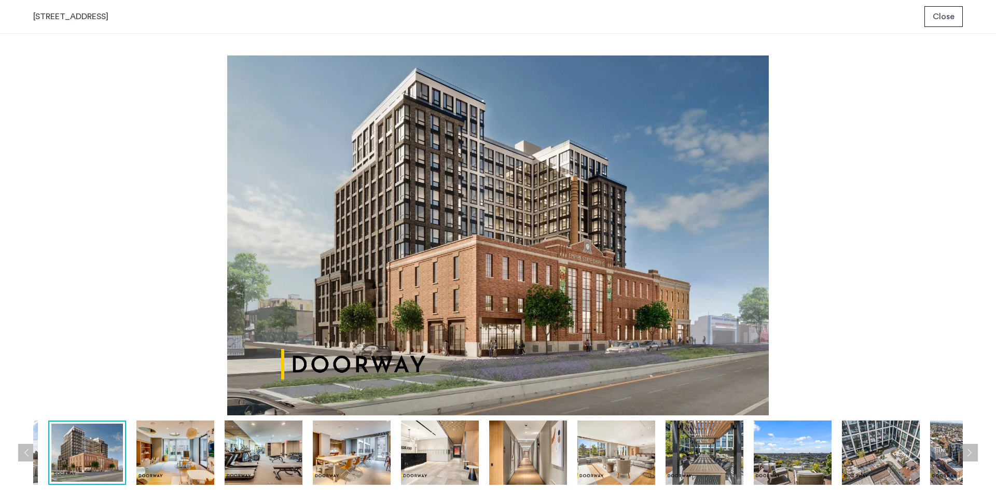
click at [489, 447] on button "Next apartment" at bounding box center [969, 453] width 18 height 18
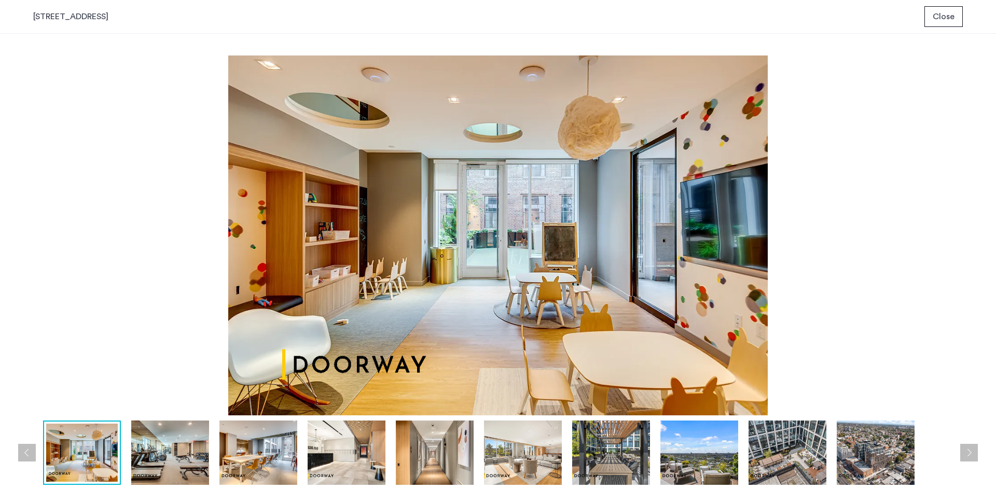
click at [489, 447] on button "Next apartment" at bounding box center [969, 453] width 18 height 18
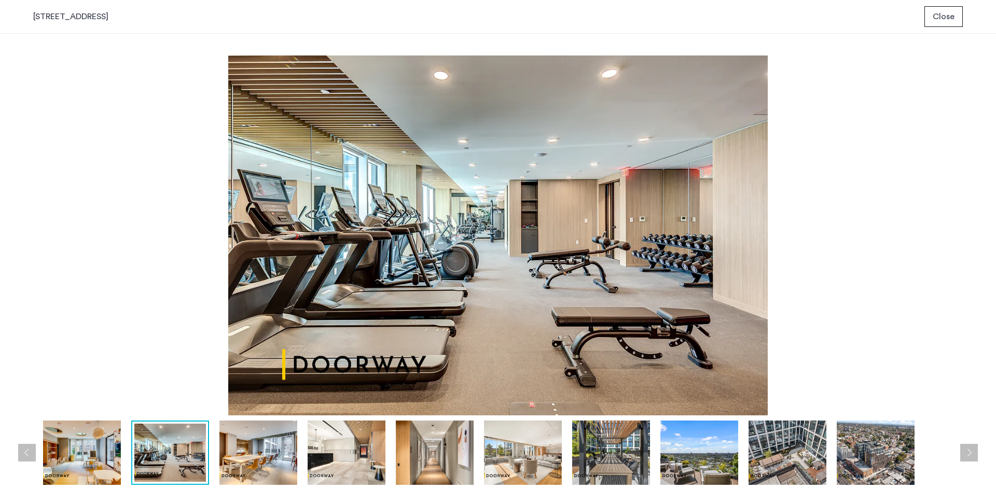
click at [489, 447] on button "Next apartment" at bounding box center [969, 453] width 18 height 18
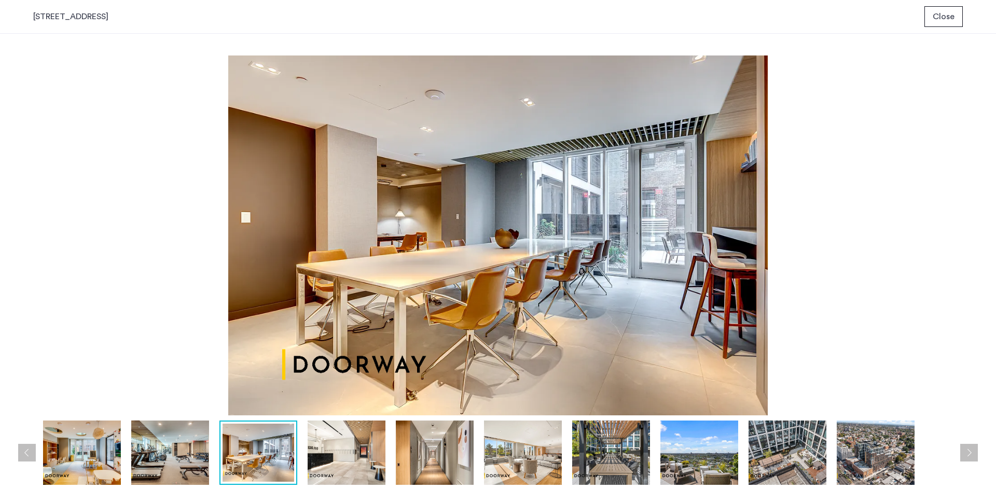
click at [489, 447] on button "Next apartment" at bounding box center [969, 453] width 18 height 18
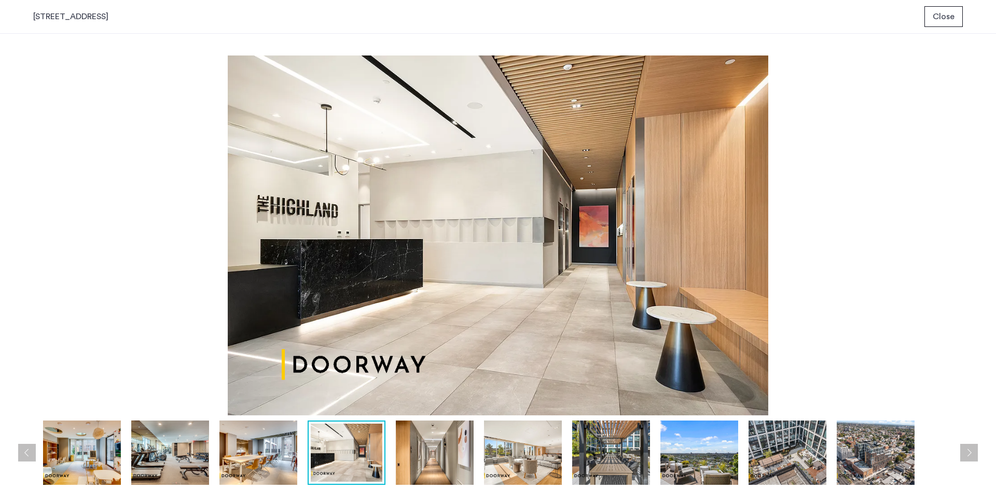
click at [489, 447] on button "Next apartment" at bounding box center [969, 453] width 18 height 18
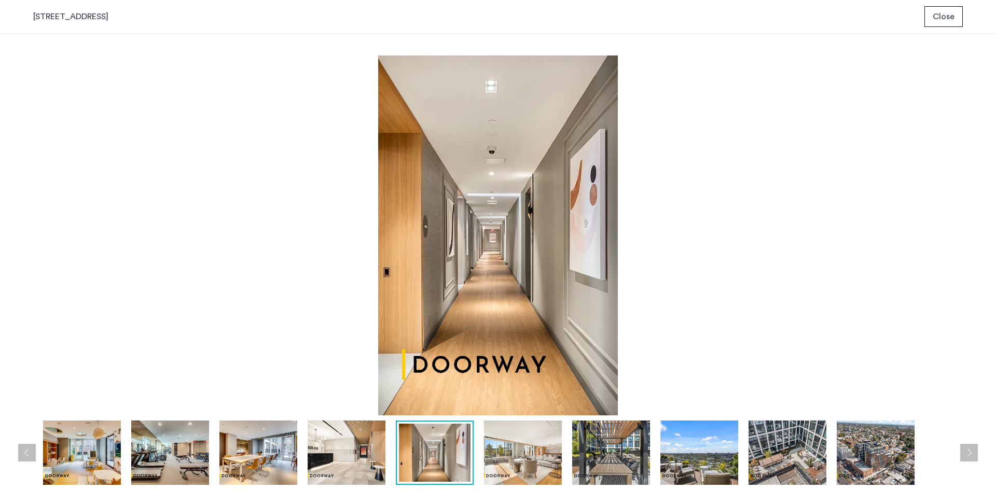
click at [489, 447] on button "Next apartment" at bounding box center [969, 453] width 18 height 18
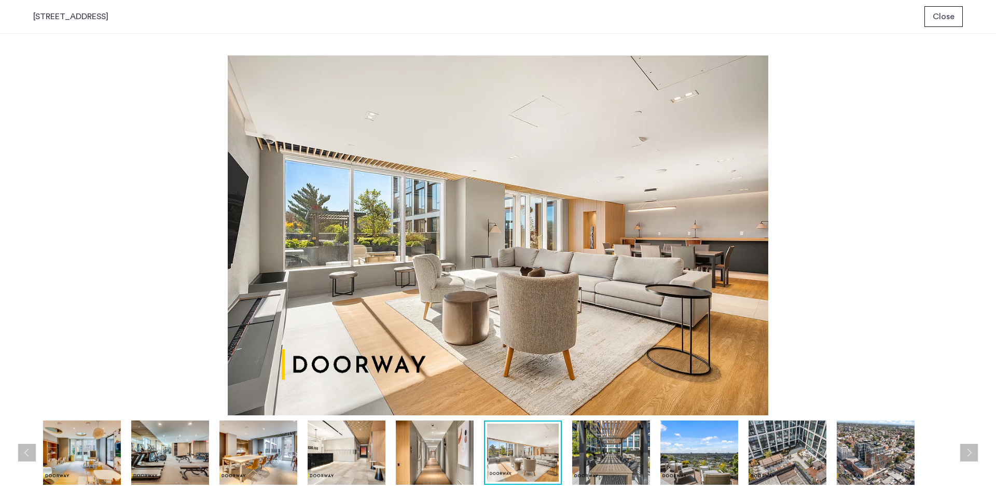
click at [489, 455] on button "Next apartment" at bounding box center [969, 453] width 18 height 18
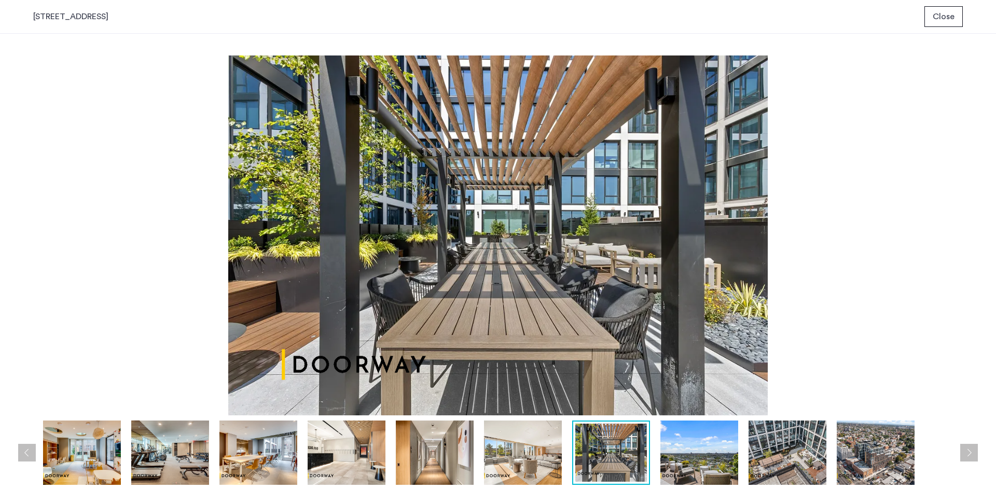
click at [489, 455] on button "Next apartment" at bounding box center [969, 453] width 18 height 18
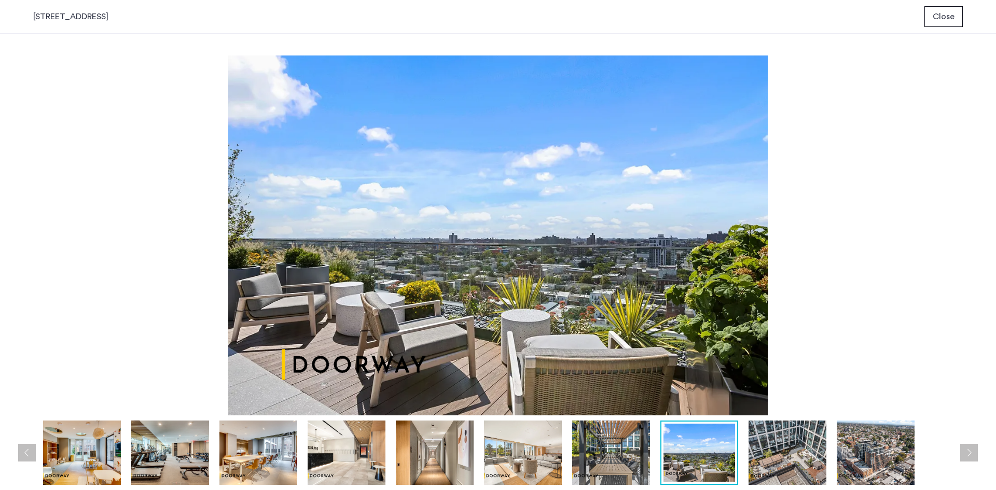
click at [489, 455] on button "Next apartment" at bounding box center [969, 453] width 18 height 18
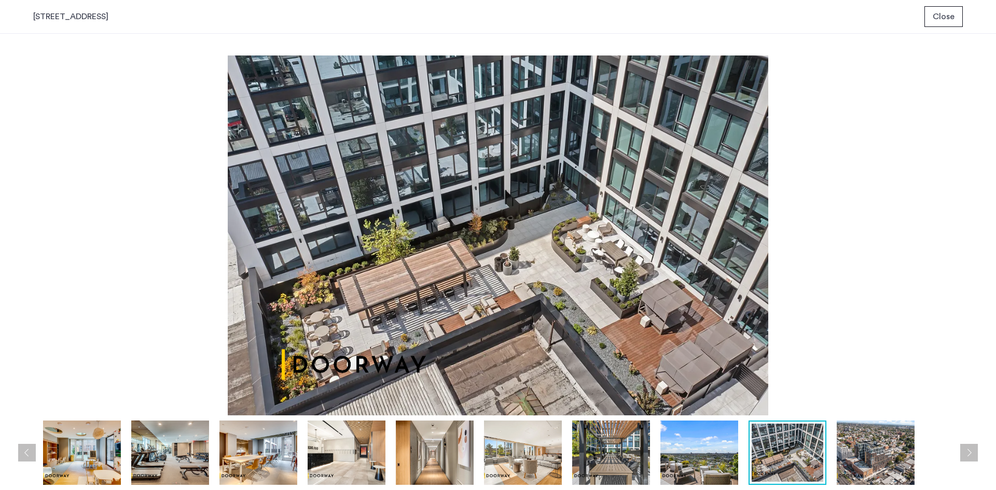
click at [489, 455] on button "Next apartment" at bounding box center [969, 453] width 18 height 18
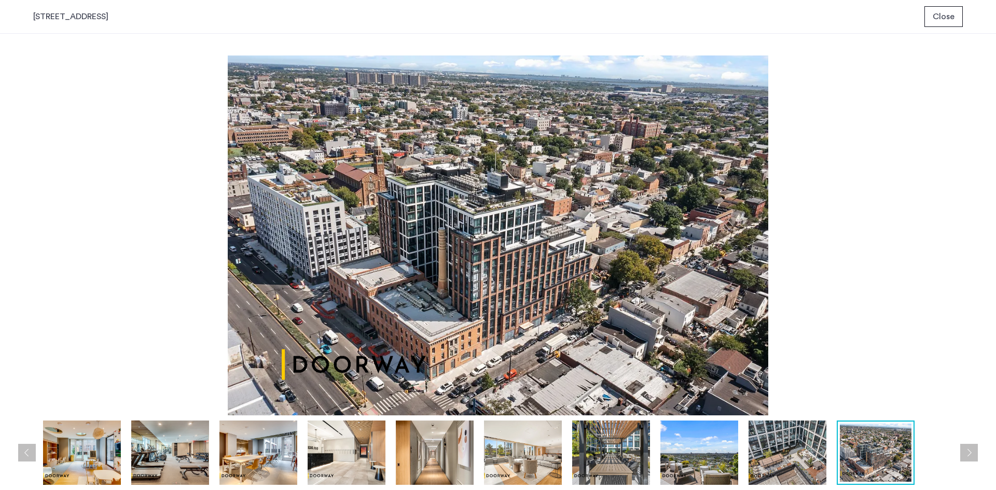
click at [489, 455] on button "Next apartment" at bounding box center [969, 453] width 18 height 18
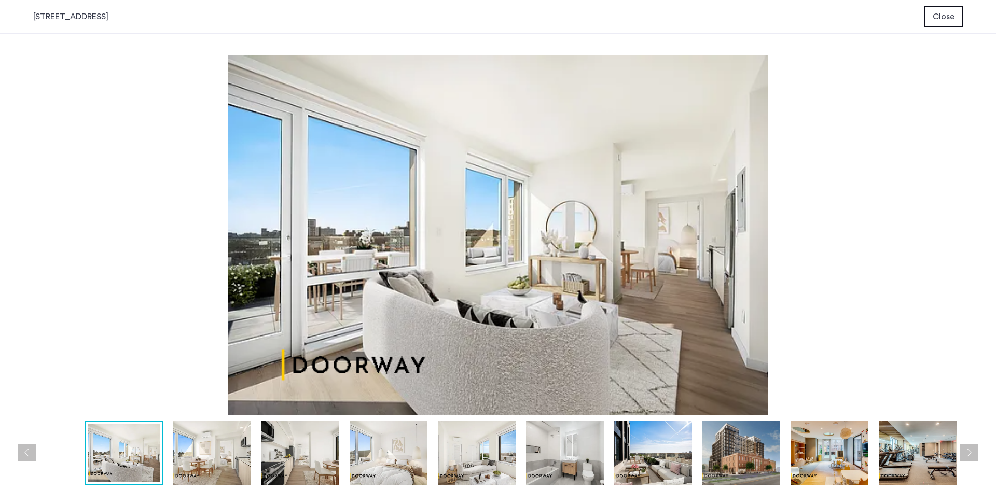
click at [489, 455] on button "Next apartment" at bounding box center [969, 453] width 18 height 18
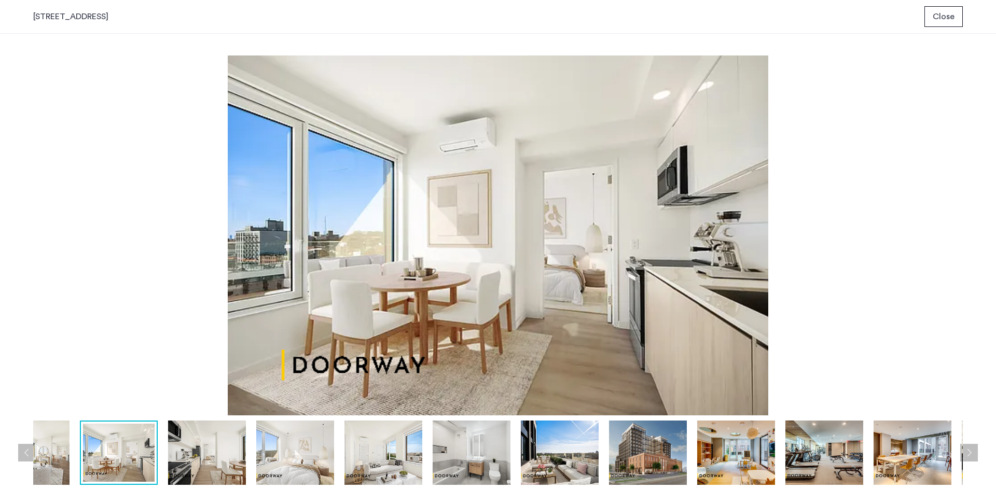
click at [489, 455] on button "Next apartment" at bounding box center [969, 453] width 18 height 18
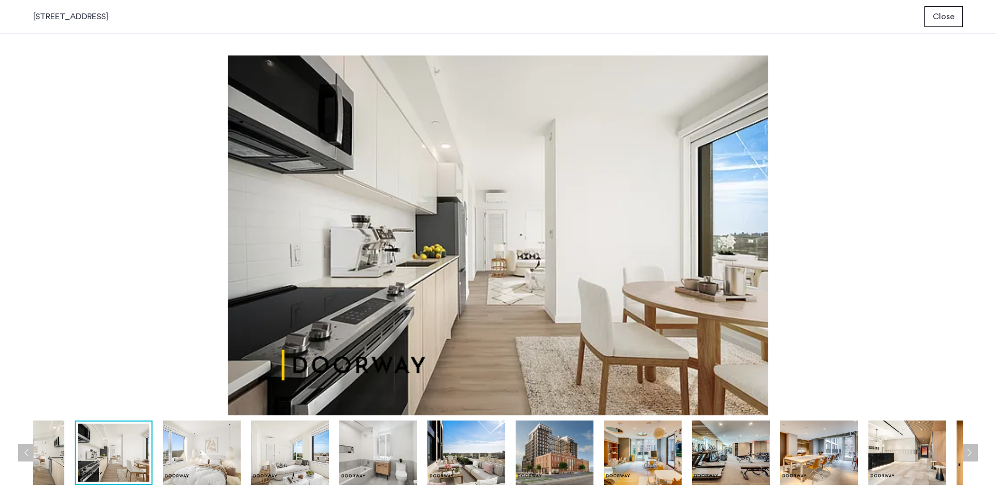
click at [489, 455] on button "Next apartment" at bounding box center [969, 453] width 18 height 18
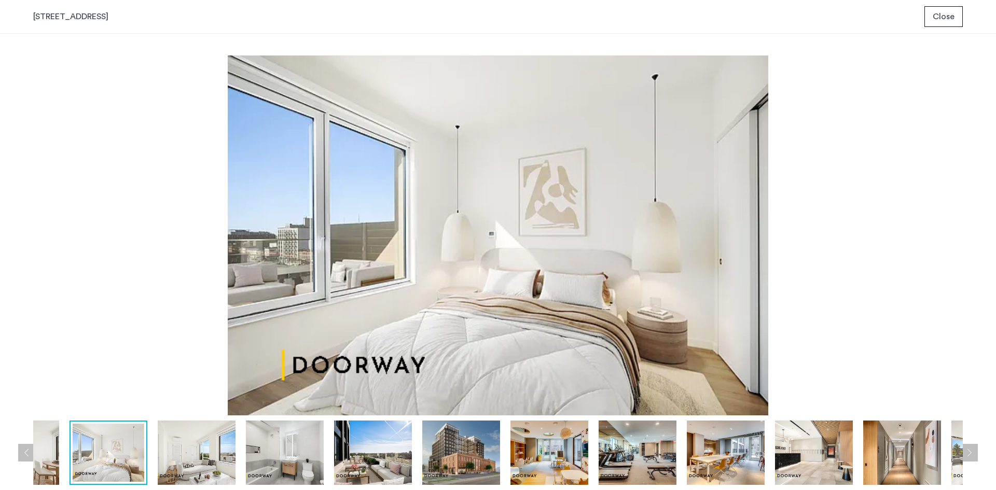
click at [489, 455] on button "Next apartment" at bounding box center [969, 453] width 18 height 18
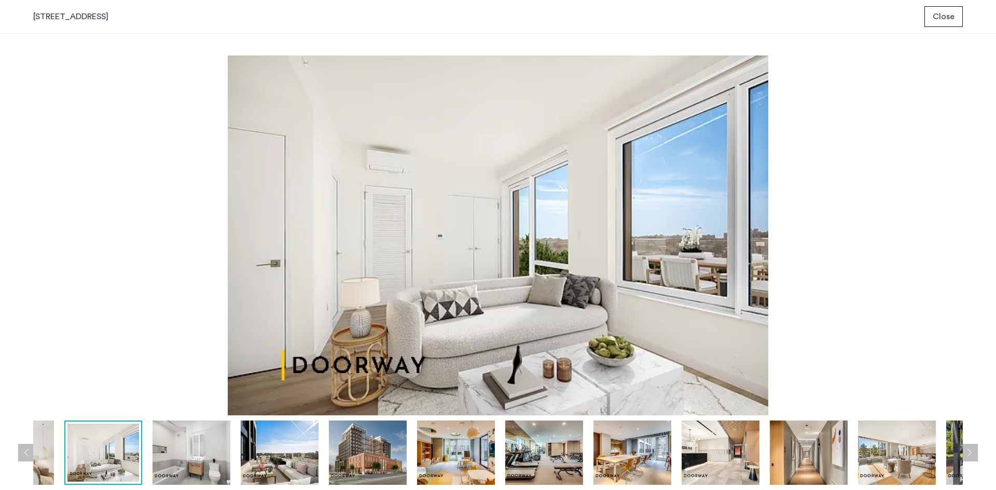
click at [489, 455] on button "Next apartment" at bounding box center [969, 453] width 18 height 18
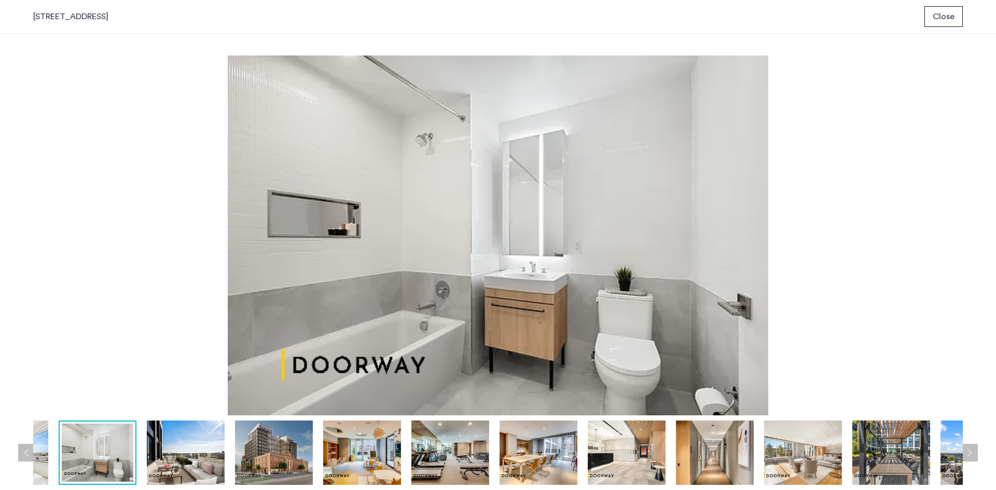
click at [489, 321] on div "prev next prev next" at bounding box center [498, 262] width 996 height 456
click at [489, 21] on span "Close" at bounding box center [944, 16] width 22 height 12
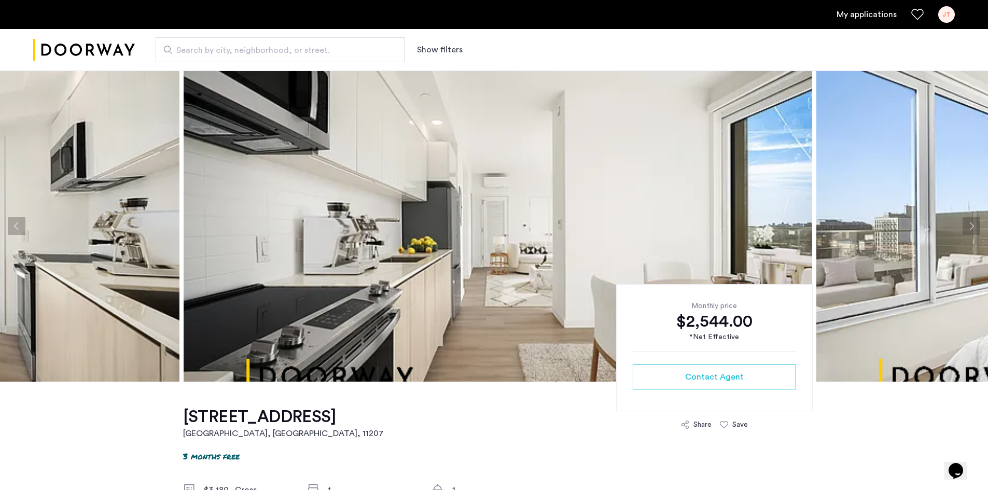
click at [489, 220] on button "Next apartment" at bounding box center [972, 226] width 18 height 18
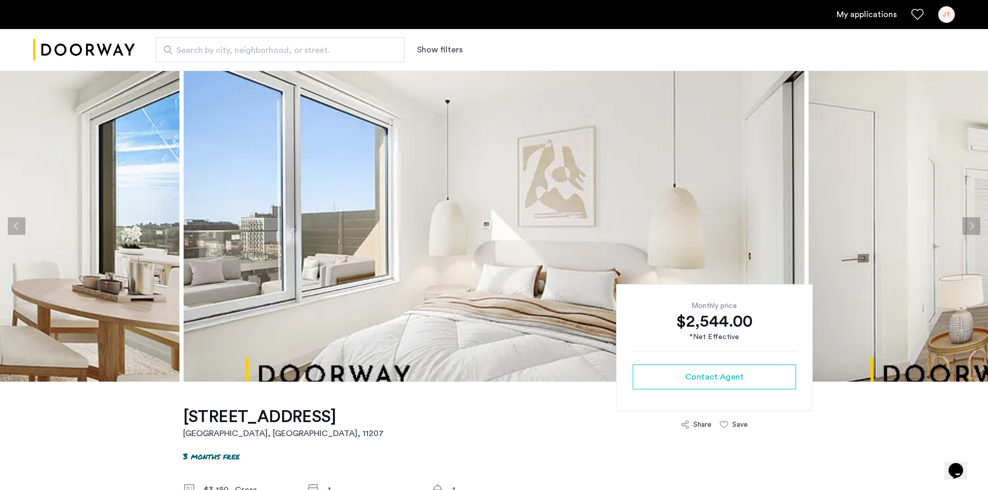
click at [489, 220] on button "Next apartment" at bounding box center [972, 226] width 18 height 18
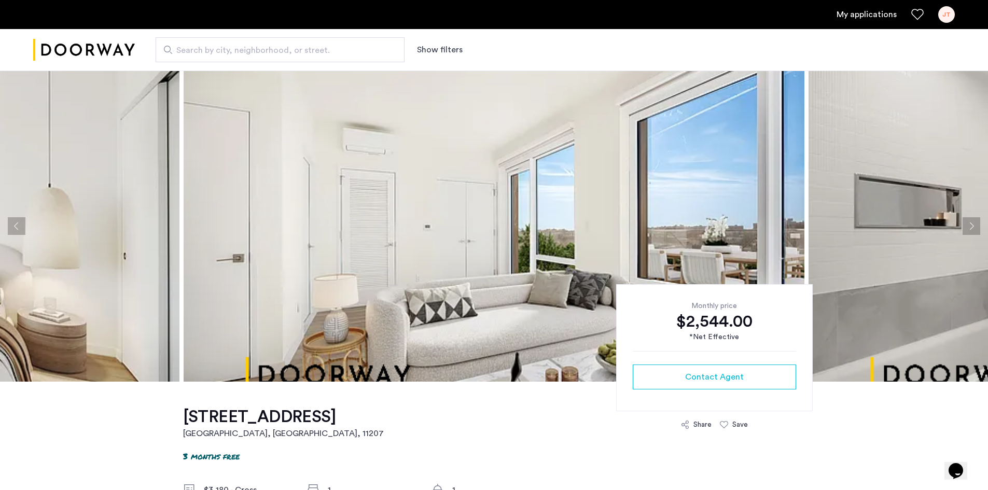
click at [489, 220] on button "Next apartment" at bounding box center [972, 226] width 18 height 18
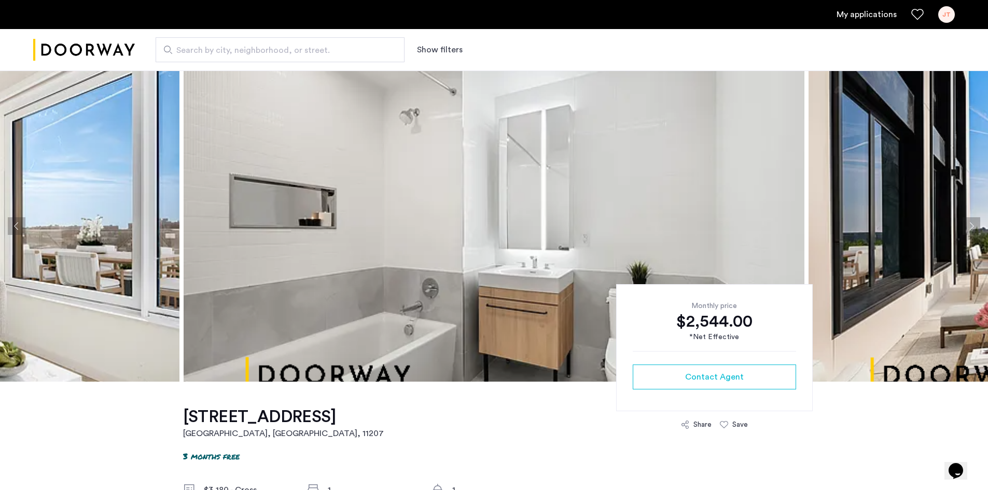
click at [489, 220] on button "Next apartment" at bounding box center [972, 226] width 18 height 18
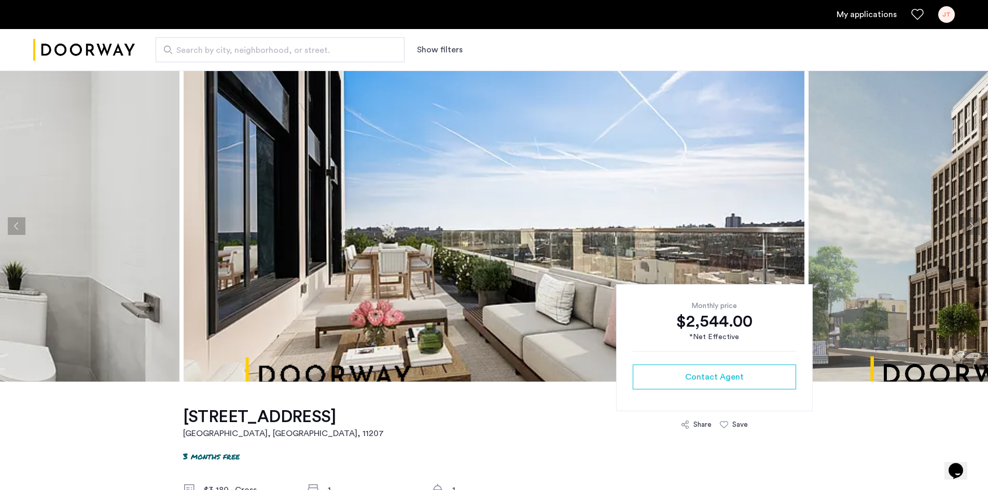
click at [489, 220] on button "Next apartment" at bounding box center [972, 226] width 18 height 18
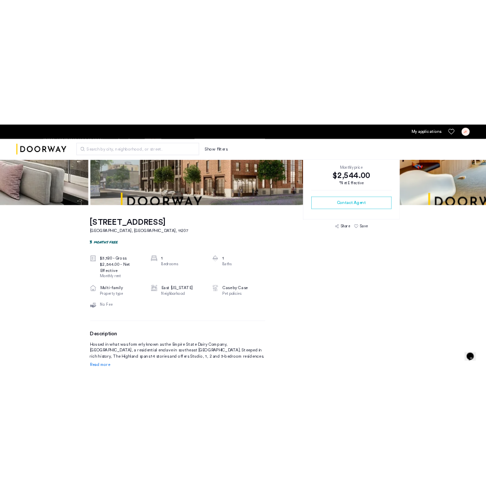
scroll to position [234, 0]
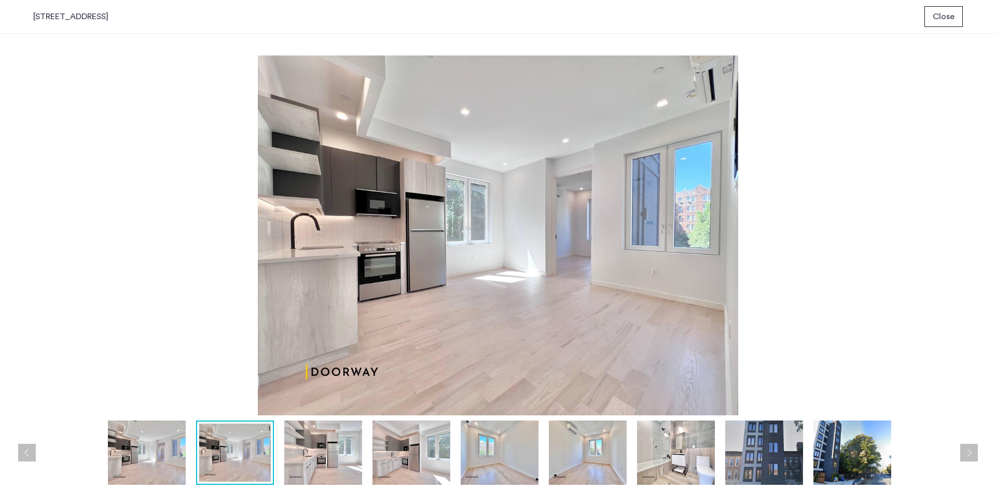
click at [973, 443] on div "prev next prev next" at bounding box center [498, 262] width 996 height 456
click at [968, 455] on button "Next apartment" at bounding box center [969, 453] width 18 height 18
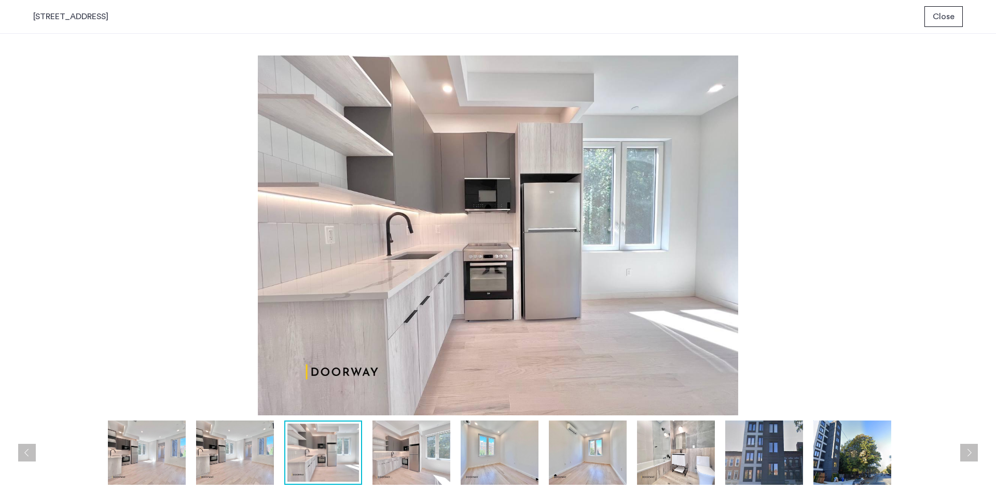
click at [968, 455] on button "Next apartment" at bounding box center [969, 453] width 18 height 18
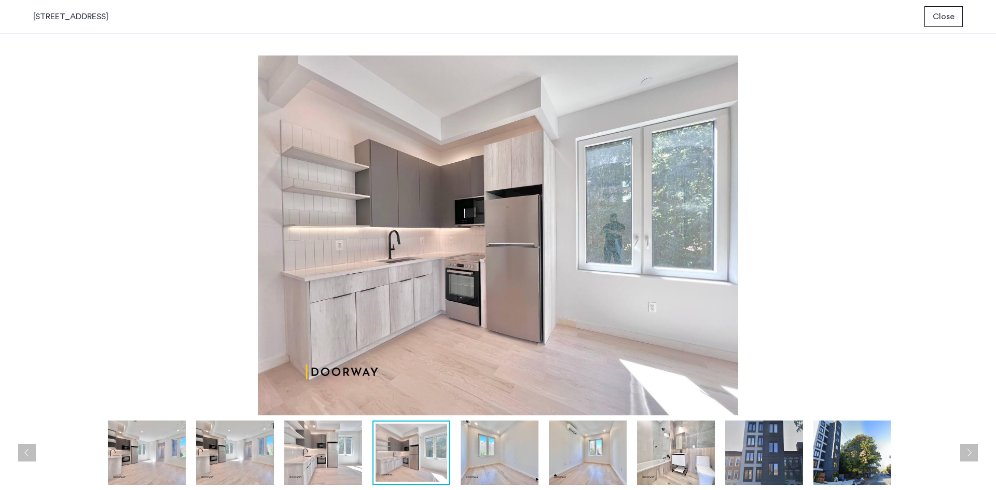
click at [968, 455] on button "Next apartment" at bounding box center [969, 453] width 18 height 18
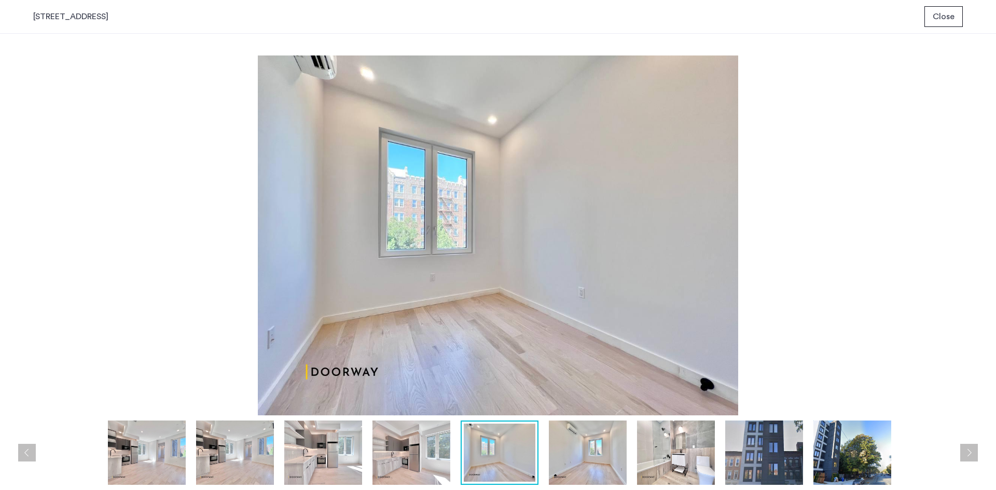
click at [968, 455] on button "Next apartment" at bounding box center [969, 453] width 18 height 18
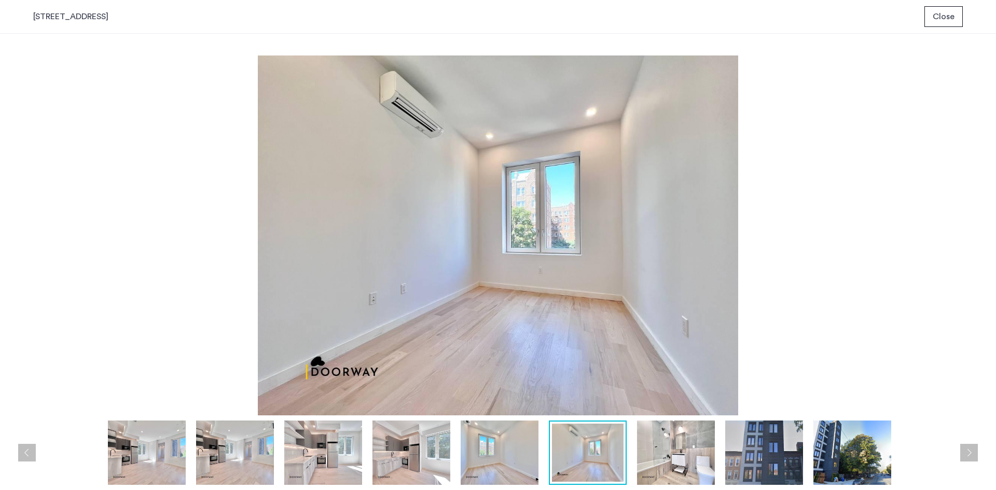
click at [968, 455] on button "Next apartment" at bounding box center [969, 453] width 18 height 18
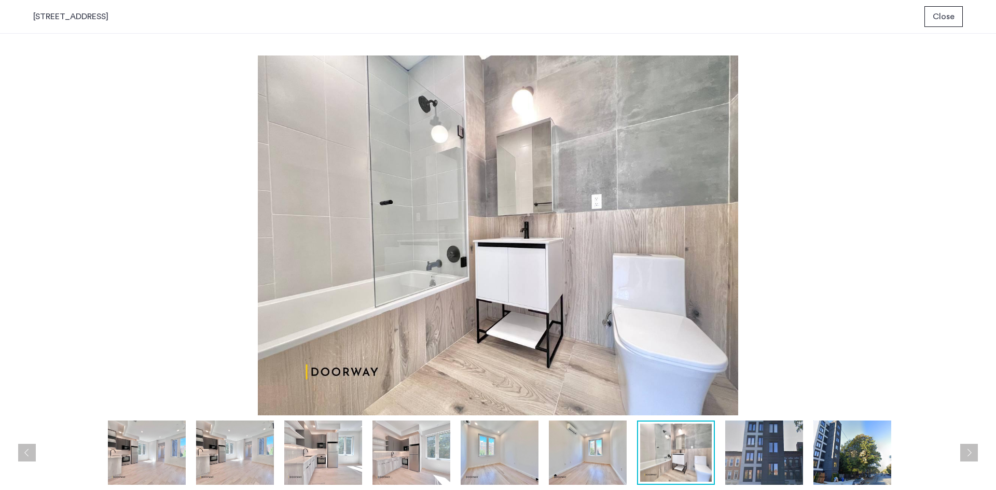
click at [968, 455] on button "Next apartment" at bounding box center [969, 453] width 18 height 18
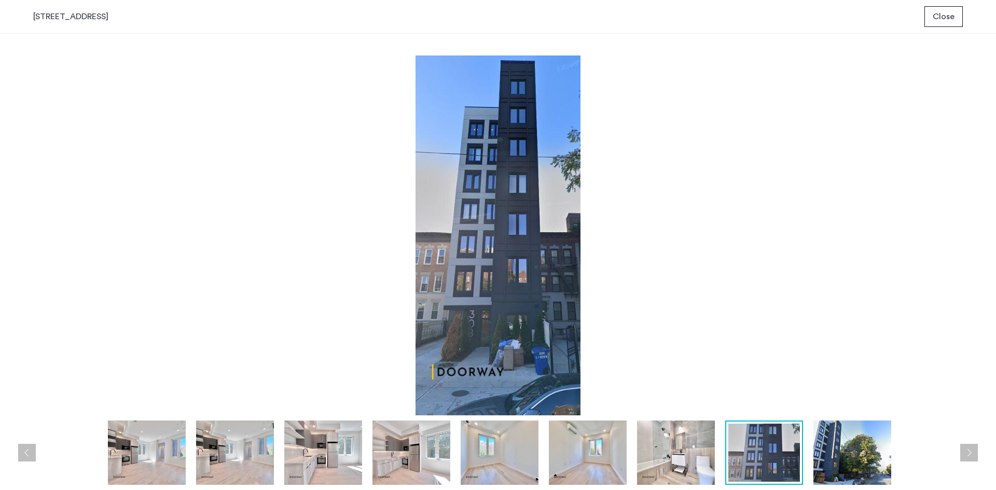
click at [968, 455] on button "Next apartment" at bounding box center [969, 453] width 18 height 18
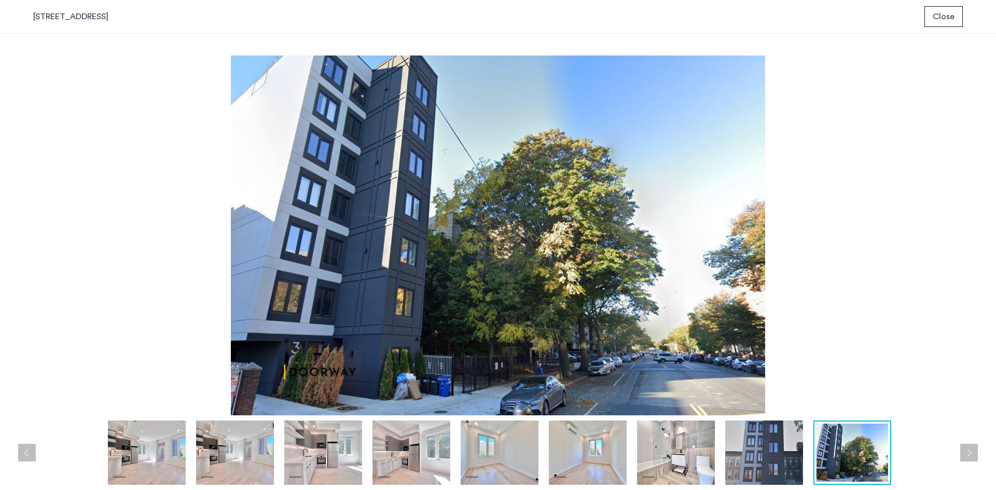
click at [968, 455] on button "Next apartment" at bounding box center [969, 453] width 18 height 18
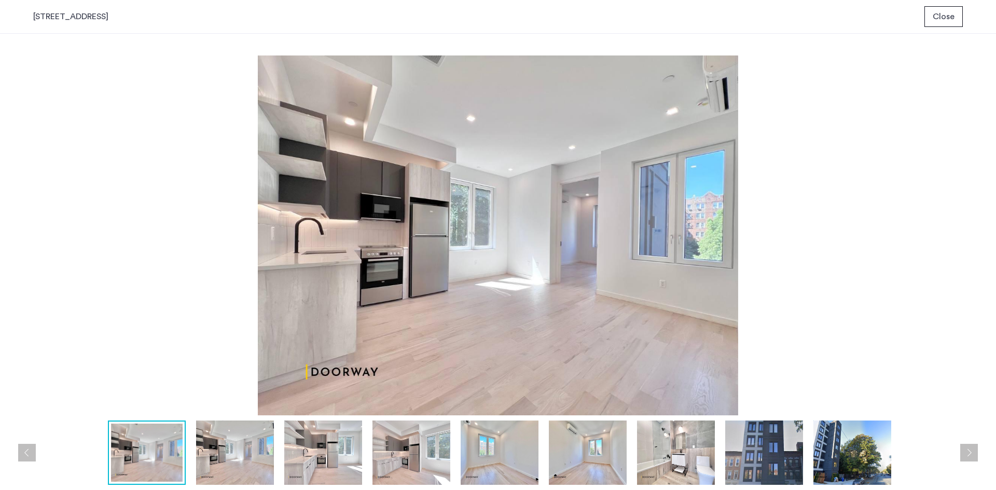
click at [968, 455] on button "Next apartment" at bounding box center [969, 453] width 18 height 18
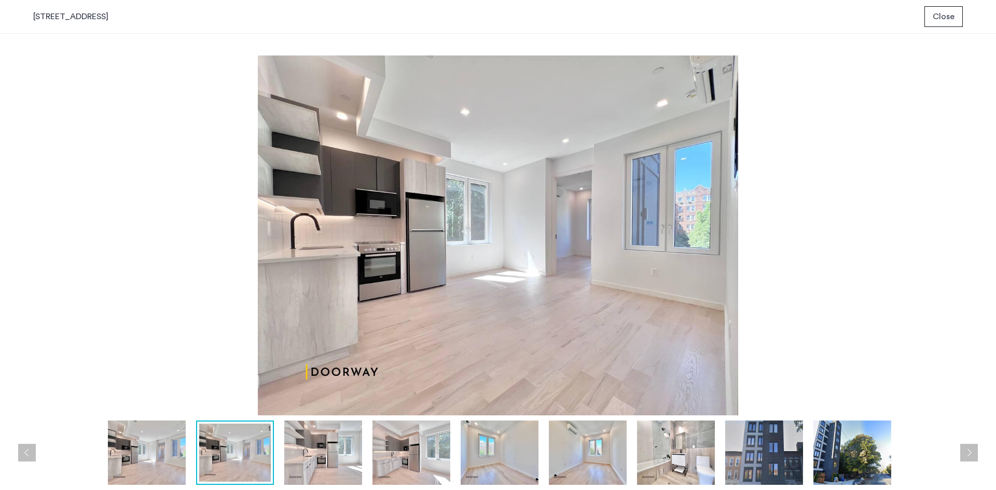
click at [968, 455] on button "Next apartment" at bounding box center [969, 453] width 18 height 18
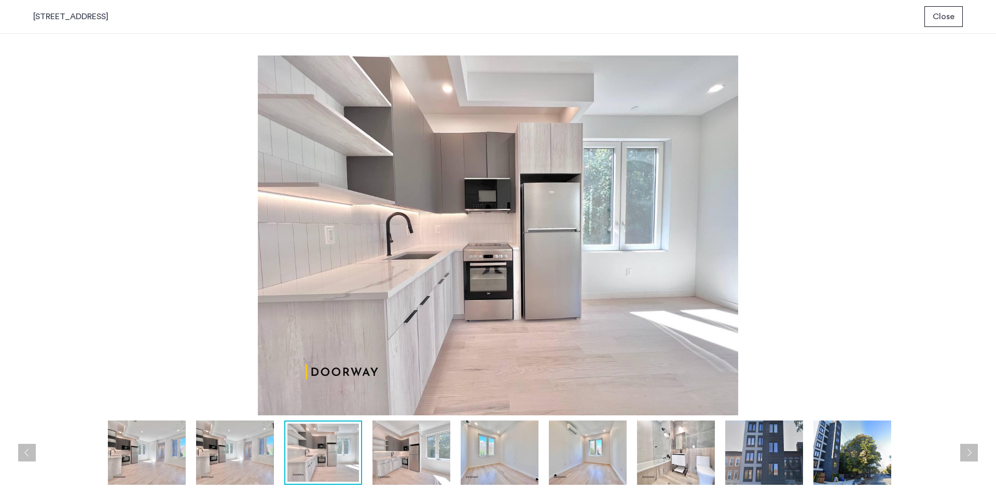
click at [968, 455] on button "Next apartment" at bounding box center [969, 453] width 18 height 18
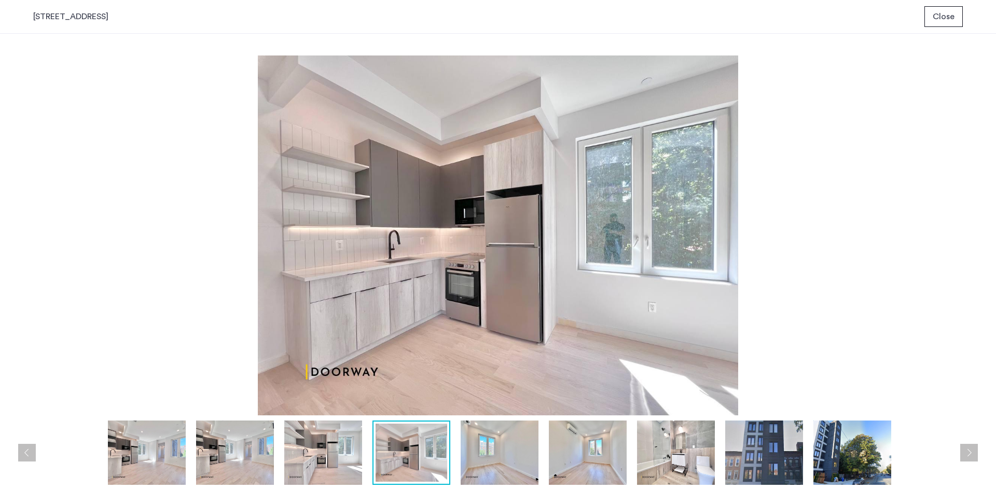
click at [968, 455] on button "Next apartment" at bounding box center [969, 453] width 18 height 18
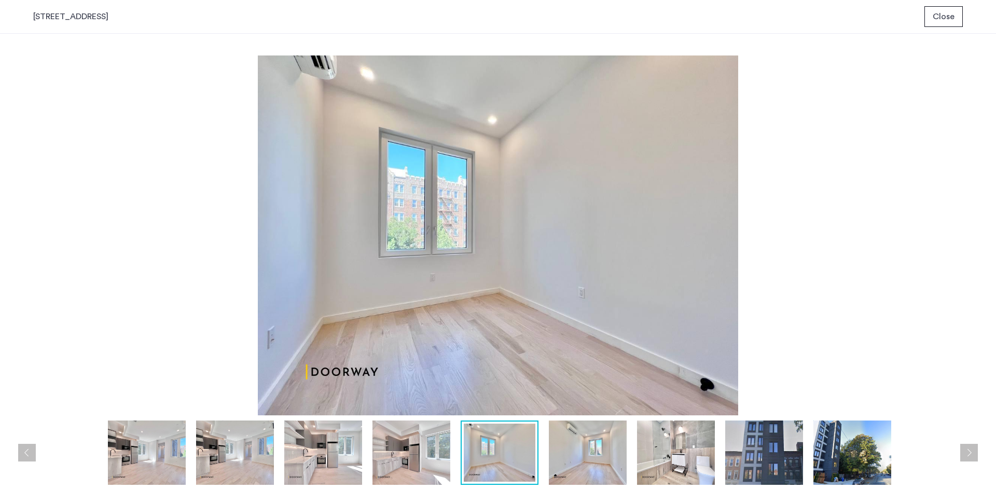
click at [968, 455] on button "Next apartment" at bounding box center [969, 453] width 18 height 18
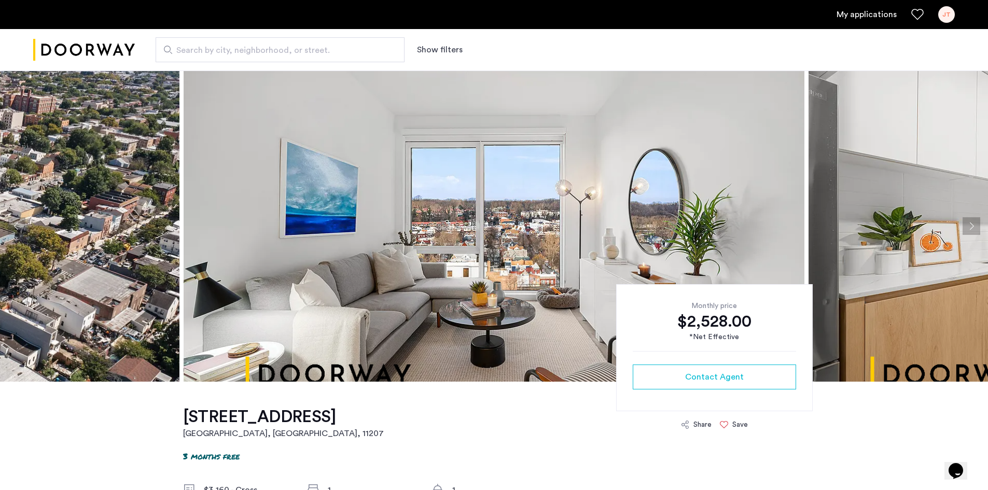
click at [973, 223] on button "Next apartment" at bounding box center [972, 226] width 18 height 18
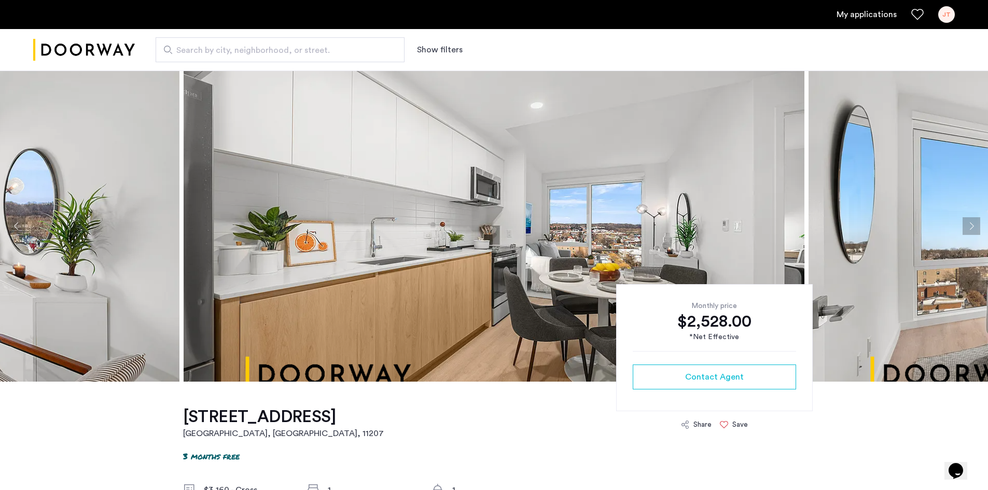
click at [973, 223] on button "Next apartment" at bounding box center [972, 226] width 18 height 18
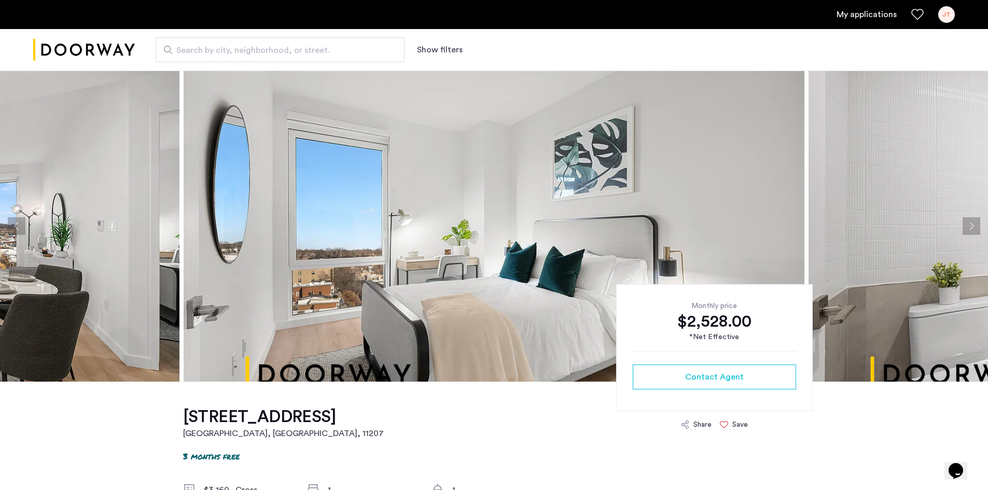
click at [973, 223] on button "Next apartment" at bounding box center [972, 226] width 18 height 18
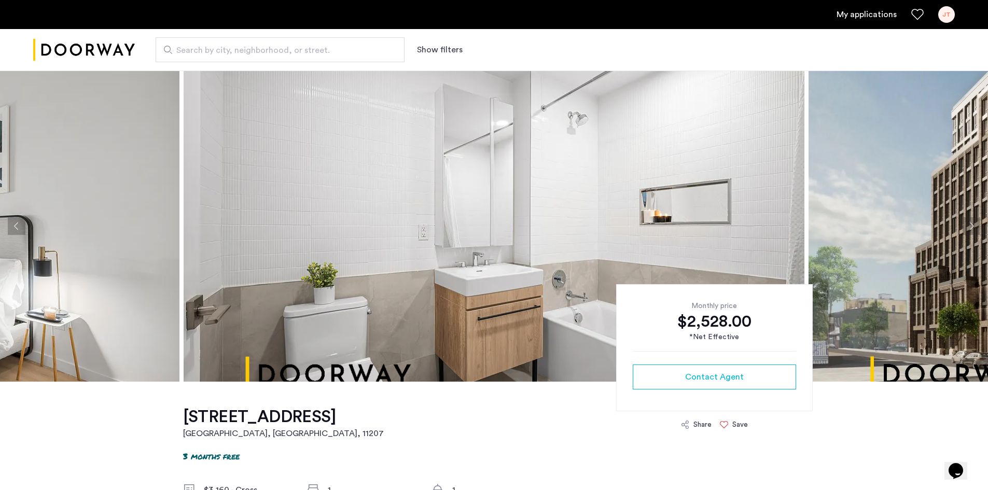
click at [973, 223] on button "Next apartment" at bounding box center [972, 226] width 18 height 18
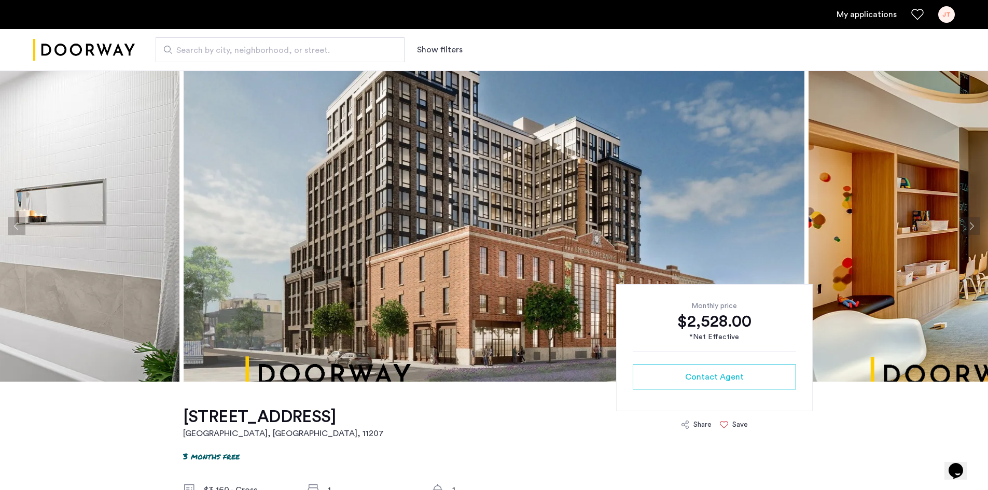
click at [973, 223] on button "Next apartment" at bounding box center [972, 226] width 18 height 18
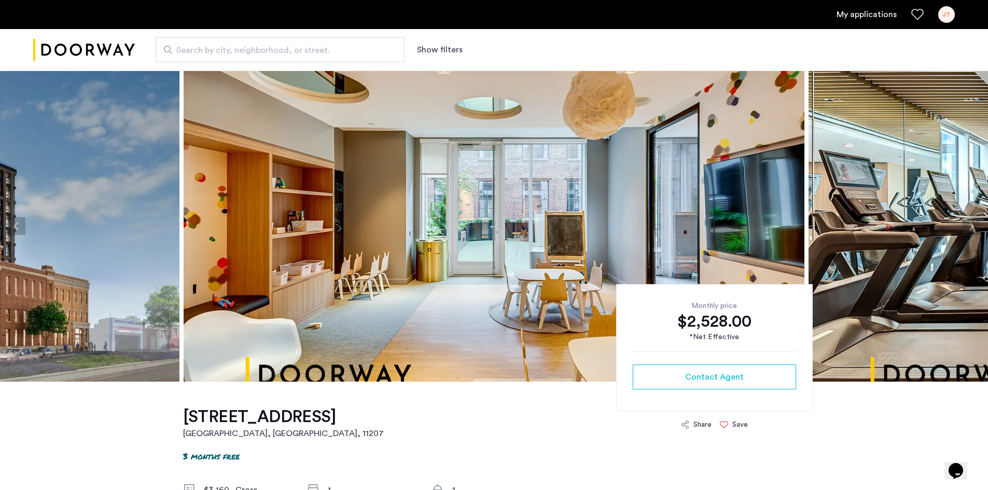
click at [973, 223] on button "Next apartment" at bounding box center [972, 226] width 18 height 18
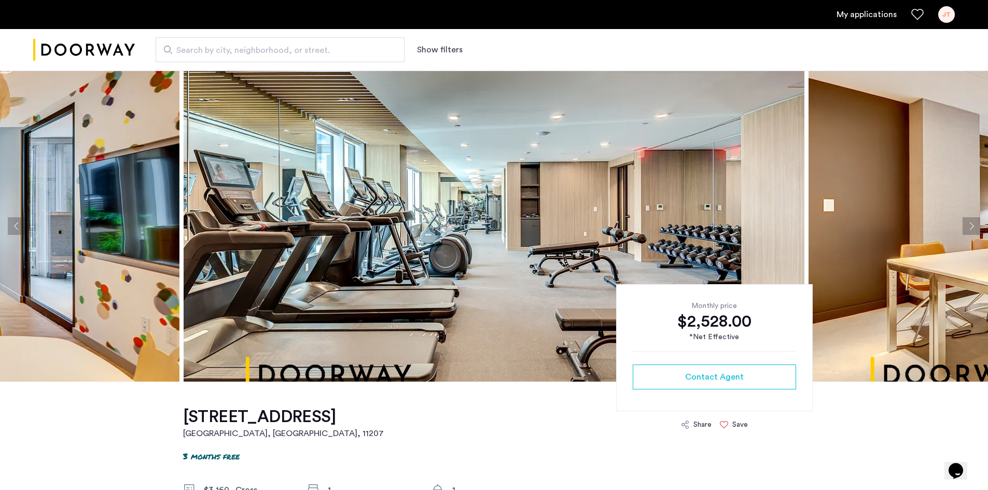
click at [973, 223] on button "Next apartment" at bounding box center [972, 226] width 18 height 18
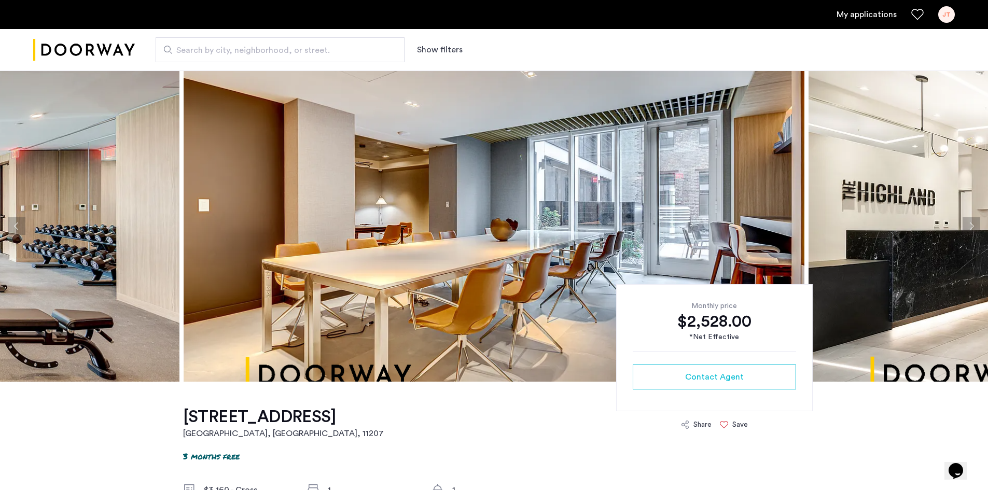
click at [973, 223] on button "Next apartment" at bounding box center [972, 226] width 18 height 18
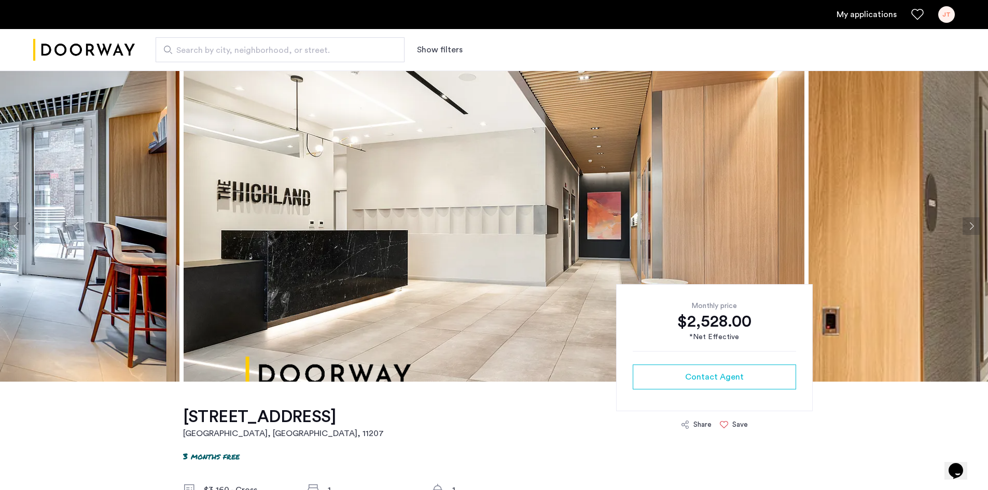
click at [973, 223] on button "Next apartment" at bounding box center [972, 226] width 18 height 18
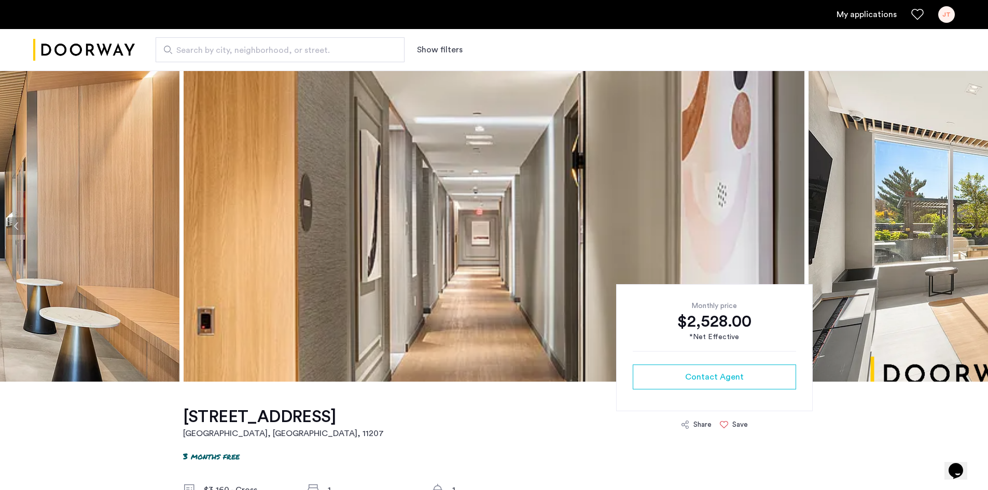
click at [973, 223] on button "Next apartment" at bounding box center [972, 226] width 18 height 18
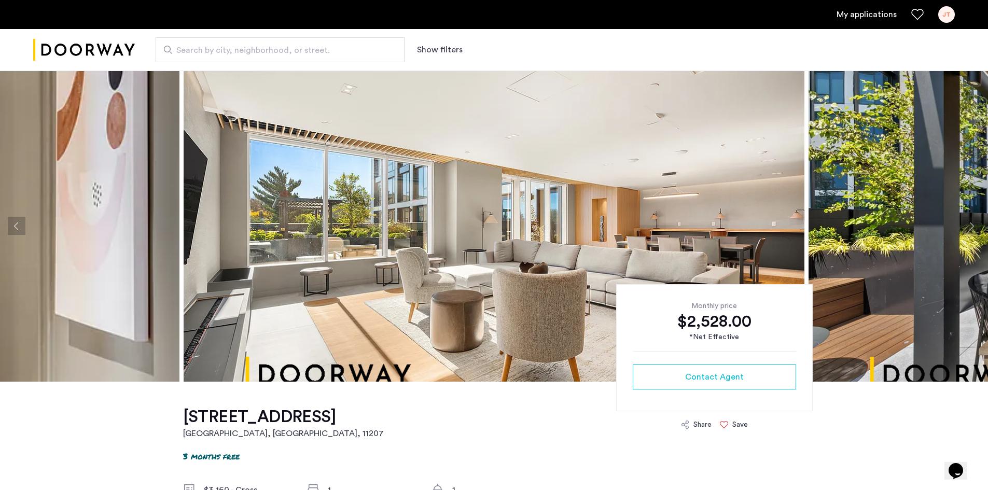
click at [973, 223] on button "Next apartment" at bounding box center [972, 226] width 18 height 18
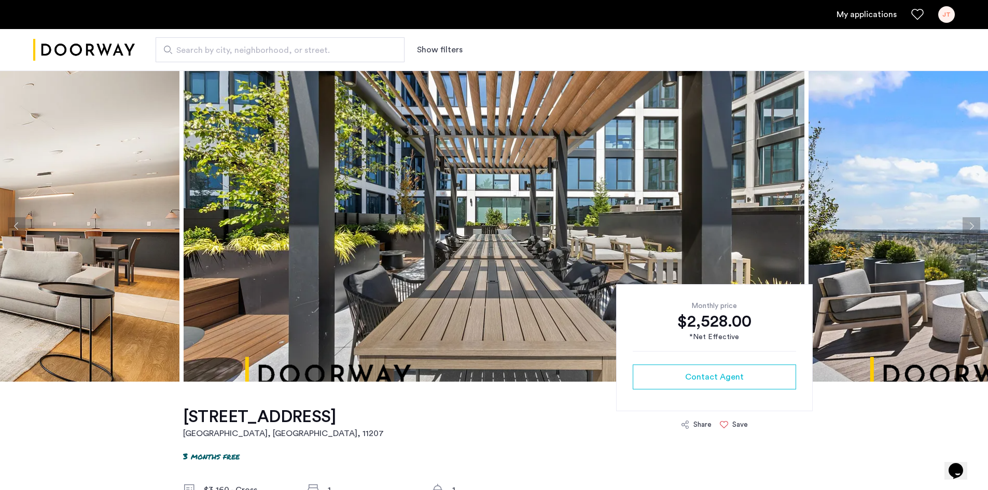
click at [973, 223] on button "Next apartment" at bounding box center [972, 226] width 18 height 18
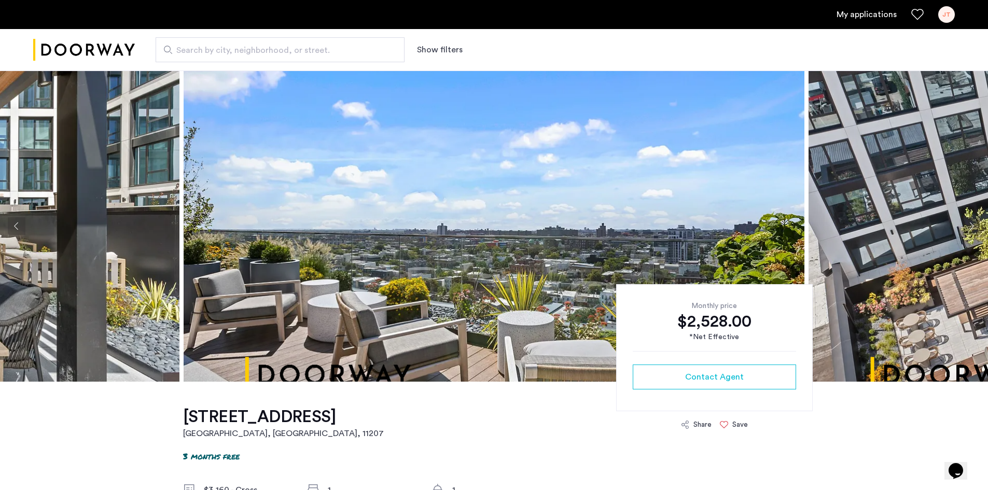
click at [973, 223] on button "Next apartment" at bounding box center [972, 226] width 18 height 18
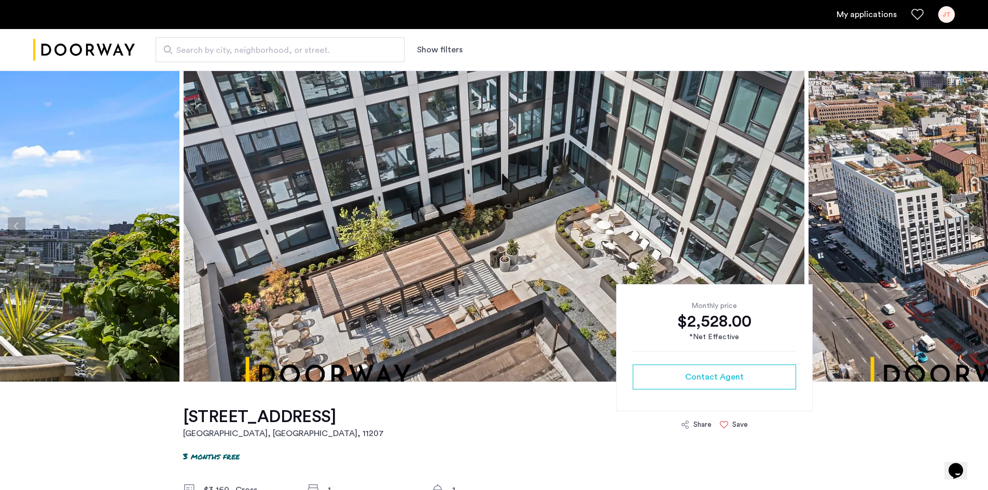
click at [973, 223] on button "Next apartment" at bounding box center [972, 226] width 18 height 18
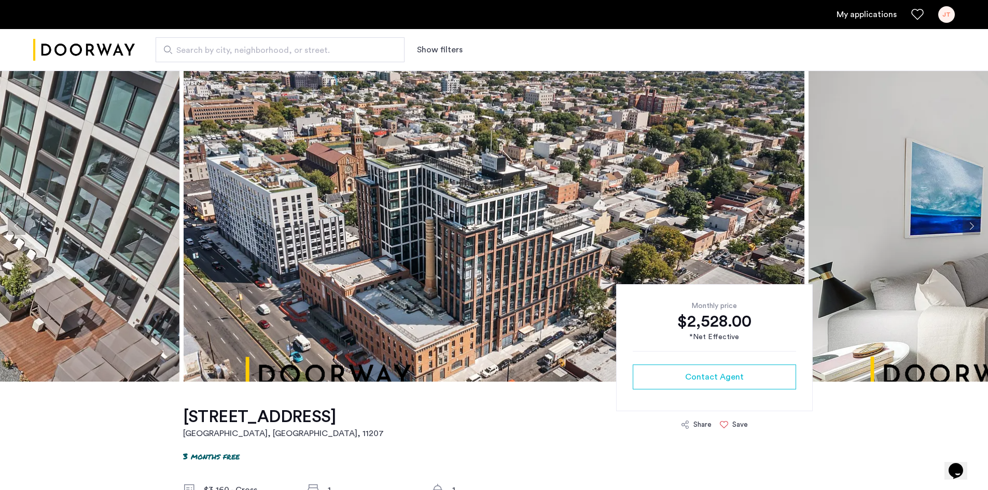
click at [973, 223] on button "Next apartment" at bounding box center [972, 226] width 18 height 18
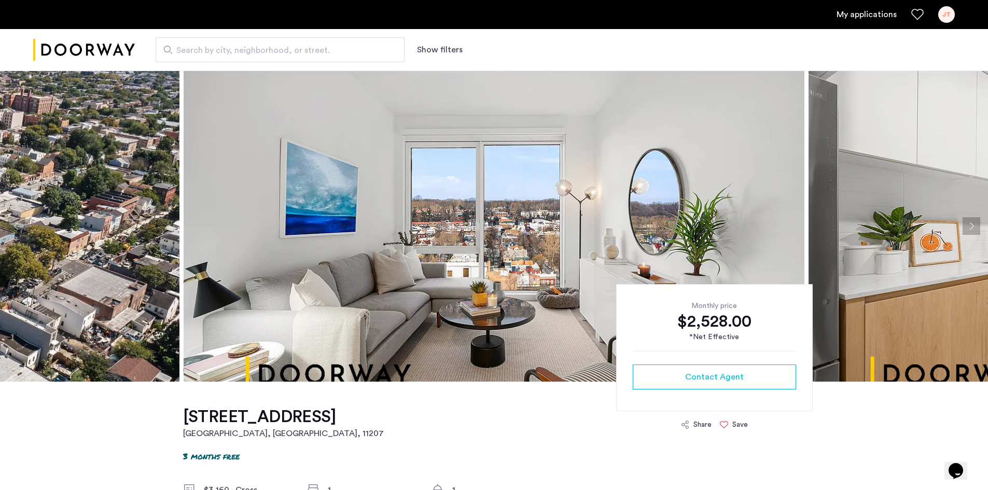
click at [973, 223] on button "Next apartment" at bounding box center [972, 226] width 18 height 18
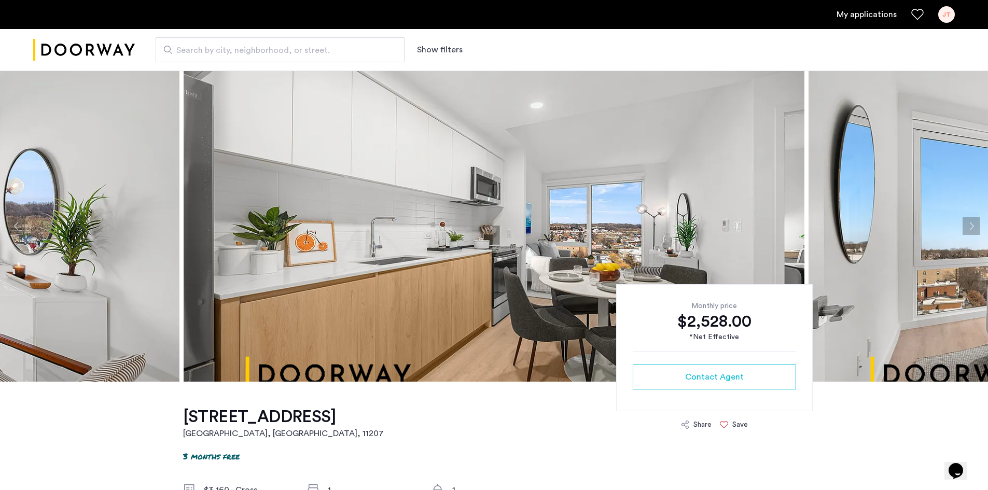
click at [973, 223] on button "Next apartment" at bounding box center [972, 226] width 18 height 18
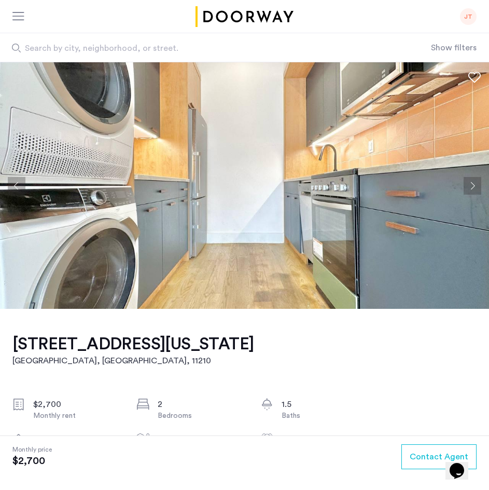
click at [476, 189] on button "Next apartment" at bounding box center [473, 186] width 18 height 18
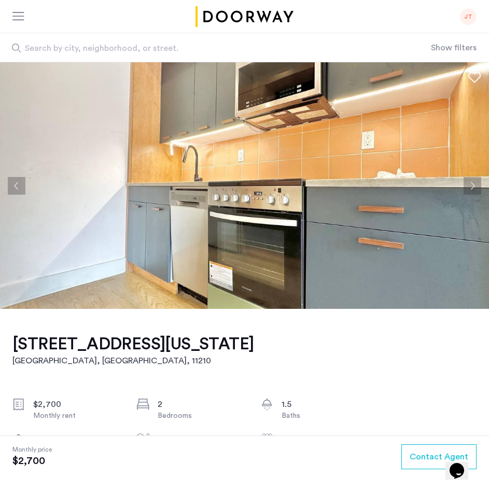
click at [476, 189] on button "Next apartment" at bounding box center [473, 186] width 18 height 18
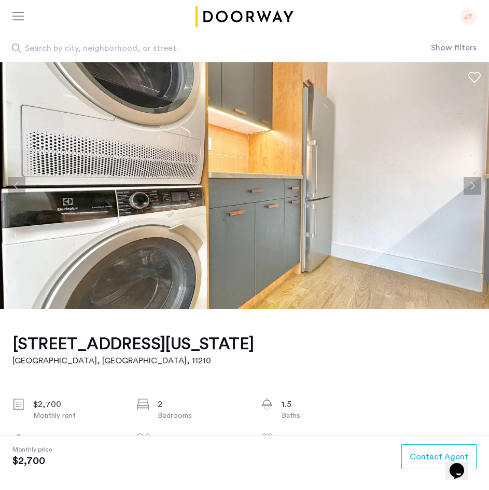
click at [476, 189] on button "Next apartment" at bounding box center [473, 186] width 18 height 18
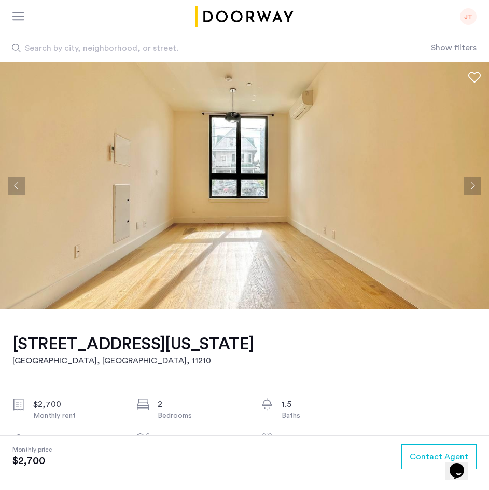
click at [476, 189] on button "Next apartment" at bounding box center [473, 186] width 18 height 18
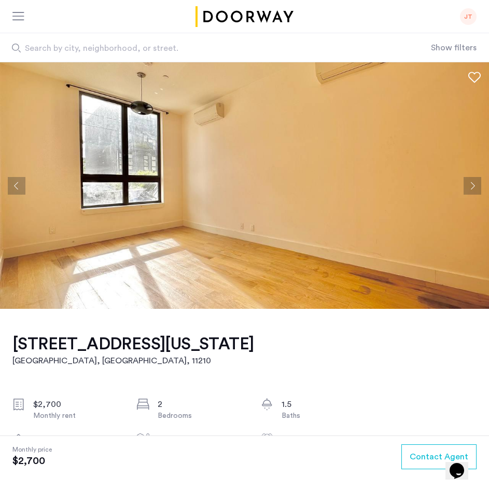
click at [476, 189] on button "Next apartment" at bounding box center [473, 186] width 18 height 18
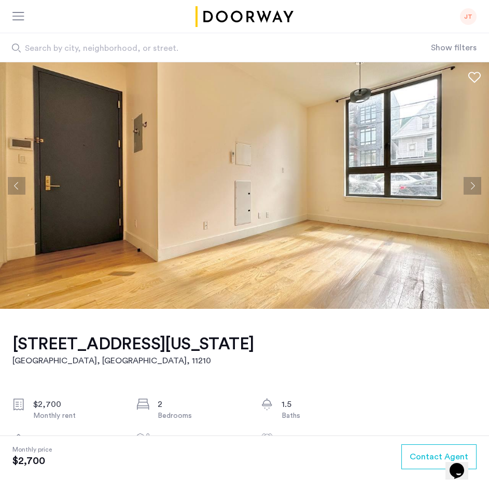
click at [476, 189] on button "Next apartment" at bounding box center [473, 186] width 18 height 18
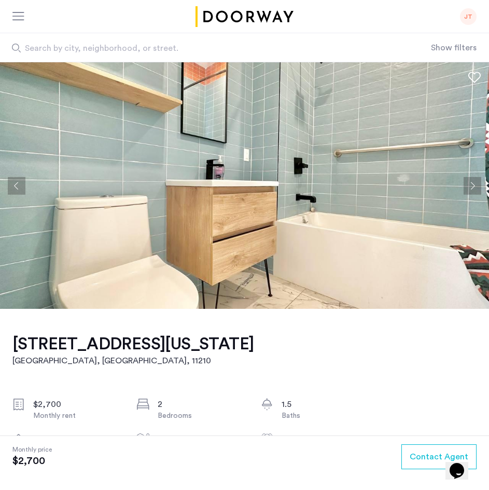
click at [476, 189] on button "Next apartment" at bounding box center [473, 186] width 18 height 18
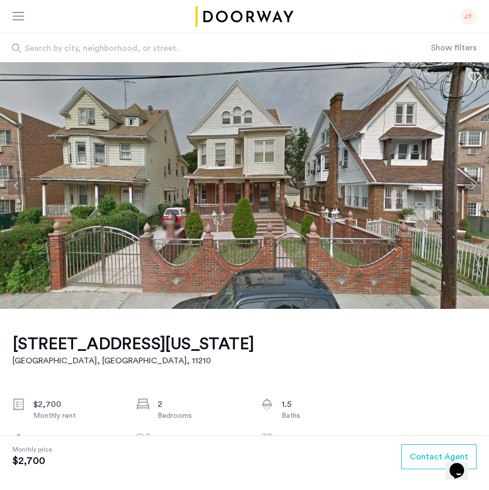
click at [471, 189] on button "Next apartment" at bounding box center [473, 186] width 18 height 18
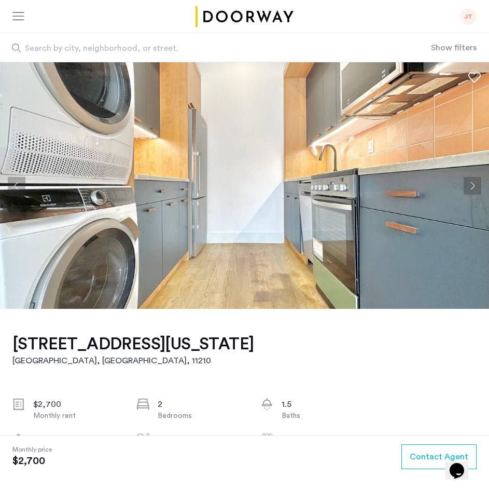
click at [471, 189] on button "Next apartment" at bounding box center [473, 186] width 18 height 18
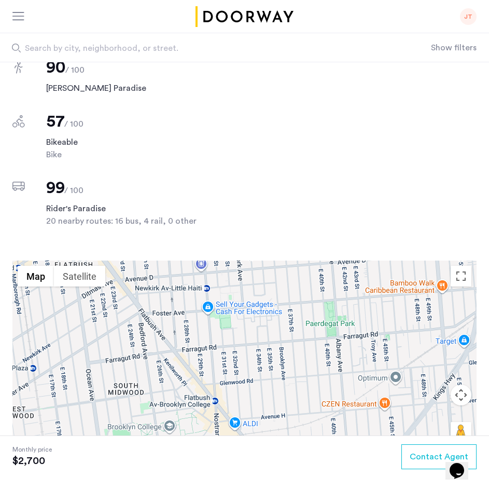
scroll to position [1285, 0]
